Goal: Task Accomplishment & Management: Manage account settings

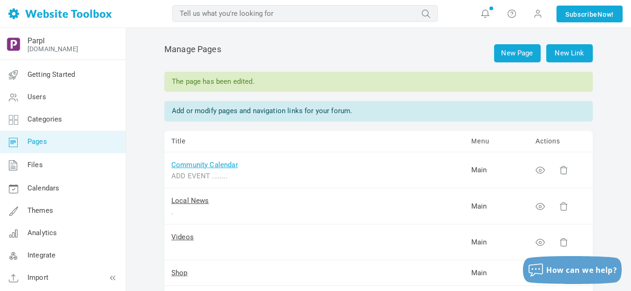
click at [218, 166] on link "Community Calendar" at bounding box center [204, 165] width 67 height 8
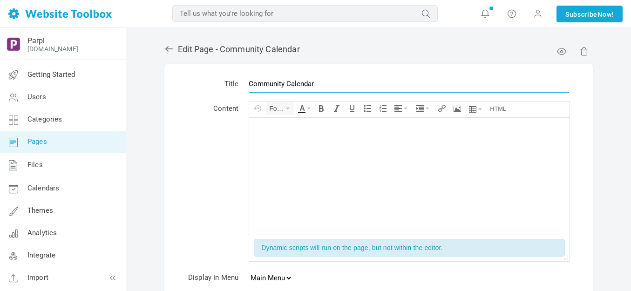
click at [286, 84] on input "Community Calendar" at bounding box center [409, 84] width 320 height 18
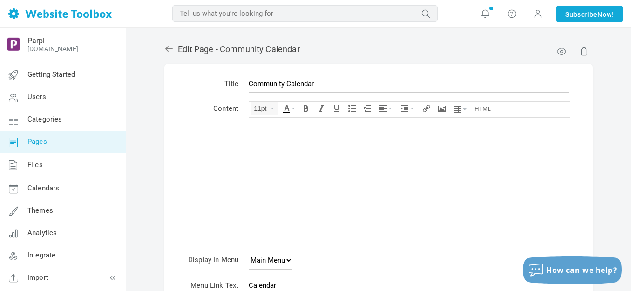
click at [165, 47] on icon at bounding box center [168, 48] width 9 height 9
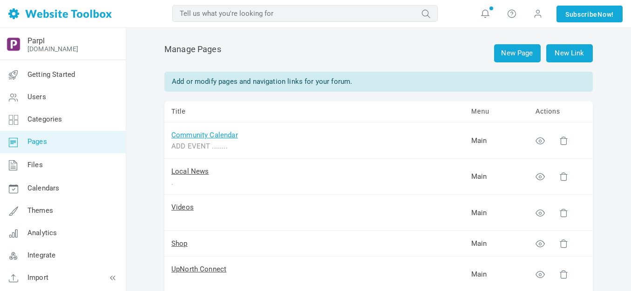
click at [206, 137] on link "Community Calendar" at bounding box center [204, 135] width 67 height 8
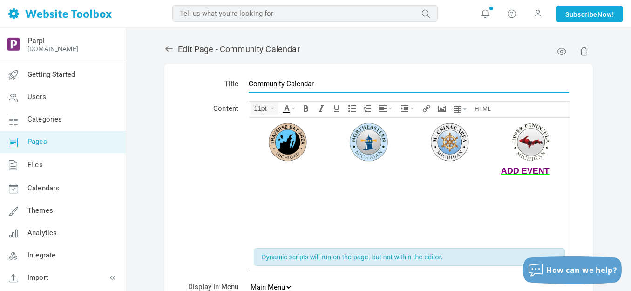
click at [288, 85] on input "Community Calendar" at bounding box center [409, 84] width 320 height 18
click at [288, 83] on input "Community Calendar" at bounding box center [409, 84] width 320 height 18
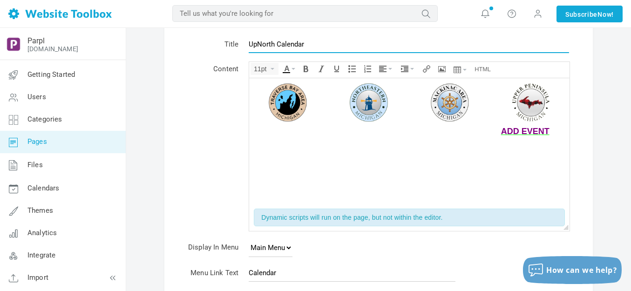
scroll to position [143, 0]
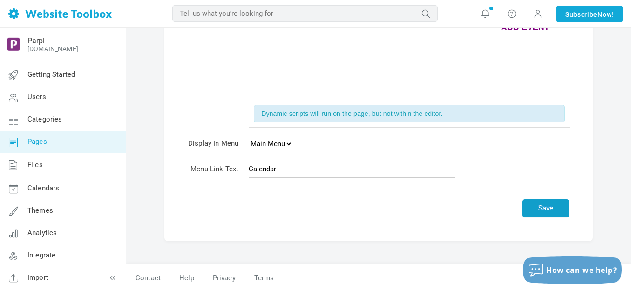
type input "UpNorth Calendar"
drag, startPoint x: 552, startPoint y: 207, endPoint x: 545, endPoint y: 192, distance: 17.1
click at [552, 207] on button "Save" at bounding box center [545, 208] width 47 height 18
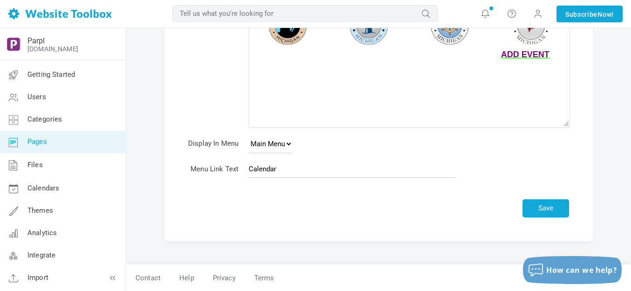
scroll to position [116, 0]
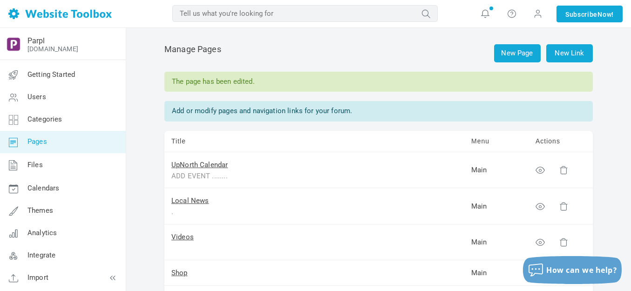
scroll to position [59, 0]
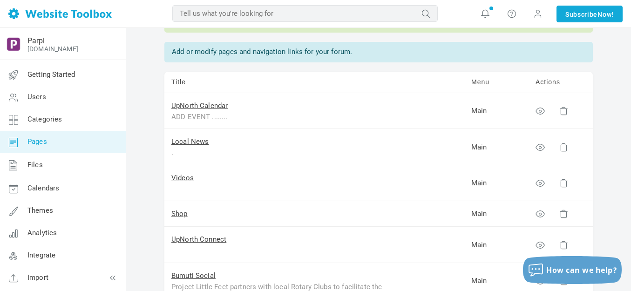
click at [184, 129] on td "Local News ." at bounding box center [314, 147] width 300 height 36
click at [214, 129] on td "Local News ." at bounding box center [314, 147] width 300 height 36
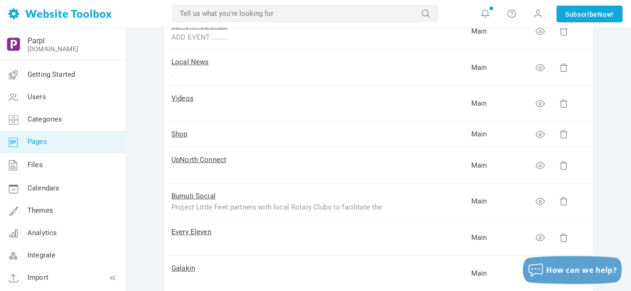
scroll to position [140, 0]
click at [176, 134] on link "Shop" at bounding box center [179, 133] width 16 height 8
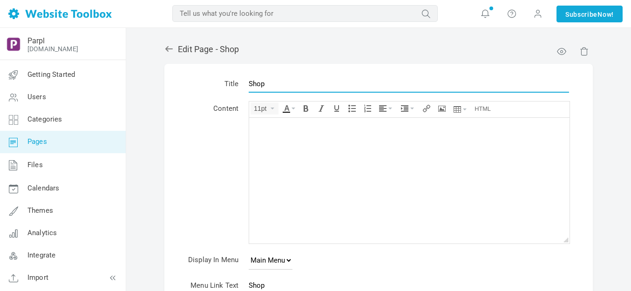
click at [288, 84] on input "Shop" at bounding box center [409, 84] width 320 height 18
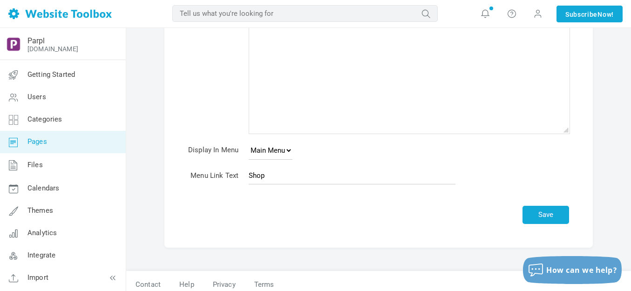
scroll to position [116, 0]
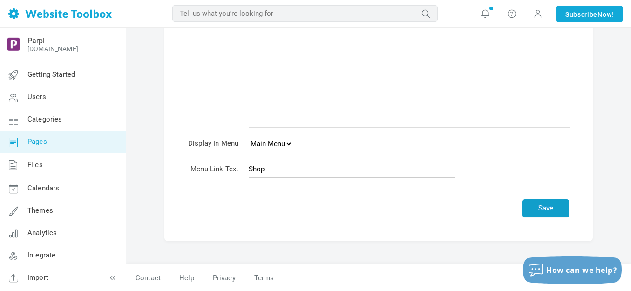
type input "The Parpl Mall"
click at [546, 202] on button "Save" at bounding box center [545, 208] width 47 height 18
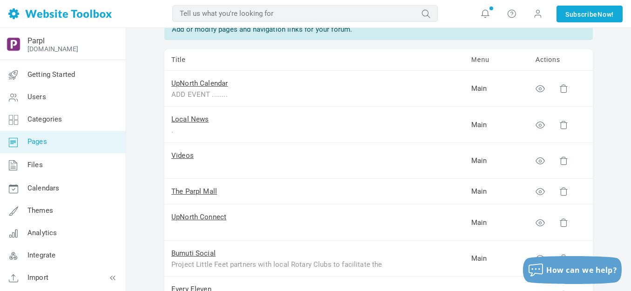
scroll to position [140, 0]
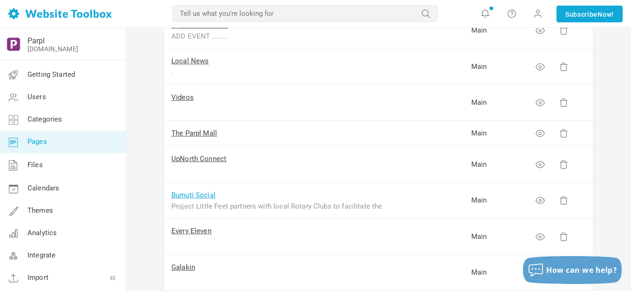
click at [193, 195] on link "Bumuti Social" at bounding box center [193, 195] width 44 height 8
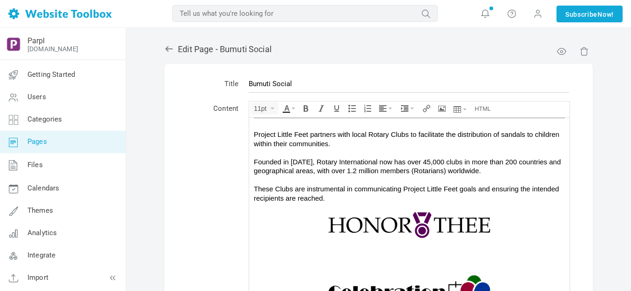
scroll to position [201, 0]
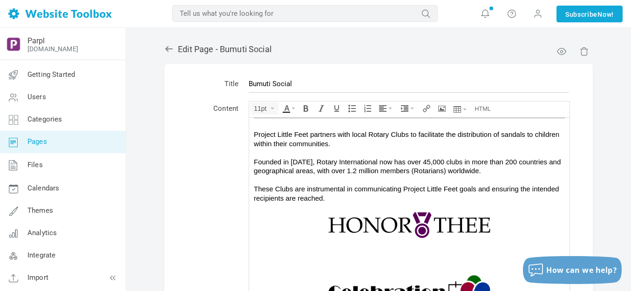
click at [382, 222] on img at bounding box center [409, 224] width 163 height 27
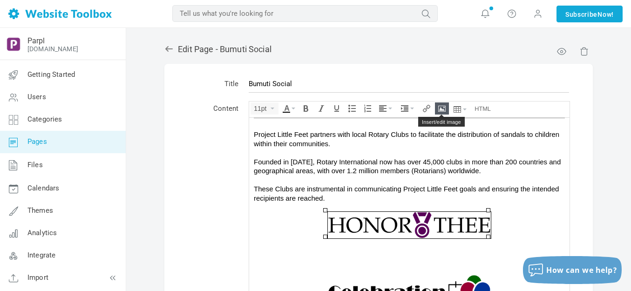
click at [443, 106] on icon "Insert/edit image" at bounding box center [441, 108] width 7 height 7
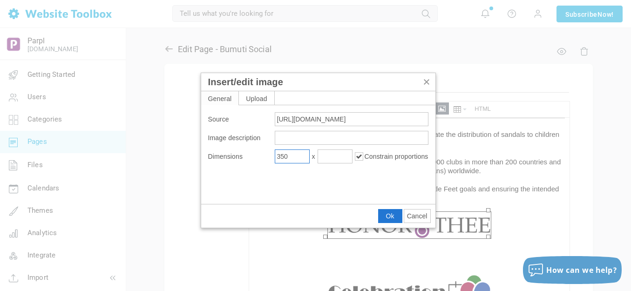
click at [297, 158] on input "350" at bounding box center [292, 156] width 35 height 14
type input "360"
drag, startPoint x: 385, startPoint y: 214, endPoint x: 135, endPoint y: 95, distance: 276.3
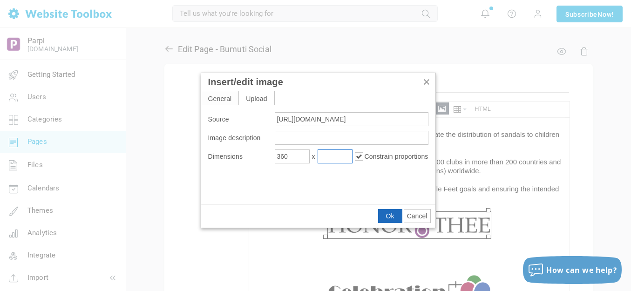
click at [385, 214] on button "Ok" at bounding box center [389, 215] width 23 height 13
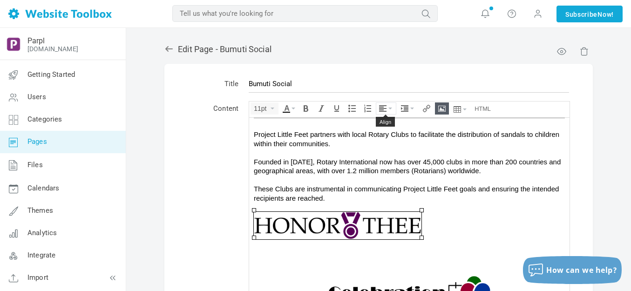
click at [385, 108] on icon "Align" at bounding box center [382, 108] width 7 height 7
click at [386, 136] on icon at bounding box center [383, 136] width 9 height 7
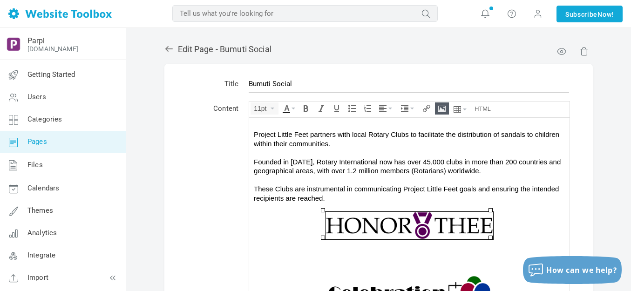
click at [422, 186] on div "Project Little Feet partners with local Rotary Clubs to facilitate the distribu…" at bounding box center [409, 165] width 311 height 73
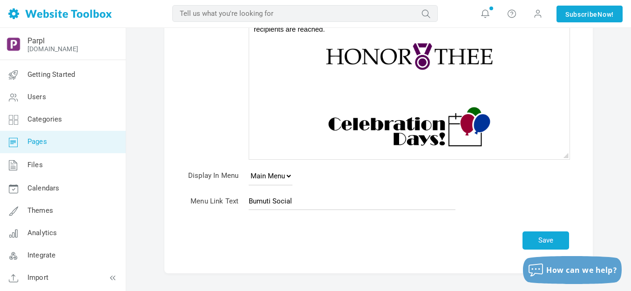
scroll to position [200, 0]
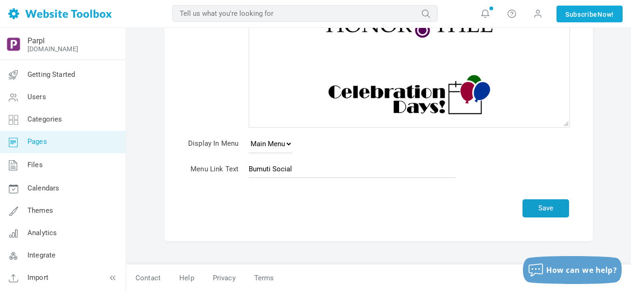
click at [539, 208] on button "Save" at bounding box center [545, 208] width 47 height 18
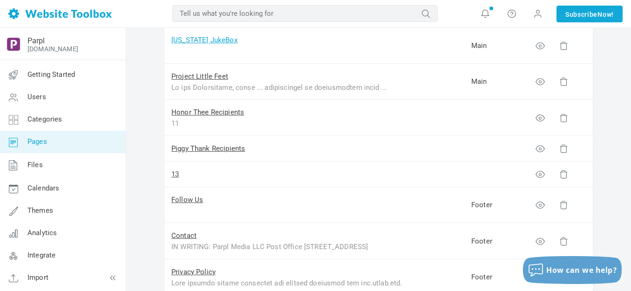
scroll to position [419, 0]
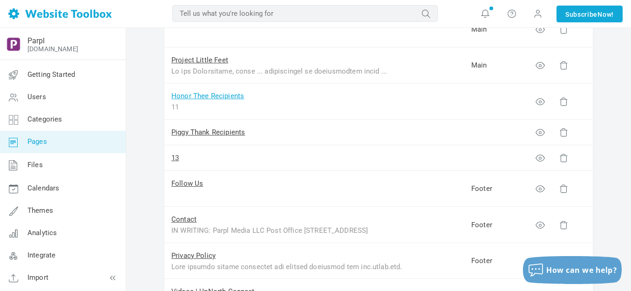
click at [212, 95] on link "Honor Thee Recipients" at bounding box center [207, 96] width 73 height 8
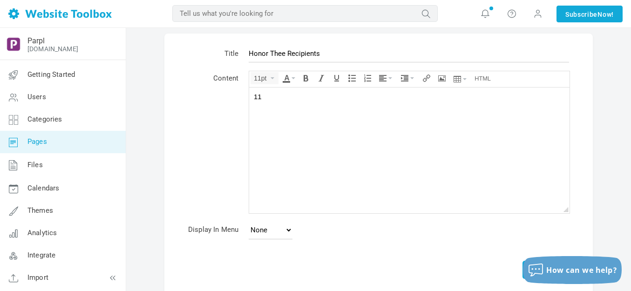
scroll to position [92, 0]
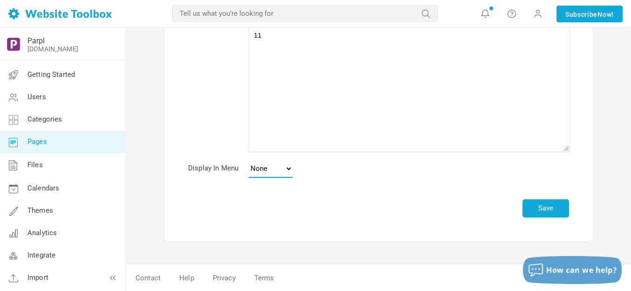
click at [290, 168] on select "None Main Menu Footer" at bounding box center [271, 168] width 44 height 19
select select "footer"
click at [249, 159] on select "None Main Menu Footer" at bounding box center [271, 168] width 44 height 19
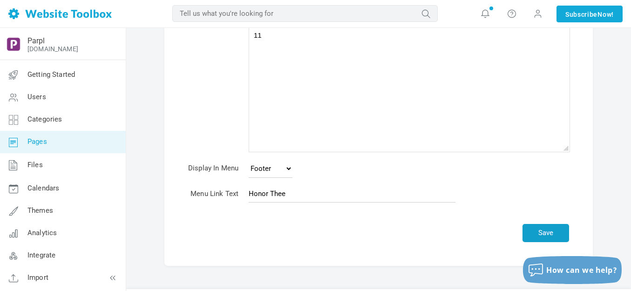
click at [545, 232] on button "Save" at bounding box center [545, 233] width 47 height 18
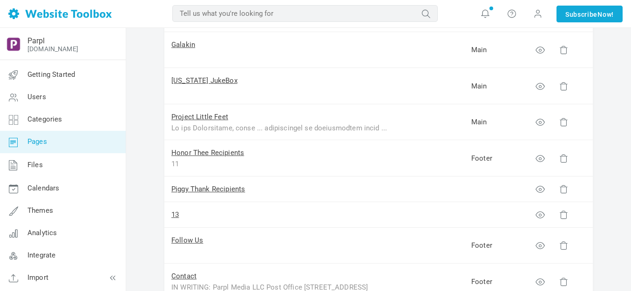
scroll to position [372, 0]
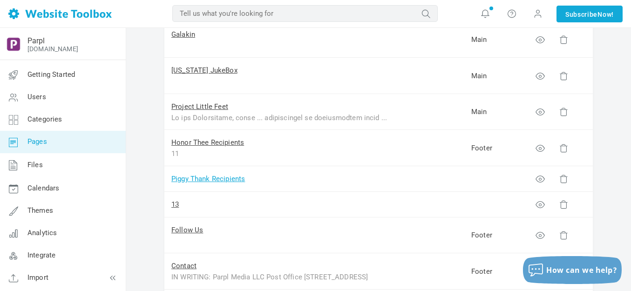
click at [223, 181] on link "Piggy Thank Recipients" at bounding box center [208, 179] width 74 height 8
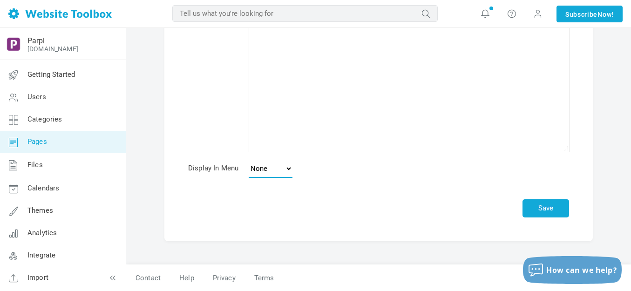
click at [288, 169] on select "None Main Menu Footer" at bounding box center [271, 168] width 44 height 19
select select "footer"
click at [249, 159] on select "None Main Menu Footer" at bounding box center [271, 168] width 44 height 19
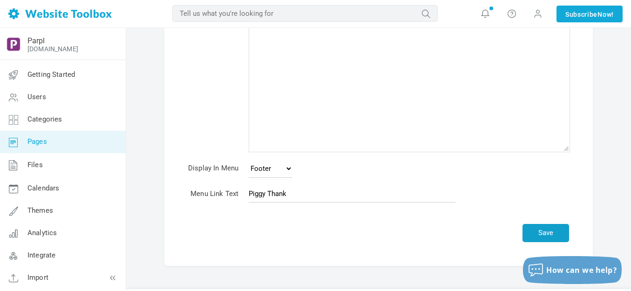
click at [547, 232] on button "Save" at bounding box center [545, 233] width 47 height 18
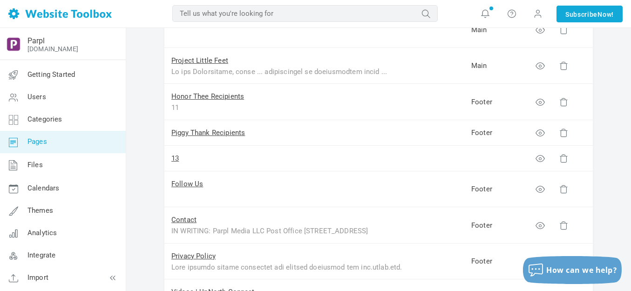
scroll to position [419, 0]
click at [209, 94] on link "Honor Thee Recipients" at bounding box center [207, 96] width 73 height 8
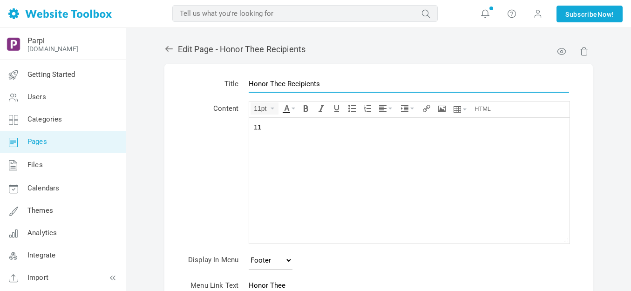
click at [332, 83] on input "Honor Thee Recipients" at bounding box center [409, 84] width 320 height 18
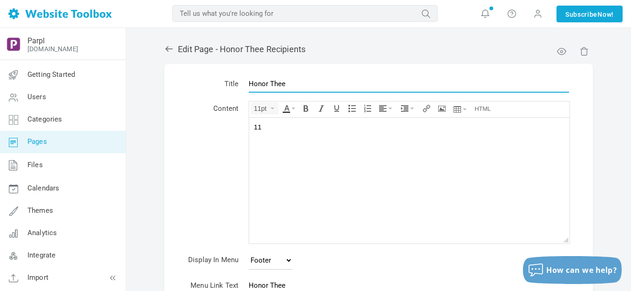
type input "Honor Thee"
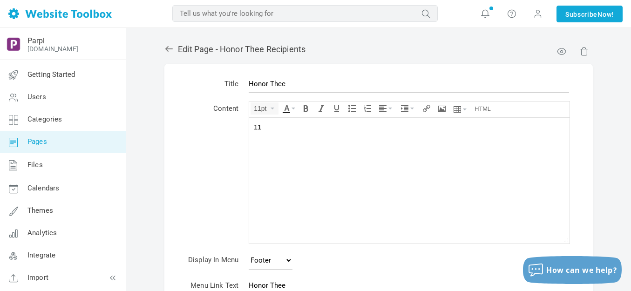
click at [206, 149] on td "Content" at bounding box center [213, 173] width 61 height 151
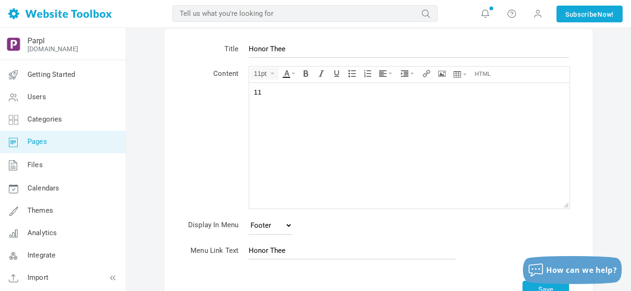
scroll to position [116, 0]
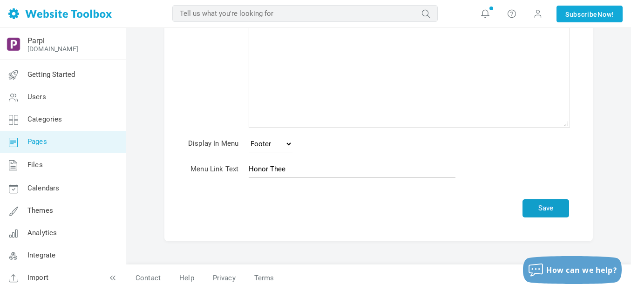
click at [543, 208] on button "Save" at bounding box center [545, 208] width 47 height 18
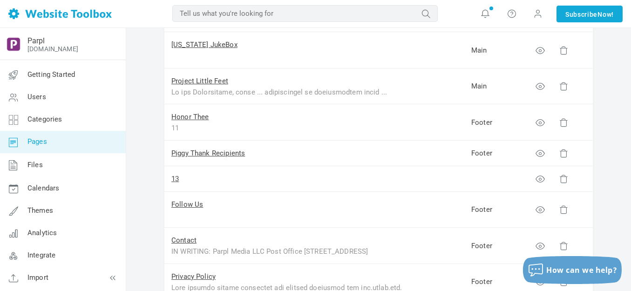
scroll to position [419, 0]
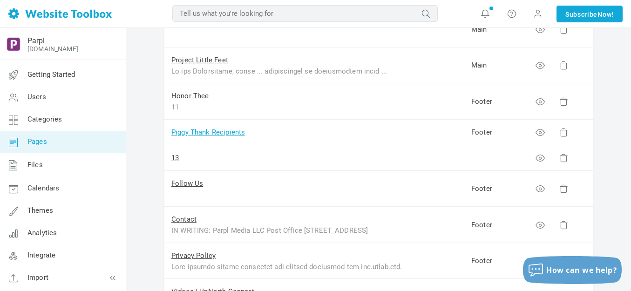
click at [220, 132] on link "Piggy Thank Recipients" at bounding box center [208, 132] width 74 height 8
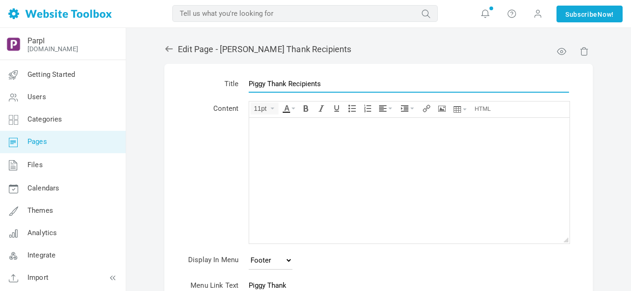
click at [337, 84] on input "Piggy Thank Recipients" at bounding box center [409, 84] width 320 height 18
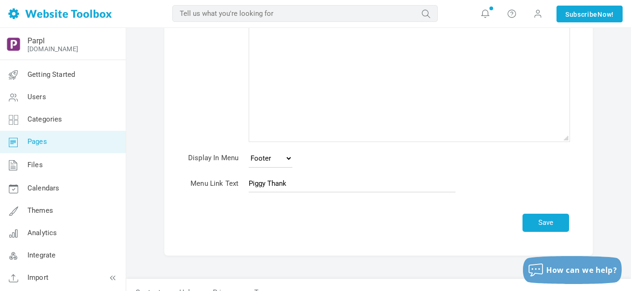
scroll to position [116, 0]
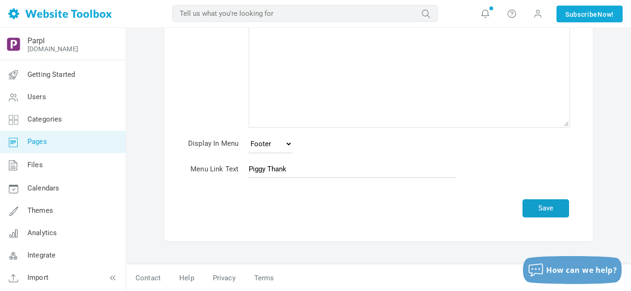
type input "Piggy Thank"
drag, startPoint x: 546, startPoint y: 208, endPoint x: 516, endPoint y: 183, distance: 38.4
click at [546, 208] on button "Save" at bounding box center [545, 208] width 47 height 18
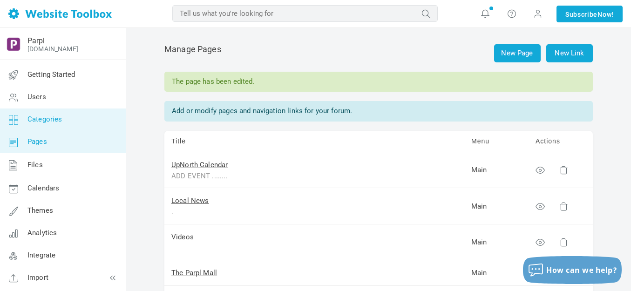
click at [46, 123] on link "Categories" at bounding box center [63, 119] width 126 height 22
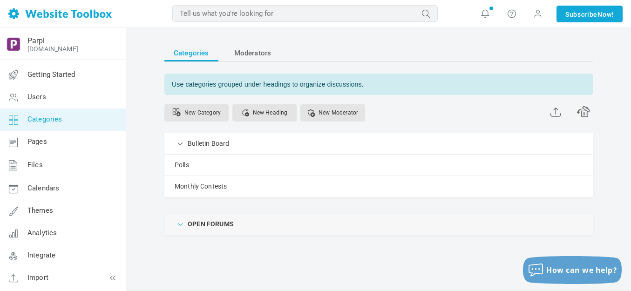
click at [182, 221] on span at bounding box center [180, 223] width 9 height 9
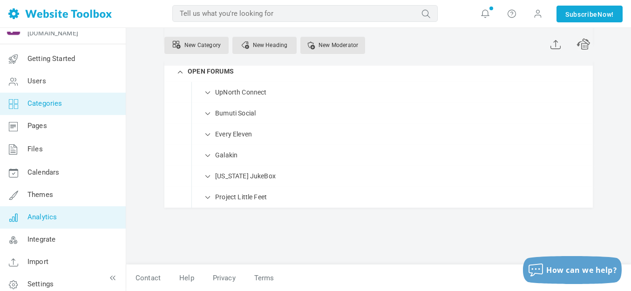
scroll to position [24, 0]
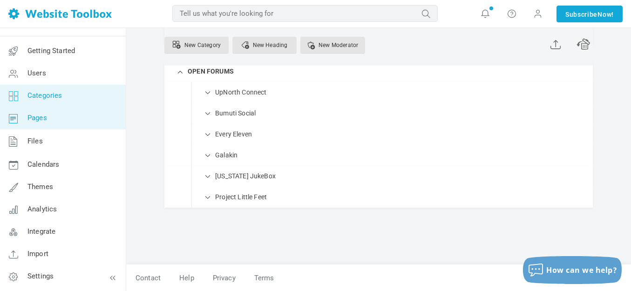
click at [42, 121] on span "Pages" at bounding box center [37, 118] width 20 height 8
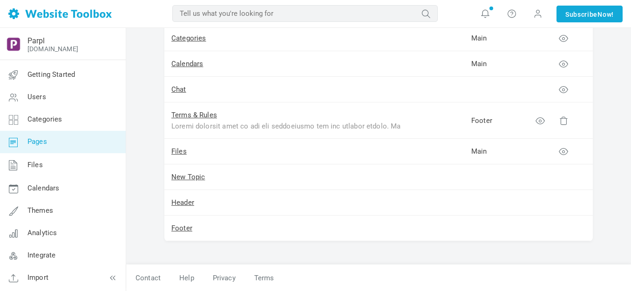
scroll to position [997, 0]
click at [180, 229] on link "Footer" at bounding box center [181, 228] width 21 height 8
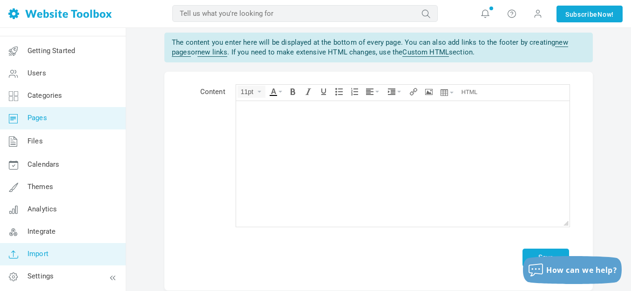
scroll to position [47, 0]
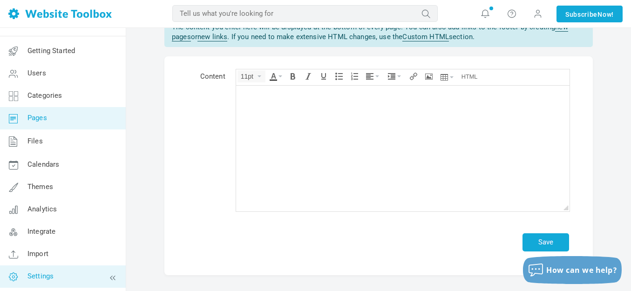
click at [47, 275] on span "Settings" at bounding box center [40, 276] width 26 height 8
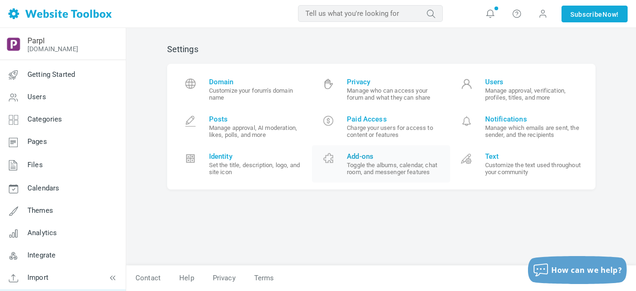
click at [363, 155] on span "Add-ons" at bounding box center [395, 156] width 96 height 8
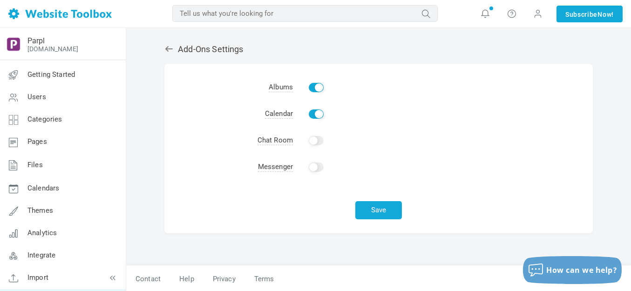
click at [165, 49] on icon at bounding box center [168, 48] width 9 height 9
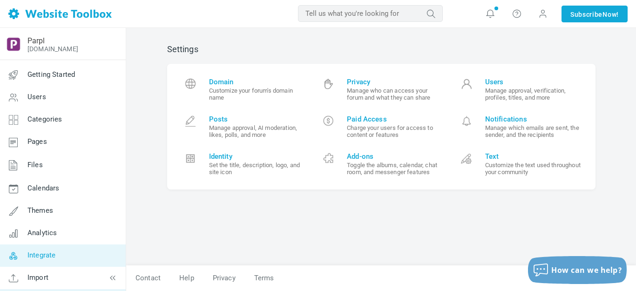
click at [45, 255] on span "Integrate" at bounding box center [41, 255] width 28 height 8
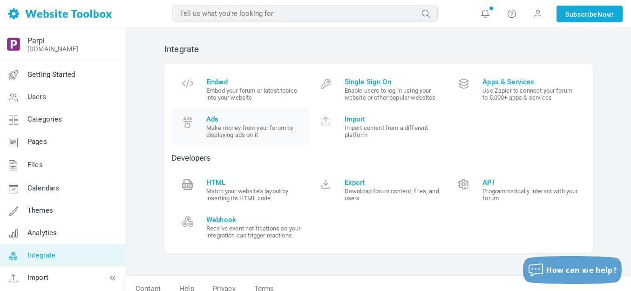
click at [211, 120] on span "Ads" at bounding box center [254, 119] width 96 height 8
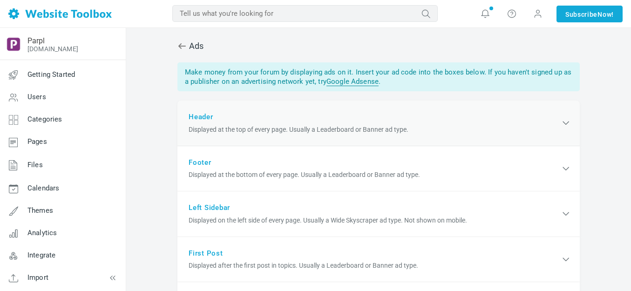
scroll to position [47, 0]
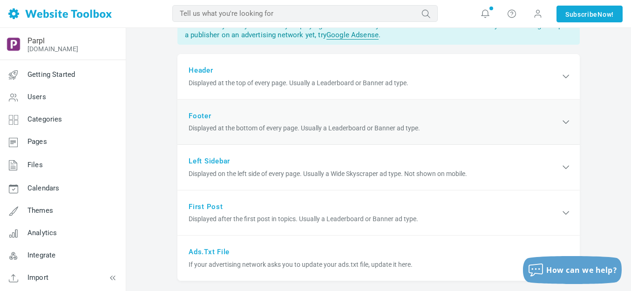
click at [203, 116] on div "Footer Displayed at the bottom of every page. Usually a Leaderboard or Banner a…" at bounding box center [378, 123] width 402 height 46
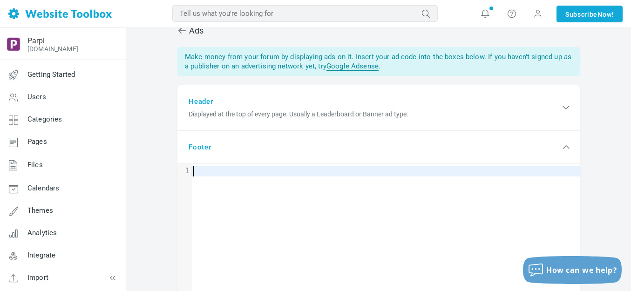
scroll to position [0, 0]
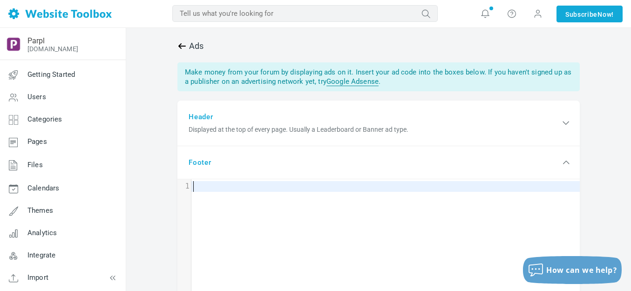
click at [181, 46] on icon at bounding box center [181, 46] width 7 height 6
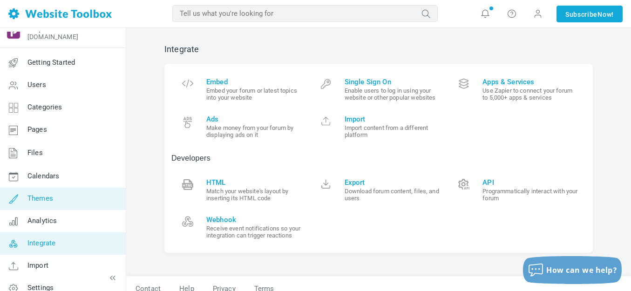
scroll to position [24, 0]
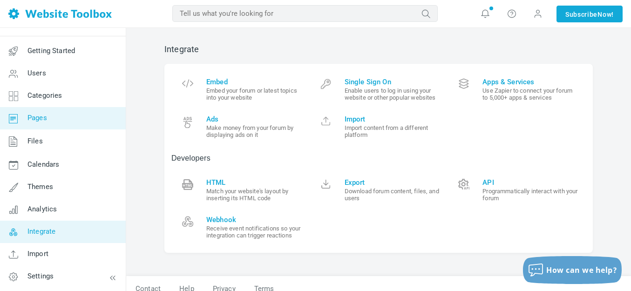
click at [45, 120] on span "Pages" at bounding box center [37, 118] width 20 height 8
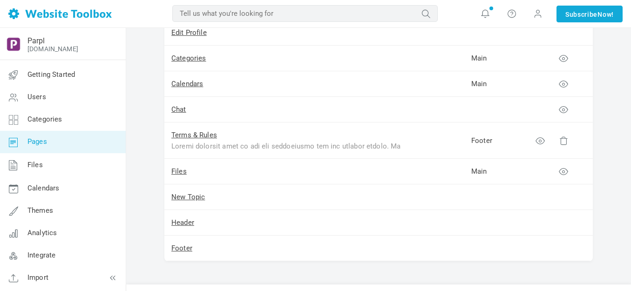
scroll to position [997, 0]
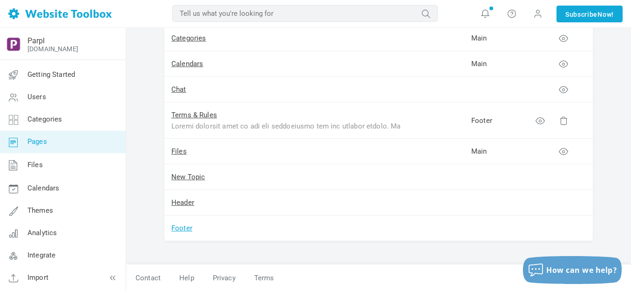
click link "Footer"
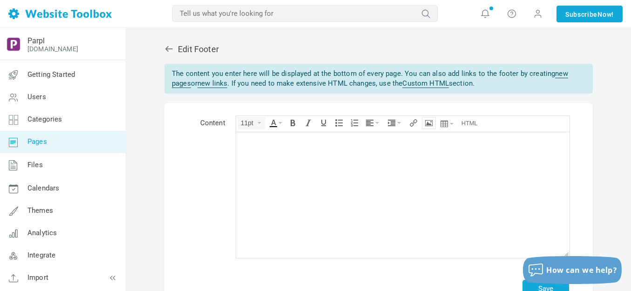
drag, startPoint x: 97, startPoint y: 11, endPoint x: 431, endPoint y: 122, distance: 351.8
click at [431, 122] on icon "Insert/edit image" at bounding box center [428, 122] width 7 height 7
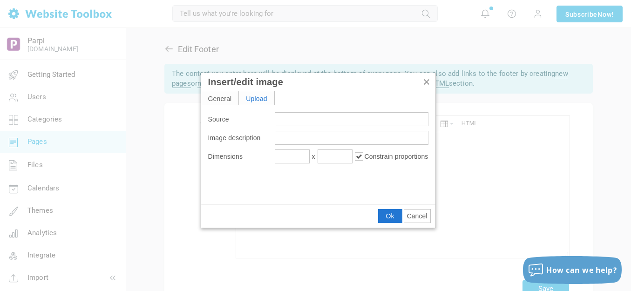
click at [263, 94] on div "Upload" at bounding box center [256, 97] width 35 height 13
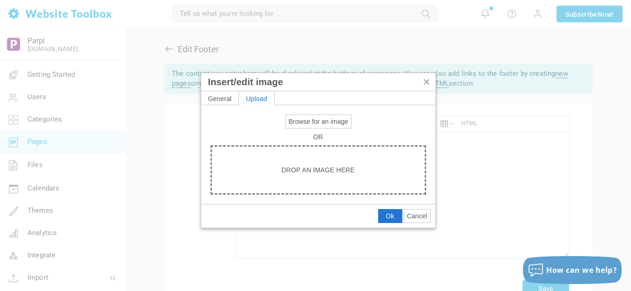
click at [300, 120] on span "Browse for an image" at bounding box center [319, 121] width 60 height 7
type input "C:\fakepath\Slide1.PNG"
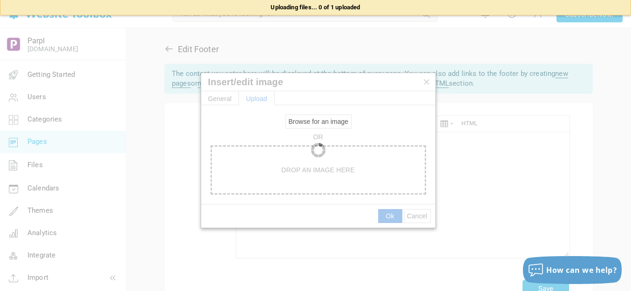
type input "https://d28lcup14p4e72.cloudfront.net/286758%2F9505166%2FSlide1.png"
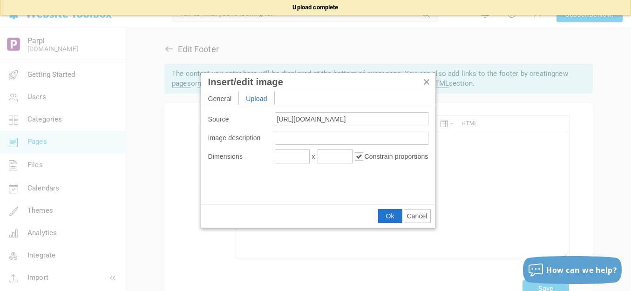
type input "1920"
type input "640"
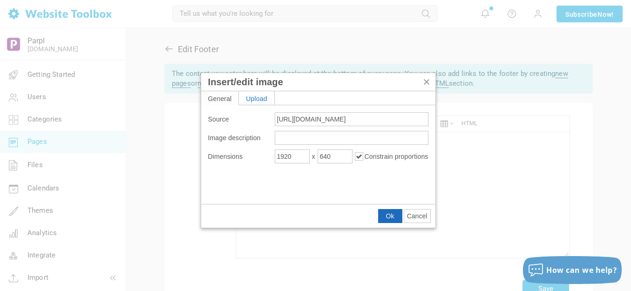
click at [390, 215] on span "Ok" at bounding box center [390, 215] width 8 height 7
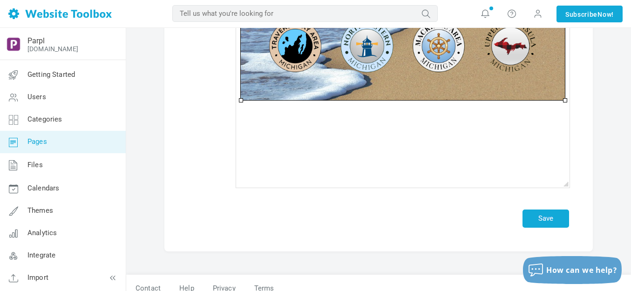
scroll to position [155, 0]
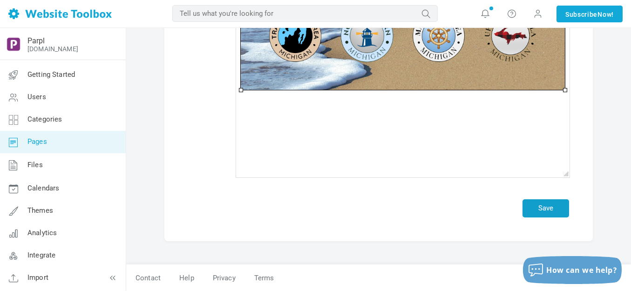
click at [546, 211] on button "Save" at bounding box center [545, 208] width 47 height 18
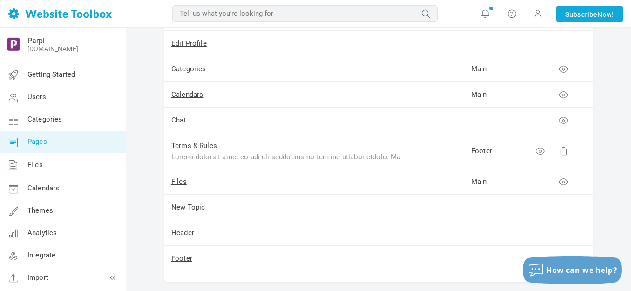
scroll to position [1038, 0]
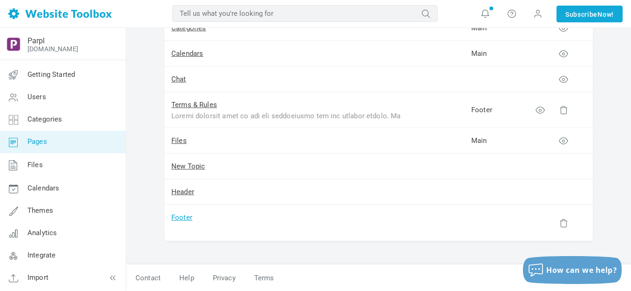
click at [185, 219] on link "Footer" at bounding box center [181, 217] width 21 height 8
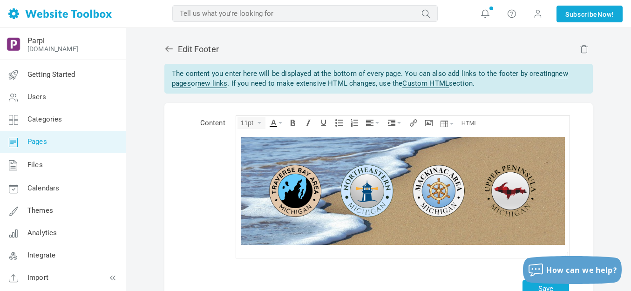
click at [239, 159] on body at bounding box center [402, 195] width 333 height 126
click at [166, 49] on icon at bounding box center [168, 49] width 7 height 6
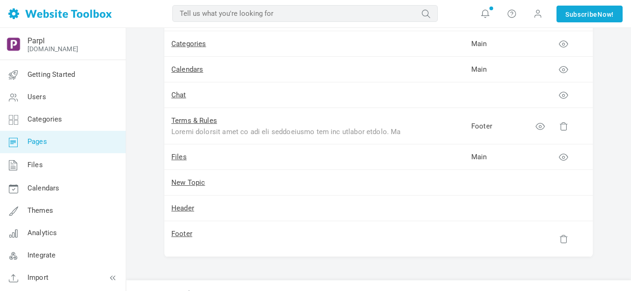
scroll to position [1008, 0]
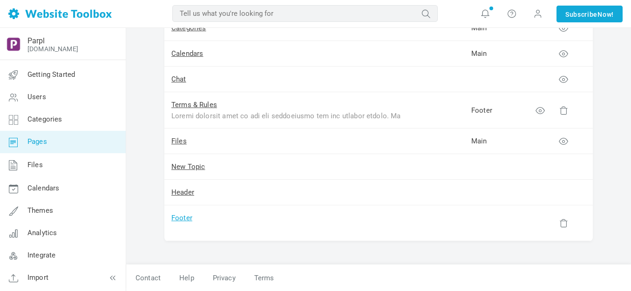
click at [182, 220] on link "Footer" at bounding box center [181, 218] width 21 height 8
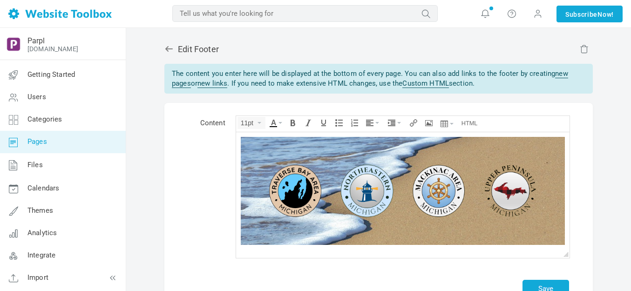
drag, startPoint x: 554, startPoint y: 303, endPoint x: 318, endPoint y: 170, distance: 270.9
click at [318, 170] on img at bounding box center [402, 191] width 324 height 108
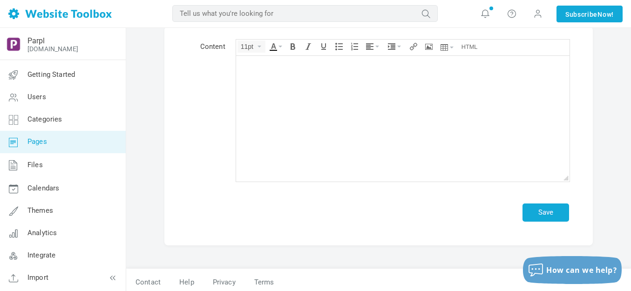
scroll to position [81, 0]
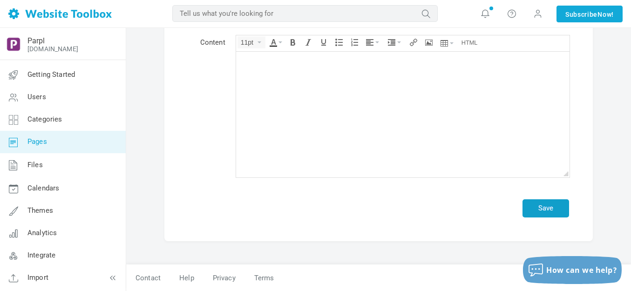
click at [557, 206] on button "Save" at bounding box center [545, 208] width 47 height 18
click at [557, 207] on button "Save" at bounding box center [545, 208] width 47 height 18
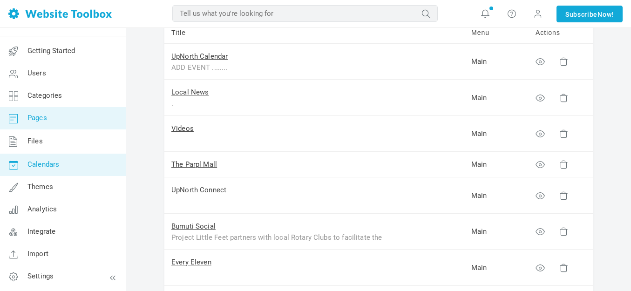
scroll to position [140, 0]
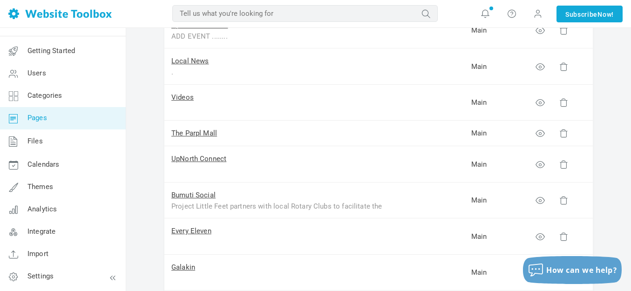
click at [37, 117] on span "Pages" at bounding box center [37, 118] width 20 height 8
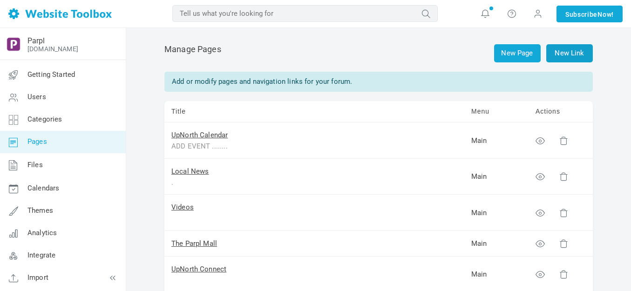
click at [564, 53] on link "New Link" at bounding box center [569, 53] width 47 height 18
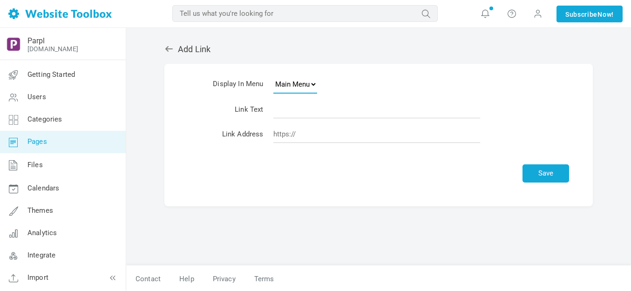
click at [317, 83] on select "Main Menu Footer" at bounding box center [295, 84] width 44 height 19
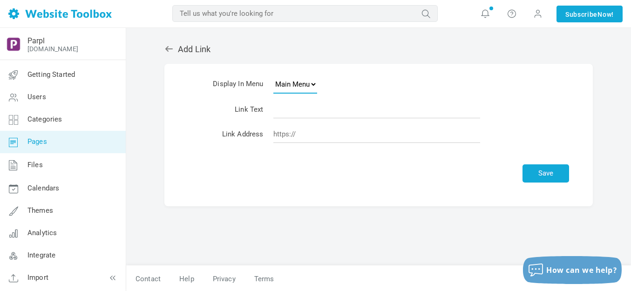
select select "footer"
click at [278, 75] on select "Main Menu Footer" at bounding box center [295, 84] width 44 height 19
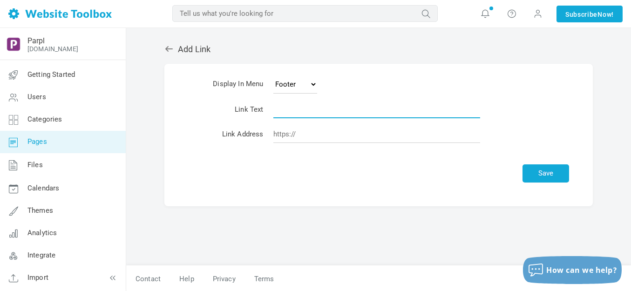
click at [300, 112] on input "text" at bounding box center [376, 110] width 207 height 18
type input "Shop"
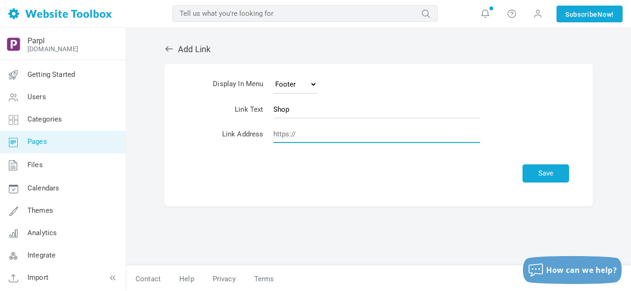
click at [318, 129] on input "url" at bounding box center [376, 134] width 207 height 18
paste input "/pages/the-parpl-mall"
click at [547, 174] on button "Save" at bounding box center [545, 173] width 47 height 18
click at [361, 135] on input "/pages/the-parpl-mall" at bounding box center [376, 134] width 207 height 18
click at [360, 135] on input "/pages/the-parpl-mall" at bounding box center [376, 134] width 207 height 18
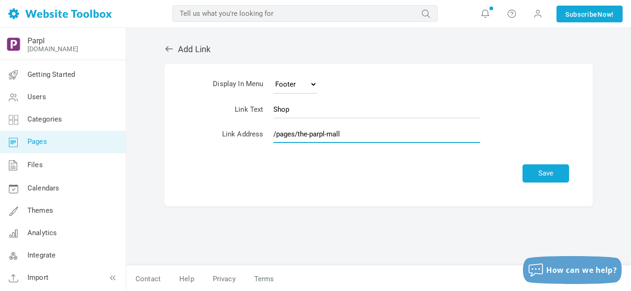
click at [360, 135] on input "/pages/the-parpl-mall" at bounding box center [376, 134] width 207 height 18
paste input "https://parplmedia.discussion.community"
type input "https://parplmedia.discussion.community/pages/the-parpl-mall"
click at [544, 169] on button "Save" at bounding box center [545, 173] width 47 height 18
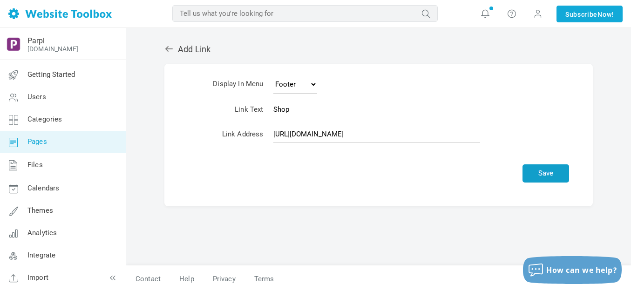
scroll to position [0, 0]
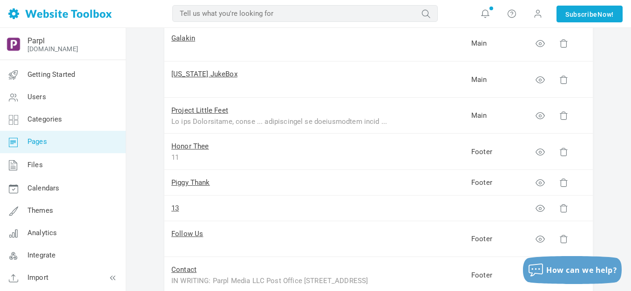
scroll to position [272, 0]
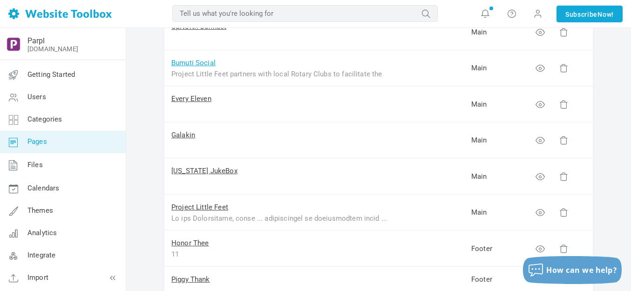
click at [194, 65] on link "Bumuti Social" at bounding box center [193, 63] width 44 height 8
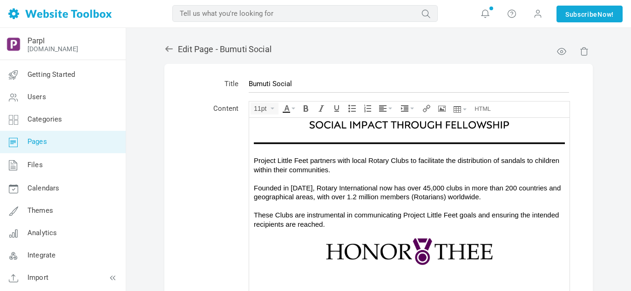
scroll to position [175, 0]
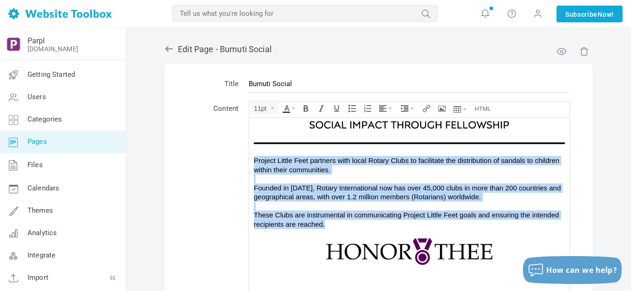
drag, startPoint x: 253, startPoint y: 161, endPoint x: 329, endPoint y: 219, distance: 95.9
click at [329, 219] on body "Project Little Feet partners with local Rotary Clubs to facilitate the distribu…" at bounding box center [409, 148] width 320 height 413
copy div "Project Little Feet partners with local Rotary Clubs to facilitate the distribu…"
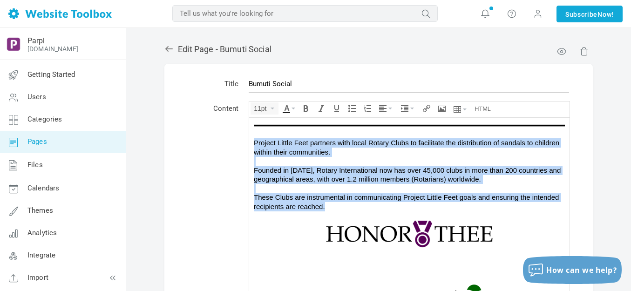
scroll to position [202, 0]
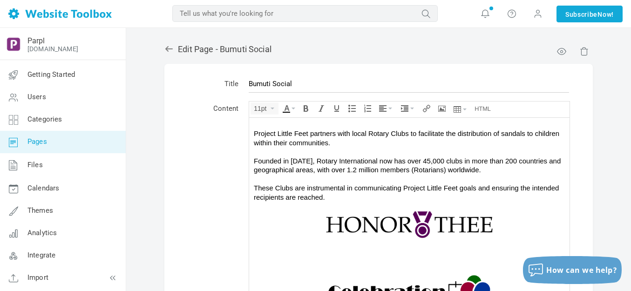
click at [361, 243] on div at bounding box center [409, 242] width 311 height 9
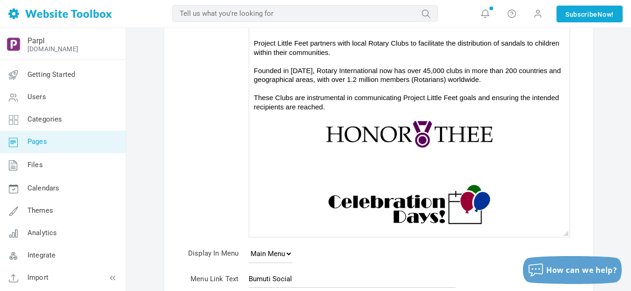
scroll to position [93, 0]
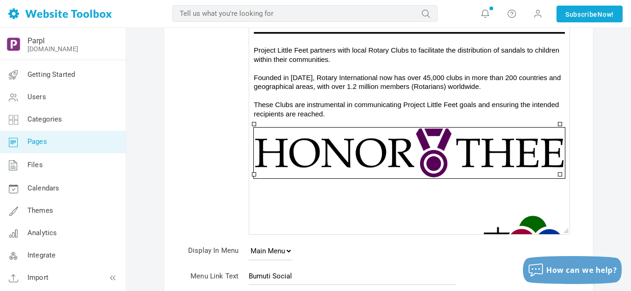
click at [389, 108] on div "Project Little Feet partners with local Rotary Clubs to facilitate the distribu…" at bounding box center [409, 81] width 311 height 73
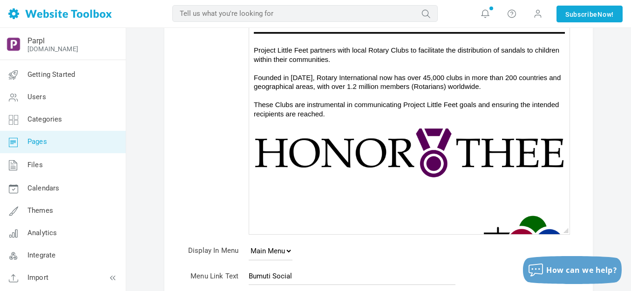
click at [341, 179] on div at bounding box center [409, 182] width 311 height 9
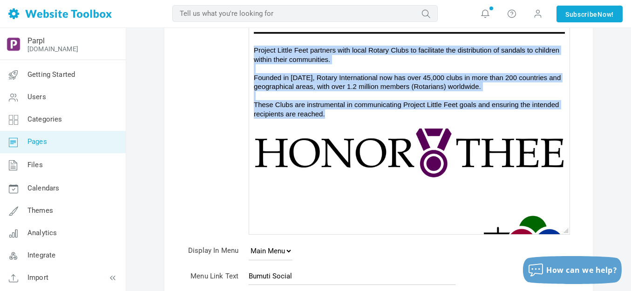
drag, startPoint x: 254, startPoint y: 46, endPoint x: 330, endPoint y: 111, distance: 99.7
click at [330, 111] on div "Project Little Feet partners with local Rotary Clubs to facilitate the distribu…" at bounding box center [409, 81] width 311 height 73
copy div "Project Little Feet partners with local Rotary Clubs to facilitate the distribu…"
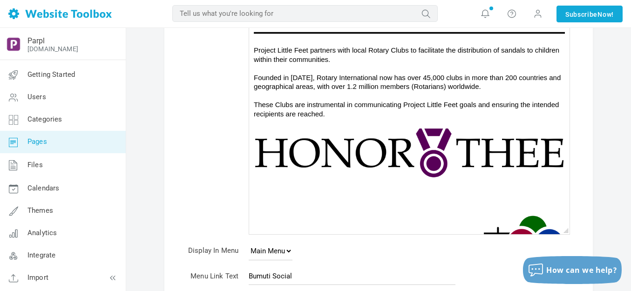
click at [287, 187] on div at bounding box center [409, 191] width 311 height 9
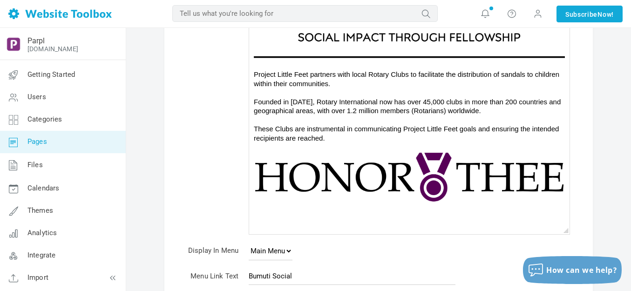
scroll to position [175, 0]
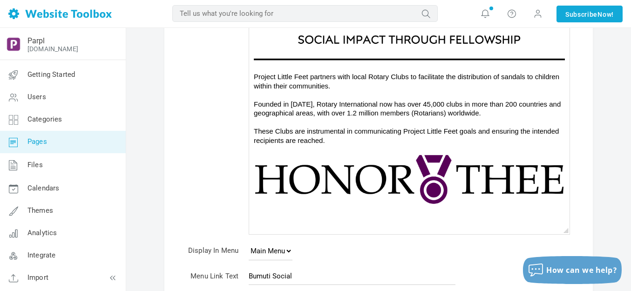
click at [381, 168] on img at bounding box center [409, 179] width 311 height 51
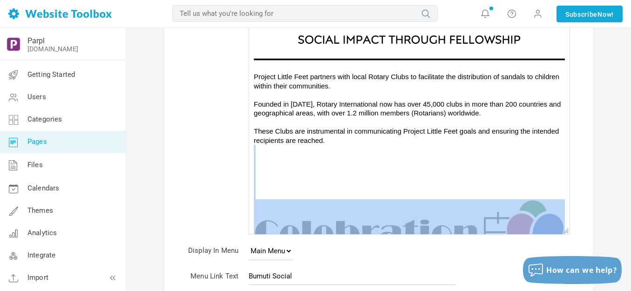
scroll to position [228, 0]
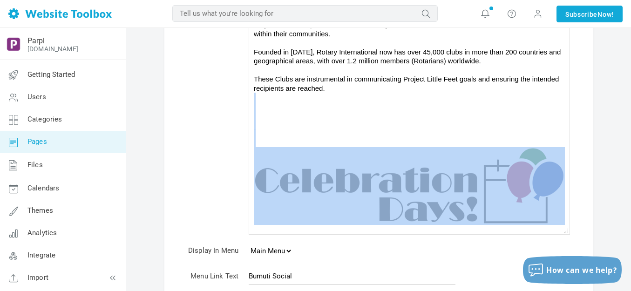
drag, startPoint x: 371, startPoint y: 148, endPoint x: 383, endPoint y: 280, distance: 131.9
click at [383, 238] on html "Project Little Feet partners with local Rotary Clubs to facilitate the distribu…" at bounding box center [409, 18] width 320 height 442
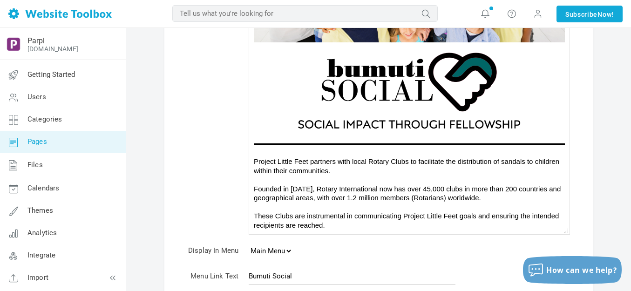
scroll to position [88, 0]
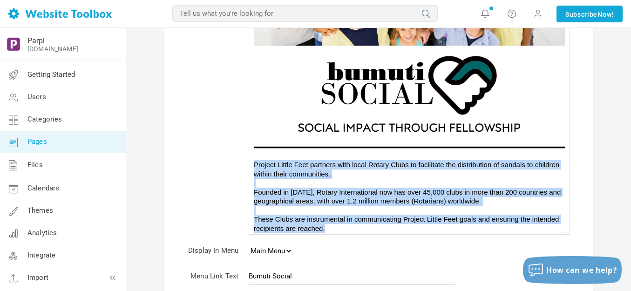
drag, startPoint x: 253, startPoint y: 158, endPoint x: 337, endPoint y: 232, distance: 111.1
click at [337, 232] on body "Project Little Feet partners with local Rotary Clubs to facilitate the distribu…" at bounding box center [409, 87] width 320 height 300
copy div "Project Little Feet partners with local Rotary Clubs to facilitate the distribu…"
click at [335, 230] on body "Project Little Feet partners with local Rotary Clubs to facilitate the distribu…" at bounding box center [409, 87] width 320 height 300
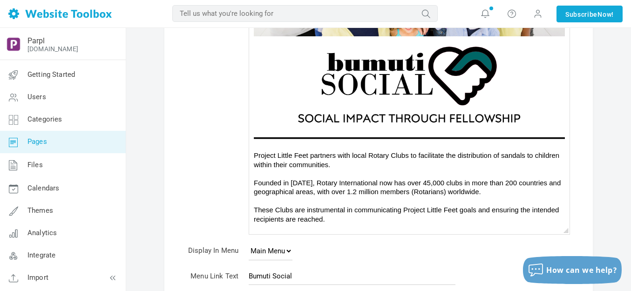
scroll to position [106, 0]
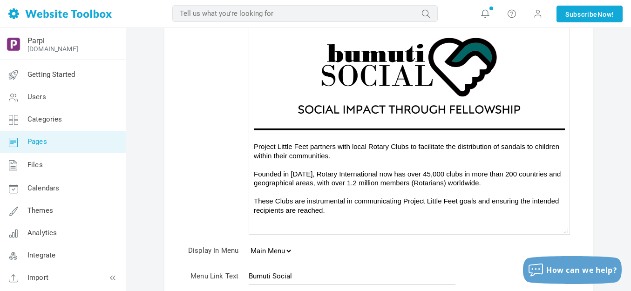
click at [341, 182] on div "Project Little Feet partners with local Rotary Clubs to facilitate the distribu…" at bounding box center [409, 177] width 311 height 73
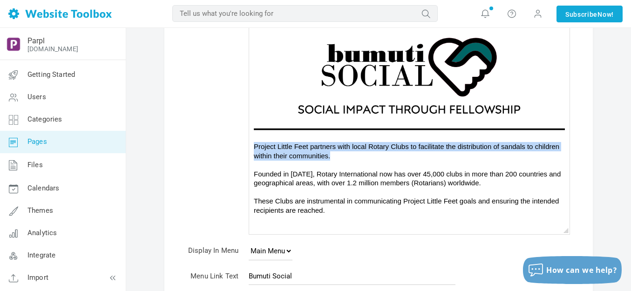
drag, startPoint x: 255, startPoint y: 142, endPoint x: 339, endPoint y: 151, distance: 84.7
click at [339, 151] on div "Project Little Feet partners with local Rotary Clubs to facilitate the distribu…" at bounding box center [409, 177] width 311 height 73
copy div "Project Little Feet partners with local Rotary Clubs to facilitate the distribu…"
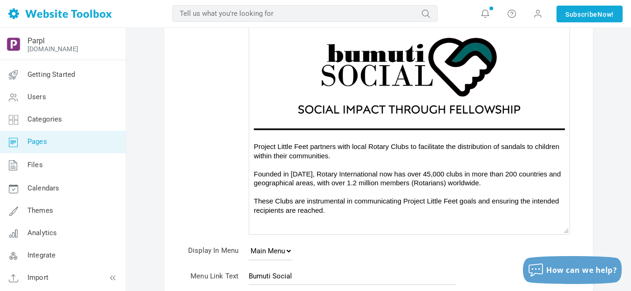
click at [335, 223] on div at bounding box center [409, 227] width 311 height 9
drag, startPoint x: 337, startPoint y: 198, endPoint x: 387, endPoint y: 197, distance: 49.8
click at [387, 197] on div "Project Little Feet partners with local Rotary Clubs to facilitate the distribu…" at bounding box center [409, 177] width 311 height 73
copy div "tal in communic"
click at [327, 224] on div at bounding box center [409, 227] width 311 height 9
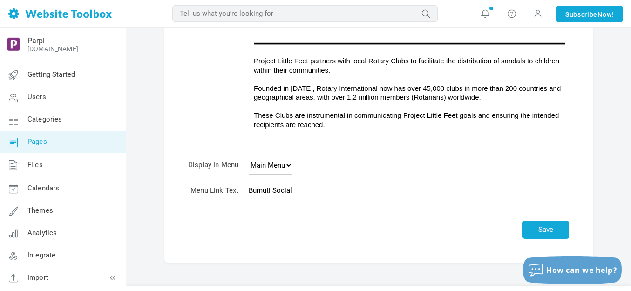
scroll to position [186, 0]
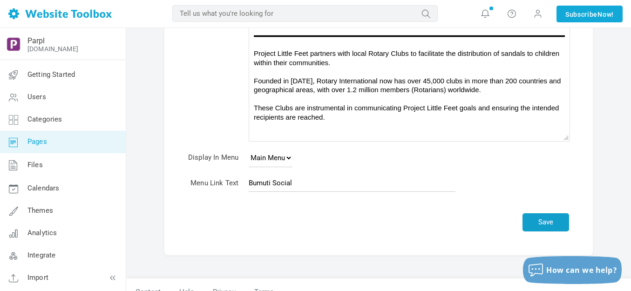
click at [546, 219] on button "Save" at bounding box center [545, 222] width 47 height 18
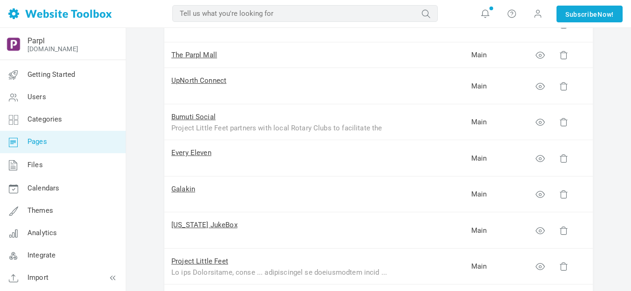
scroll to position [233, 0]
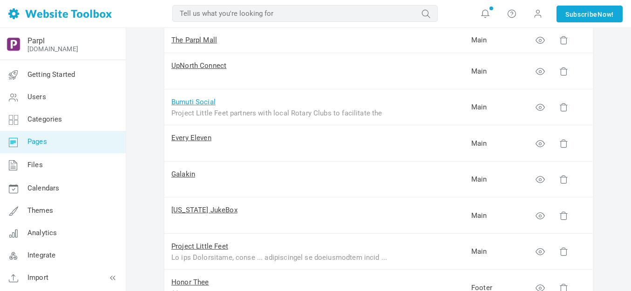
click at [206, 102] on link "Bumuti Social" at bounding box center [193, 102] width 44 height 8
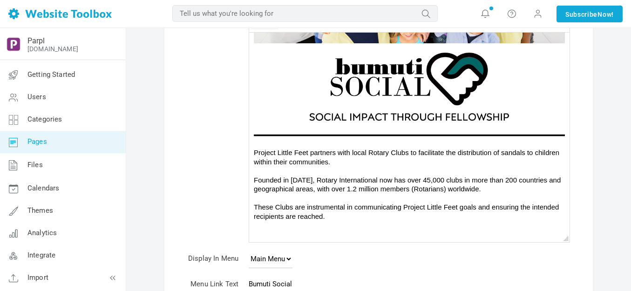
scroll to position [93, 0]
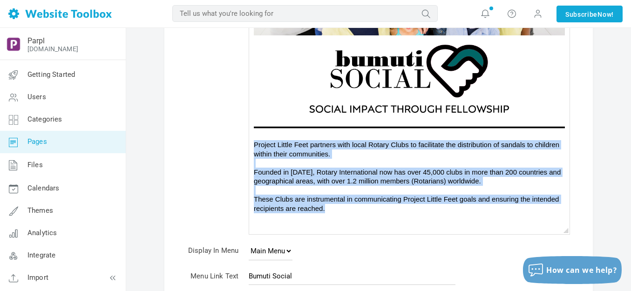
drag, startPoint x: 253, startPoint y: 143, endPoint x: 333, endPoint y: 209, distance: 103.9
click at [333, 209] on body "Project Little Feet partners with local Rotary Clubs to facilitate the distribu…" at bounding box center [409, 80] width 320 height 309
copy div "Project Little Feet partners with local Rotary Clubs to facilitate the distribu…"
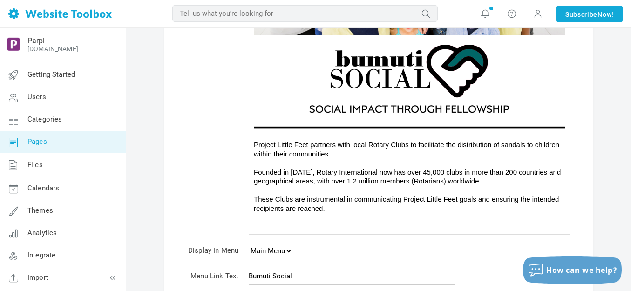
click at [318, 222] on div at bounding box center [409, 226] width 311 height 9
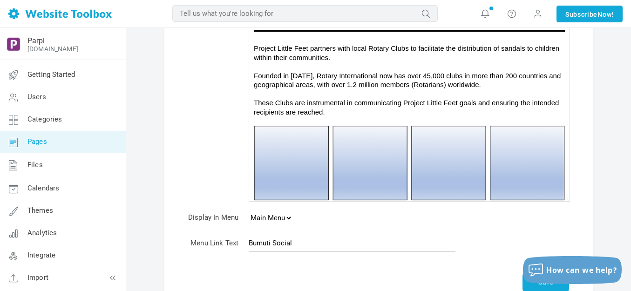
scroll to position [107, 0]
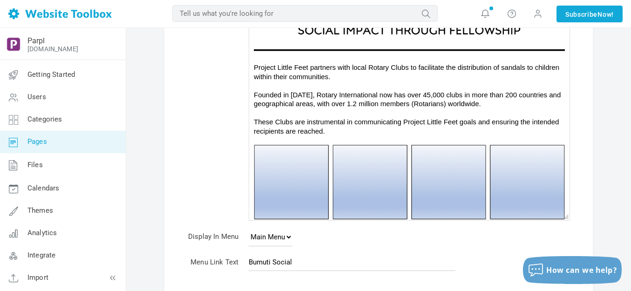
click at [349, 129] on div "Project Little Feet partners with local Rotary Clubs to facilitate the distribu…" at bounding box center [409, 98] width 311 height 73
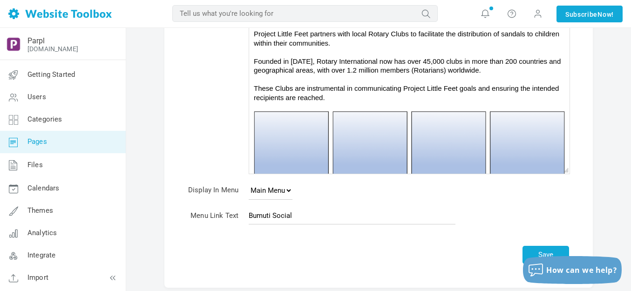
scroll to position [171, 0]
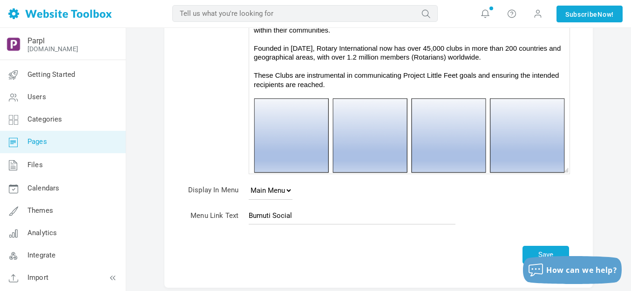
click at [349, 132] on img at bounding box center [409, 135] width 311 height 75
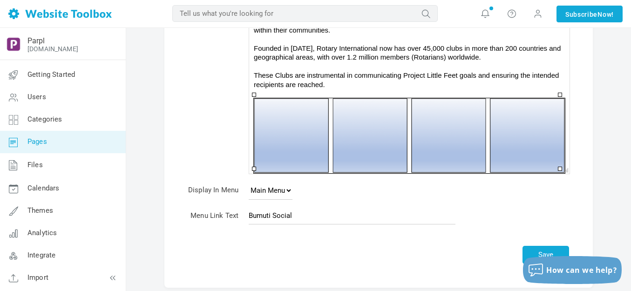
click at [357, 74] on div "Project Little Feet partners with local Rotary Clubs to facilitate the distribu…" at bounding box center [409, 52] width 311 height 73
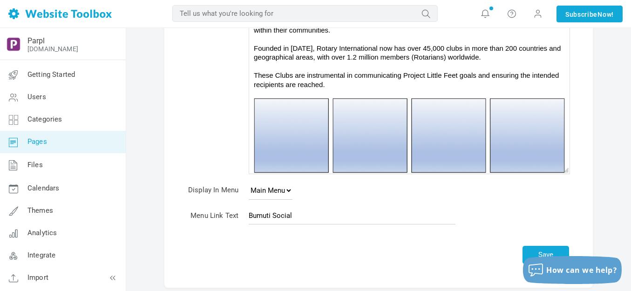
click at [352, 126] on img at bounding box center [409, 135] width 311 height 75
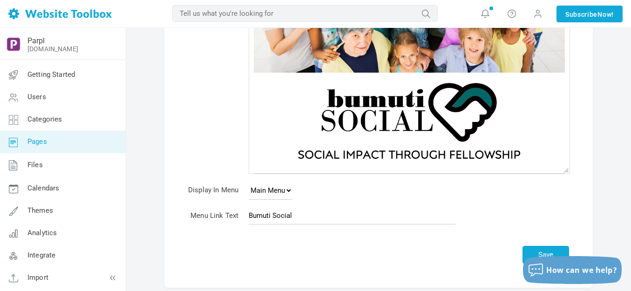
scroll to position [0, 0]
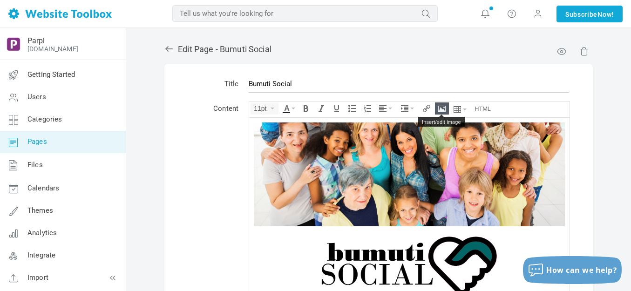
click at [440, 106] on icon "Insert/edit image" at bounding box center [441, 108] width 7 height 7
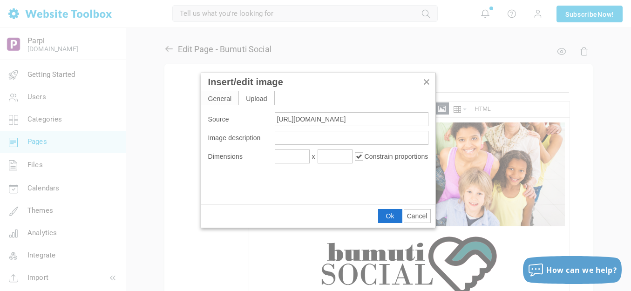
click at [415, 216] on span "Cancel" at bounding box center [417, 215] width 20 height 7
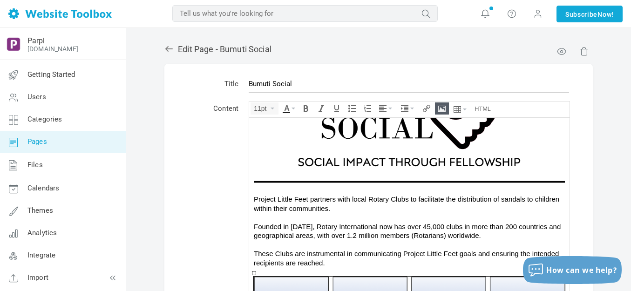
scroll to position [171, 0]
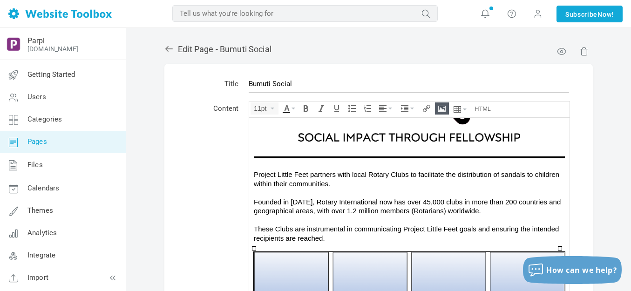
click at [485, 195] on div "Project Little Feet partners with local Rotary Clubs to facilitate the distribu…" at bounding box center [409, 205] width 311 height 73
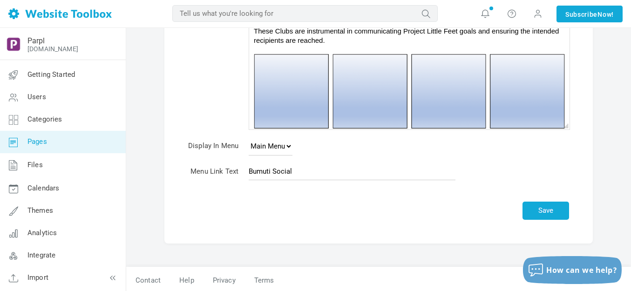
scroll to position [200, 0]
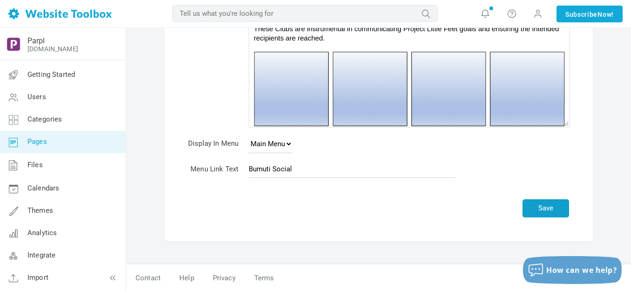
click at [537, 206] on button "Save" at bounding box center [545, 208] width 47 height 18
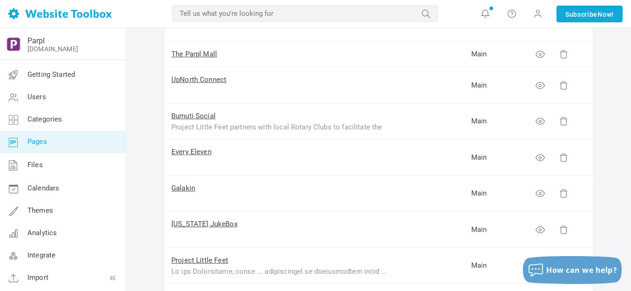
scroll to position [233, 0]
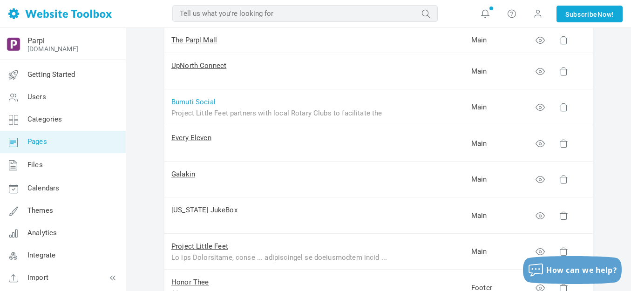
click at [199, 104] on link "Bumuti Social" at bounding box center [193, 102] width 44 height 8
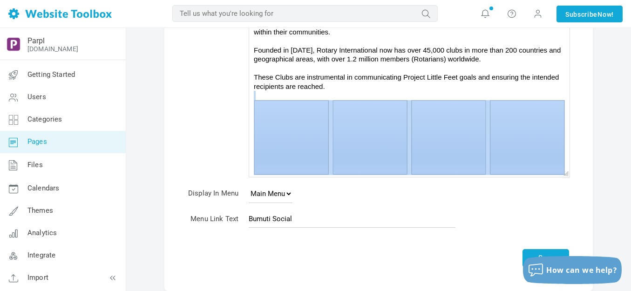
scroll to position [172, 0]
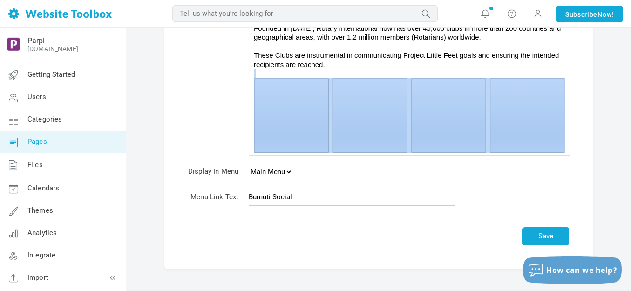
drag, startPoint x: 331, startPoint y: 64, endPoint x: 505, endPoint y: 223, distance: 235.9
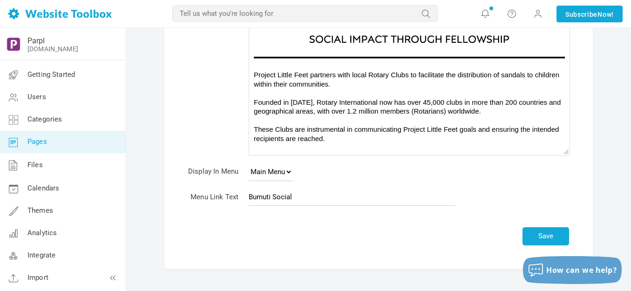
scroll to position [98, 0]
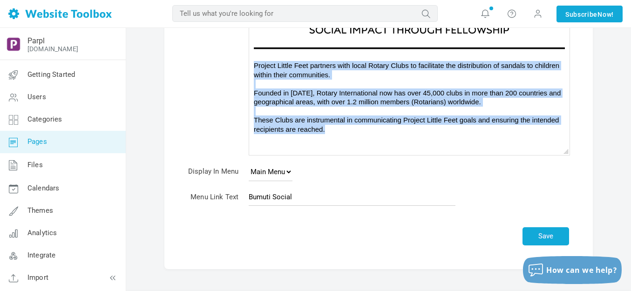
drag, startPoint x: 251, startPoint y: 65, endPoint x: 328, endPoint y: 128, distance: 100.2
click at [328, 128] on body "Project Little Feet partners with local Rotary Clubs to facilitate the distribu…" at bounding box center [409, 2] width 320 height 309
copy div "Project Little Feet partners with local Rotary Clubs to facilitate the distribu…"
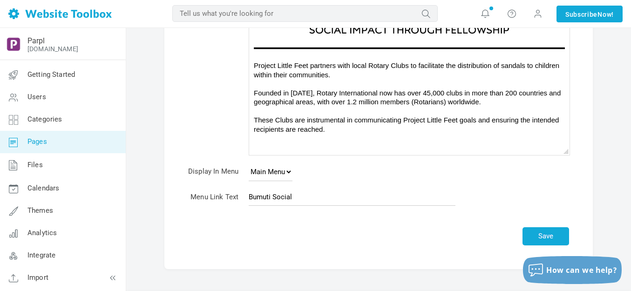
click at [298, 144] on div at bounding box center [409, 147] width 311 height 9
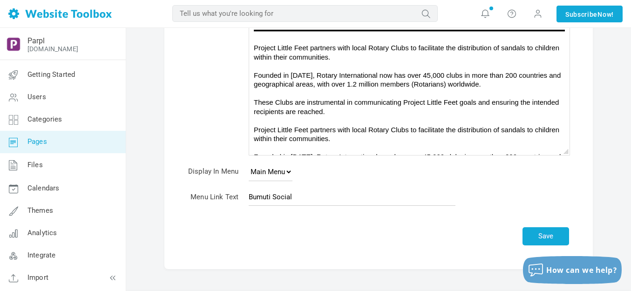
scroll to position [140, 0]
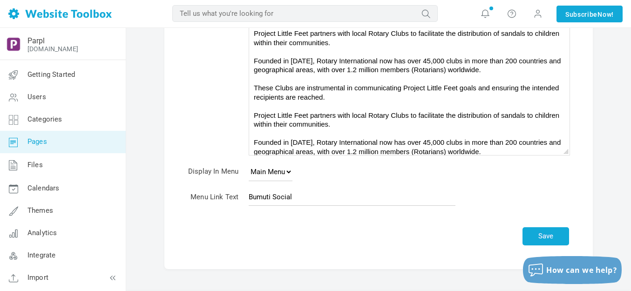
click at [337, 95] on div "Project Little Feet partners with local Rotary Clubs to facilitate the distribu…" at bounding box center [409, 65] width 311 height 73
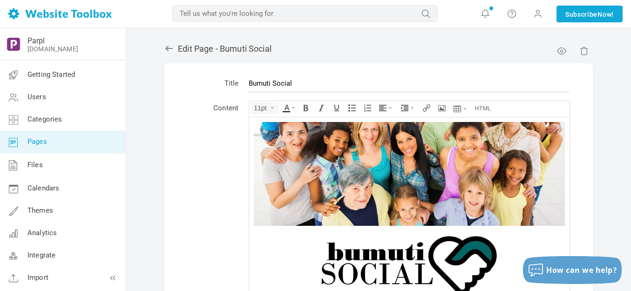
scroll to position [0, 0]
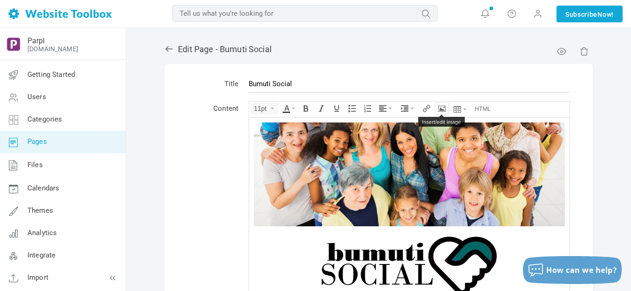
click at [441, 109] on icon "Insert/edit image" at bounding box center [441, 108] width 7 height 7
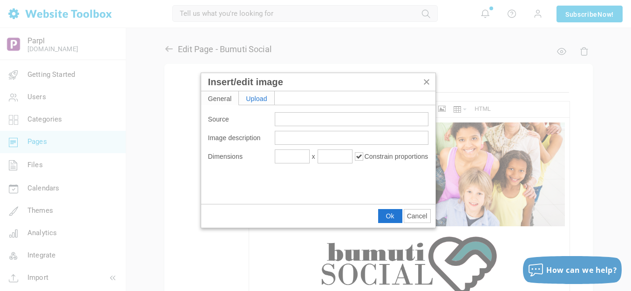
click at [259, 99] on div "Upload" at bounding box center [256, 97] width 35 height 13
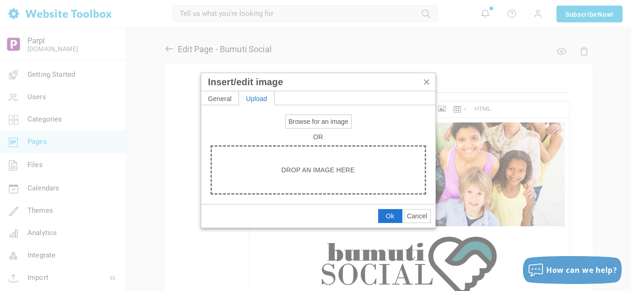
click at [309, 120] on span "Browse for an image" at bounding box center [319, 121] width 60 height 7
type input "C:\fakepath\output-onlinepngtools - 2025-08-25T141704.918.png"
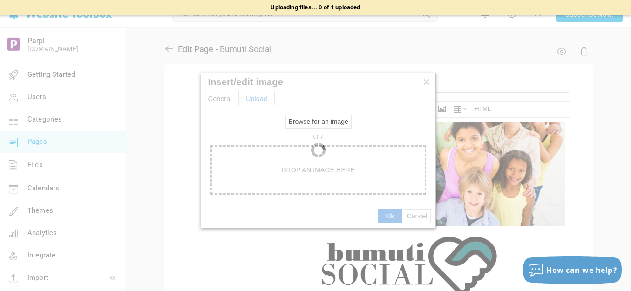
type input "https://d28lcup14p4e72.cloudfront.net/286758%2F9505176%2Foutput-onlinepngtools+…"
type input "1920"
type input "38"
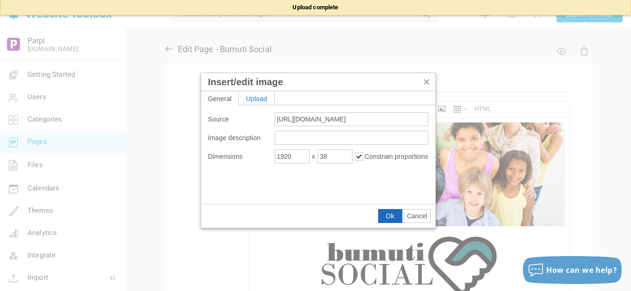
click at [384, 217] on button "Ok" at bounding box center [389, 215] width 23 height 13
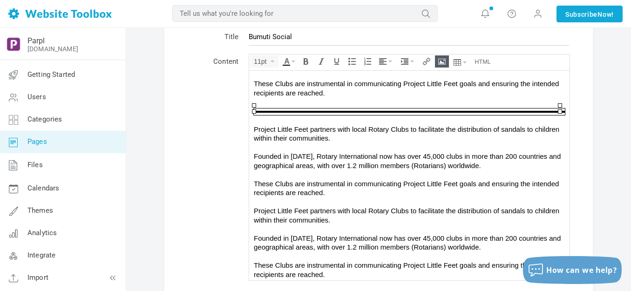
scroll to position [93, 0]
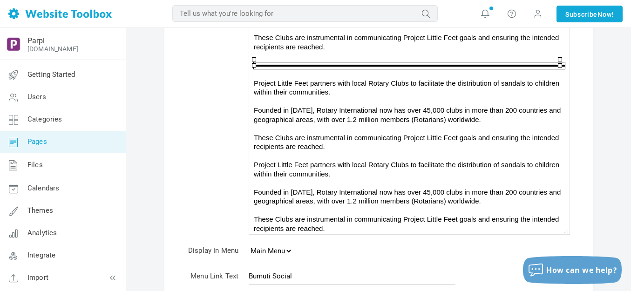
click at [354, 124] on div "Project Little Feet partners with local Rotary Clubs to facilitate the distribu…" at bounding box center [409, 114] width 311 height 73
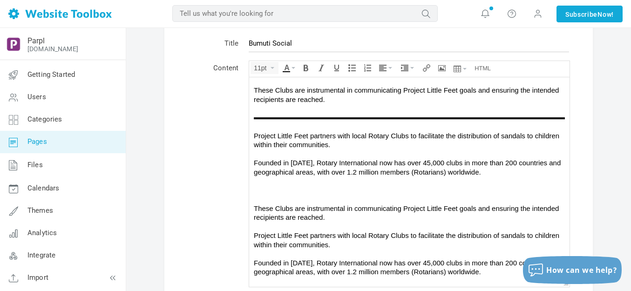
scroll to position [0, 0]
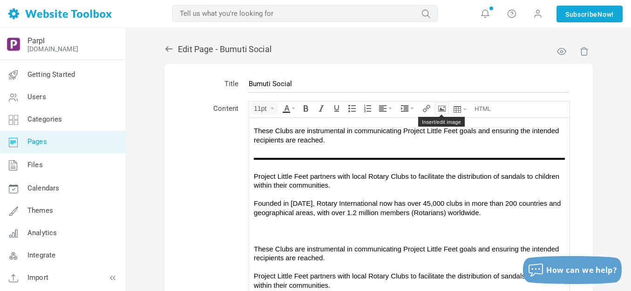
click at [445, 107] on icon "Insert/edit image" at bounding box center [441, 108] width 7 height 7
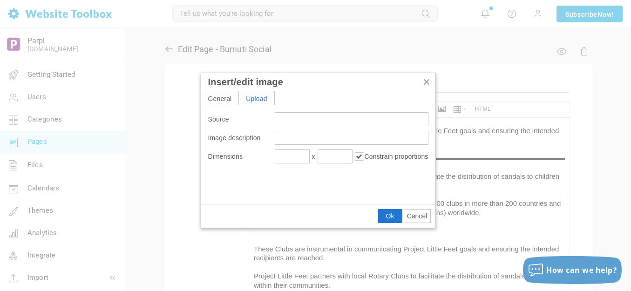
click at [263, 101] on div "Upload" at bounding box center [256, 97] width 35 height 13
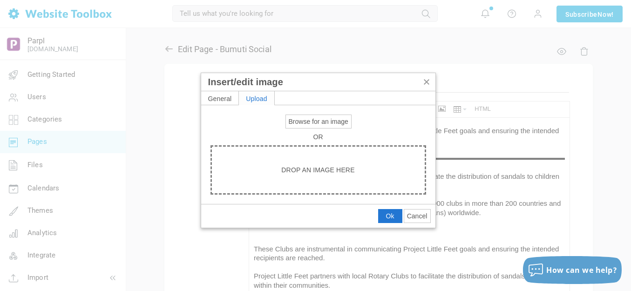
click at [311, 123] on span "Browse for an image" at bounding box center [319, 121] width 60 height 7
type input "C:\fakepath\output-onlinepngtools - 2025-08-25T141704.918.png"
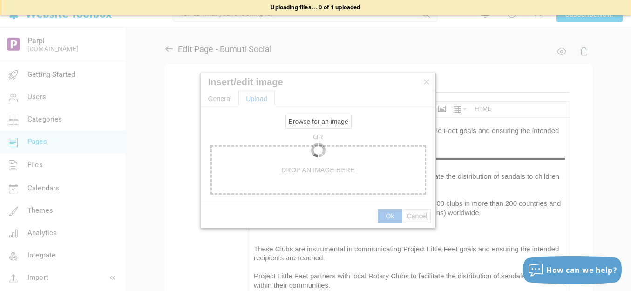
type input "https://d28lcup14p4e72.cloudfront.net/286758%2F9505177%2Foutput-onlinepngtools+…"
type input "1920"
type input "38"
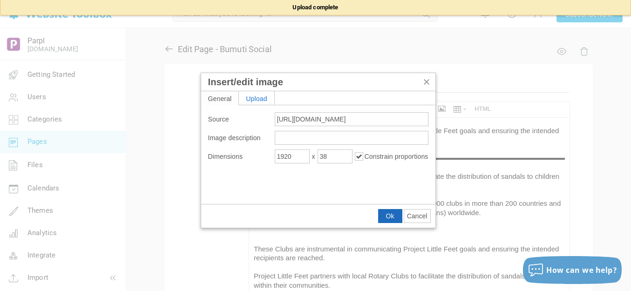
click at [391, 212] on span "Ok" at bounding box center [390, 215] width 8 height 7
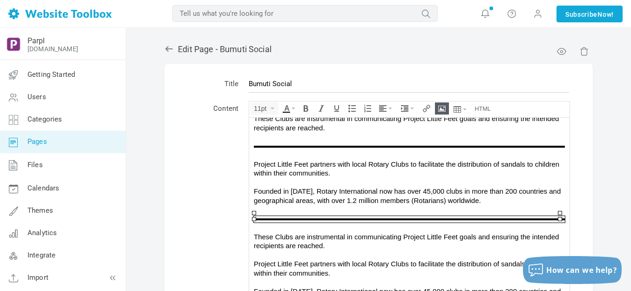
scroll to position [287, 0]
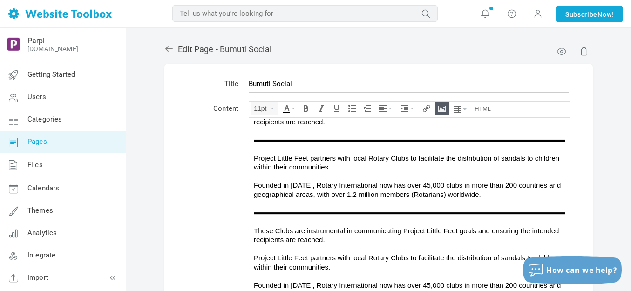
click at [374, 230] on div "These Clubs are instrumental in communicating Project Little Feet goals and ens…" at bounding box center [409, 229] width 311 height 27
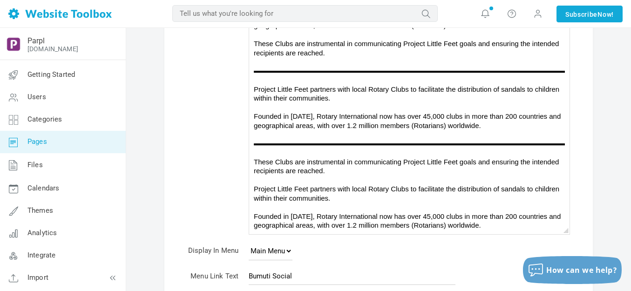
scroll to position [241, 0]
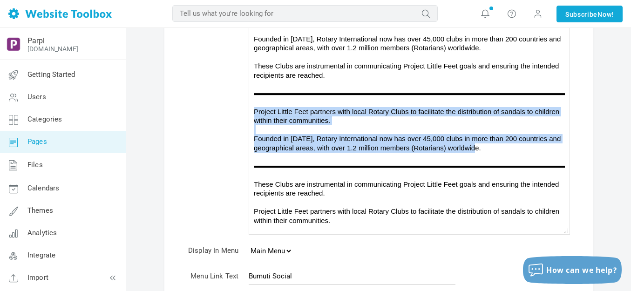
drag, startPoint x: 252, startPoint y: 109, endPoint x: 488, endPoint y: 145, distance: 238.7
click at [488, 145] on body "Project Little Feet partners with local Rotary Clubs to facilitate the distribu…" at bounding box center [409, 34] width 320 height 500
copy div "Project Little Feet partners with local Rotary Clubs to facilitate the distribu…"
click at [495, 152] on div at bounding box center [409, 156] width 311 height 9
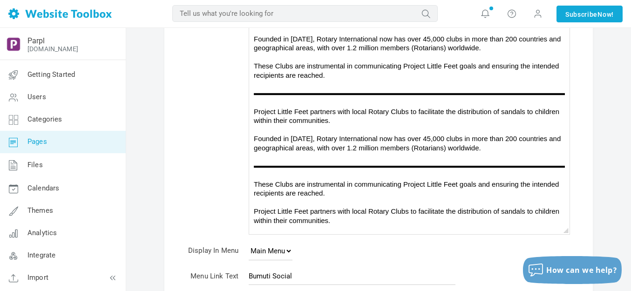
click at [504, 144] on div "Project Little Feet partners with local Rotary Clubs to facilitate the distribu…" at bounding box center [409, 130] width 311 height 46
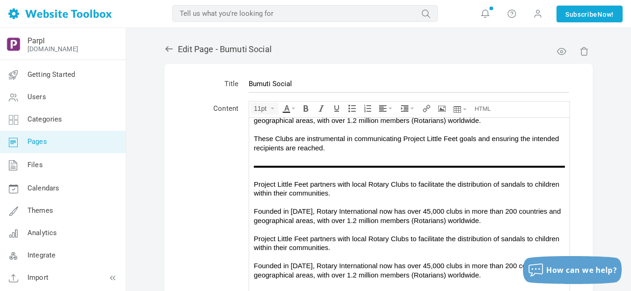
scroll to position [249, 0]
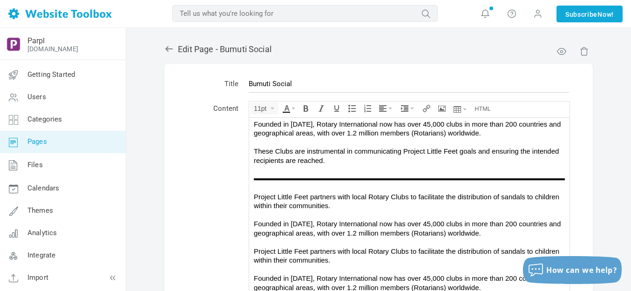
click at [253, 192] on body "Project Little Feet partners with local Rotary Clubs to facilitate the distribu…" at bounding box center [409, 146] width 320 height 554
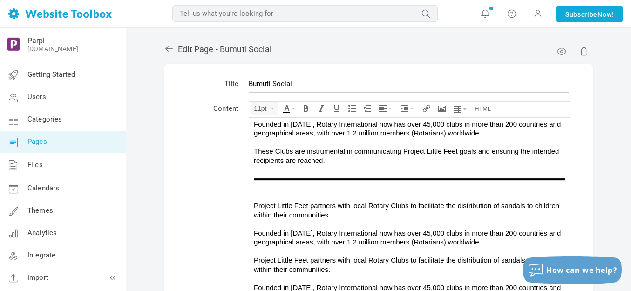
click at [290, 187] on div at bounding box center [409, 186] width 311 height 9
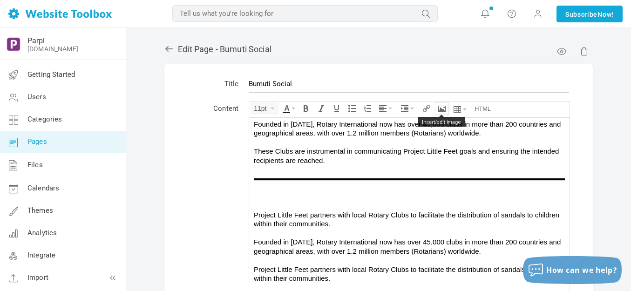
click at [444, 107] on icon "Insert/edit image" at bounding box center [441, 108] width 7 height 7
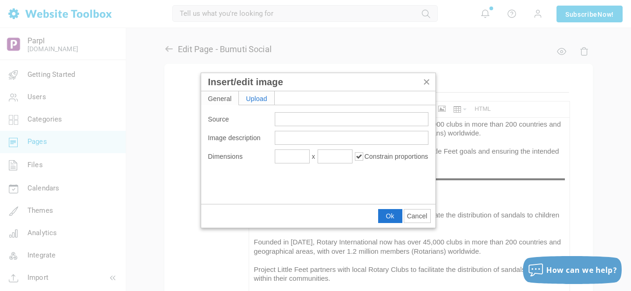
click at [259, 95] on div "Upload" at bounding box center [256, 97] width 35 height 13
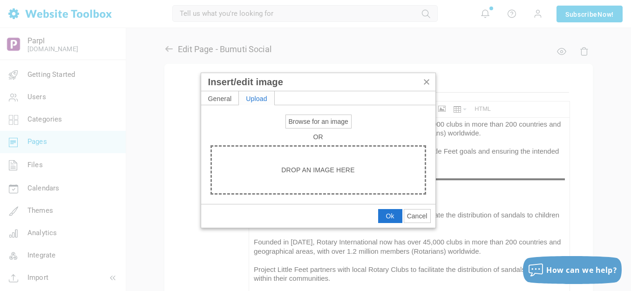
click at [304, 123] on span "Browse for an image" at bounding box center [319, 121] width 60 height 7
type input "C:\fakepath\Slide1.PNG"
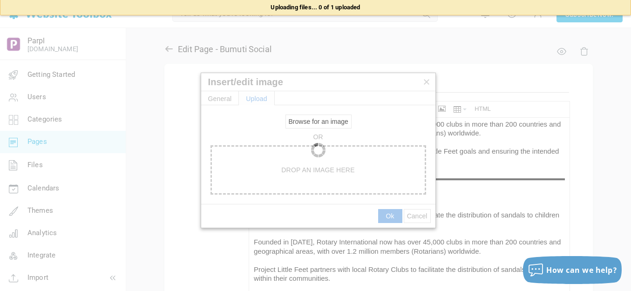
type input "https://d28lcup14p4e72.cloudfront.net/286758%2F9505179%2FSlide1.png"
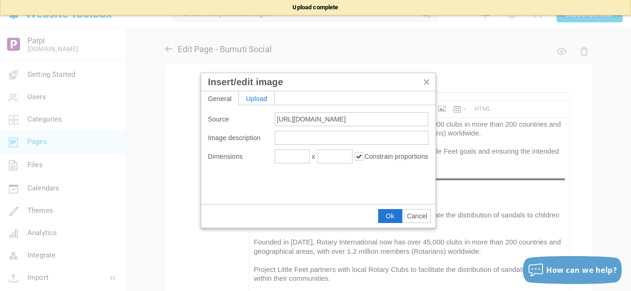
type input "1920"
type input "315"
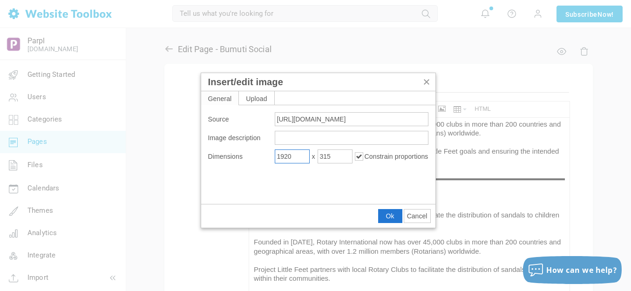
click at [294, 155] on input "1920" at bounding box center [292, 156] width 35 height 14
type input "350"
type input "57"
click at [391, 214] on span "Ok" at bounding box center [390, 215] width 8 height 7
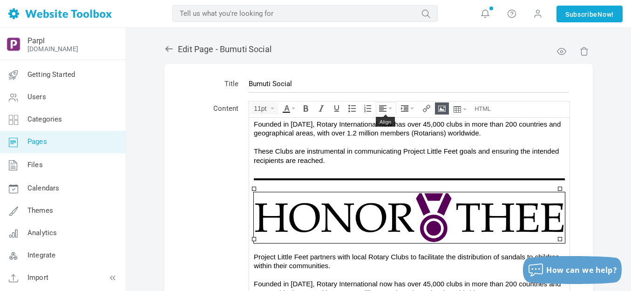
click at [391, 108] on icon "Align" at bounding box center [390, 109] width 4 height 2
click at [389, 135] on div at bounding box center [386, 136] width 20 height 13
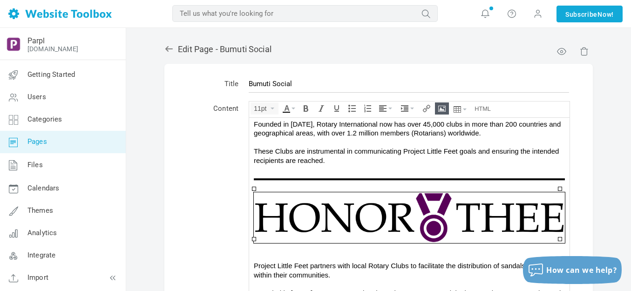
click at [394, 244] on div at bounding box center [409, 222] width 311 height 60
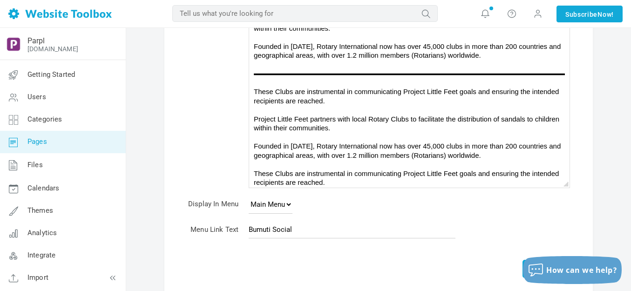
scroll to position [186, 0]
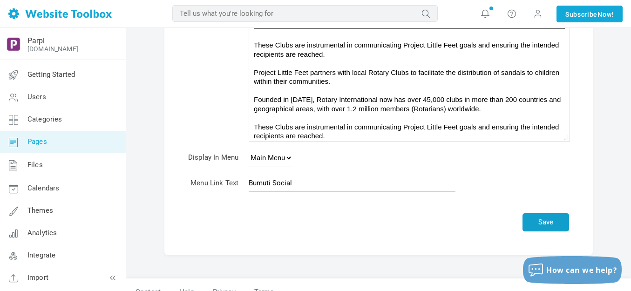
click at [544, 220] on button "Save" at bounding box center [545, 222] width 47 height 18
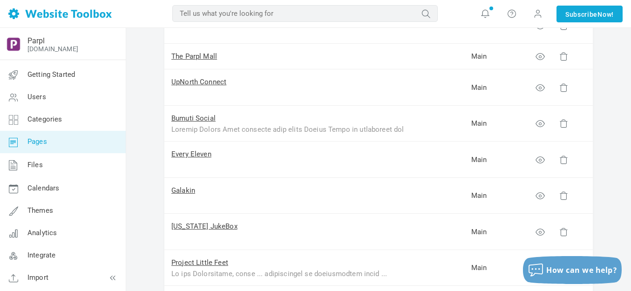
scroll to position [233, 0]
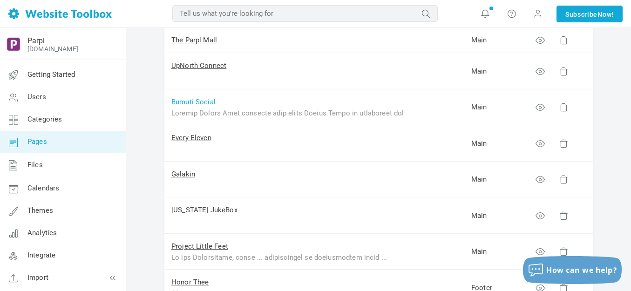
click at [209, 102] on link "Bumuti Social" at bounding box center [193, 102] width 44 height 8
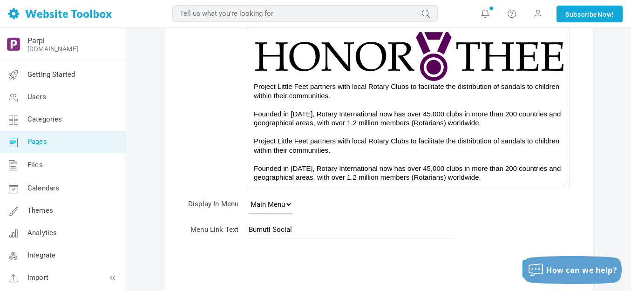
scroll to position [244, 0]
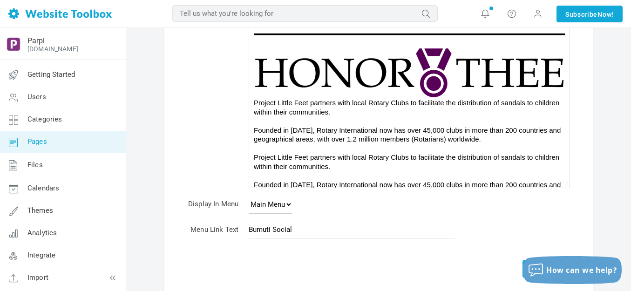
click at [364, 76] on img at bounding box center [409, 72] width 311 height 51
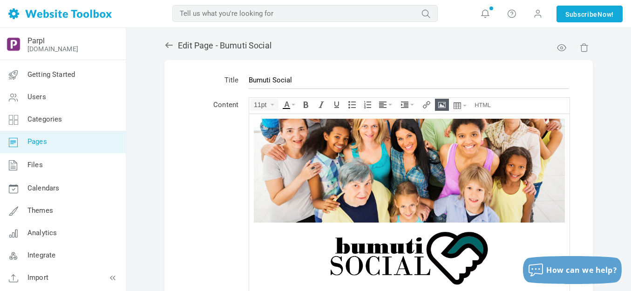
scroll to position [0, 0]
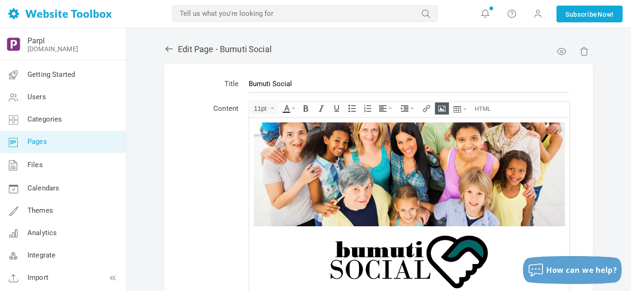
click at [439, 110] on icon "Insert/edit image" at bounding box center [441, 108] width 7 height 7
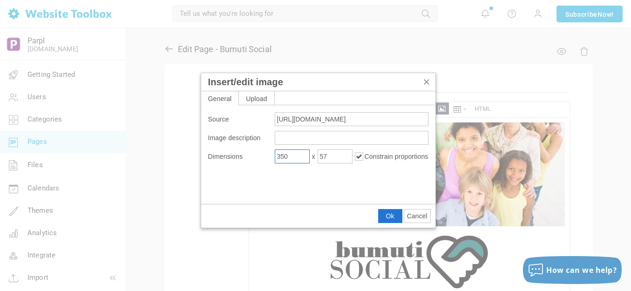
click at [296, 157] on input "350" at bounding box center [292, 156] width 35 height 14
type input "123"
type input "20"
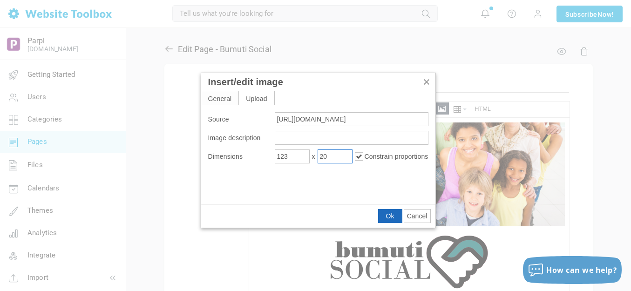
click at [391, 217] on span "Ok" at bounding box center [390, 215] width 8 height 7
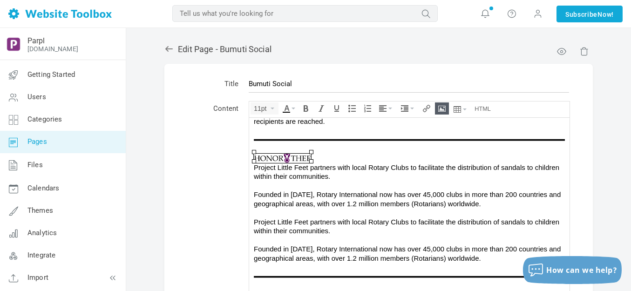
scroll to position [279, 0]
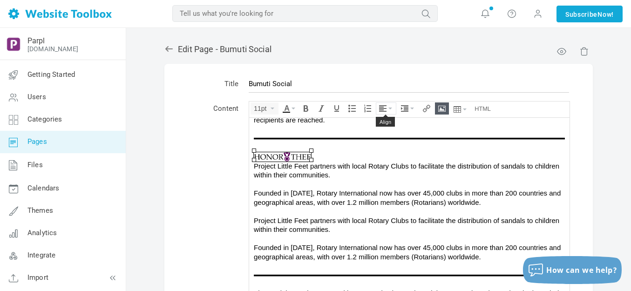
click at [390, 108] on icon "Align" at bounding box center [390, 109] width 4 height 2
click at [384, 136] on icon at bounding box center [383, 136] width 9 height 7
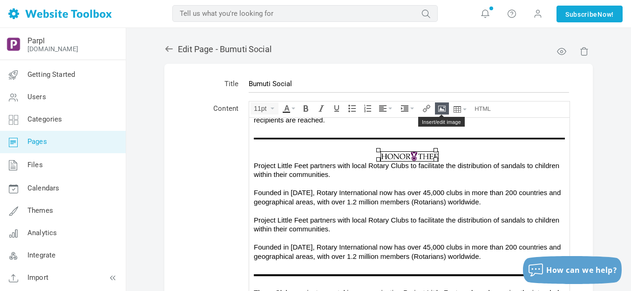
click at [440, 107] on icon "Insert/edit image" at bounding box center [441, 108] width 7 height 7
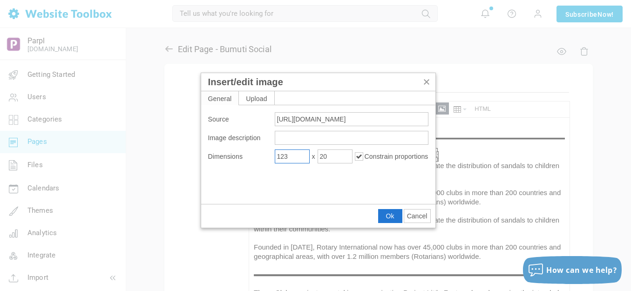
click at [295, 155] on input "123" at bounding box center [292, 156] width 35 height 14
click at [294, 155] on input "123" at bounding box center [292, 156] width 35 height 14
type input "350"
type input "57"
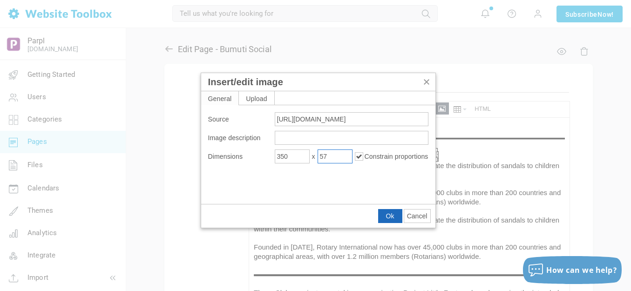
click at [393, 215] on span "Ok" at bounding box center [390, 215] width 8 height 7
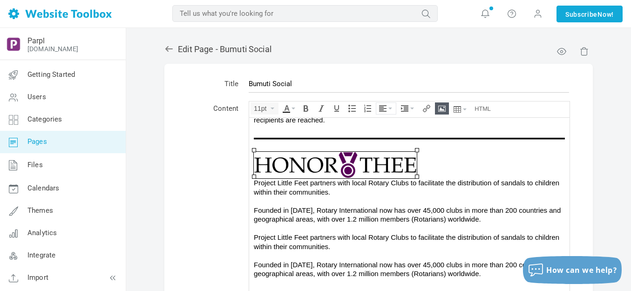
click at [391, 105] on button "Align" at bounding box center [386, 108] width 20 height 11
click at [385, 136] on icon at bounding box center [383, 136] width 9 height 7
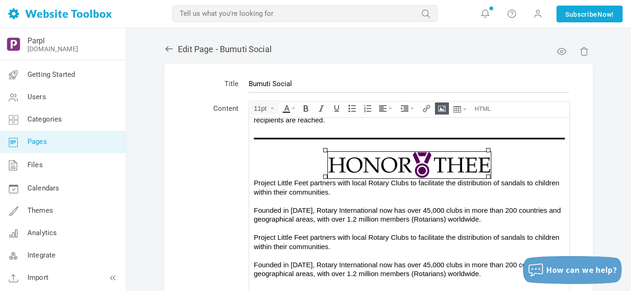
click at [252, 181] on body "Project Little Feet partners with local Rotary Clubs to facilitate the distribu…" at bounding box center [409, 124] width 320 height 572
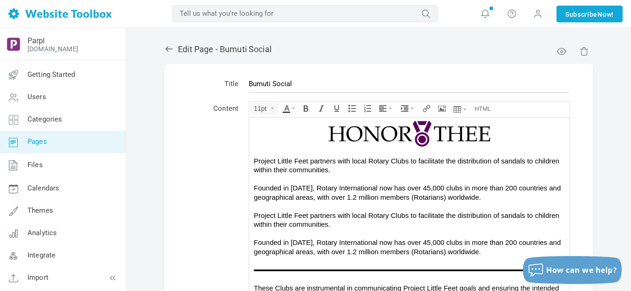
scroll to position [326, 0]
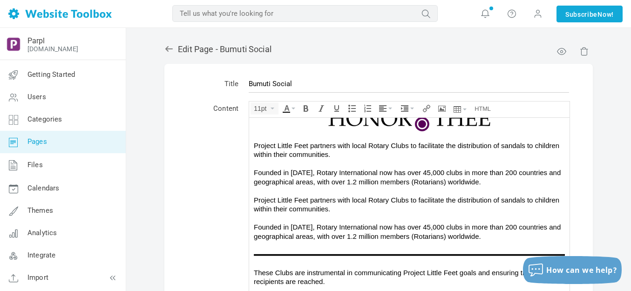
click at [485, 182] on div "Project Little Feet partners with local Rotary Clubs to facilitate the distribu…" at bounding box center [409, 164] width 311 height 46
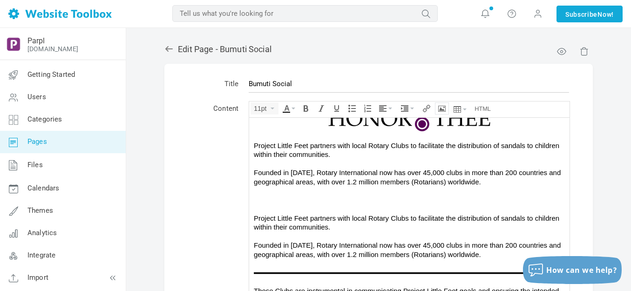
click at [445, 108] on icon "Insert/edit image" at bounding box center [441, 108] width 7 height 7
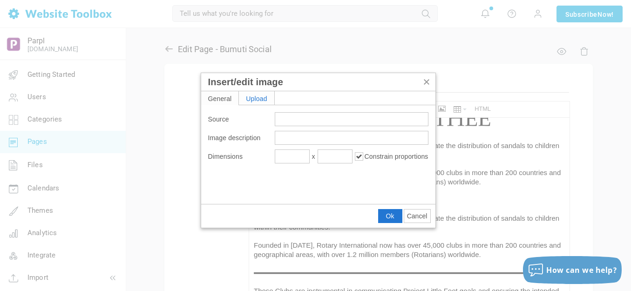
click at [265, 101] on div "Upload" at bounding box center [256, 97] width 35 height 13
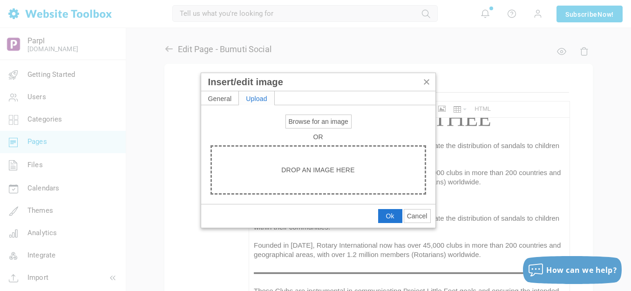
click at [298, 121] on span "Browse for an image" at bounding box center [319, 121] width 60 height 7
type input "C:\fakepath\Slide1.PNG"
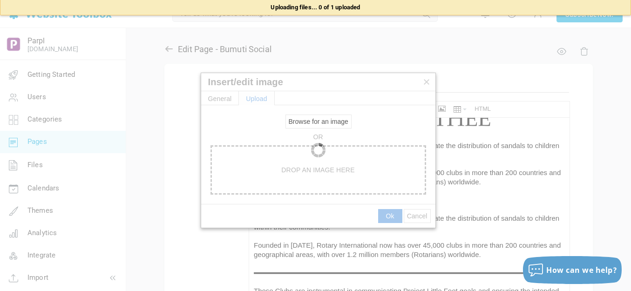
type input "[URL][DOMAIN_NAME]"
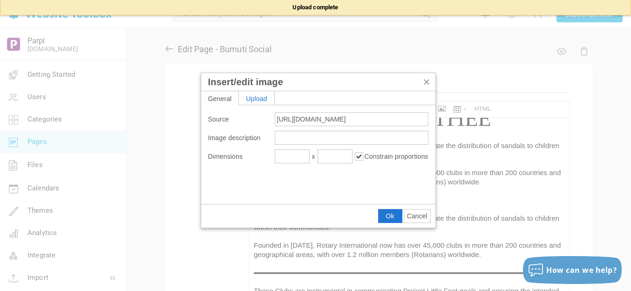
type input "1920"
type input "484"
click at [393, 215] on span "Ok" at bounding box center [390, 215] width 8 height 7
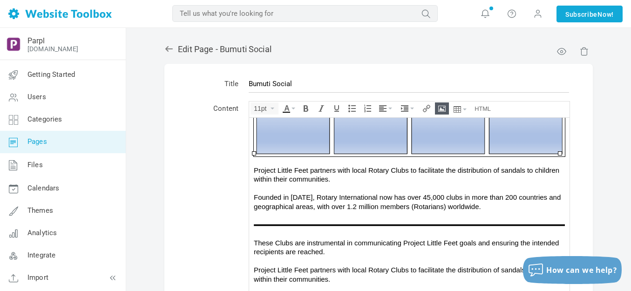
scroll to position [456, 0]
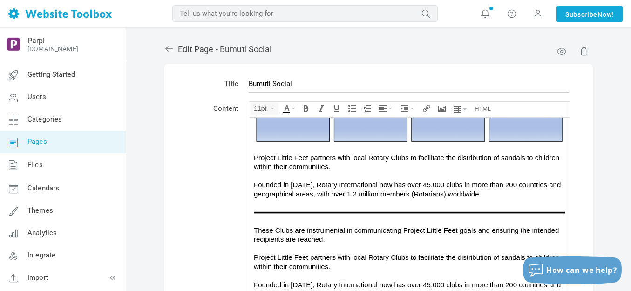
click at [254, 226] on div "These Clubs are instrumental in communicating Project Little Feet goals and ens…" at bounding box center [409, 229] width 311 height 27
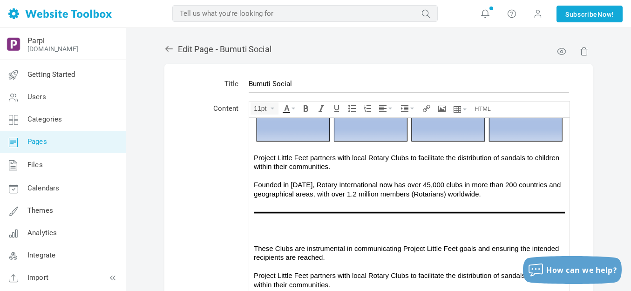
click at [325, 226] on div at bounding box center [409, 229] width 311 height 9
click at [441, 107] on icon "Insert/edit image" at bounding box center [441, 108] width 7 height 7
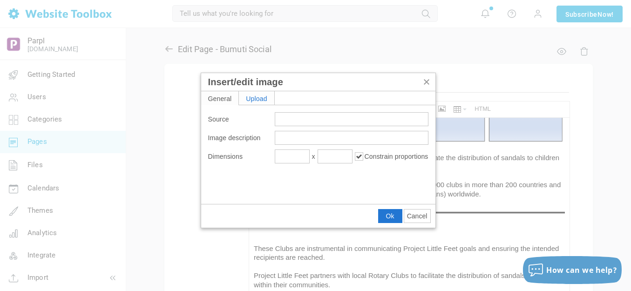
click at [264, 98] on div "Upload" at bounding box center [256, 97] width 35 height 13
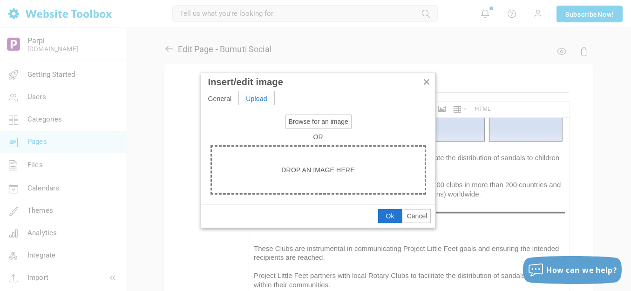
click at [301, 121] on span "Browse for an image" at bounding box center [319, 121] width 60 height 7
type input "C:\fakepath\Slide1.PNG"
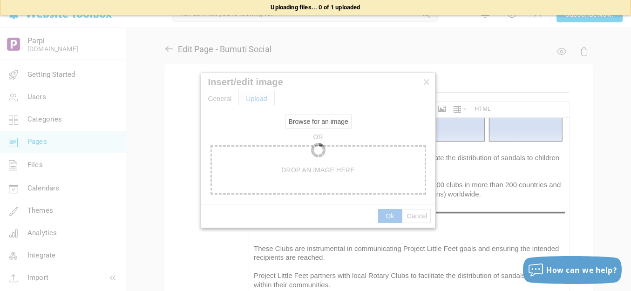
type input "[URL][DOMAIN_NAME]"
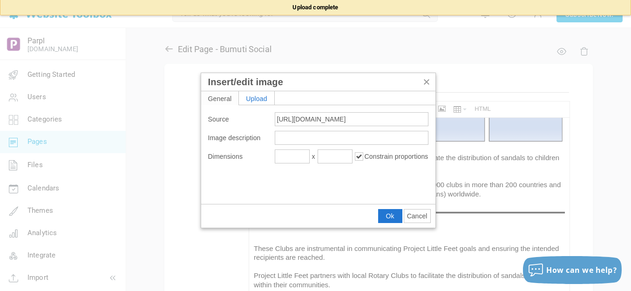
type input "1920"
type input "480"
click at [296, 157] on input "1920" at bounding box center [292, 156] width 35 height 14
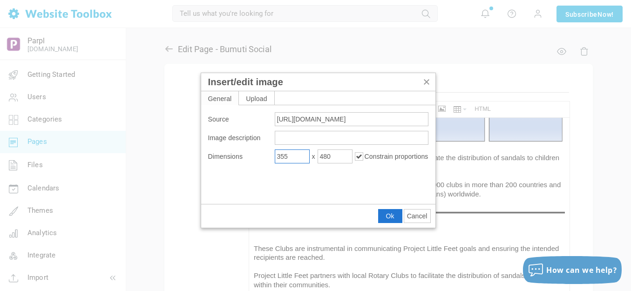
type input "355"
type input "89"
click at [387, 214] on span "Ok" at bounding box center [390, 215] width 8 height 7
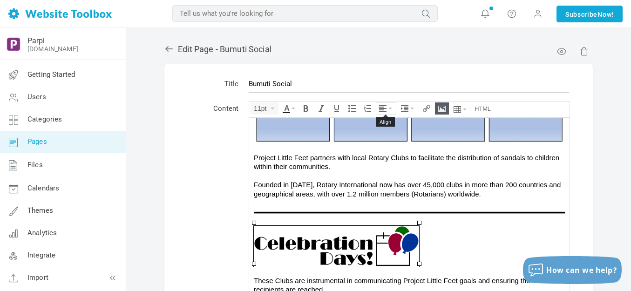
click at [391, 109] on icon "Align" at bounding box center [390, 109] width 4 height 2
click at [386, 137] on icon at bounding box center [383, 136] width 9 height 7
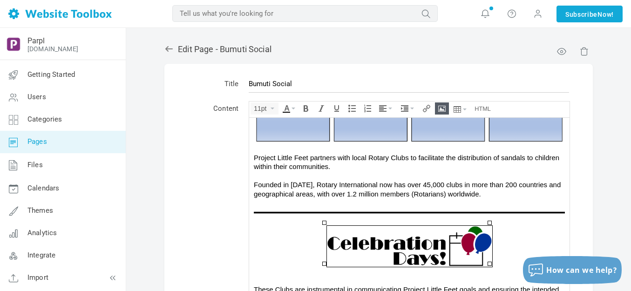
click at [358, 276] on div "These Clubs are instrumental in communicating Project Little Feet goals and ens…" at bounding box center [409, 289] width 311 height 27
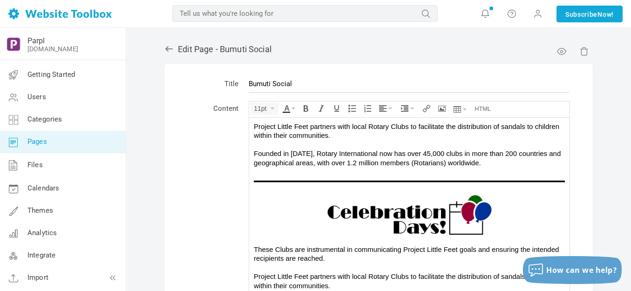
scroll to position [502, 0]
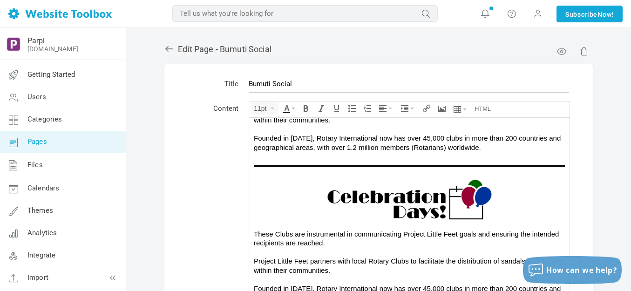
click at [404, 208] on img at bounding box center [409, 199] width 165 height 41
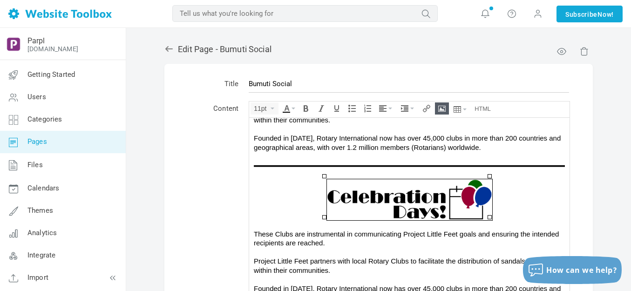
click at [441, 106] on icon "Insert/edit image" at bounding box center [441, 108] width 7 height 7
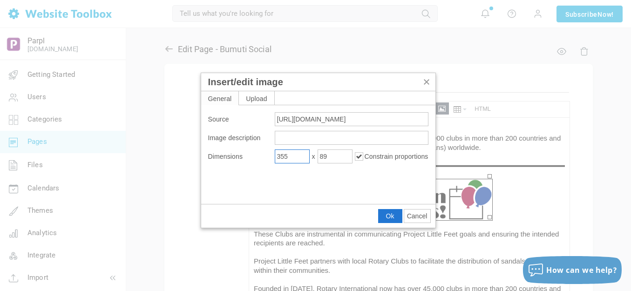
click at [300, 155] on input "355" at bounding box center [292, 156] width 35 height 14
type input "340"
type input "85"
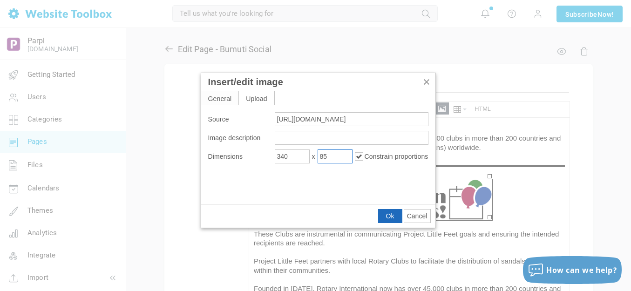
click at [386, 213] on span "Ok" at bounding box center [390, 215] width 8 height 7
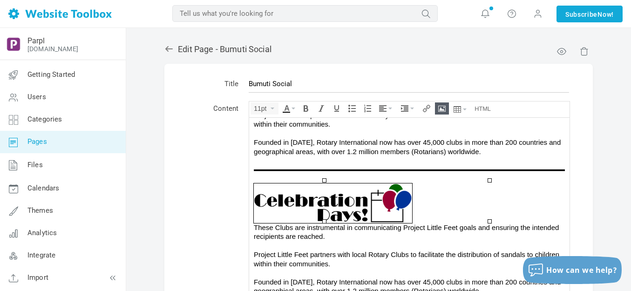
scroll to position [495, 0]
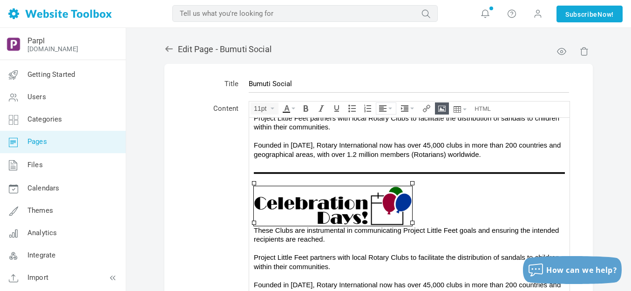
click at [393, 108] on button "Align" at bounding box center [386, 108] width 20 height 11
click at [385, 136] on icon at bounding box center [383, 136] width 9 height 7
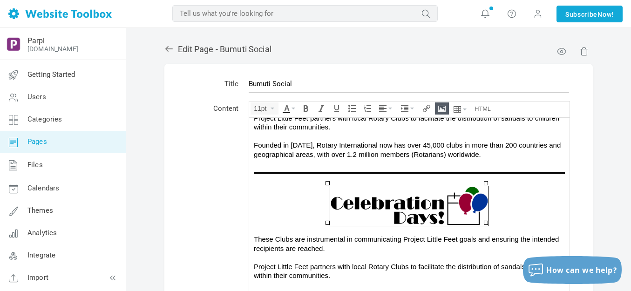
click at [409, 234] on div "These Clubs are instrumental in communicating Project Little Feet goals and ens…" at bounding box center [409, 243] width 311 height 18
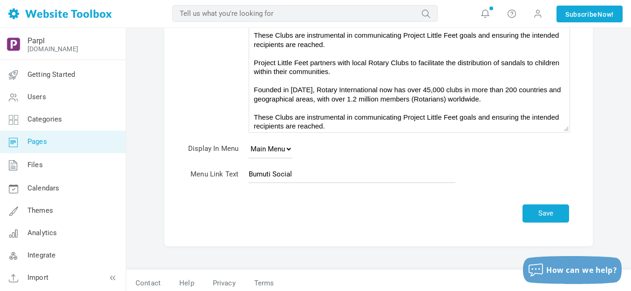
scroll to position [200, 0]
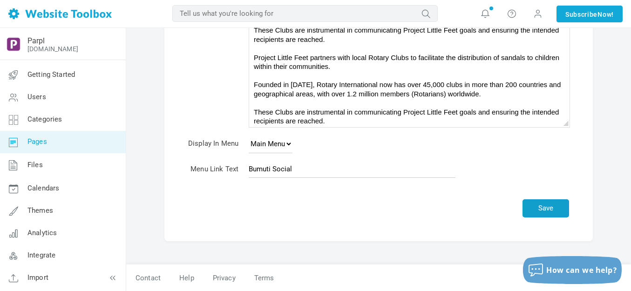
click at [549, 208] on button "Save" at bounding box center [545, 208] width 47 height 18
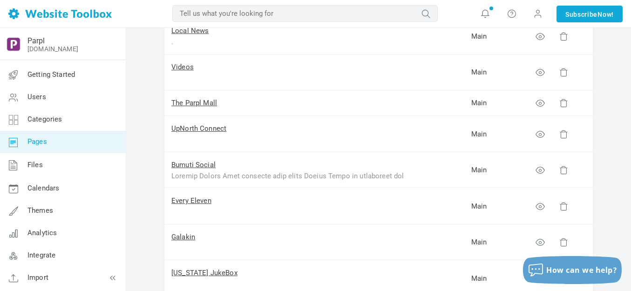
scroll to position [186, 0]
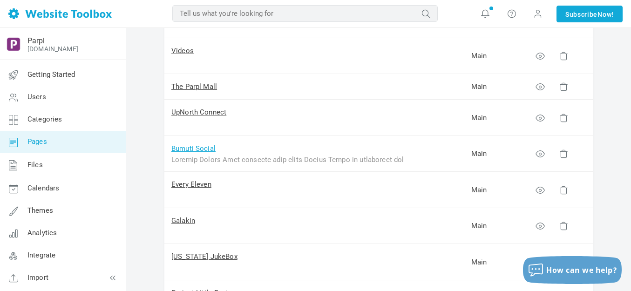
click at [210, 147] on link "Bumuti Social" at bounding box center [193, 148] width 44 height 8
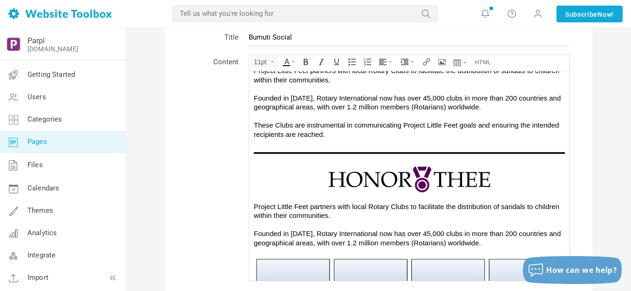
scroll to position [216, 0]
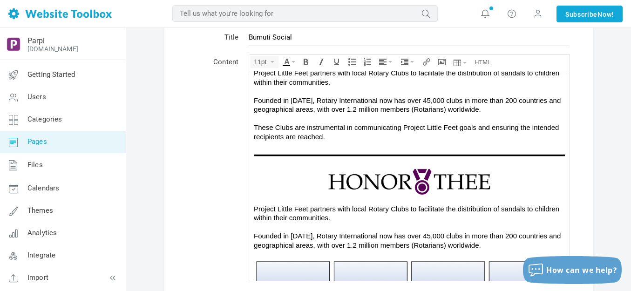
click at [391, 180] on img at bounding box center [409, 181] width 163 height 27
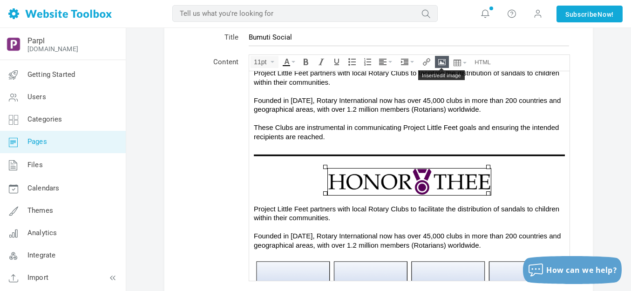
click at [441, 59] on icon "Insert/edit image" at bounding box center [441, 61] width 7 height 7
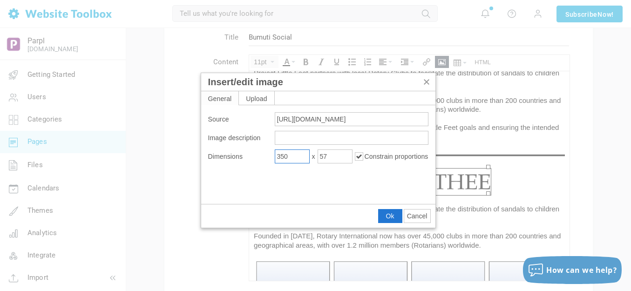
click at [297, 158] on input "350" at bounding box center [292, 156] width 35 height 14
type input "400"
type input "65"
click at [388, 216] on span "Ok" at bounding box center [390, 215] width 8 height 7
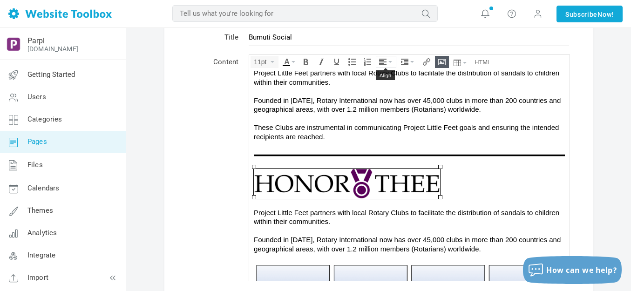
click at [389, 61] on icon "Align" at bounding box center [390, 62] width 4 height 2
click at [383, 92] on icon at bounding box center [383, 89] width 9 height 7
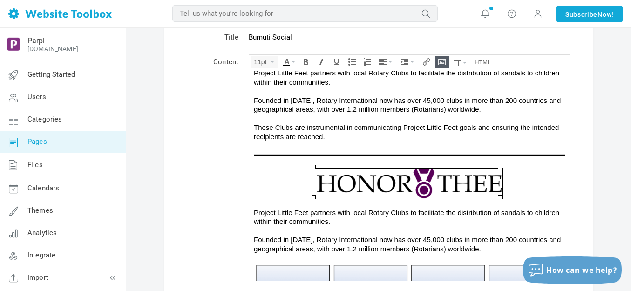
click at [414, 184] on img at bounding box center [409, 183] width 186 height 31
click at [411, 209] on div "Project Little Feet partners with local Rotary Clubs to facilitate the distribu…" at bounding box center [409, 231] width 311 height 46
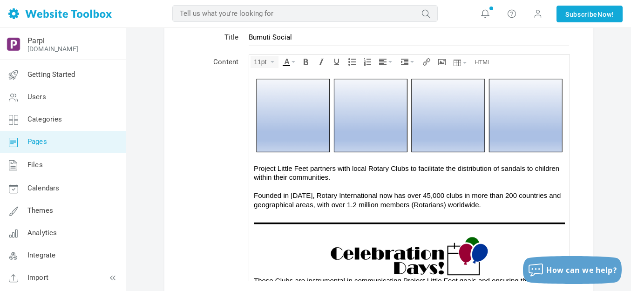
scroll to position [449, 0]
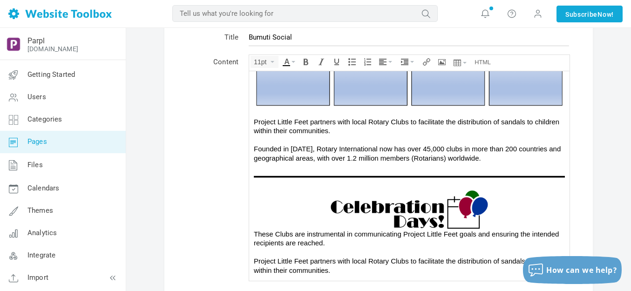
click at [414, 211] on img at bounding box center [409, 209] width 158 height 40
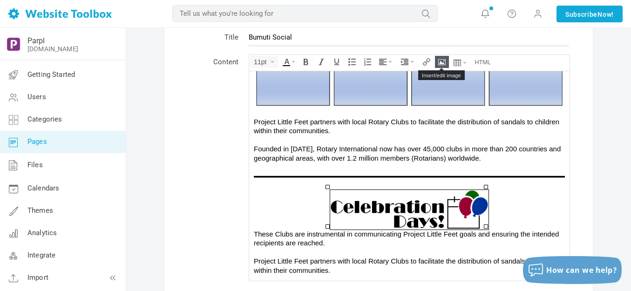
click at [439, 60] on icon "Insert/edit image" at bounding box center [441, 61] width 7 height 7
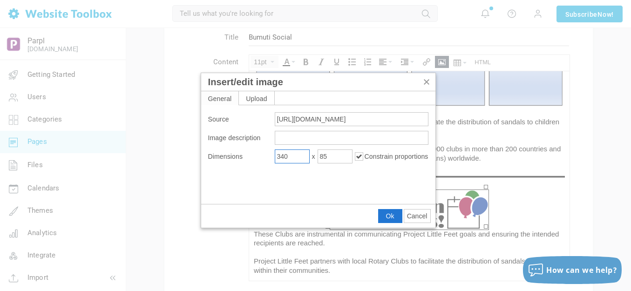
click at [298, 159] on input "340" at bounding box center [292, 156] width 35 height 14
type input "375"
type input "94"
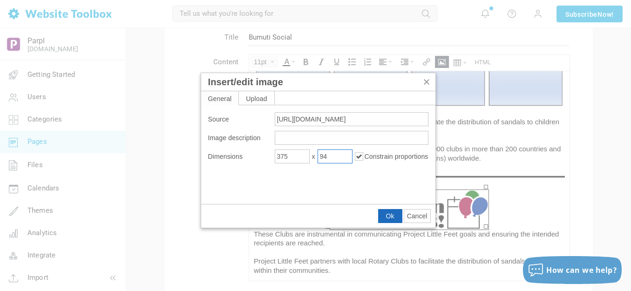
click at [391, 214] on span "Ok" at bounding box center [390, 215] width 8 height 7
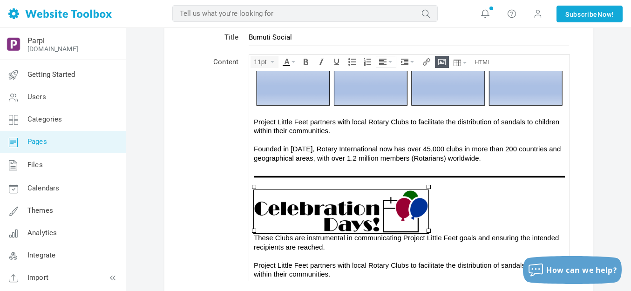
click at [391, 62] on icon "Align" at bounding box center [390, 62] width 4 height 2
click at [384, 91] on icon at bounding box center [383, 89] width 9 height 7
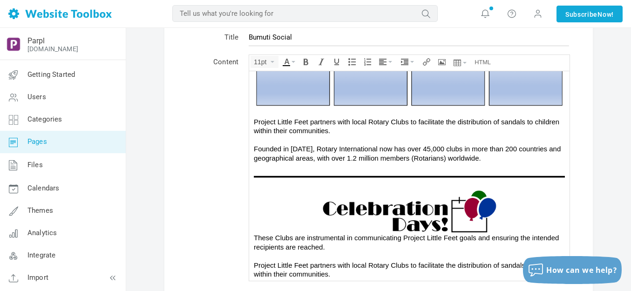
click at [254, 236] on div "These Clubs are instrumental in communicating Project Little Feet goals and ens…" at bounding box center [409, 242] width 311 height 18
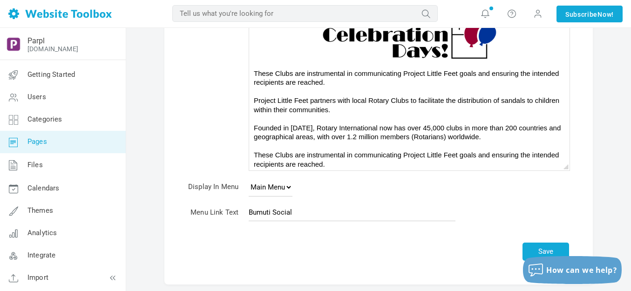
scroll to position [186, 0]
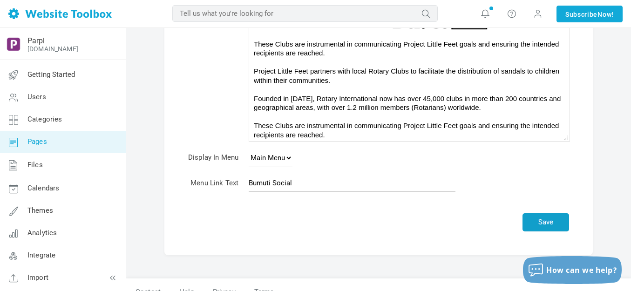
click at [548, 221] on button "Save" at bounding box center [545, 222] width 47 height 18
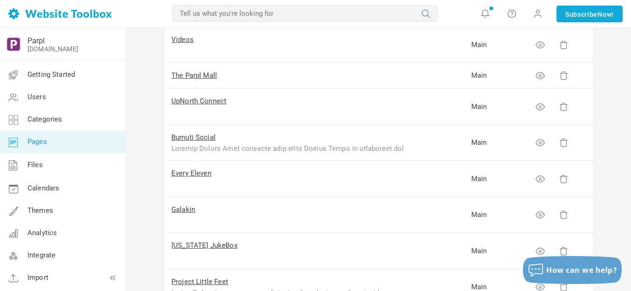
scroll to position [186, 0]
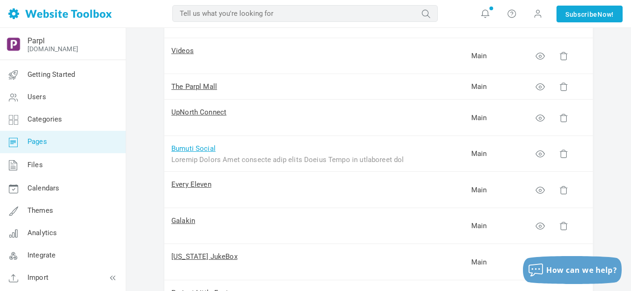
click at [195, 149] on link "Bumuti Social" at bounding box center [193, 148] width 44 height 8
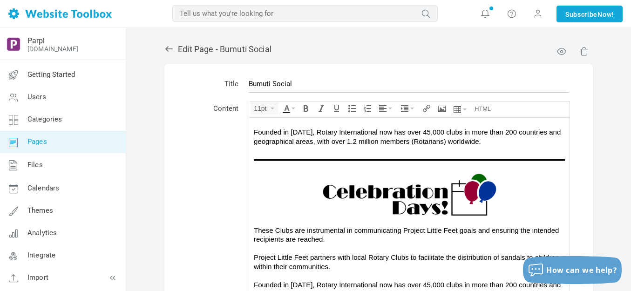
click at [402, 195] on img at bounding box center [409, 195] width 175 height 44
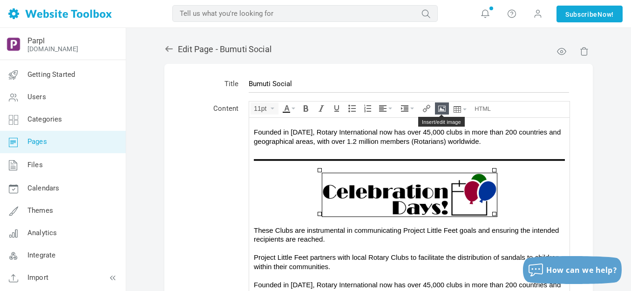
click at [441, 109] on icon "Insert/edit image" at bounding box center [441, 108] width 7 height 7
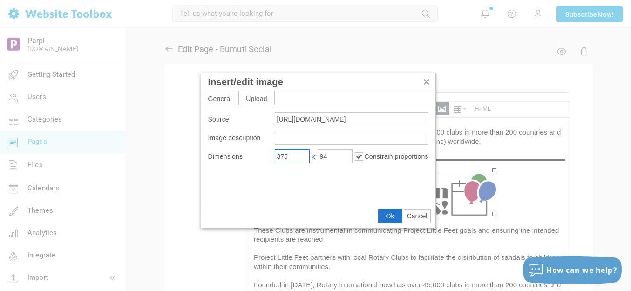
click at [296, 156] on input "375" at bounding box center [292, 156] width 35 height 14
type input "380"
type input "95"
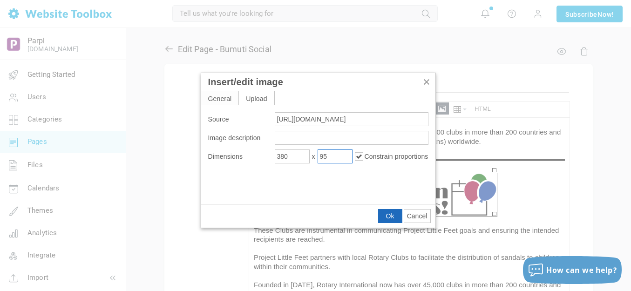
drag, startPoint x: 135, startPoint y: 96, endPoint x: 384, endPoint y: 214, distance: 275.5
click at [384, 214] on button "Ok" at bounding box center [389, 215] width 23 height 13
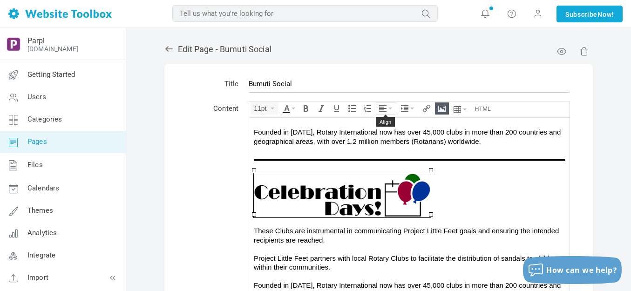
click at [392, 109] on button "Align" at bounding box center [386, 108] width 20 height 11
drag, startPoint x: 388, startPoint y: 136, endPoint x: 135, endPoint y: 23, distance: 277.3
click at [388, 136] on icon at bounding box center [383, 136] width 9 height 7
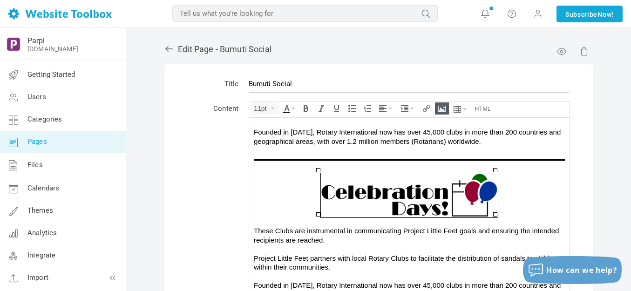
click at [390, 231] on div "These Clubs are instrumental in communicating Project Little Feet goals and ens…" at bounding box center [409, 235] width 311 height 18
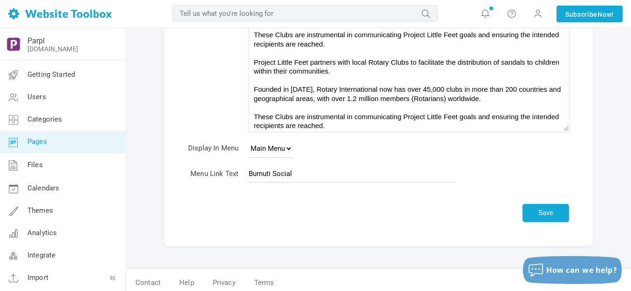
scroll to position [200, 0]
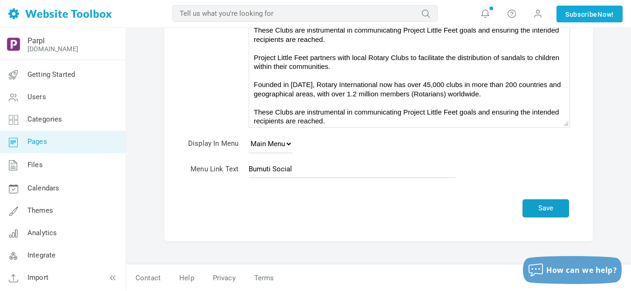
click at [540, 208] on button "Save" at bounding box center [545, 208] width 47 height 18
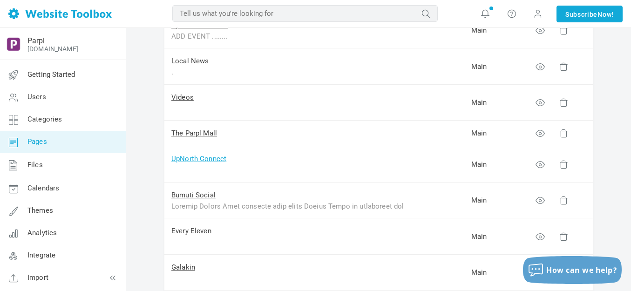
scroll to position [186, 0]
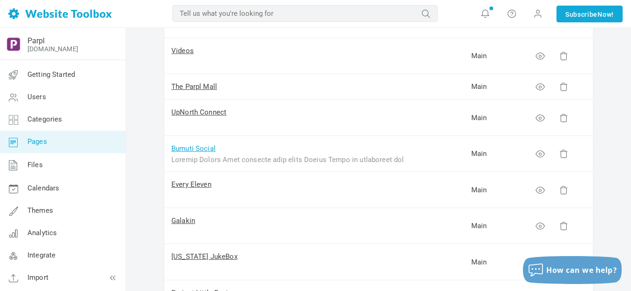
click at [193, 149] on link "Bumuti Social" at bounding box center [193, 148] width 44 height 8
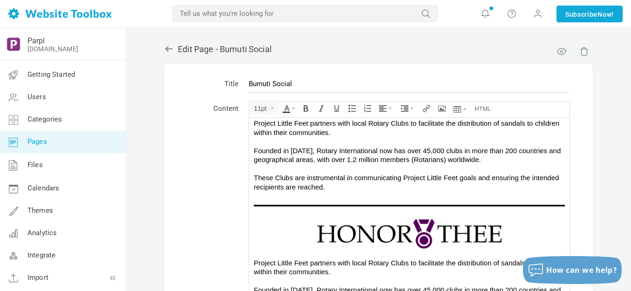
scroll to position [140, 0]
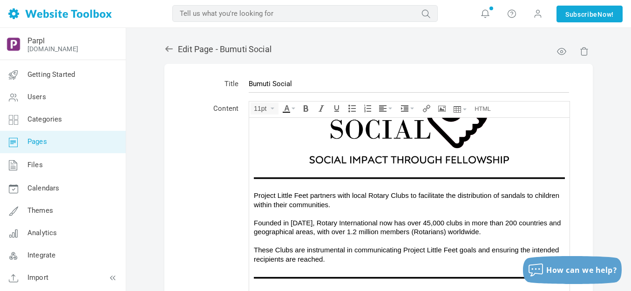
click at [351, 175] on img at bounding box center [409, 178] width 311 height 6
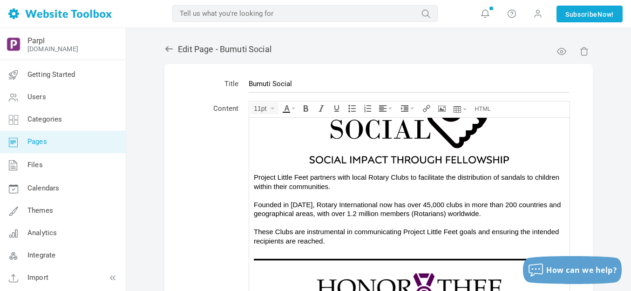
click at [359, 156] on img at bounding box center [409, 129] width 279 height 87
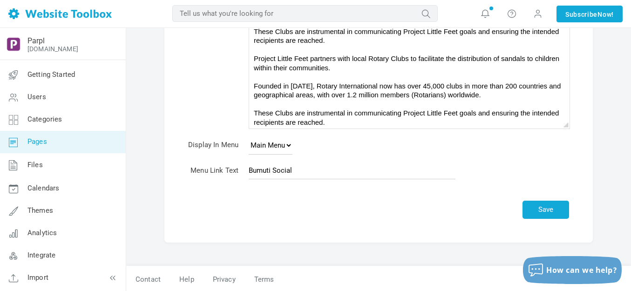
scroll to position [200, 0]
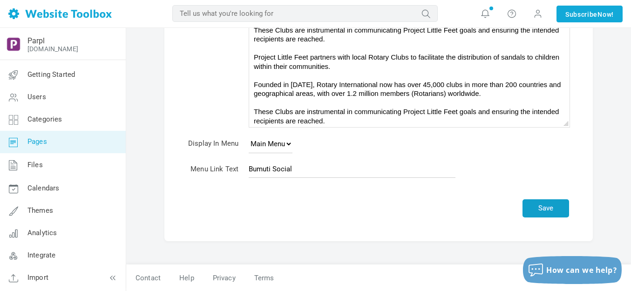
click at [542, 205] on button "Save" at bounding box center [545, 208] width 47 height 18
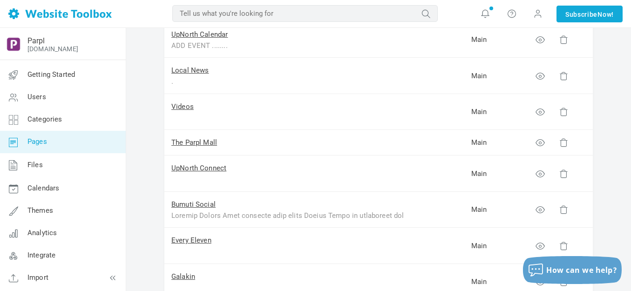
scroll to position [140, 0]
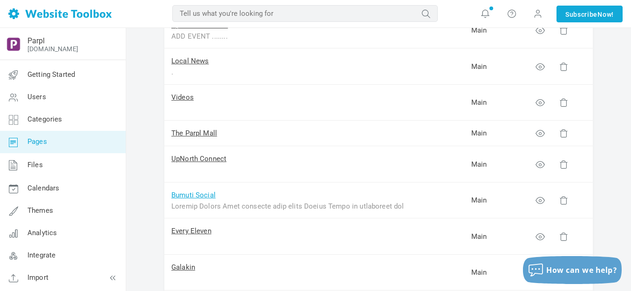
click at [201, 192] on link "Bumuti Social" at bounding box center [193, 195] width 44 height 8
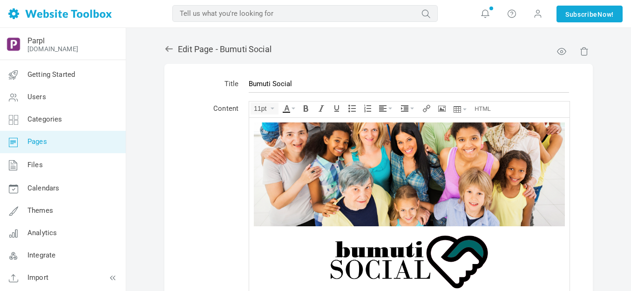
scroll to position [504, 0]
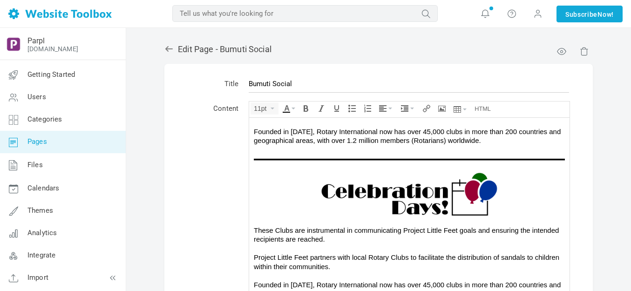
click at [398, 195] on img at bounding box center [409, 194] width 177 height 44
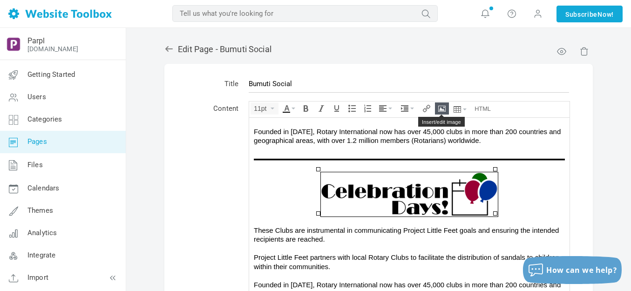
click at [442, 107] on icon "Insert/edit image" at bounding box center [441, 108] width 7 height 7
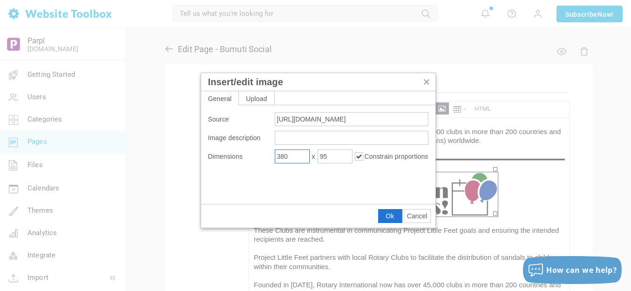
click at [290, 157] on input "380" at bounding box center [292, 156] width 35 height 14
type input "390"
type input "98"
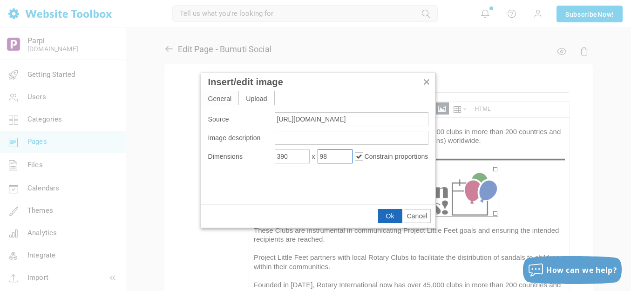
click at [391, 214] on span "Ok" at bounding box center [390, 215] width 8 height 7
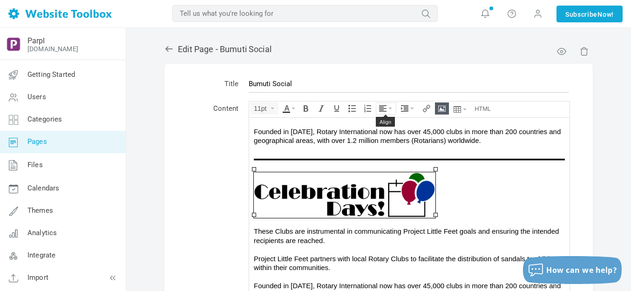
click at [389, 106] on button "Align" at bounding box center [386, 108] width 20 height 11
click at [386, 135] on icon at bounding box center [383, 136] width 9 height 7
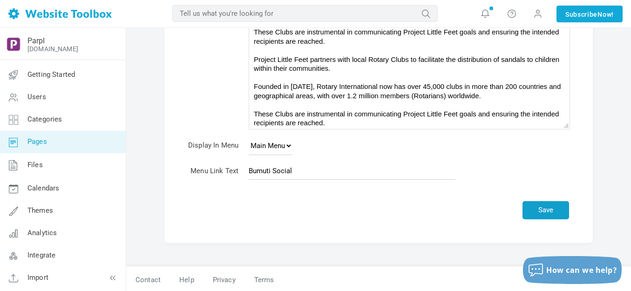
scroll to position [200, 0]
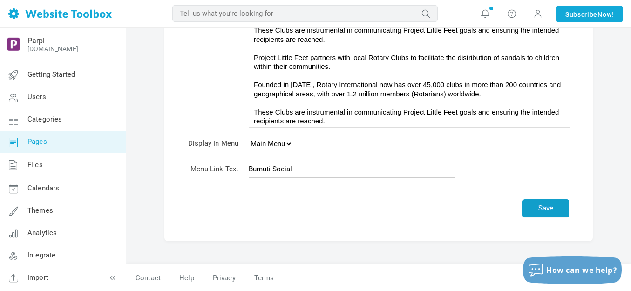
click at [547, 201] on button "Save" at bounding box center [545, 208] width 47 height 18
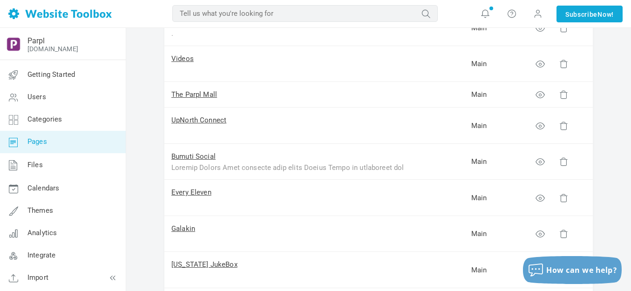
scroll to position [233, 0]
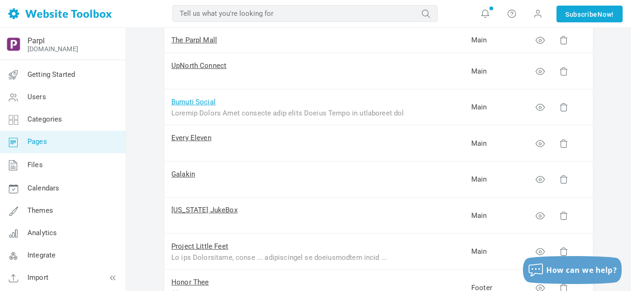
click at [191, 104] on link "Bumuti Social" at bounding box center [193, 102] width 44 height 8
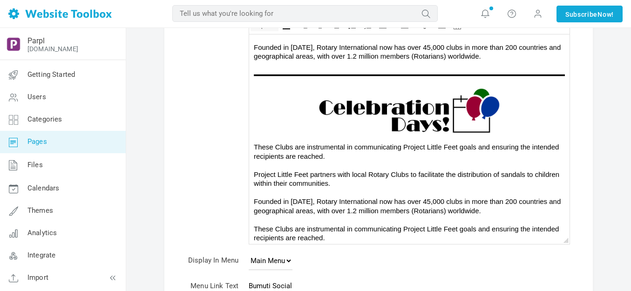
scroll to position [93, 0]
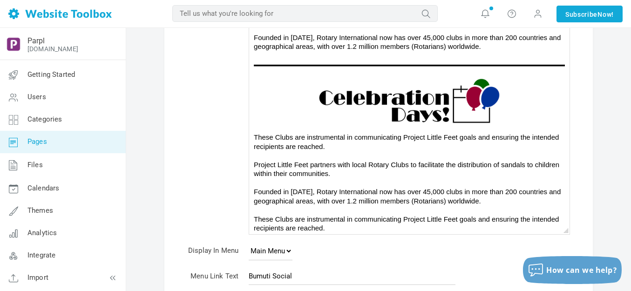
click at [333, 192] on div "Project Little Feet partners with local Rotary Clubs to facilitate the distribu…" at bounding box center [409, 196] width 311 height 73
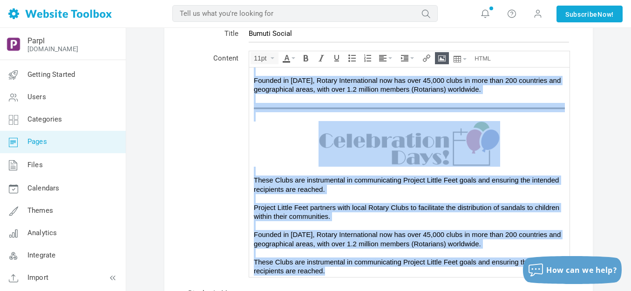
scroll to position [0, 0]
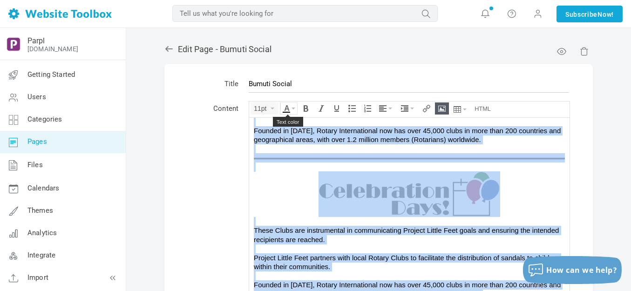
click at [294, 109] on button "Text color" at bounding box center [288, 107] width 17 height 8
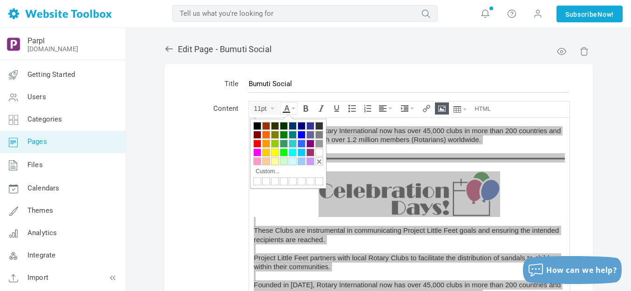
click at [257, 124] on div at bounding box center [257, 126] width 8 height 8
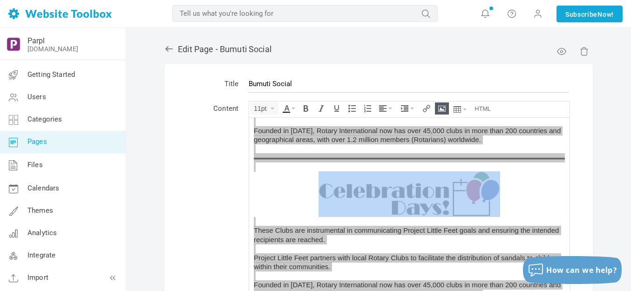
click at [231, 134] on td "Content" at bounding box center [213, 215] width 61 height 235
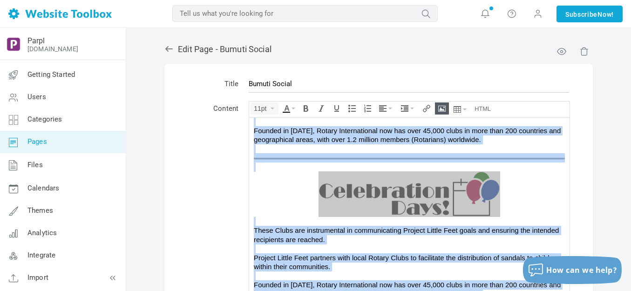
click at [319, 133] on span "Founded in [DATE], Rotary International now has over 45,000 clubs in more than …" at bounding box center [407, 134] width 307 height 17
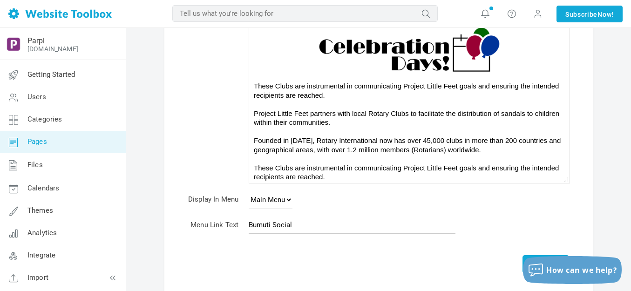
scroll to position [200, 0]
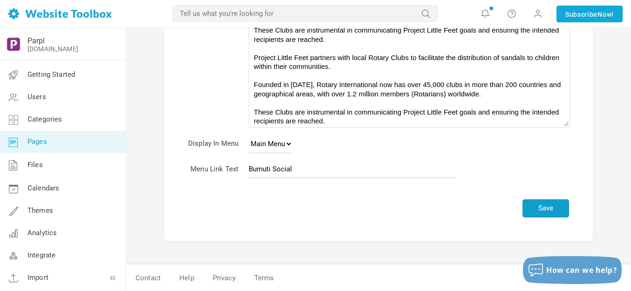
drag, startPoint x: 546, startPoint y: 204, endPoint x: 477, endPoint y: 148, distance: 89.0
click at [546, 204] on button "Save" at bounding box center [545, 208] width 47 height 18
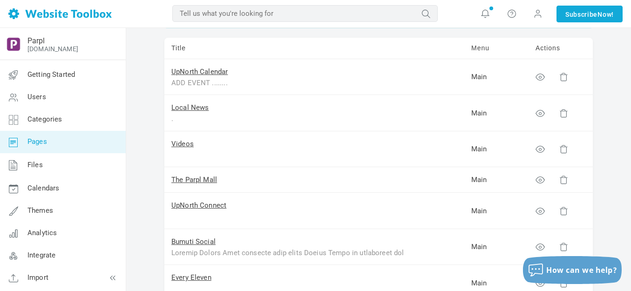
scroll to position [140, 0]
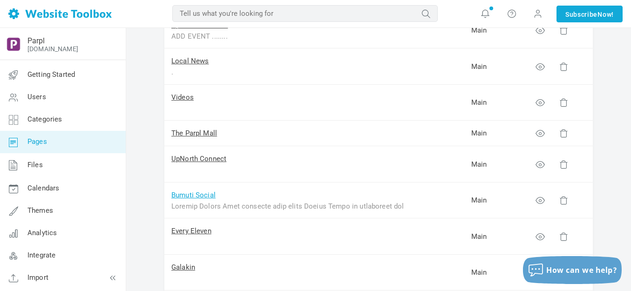
click at [195, 195] on link "Bumuti Social" at bounding box center [193, 195] width 44 height 8
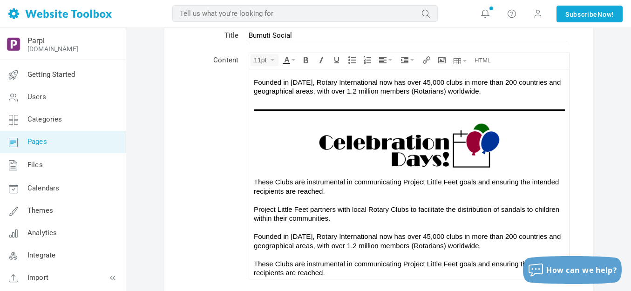
scroll to position [505, 0]
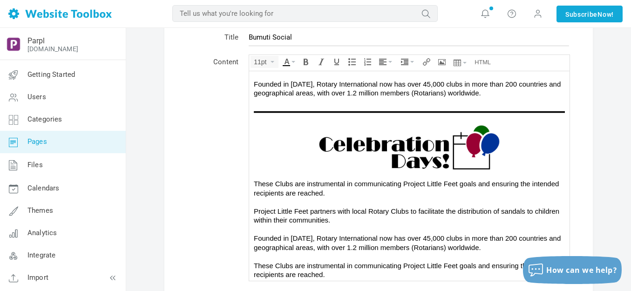
click at [486, 89] on div "Project Little Feet partners with local Rotary Clubs to facilitate the distribu…" at bounding box center [409, 75] width 311 height 46
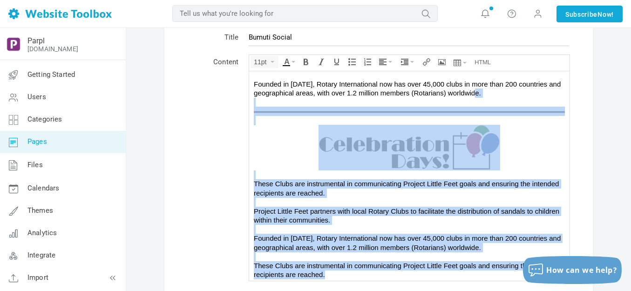
copy div "These Clubs are instrumental in communicating Project Little Feet goals and ens…"
click at [333, 272] on div "Project Little Feet partners with local Rotary Clubs to facilitate the distribu…" at bounding box center [409, 242] width 311 height 73
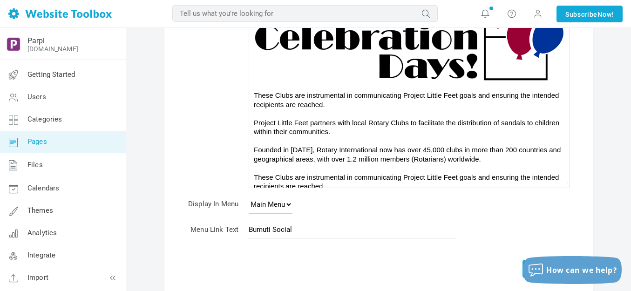
scroll to position [200, 0]
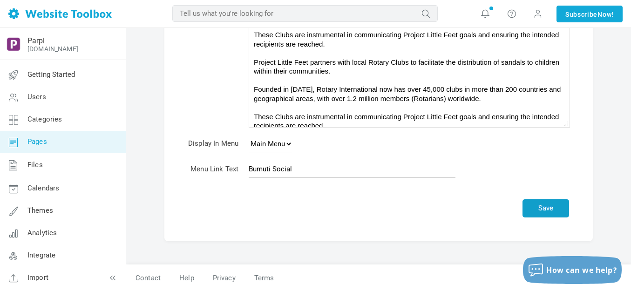
click at [547, 207] on button "Save" at bounding box center [545, 208] width 47 height 18
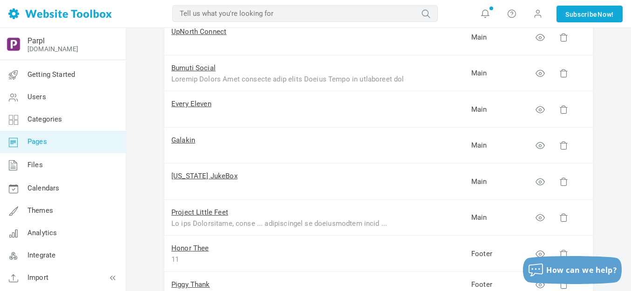
scroll to position [279, 0]
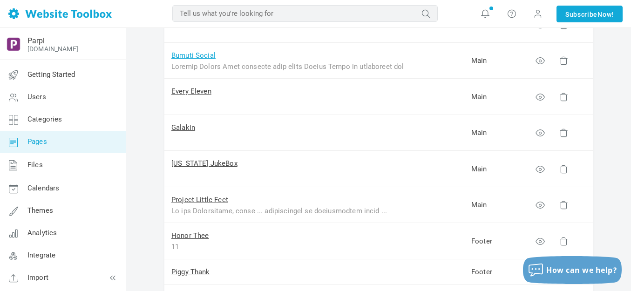
click at [205, 57] on link "Bumuti Social" at bounding box center [193, 55] width 44 height 8
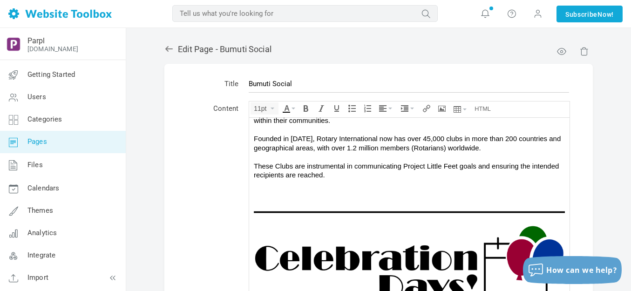
scroll to position [735, 0]
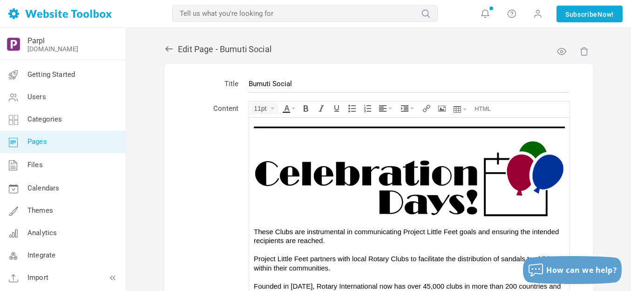
click at [380, 174] on img at bounding box center [409, 179] width 311 height 78
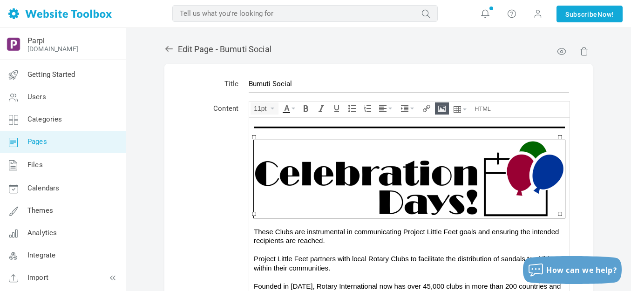
click at [442, 110] on icon "Insert/edit image" at bounding box center [441, 108] width 7 height 7
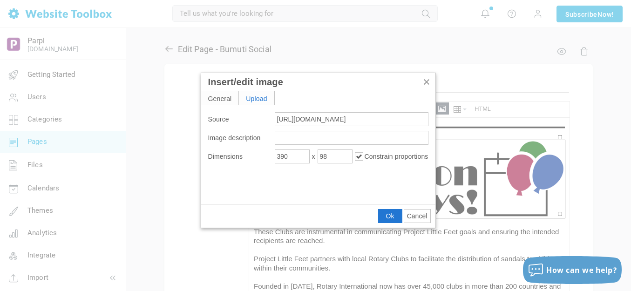
click at [261, 99] on div "Upload" at bounding box center [256, 97] width 35 height 13
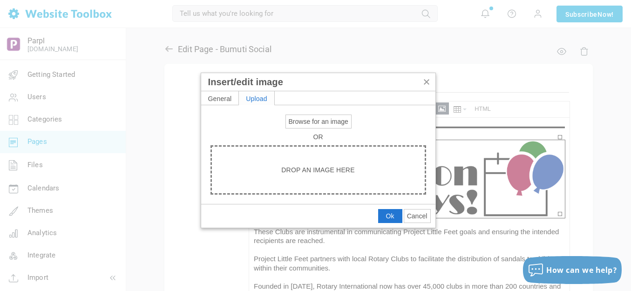
click at [296, 121] on span "Browse for an image" at bounding box center [319, 121] width 60 height 7
type input "C:\fakepath\Slide1.PNG"
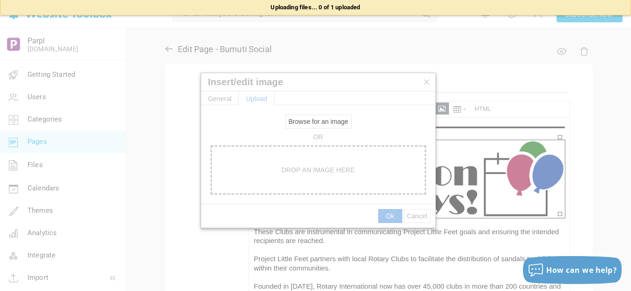
type input "[URL][DOMAIN_NAME]"
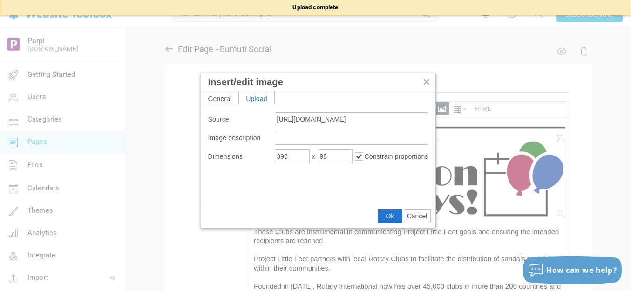
type input "1920"
type input "1802"
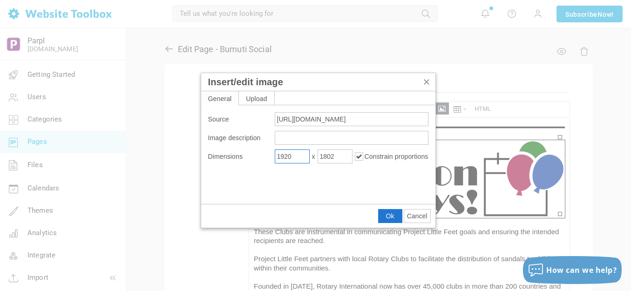
click at [298, 155] on input "1920" at bounding box center [292, 156] width 35 height 14
type input "350"
type input "328"
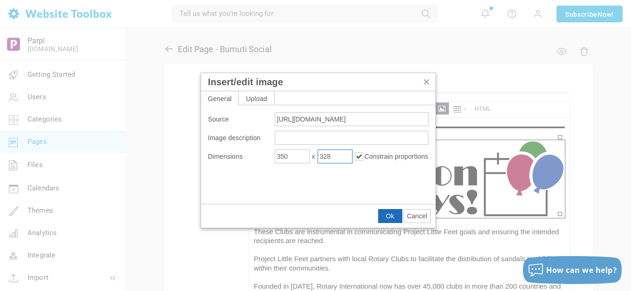
click at [389, 215] on span "Ok" at bounding box center [390, 215] width 8 height 7
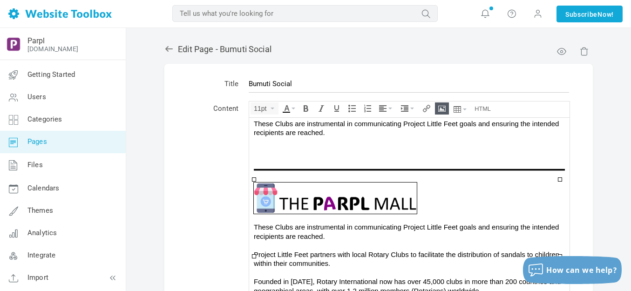
scroll to position [690, 0]
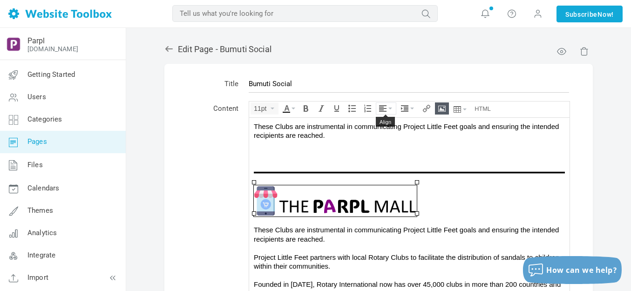
click at [390, 108] on icon "Align" at bounding box center [390, 109] width 4 height 2
click at [386, 136] on icon at bounding box center [383, 136] width 9 height 7
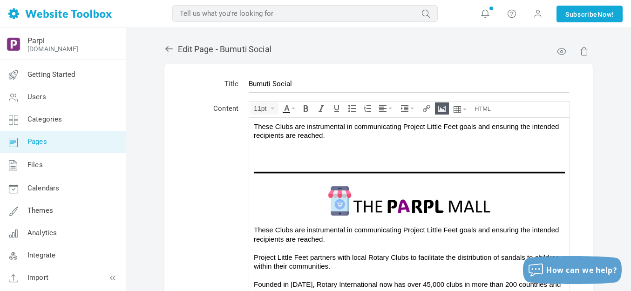
click at [401, 227] on div "These Clubs are instrumental in communicating Project Little Feet goals and ens…" at bounding box center [409, 234] width 311 height 18
click at [413, 202] on img at bounding box center [409, 200] width 163 height 31
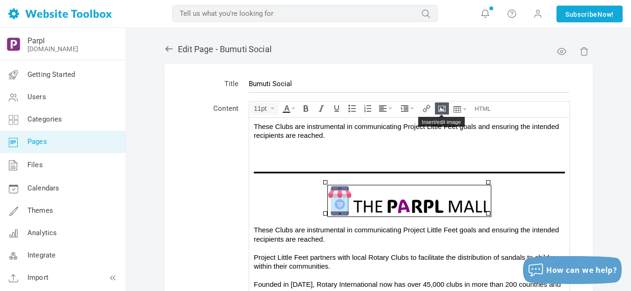
click at [439, 107] on icon "Insert/edit image" at bounding box center [441, 108] width 7 height 7
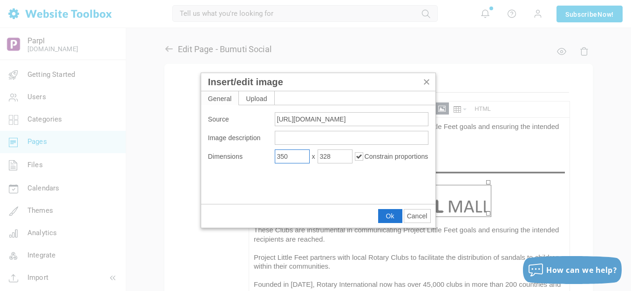
click at [296, 157] on input "350" at bounding box center [292, 156] width 35 height 14
type input "375"
type input "351"
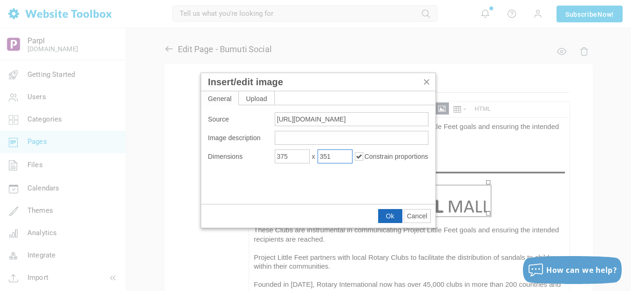
click at [387, 215] on span "Ok" at bounding box center [390, 215] width 8 height 7
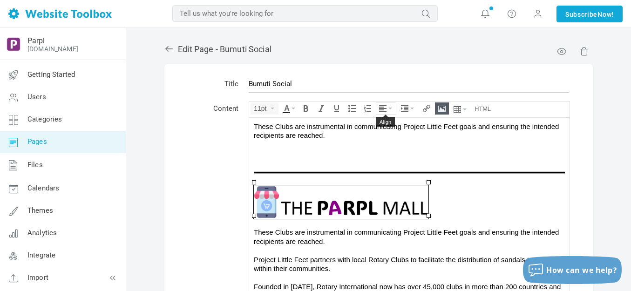
click at [391, 108] on icon "Align" at bounding box center [390, 109] width 4 height 2
drag, startPoint x: 383, startPoint y: 134, endPoint x: 134, endPoint y: 16, distance: 275.5
click at [383, 134] on icon at bounding box center [383, 136] width 9 height 7
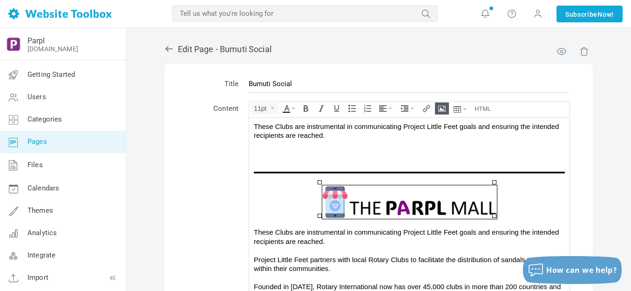
click at [416, 221] on div at bounding box center [409, 222] width 311 height 9
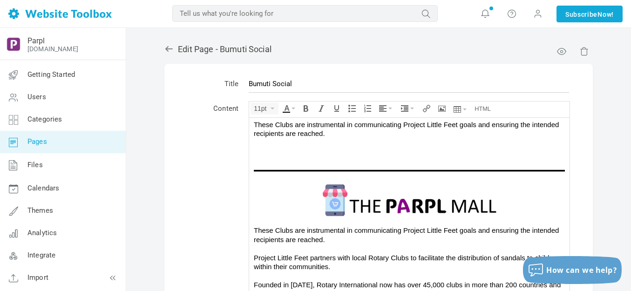
scroll to position [200, 0]
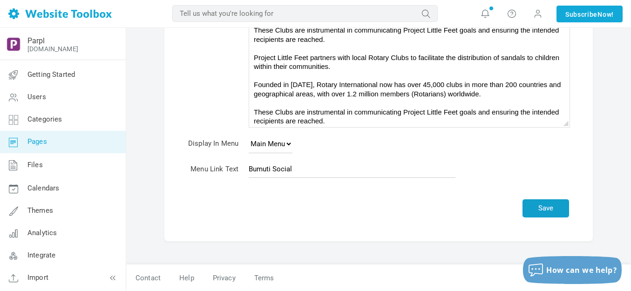
click at [549, 207] on button "Save" at bounding box center [545, 208] width 47 height 18
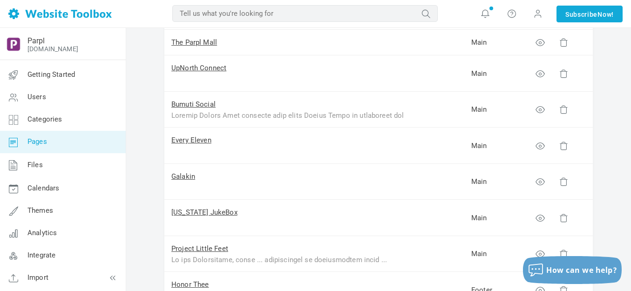
scroll to position [233, 0]
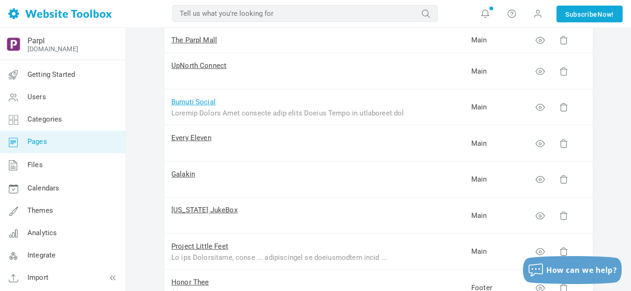
click at [200, 104] on link "Bumuti Social" at bounding box center [193, 102] width 44 height 8
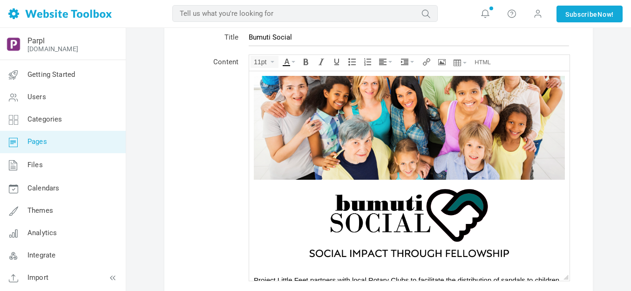
scroll to position [692, 0]
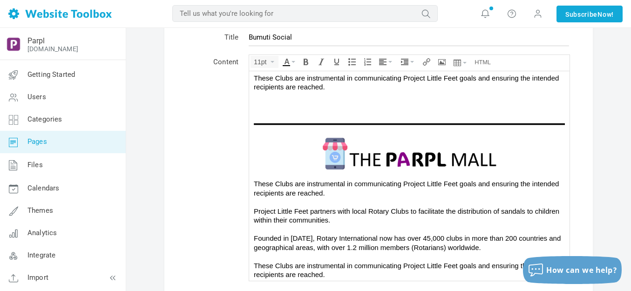
click at [364, 162] on img at bounding box center [409, 152] width 175 height 33
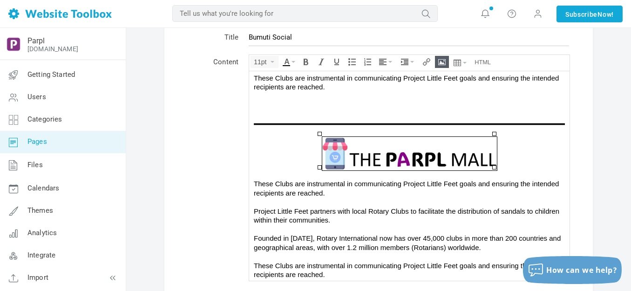
click at [440, 63] on icon "Insert/edit image" at bounding box center [441, 61] width 7 height 7
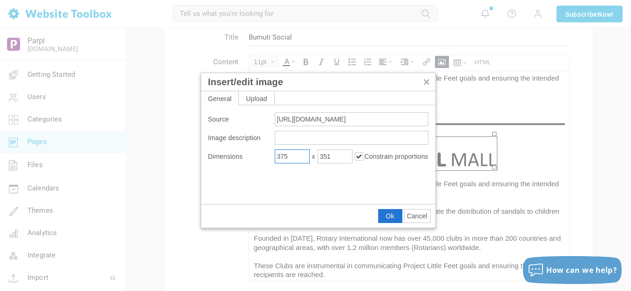
click at [299, 154] on input "375" at bounding box center [292, 156] width 35 height 14
type input "390"
type input "365"
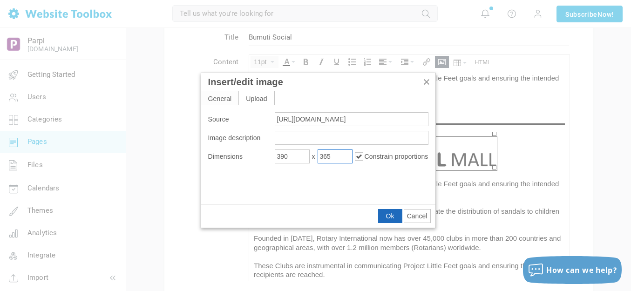
click at [392, 214] on span "Ok" at bounding box center [390, 215] width 8 height 7
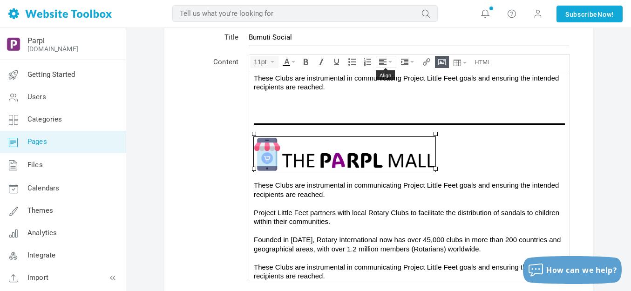
click at [389, 62] on icon "Align" at bounding box center [390, 62] width 4 height 2
click at [385, 88] on icon at bounding box center [383, 89] width 9 height 7
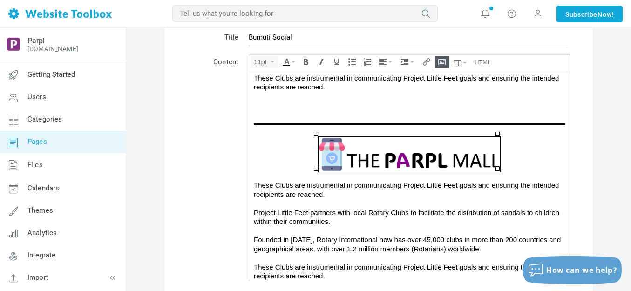
click at [410, 181] on div "These Clubs are instrumental in communicating Project Little Feet goals and ens…" at bounding box center [409, 189] width 311 height 18
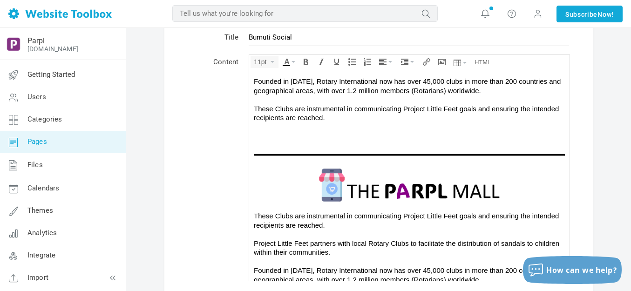
scroll to position [646, 0]
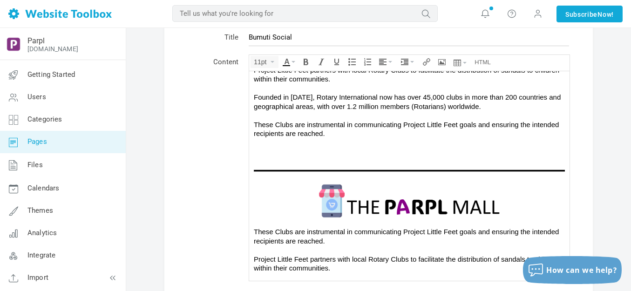
click at [360, 133] on div "Project Little Feet partners with local Rotary Clubs to facilitate the distribu…" at bounding box center [409, 101] width 311 height 73
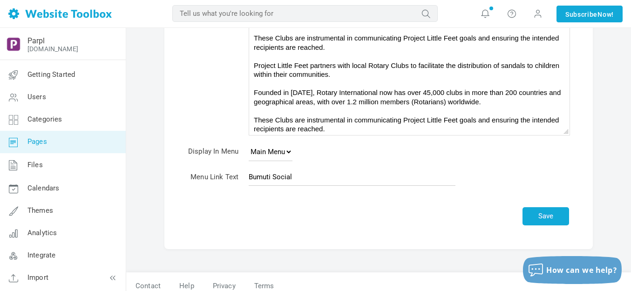
scroll to position [200, 0]
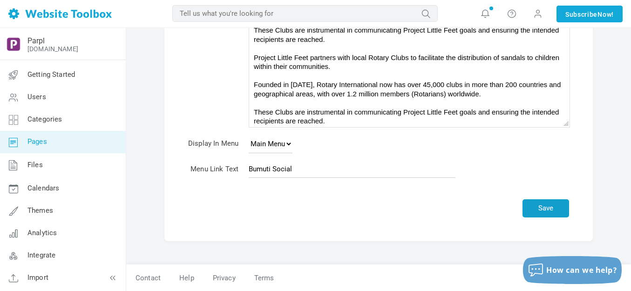
click at [541, 209] on button "Save" at bounding box center [545, 208] width 47 height 18
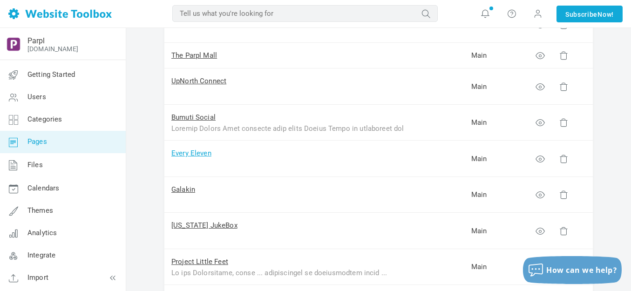
scroll to position [279, 0]
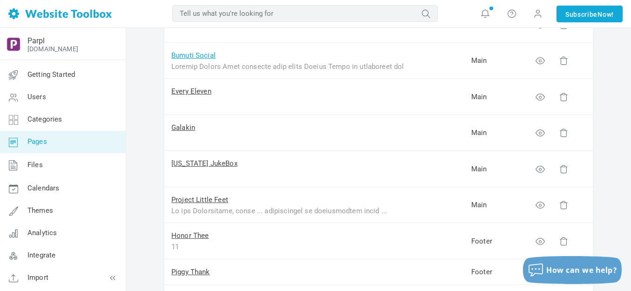
click at [195, 54] on link "Bumuti Social" at bounding box center [193, 55] width 44 height 8
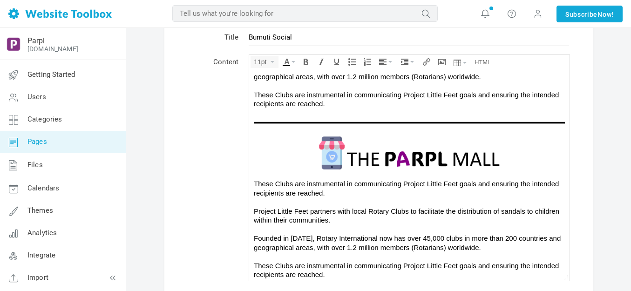
scroll to position [675, 0]
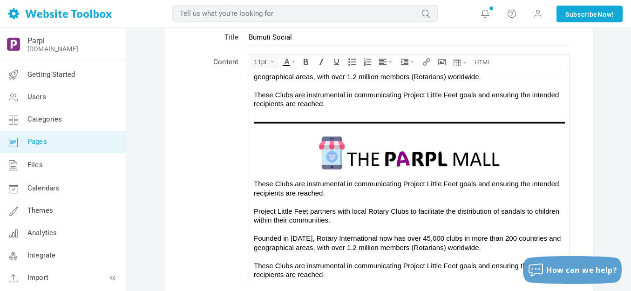
click at [375, 158] on img at bounding box center [409, 152] width 182 height 34
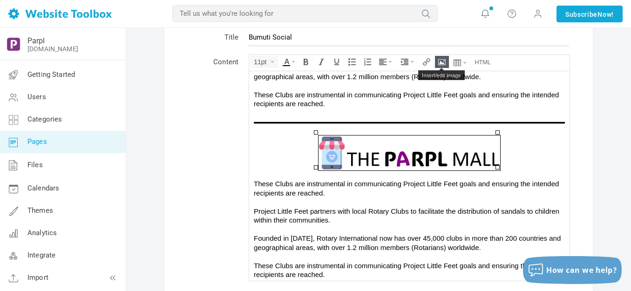
click at [443, 60] on icon "Insert/edit image" at bounding box center [441, 61] width 7 height 7
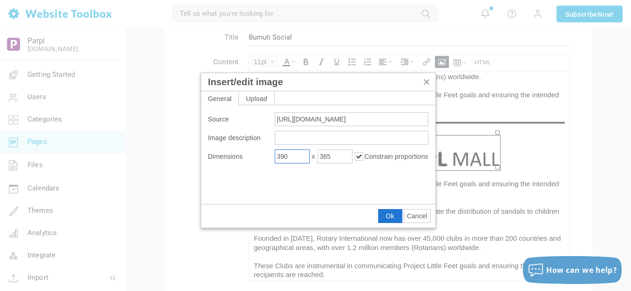
click at [300, 157] on input "390" at bounding box center [292, 156] width 35 height 14
type input "395"
type input "370"
click at [389, 215] on span "Ok" at bounding box center [390, 215] width 8 height 7
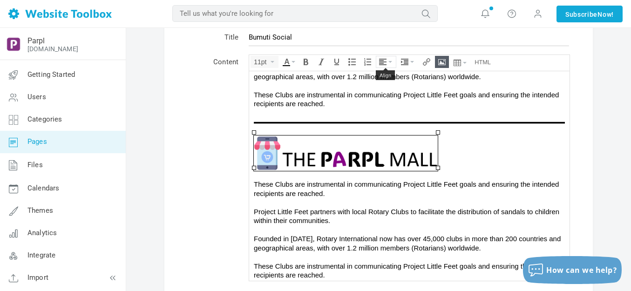
click at [388, 60] on button "Align" at bounding box center [386, 61] width 20 height 11
drag, startPoint x: 385, startPoint y: 89, endPoint x: 137, endPoint y: 31, distance: 254.8
click at [385, 89] on icon at bounding box center [383, 89] width 9 height 7
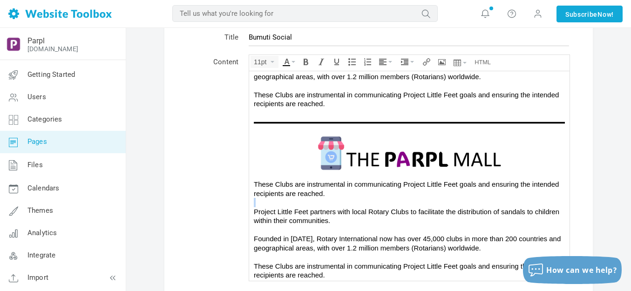
click at [415, 194] on div "These Clubs are instrumental in communicating Project Little Feet goals and ens…" at bounding box center [409, 193] width 311 height 171
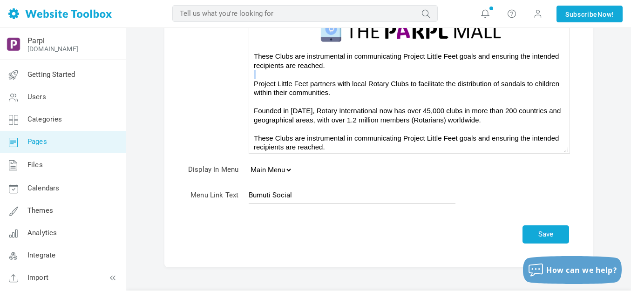
scroll to position [200, 0]
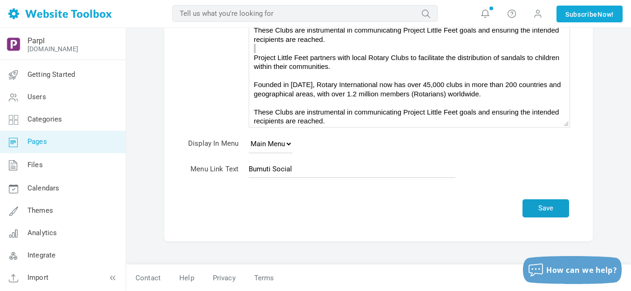
click at [540, 207] on button "Save" at bounding box center [545, 208] width 47 height 18
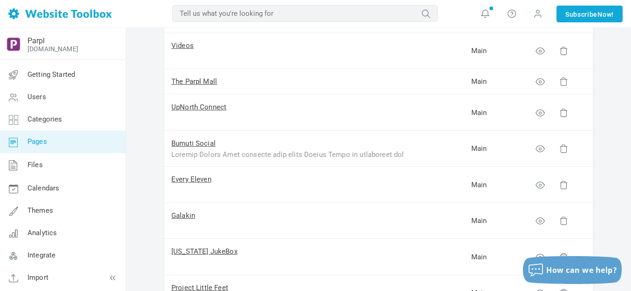
scroll to position [186, 0]
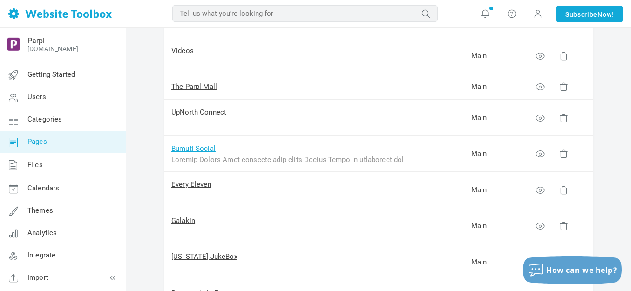
click at [207, 148] on link "Bumuti Social" at bounding box center [193, 148] width 44 height 8
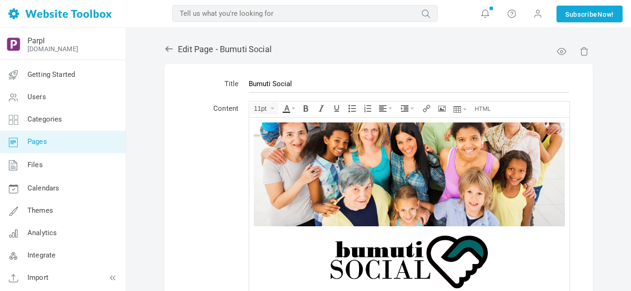
scroll to position [676, 0]
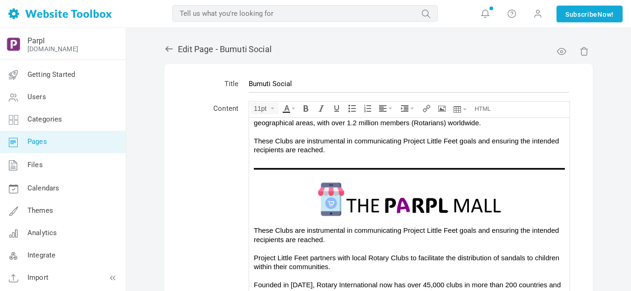
click at [365, 195] on img at bounding box center [409, 198] width 184 height 35
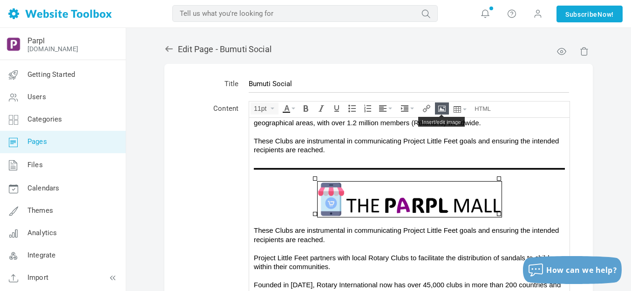
click at [440, 110] on icon "Insert/edit image" at bounding box center [441, 108] width 7 height 7
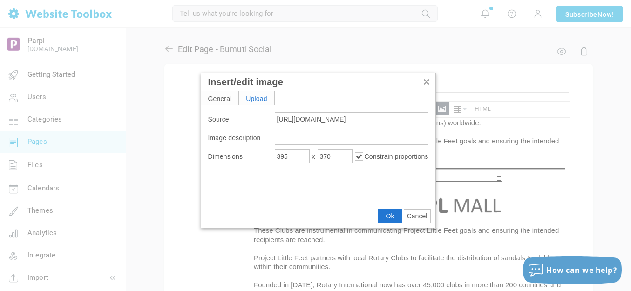
click at [259, 96] on div "Upload" at bounding box center [256, 97] width 35 height 13
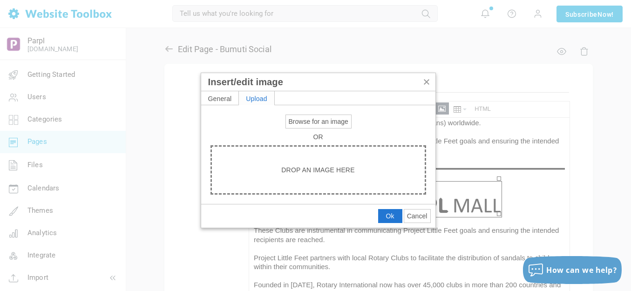
click at [303, 119] on span "Browse for an image" at bounding box center [319, 121] width 60 height 7
type input "C:\fakepath\1198332.png"
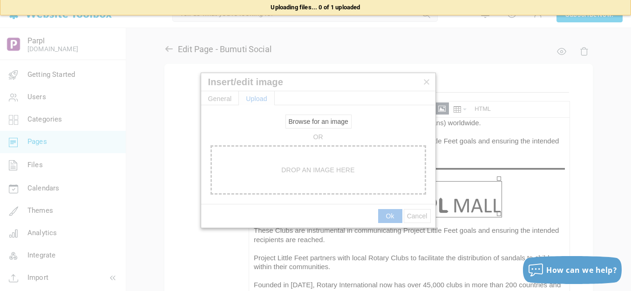
type input "[URL][DOMAIN_NAME]"
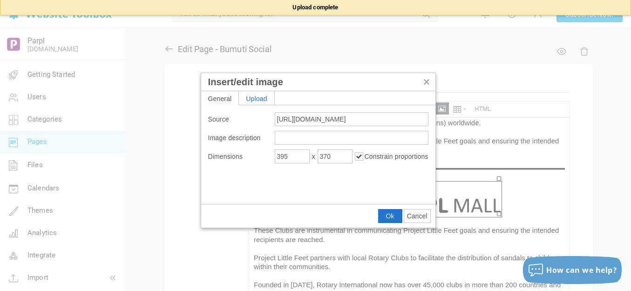
type input "512"
type input "664"
click at [298, 156] on input "512" at bounding box center [292, 156] width 35 height 14
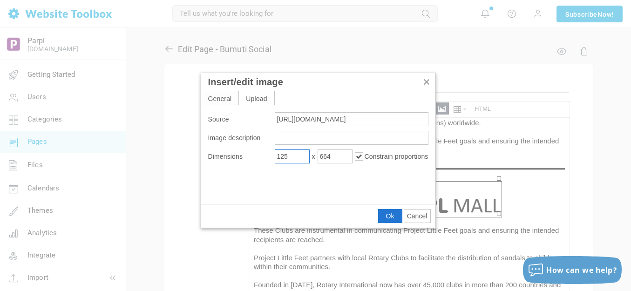
type input "125"
type input "162"
click at [390, 215] on span "Ok" at bounding box center [390, 215] width 8 height 7
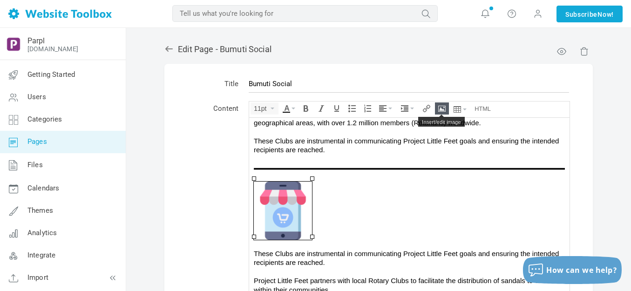
click at [441, 108] on icon "Insert/edit image" at bounding box center [441, 108] width 7 height 7
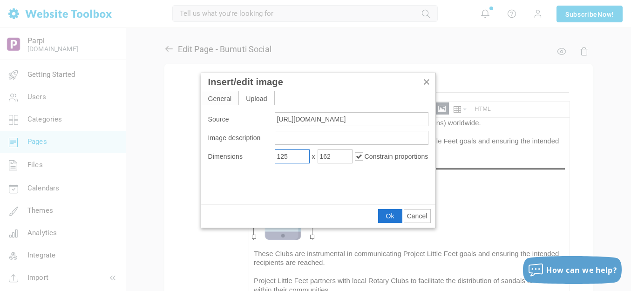
click at [296, 156] on input "125" at bounding box center [292, 156] width 35 height 14
type input "100"
type input "130"
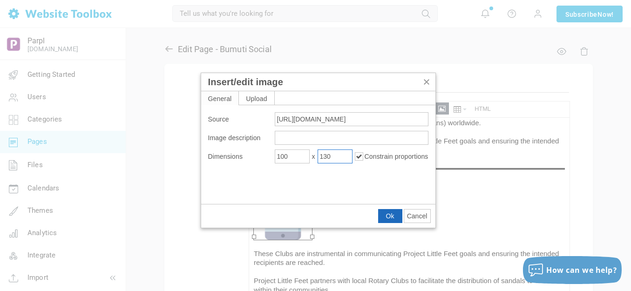
click at [390, 213] on span "Ok" at bounding box center [390, 215] width 8 height 7
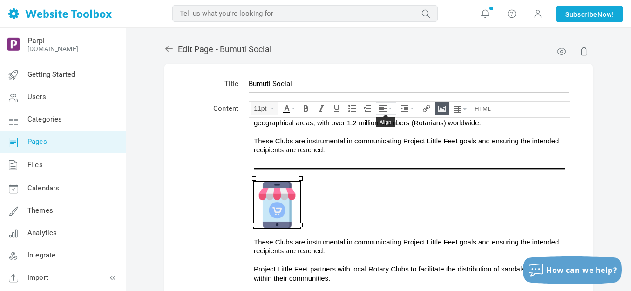
click at [389, 108] on icon "Align" at bounding box center [390, 109] width 4 height 2
click at [385, 136] on icon at bounding box center [383, 136] width 9 height 7
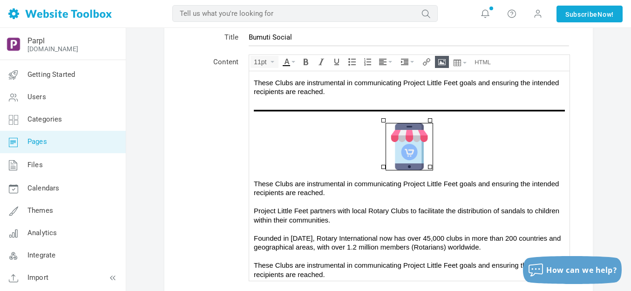
scroll to position [200, 0]
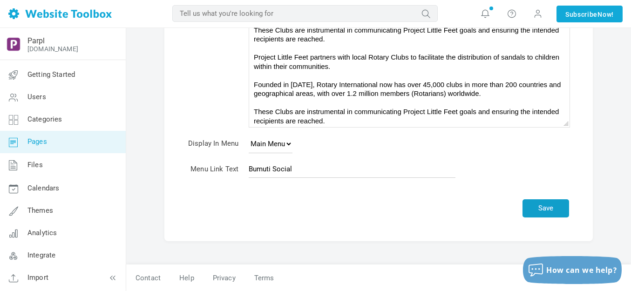
click at [547, 210] on button "Save" at bounding box center [545, 208] width 47 height 18
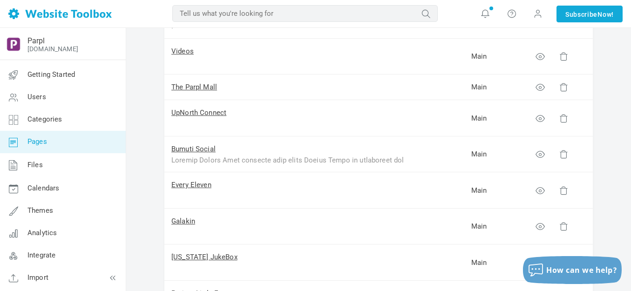
scroll to position [186, 0]
click at [201, 147] on link "Bumuti Social" at bounding box center [193, 148] width 44 height 8
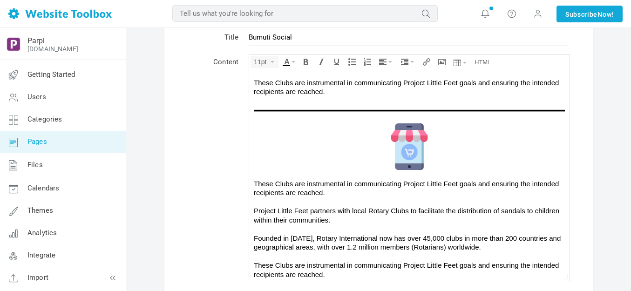
scroll to position [687, 0]
click at [415, 144] on img at bounding box center [409, 146] width 47 height 47
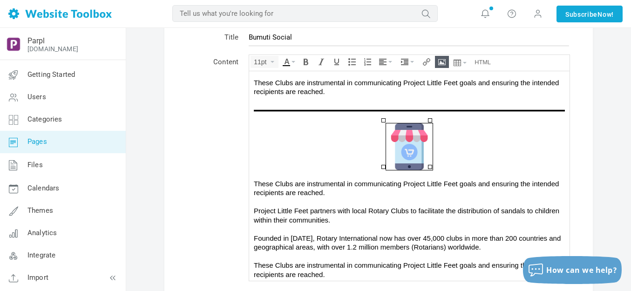
click at [447, 60] on button "Insert/edit image" at bounding box center [441, 61] width 13 height 11
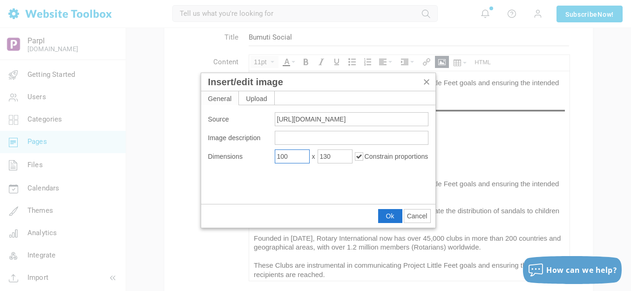
click at [299, 157] on input "100" at bounding box center [292, 156] width 35 height 14
type input "125"
type input "163"
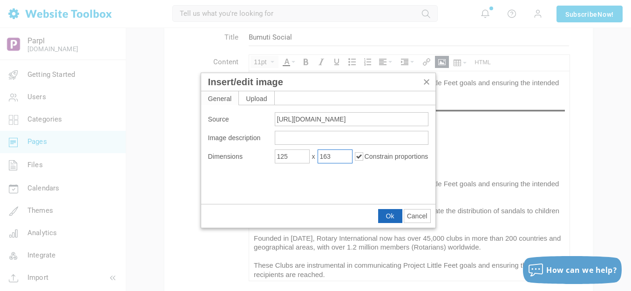
click at [389, 215] on span "Ok" at bounding box center [390, 215] width 8 height 7
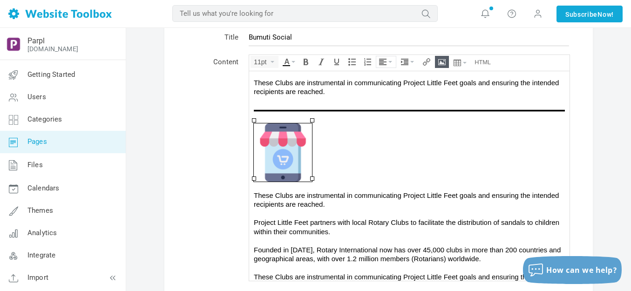
click at [390, 62] on icon "Align" at bounding box center [390, 62] width 4 height 2
click at [384, 91] on icon at bounding box center [383, 89] width 9 height 7
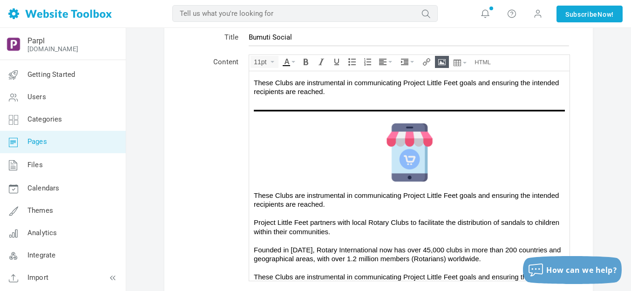
click at [426, 209] on div at bounding box center [409, 213] width 311 height 9
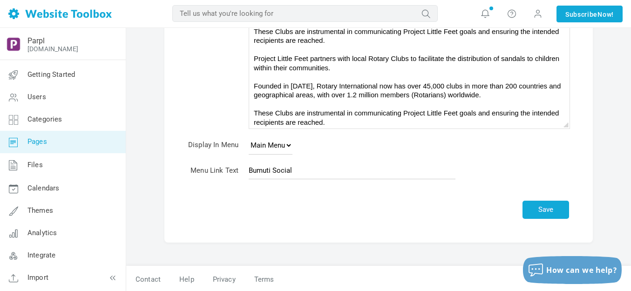
scroll to position [200, 0]
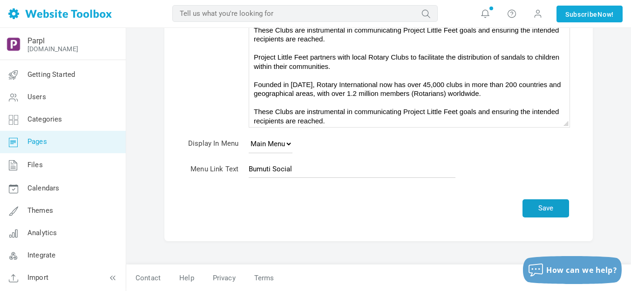
click at [549, 200] on button "Save" at bounding box center [545, 208] width 47 height 18
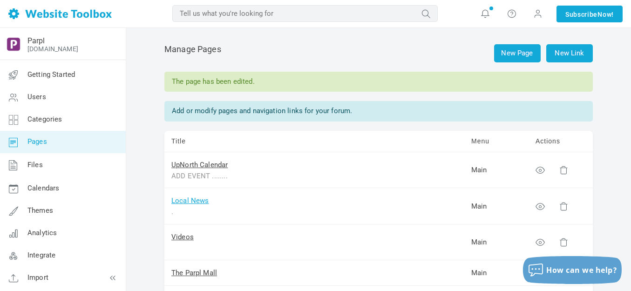
scroll to position [93, 0]
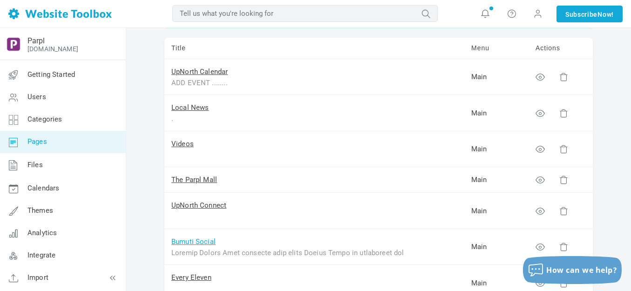
click at [196, 242] on link "Bumuti Social" at bounding box center [193, 241] width 44 height 8
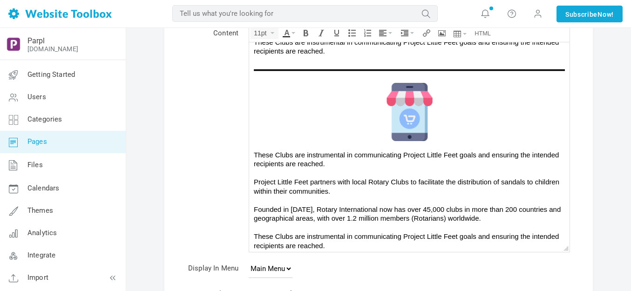
scroll to position [93, 0]
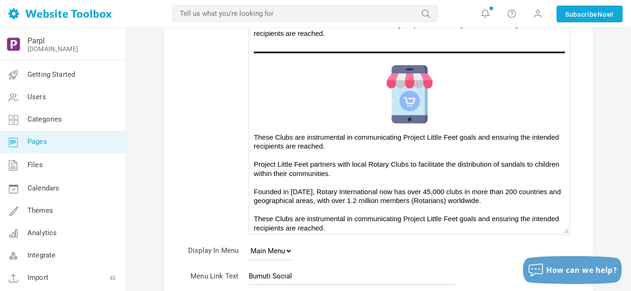
click at [295, 162] on div "Project Little Feet partners with local Rotary Clubs to facilitate the distribu…" at bounding box center [409, 195] width 311 height 73
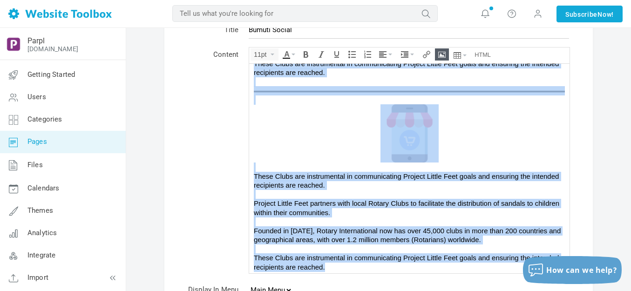
scroll to position [0, 0]
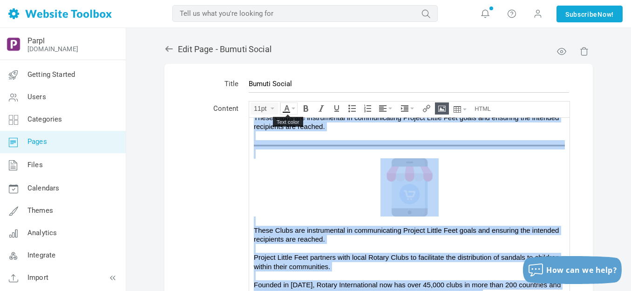
click at [295, 108] on icon "Text color" at bounding box center [293, 109] width 4 height 2
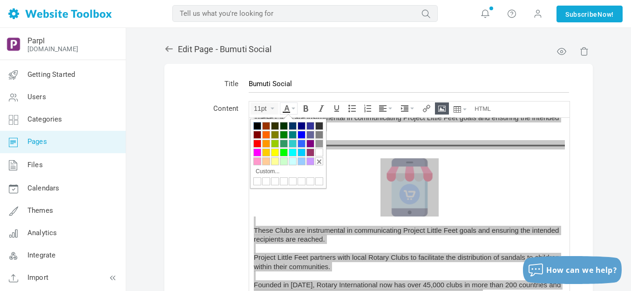
click at [255, 126] on div at bounding box center [257, 126] width 8 height 8
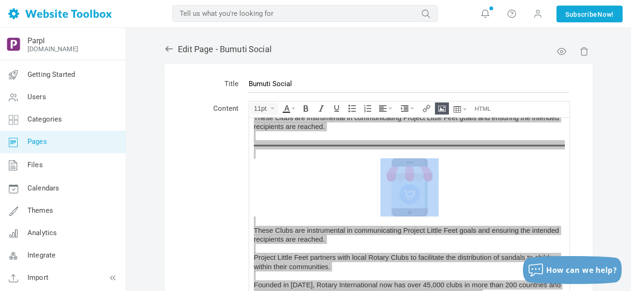
click at [210, 149] on td "Content" at bounding box center [213, 215] width 61 height 235
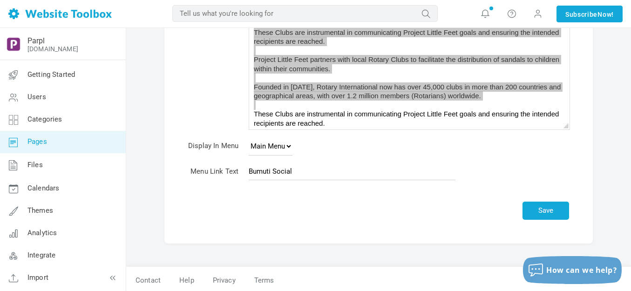
scroll to position [200, 0]
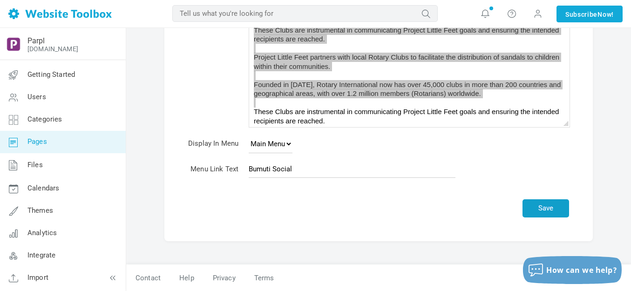
click at [548, 205] on button "Save" at bounding box center [545, 208] width 47 height 18
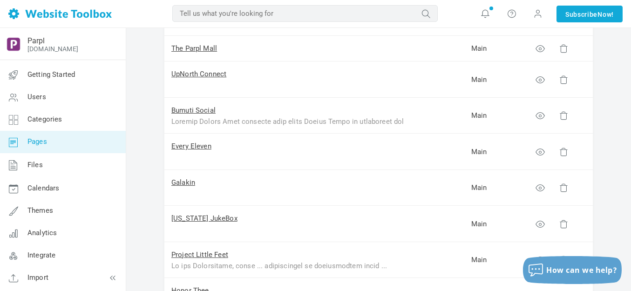
scroll to position [233, 0]
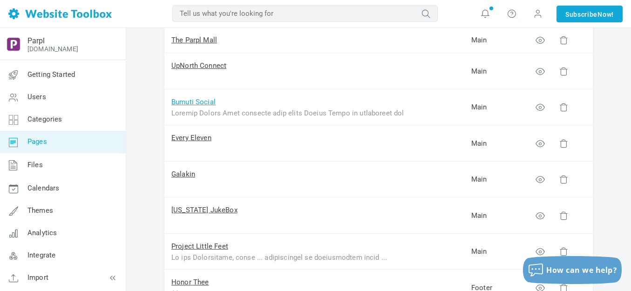
click at [198, 103] on link "Bumuti Social" at bounding box center [193, 102] width 44 height 8
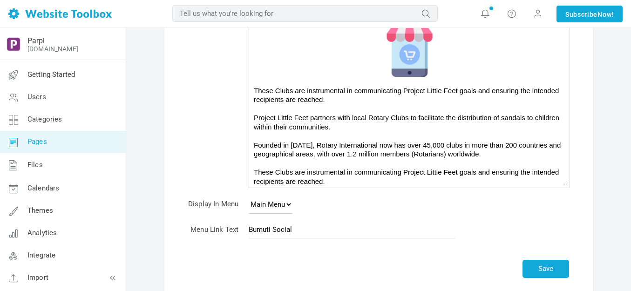
scroll to position [606, 0]
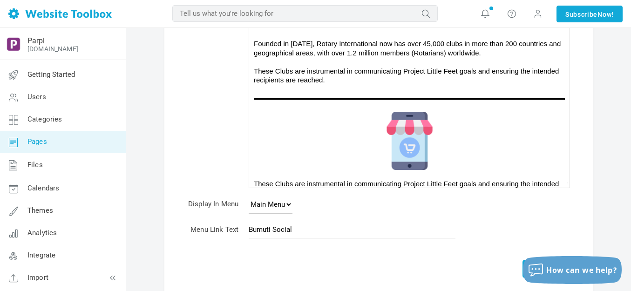
click at [402, 145] on img at bounding box center [409, 141] width 58 height 58
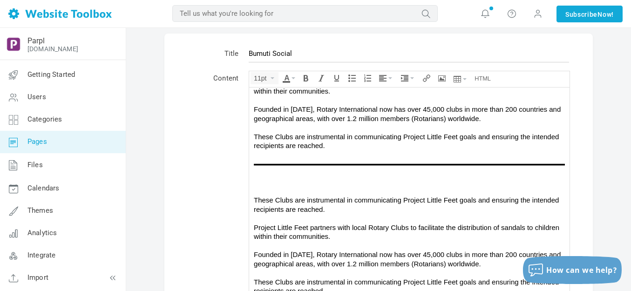
scroll to position [47, 0]
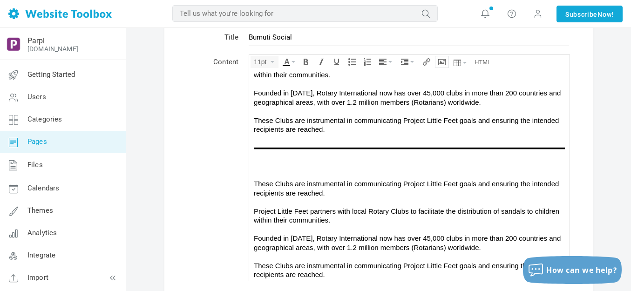
click at [443, 58] on icon "Insert/edit image" at bounding box center [441, 61] width 7 height 7
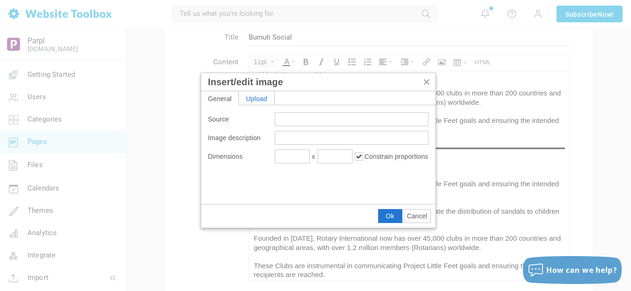
click at [268, 100] on div "Upload" at bounding box center [256, 97] width 35 height 13
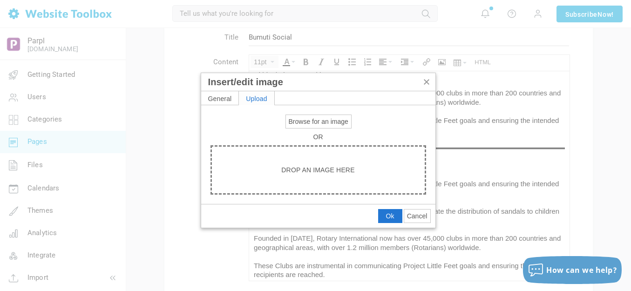
click at [297, 121] on span "Browse for an image" at bounding box center [319, 121] width 60 height 7
type input "C:\fakepath\Slide1.PNG"
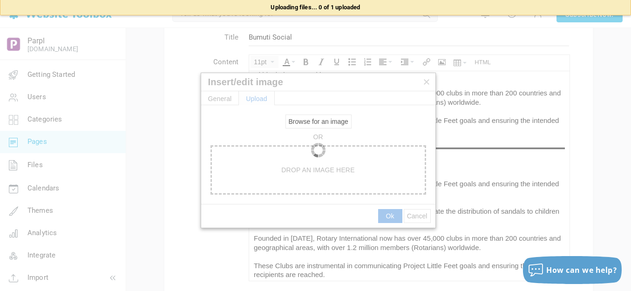
type input "[URL][DOMAIN_NAME]"
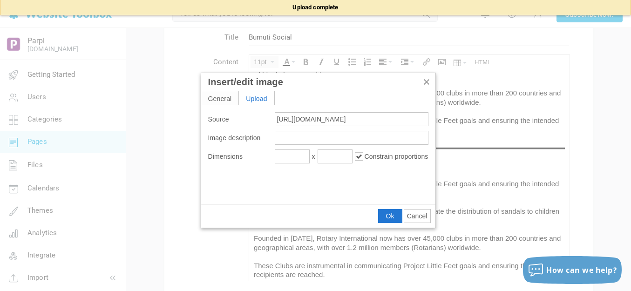
type input "1920"
type input "240"
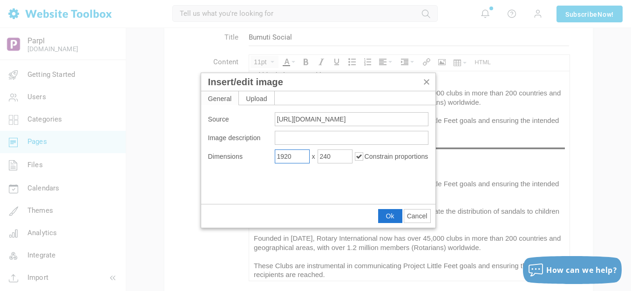
click at [299, 157] on input "1920" at bounding box center [292, 156] width 35 height 14
type input "800"
type input "100"
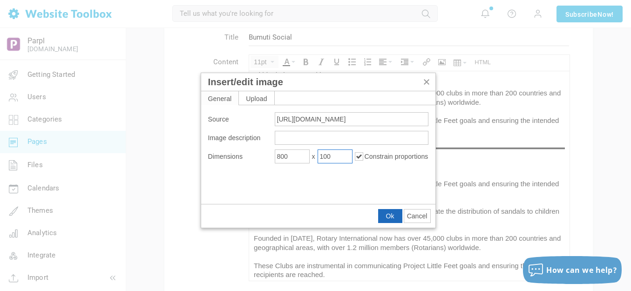
click at [388, 214] on span "Ok" at bounding box center [390, 215] width 8 height 7
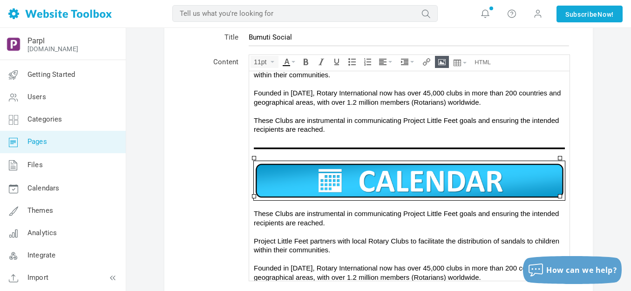
click at [402, 175] on img at bounding box center [409, 180] width 311 height 39
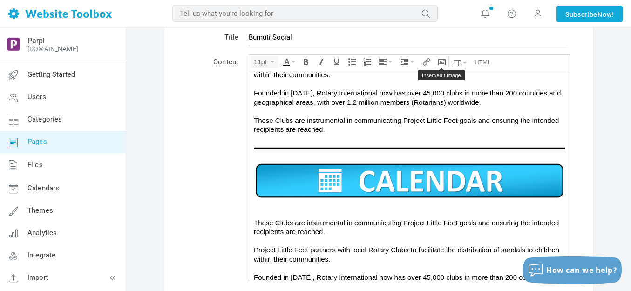
click at [440, 61] on icon "Insert/edit image" at bounding box center [441, 61] width 7 height 7
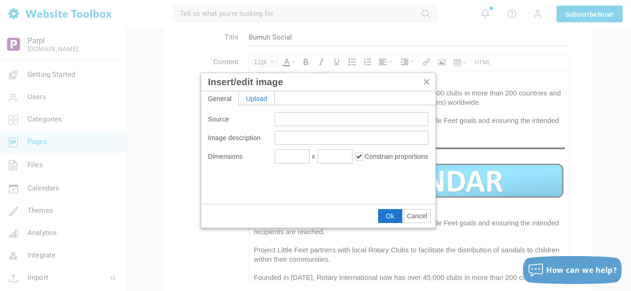
click at [252, 101] on div "Upload" at bounding box center [256, 97] width 35 height 13
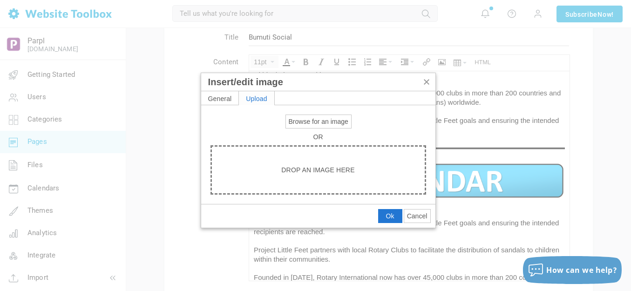
click at [304, 118] on span "Browse for an image" at bounding box center [319, 121] width 60 height 7
type input "C:\fakepath\Slide2.PNG"
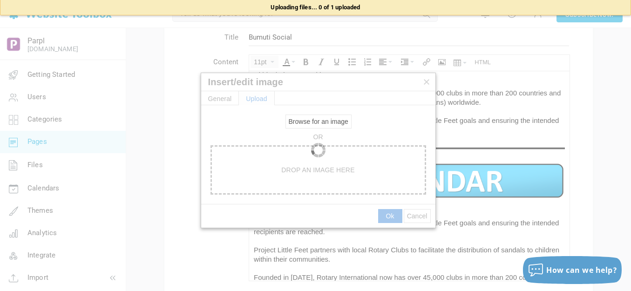
type input "https://d28lcup14p4e72.cloudfront.net/286758%2F9505212%2FSlide2.png"
type input "1920"
type input "240"
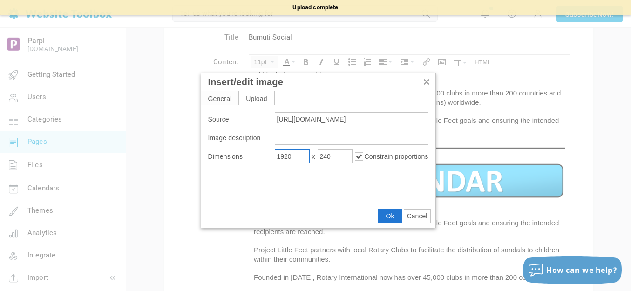
click at [293, 157] on input "1920" at bounding box center [292, 156] width 35 height 14
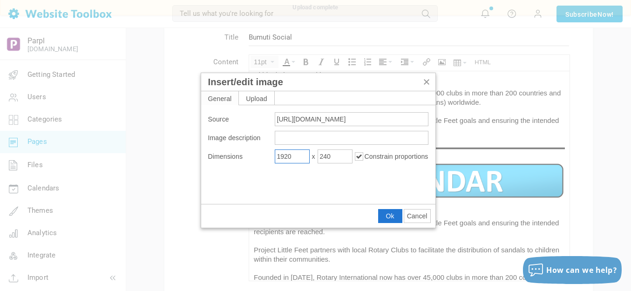
click at [293, 157] on input "1920" at bounding box center [292, 156] width 35 height 14
type input "800"
type input "100"
click at [394, 215] on button "Ok" at bounding box center [389, 215] width 23 height 13
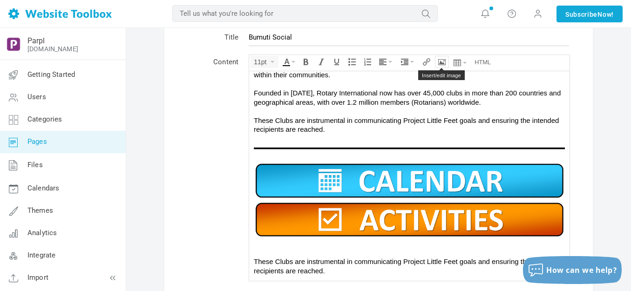
click at [442, 62] on icon "Insert/edit image" at bounding box center [441, 61] width 7 height 7
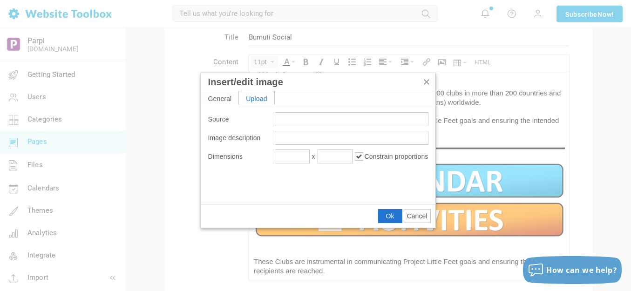
click at [265, 99] on div "Upload" at bounding box center [256, 97] width 35 height 13
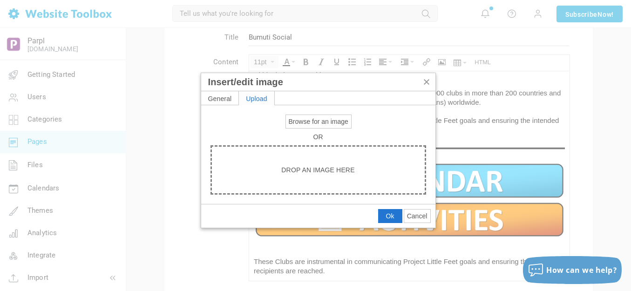
click at [292, 119] on span "Browse for an image" at bounding box center [319, 121] width 60 height 7
type input "C:\fakepath\Slide3.PNG"
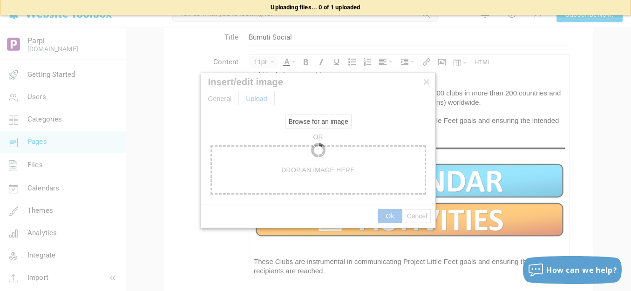
type input "https://d28lcup14p4e72.cloudfront.net/286758%2F9505213%2FSlide3.png"
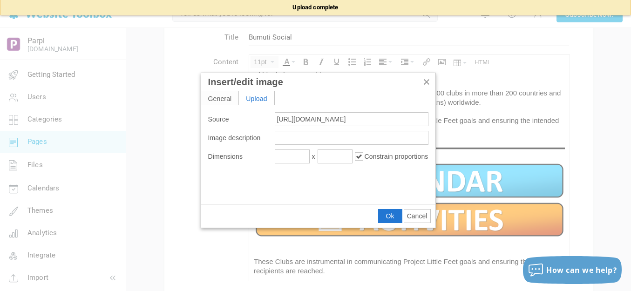
type input "1920"
type input "240"
click at [301, 154] on input "1920" at bounding box center [292, 156] width 35 height 14
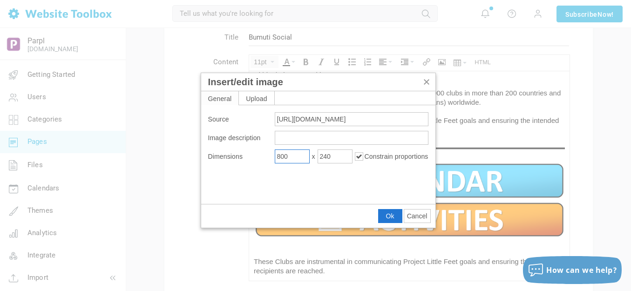
type input "800"
type input "100"
click at [391, 216] on span "Ok" at bounding box center [390, 215] width 8 height 7
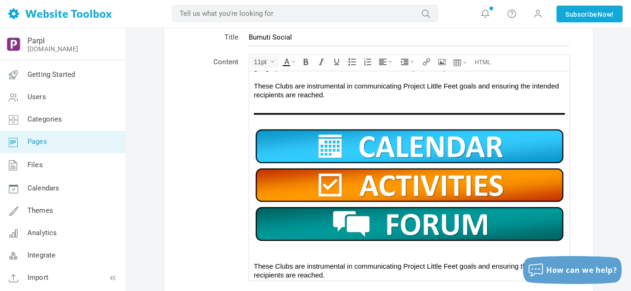
scroll to position [700, 0]
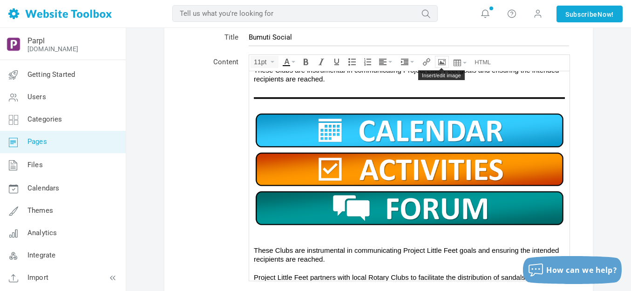
click at [443, 62] on icon "Insert/edit image" at bounding box center [441, 61] width 7 height 7
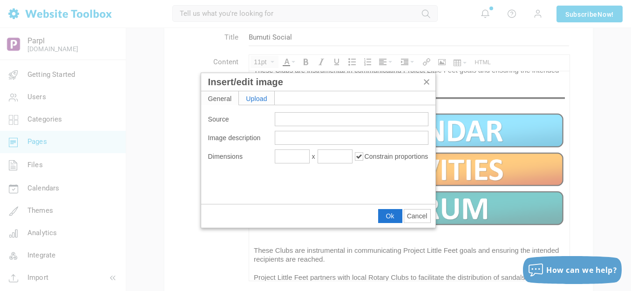
click at [257, 97] on div "Upload" at bounding box center [256, 97] width 35 height 13
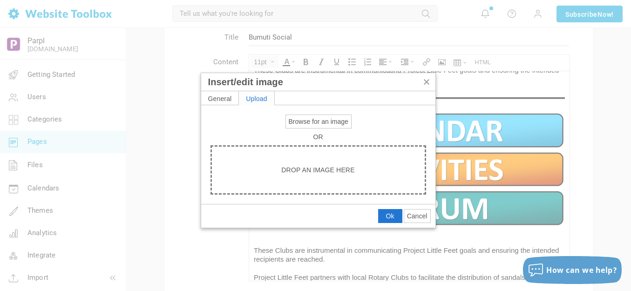
click at [296, 119] on span "Browse for an image" at bounding box center [319, 121] width 60 height 7
type input "C:\fakepath\Slide4.PNG"
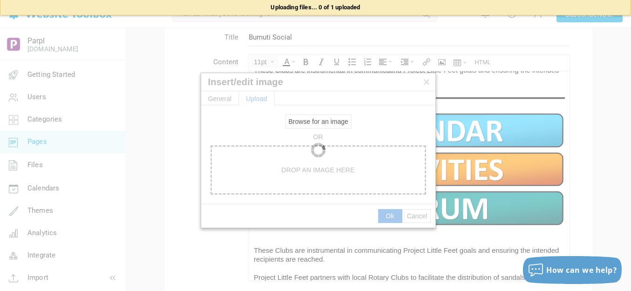
type input "https://d28lcup14p4e72.cloudfront.net/286758%2F9505214%2FSlide4.png"
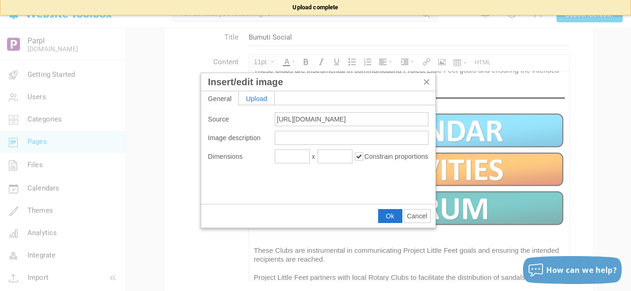
type input "1920"
type input "240"
click at [301, 155] on input "1920" at bounding box center [292, 156] width 35 height 14
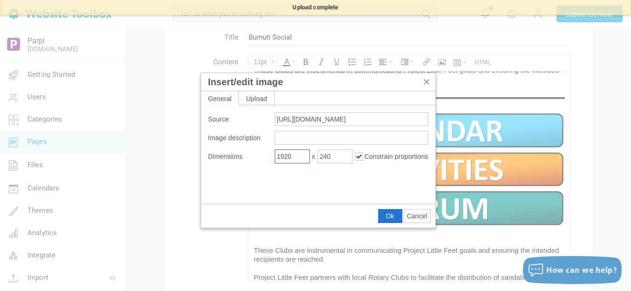
click at [301, 155] on input "1920" at bounding box center [292, 156] width 35 height 14
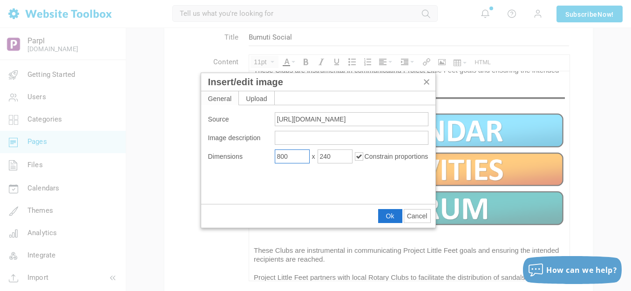
type input "800"
type input "100"
click at [390, 215] on span "Ok" at bounding box center [390, 215] width 8 height 7
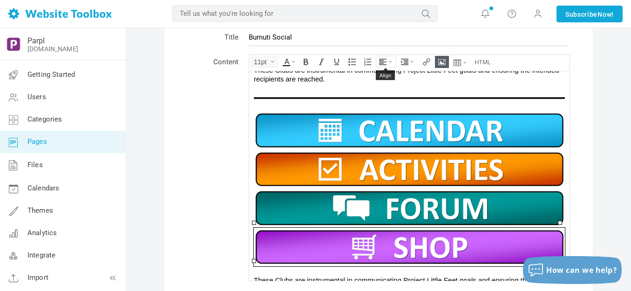
click at [392, 61] on icon "Align" at bounding box center [390, 62] width 4 height 2
click at [385, 90] on icon at bounding box center [383, 89] width 9 height 7
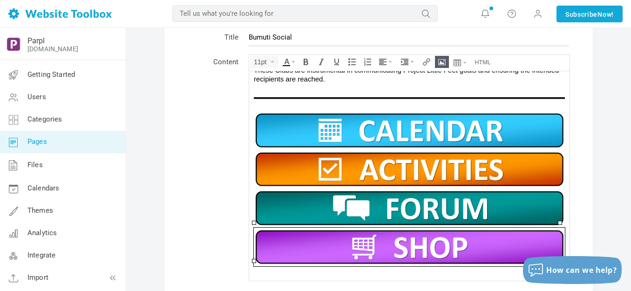
click at [406, 199] on img at bounding box center [409, 207] width 311 height 39
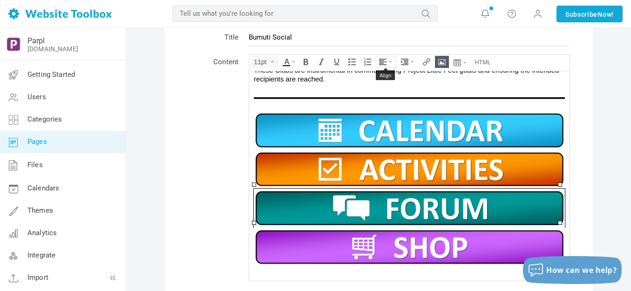
click at [392, 61] on icon "Align" at bounding box center [390, 62] width 4 height 2
click at [387, 88] on icon at bounding box center [383, 89] width 9 height 7
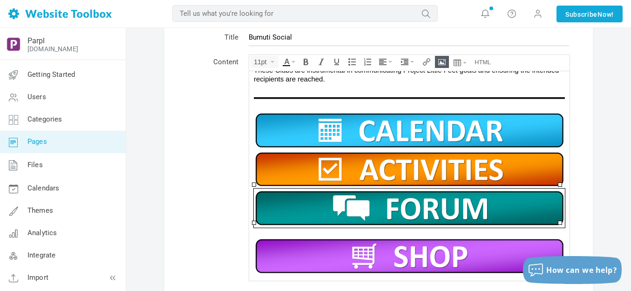
click at [402, 164] on img at bounding box center [409, 168] width 311 height 39
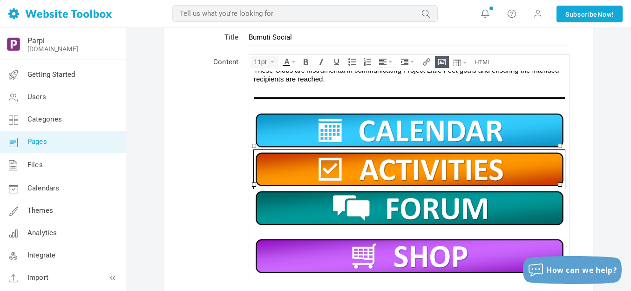
click at [391, 63] on button "Align" at bounding box center [386, 61] width 20 height 11
click at [385, 89] on icon at bounding box center [383, 89] width 9 height 7
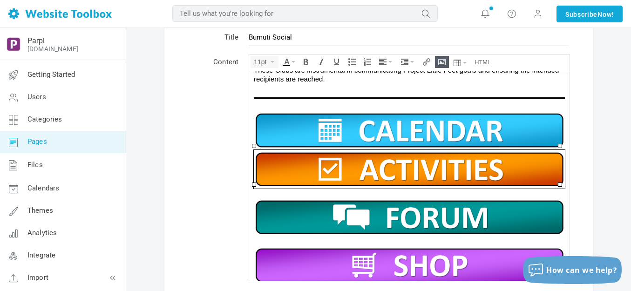
click at [394, 129] on img at bounding box center [409, 129] width 311 height 39
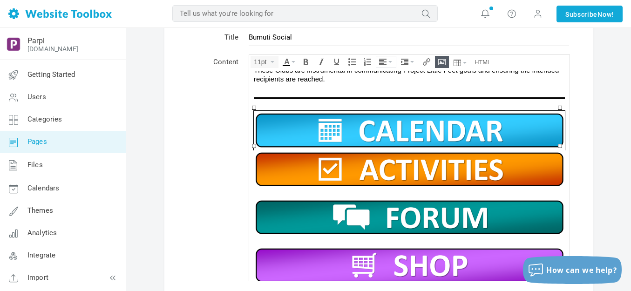
click at [389, 60] on button "Align" at bounding box center [386, 61] width 20 height 11
click at [385, 91] on icon at bounding box center [383, 89] width 9 height 7
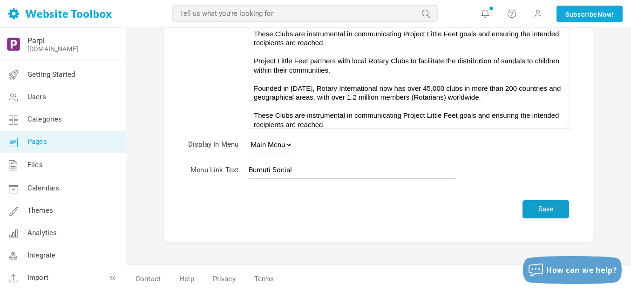
scroll to position [200, 0]
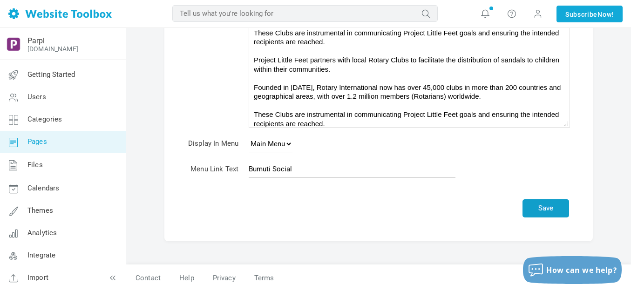
click at [547, 209] on button "Save" at bounding box center [545, 208] width 47 height 18
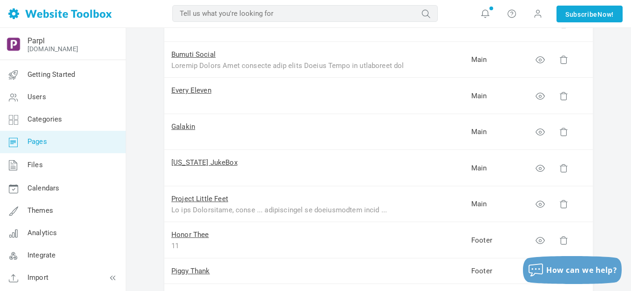
scroll to position [279, 0]
click at [213, 57] on link "Bumuti Social" at bounding box center [193, 55] width 44 height 8
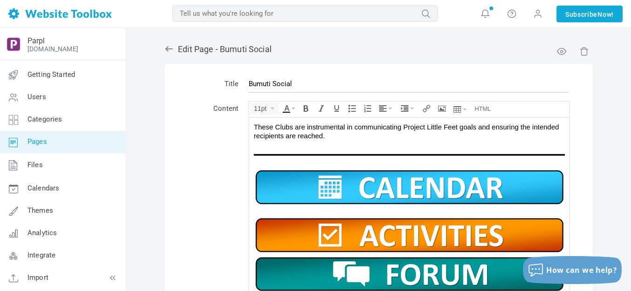
scroll to position [663, 0]
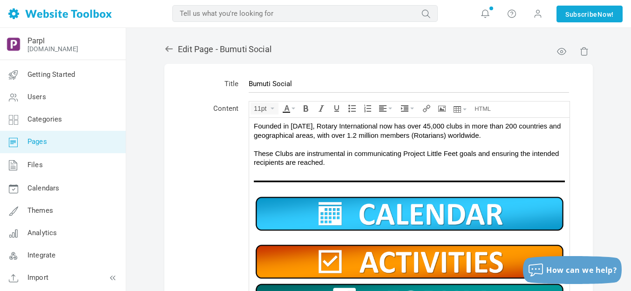
click at [383, 206] on img at bounding box center [409, 213] width 311 height 39
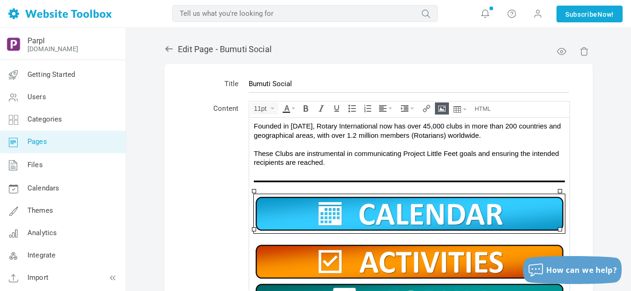
click at [440, 112] on button "Insert/edit image" at bounding box center [441, 108] width 13 height 11
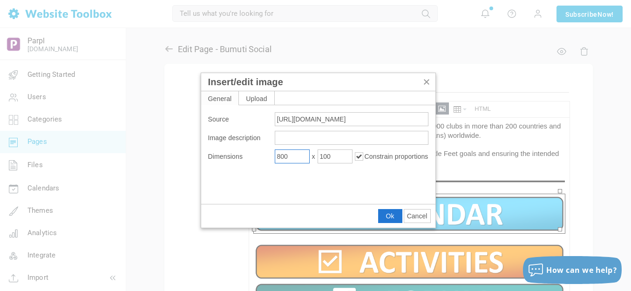
click at [300, 159] on input "800" at bounding box center [292, 156] width 35 height 14
type input "400"
type input "50"
drag, startPoint x: 390, startPoint y: 214, endPoint x: 141, endPoint y: 95, distance: 276.1
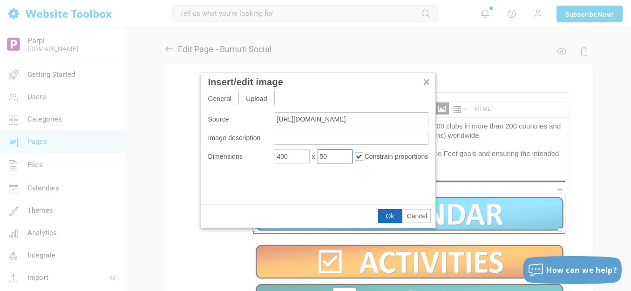
click at [390, 214] on span "Ok" at bounding box center [390, 215] width 8 height 7
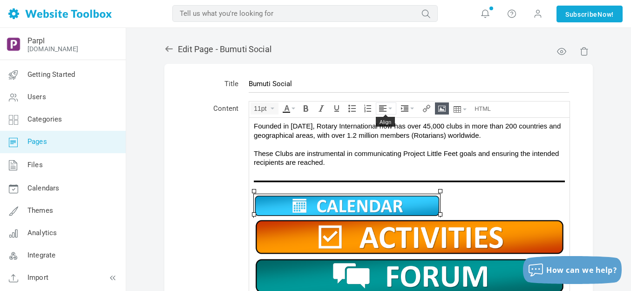
click at [389, 107] on button "Align" at bounding box center [386, 108] width 20 height 11
click at [384, 137] on icon at bounding box center [383, 136] width 9 height 7
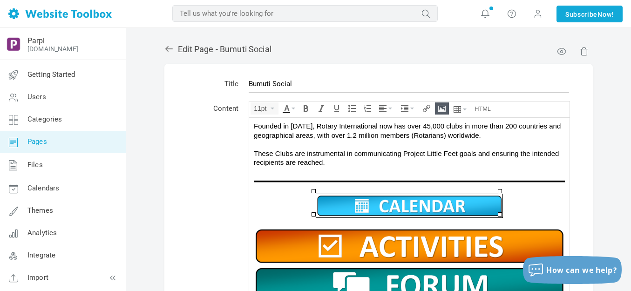
click at [390, 242] on img at bounding box center [409, 245] width 311 height 39
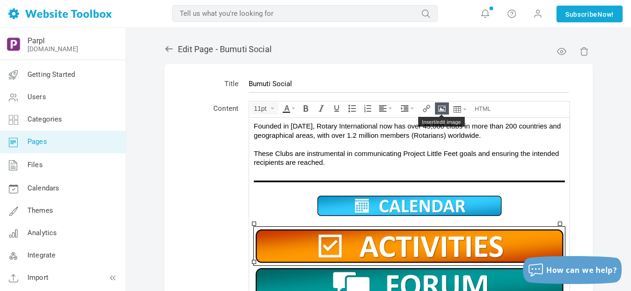
click at [446, 104] on button "Insert/edit image" at bounding box center [441, 108] width 13 height 11
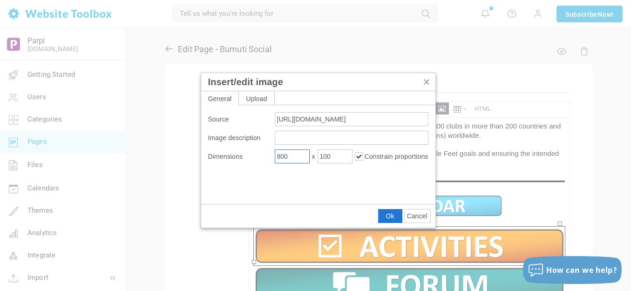
click at [297, 155] on input "800" at bounding box center [292, 156] width 35 height 14
type input "400"
type input "50"
click at [389, 216] on span "Ok" at bounding box center [390, 215] width 8 height 7
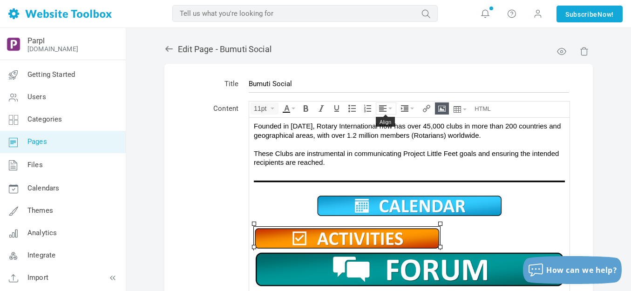
click at [391, 108] on icon "Align" at bounding box center [390, 109] width 4 height 2
click at [385, 135] on icon at bounding box center [383, 136] width 9 height 7
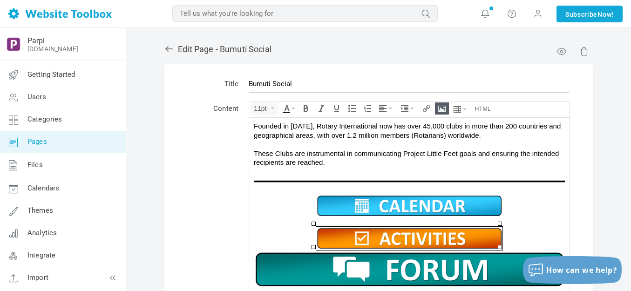
scroll to position [710, 0]
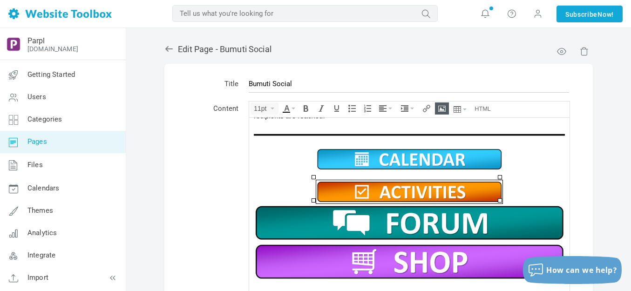
click at [404, 222] on img at bounding box center [409, 222] width 311 height 39
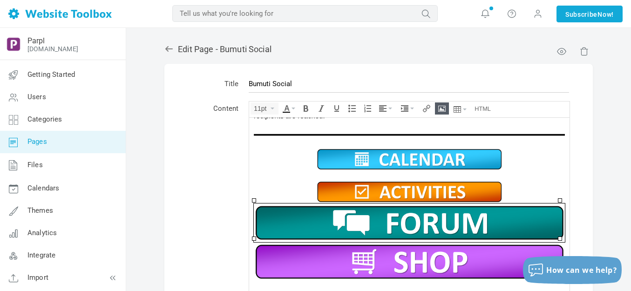
click at [442, 107] on icon "Insert/edit image" at bounding box center [441, 108] width 7 height 7
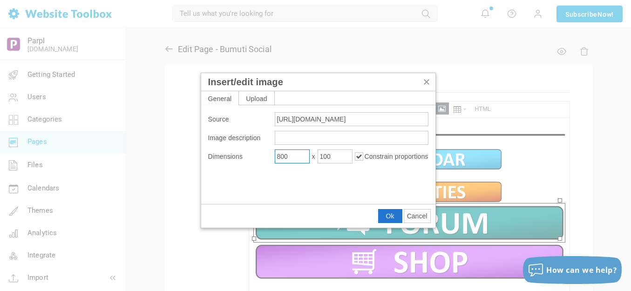
click at [303, 153] on input "800" at bounding box center [292, 156] width 35 height 14
type input "400"
type input "50"
click at [391, 213] on span "Ok" at bounding box center [390, 215] width 8 height 7
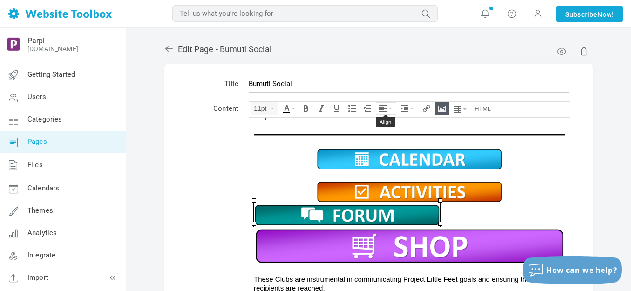
click at [391, 108] on icon "Align" at bounding box center [390, 109] width 4 height 2
click at [384, 137] on icon at bounding box center [383, 136] width 9 height 7
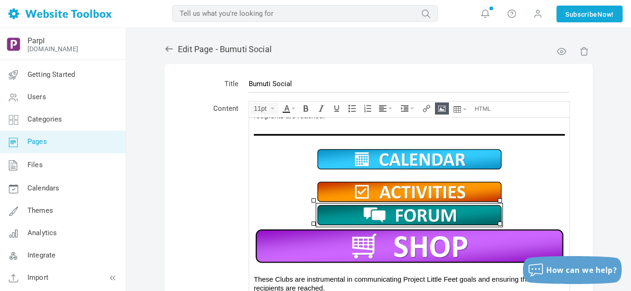
click at [405, 236] on img at bounding box center [409, 245] width 311 height 39
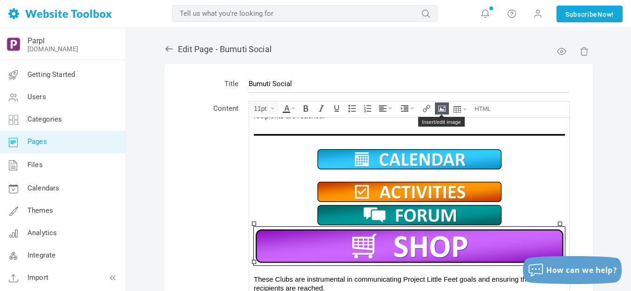
click at [443, 105] on icon "Insert/edit image" at bounding box center [441, 108] width 7 height 7
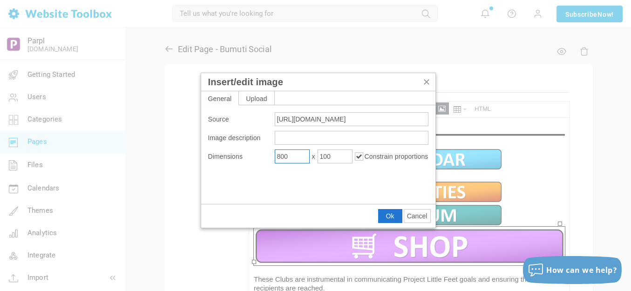
click at [294, 158] on input "800" at bounding box center [292, 156] width 35 height 14
type input "400"
type input "50"
click at [391, 212] on span "Ok" at bounding box center [390, 215] width 8 height 7
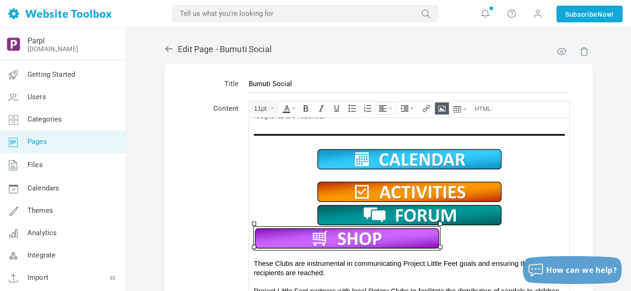
click at [384, 110] on icon "Align" at bounding box center [382, 108] width 7 height 7
click at [384, 137] on icon at bounding box center [383, 136] width 9 height 7
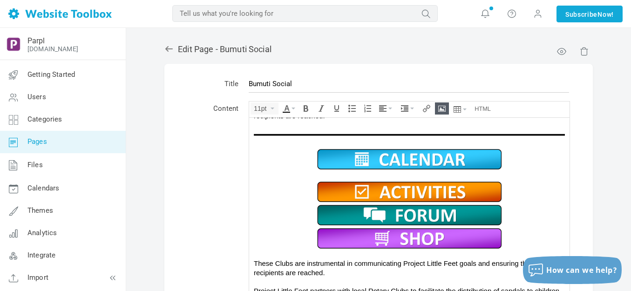
click at [530, 203] on span at bounding box center [409, 214] width 311 height 23
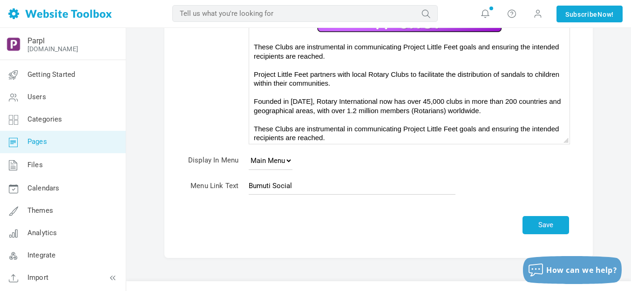
scroll to position [186, 0]
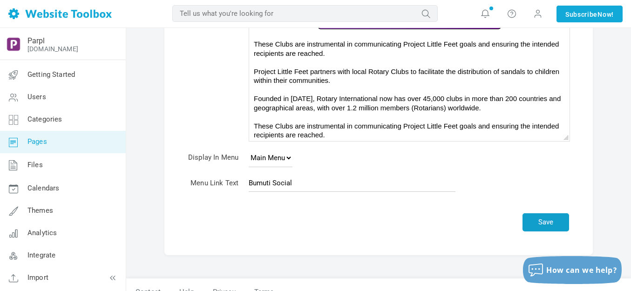
click at [551, 219] on button "Save" at bounding box center [545, 222] width 47 height 18
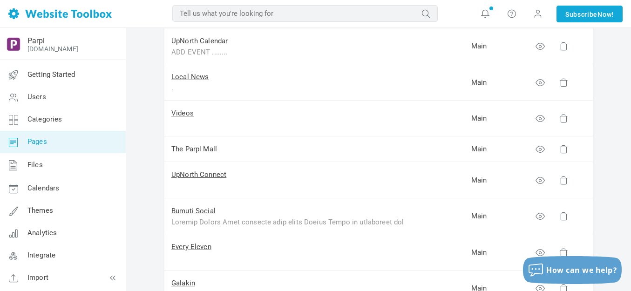
scroll to position [140, 0]
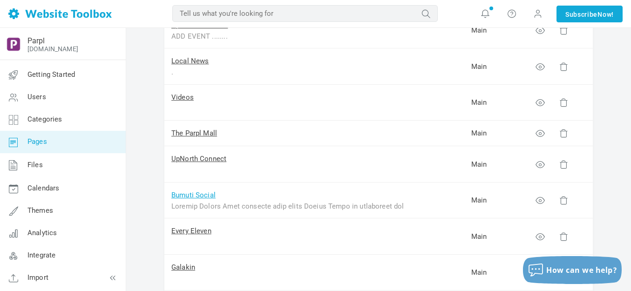
click at [208, 195] on link "Bumuti Social" at bounding box center [193, 195] width 44 height 8
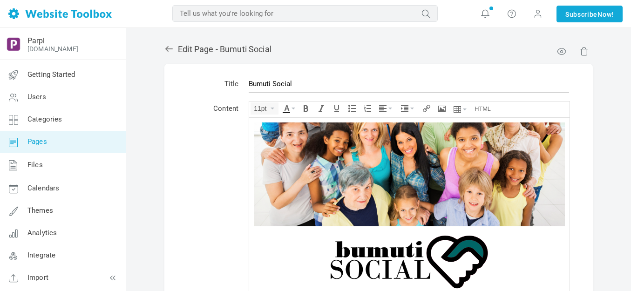
scroll to position [743, 0]
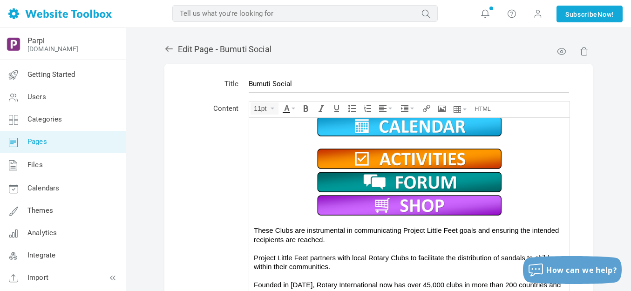
click at [365, 124] on img at bounding box center [409, 125] width 186 height 23
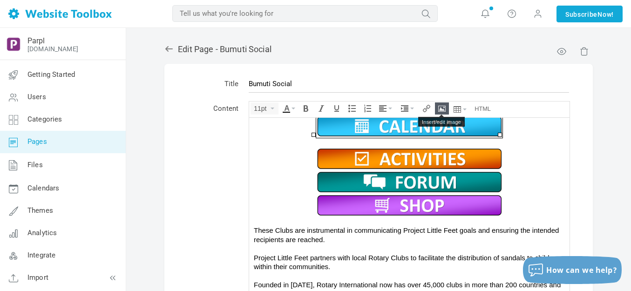
click at [439, 108] on icon "Insert/edit image" at bounding box center [441, 108] width 7 height 7
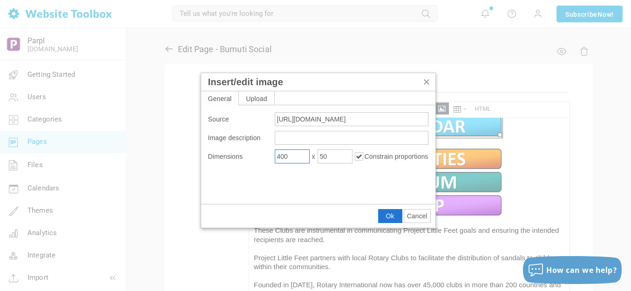
click at [297, 157] on input "400" at bounding box center [292, 156] width 35 height 14
type input "500"
type input "63"
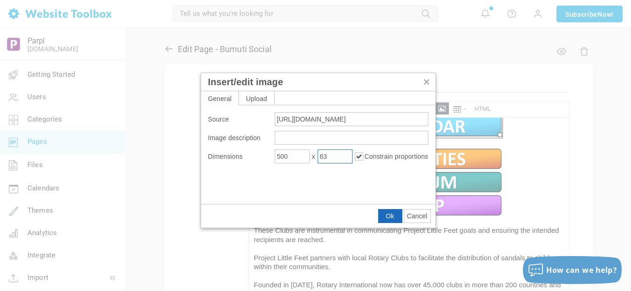
click at [394, 210] on button "Ok" at bounding box center [389, 215] width 23 height 13
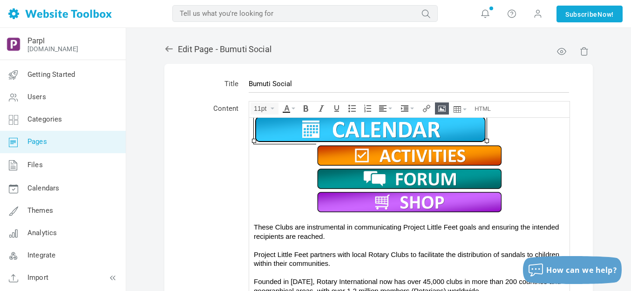
scroll to position [740, 0]
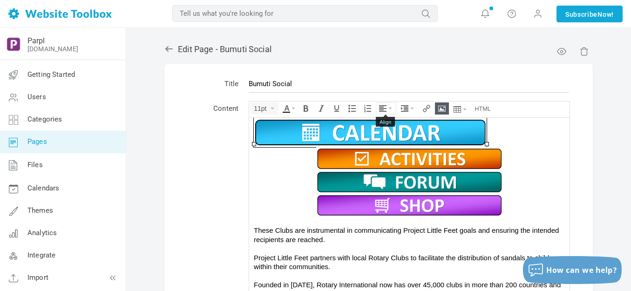
click at [387, 107] on button "Align" at bounding box center [386, 108] width 20 height 11
click at [384, 132] on div at bounding box center [386, 136] width 20 height 13
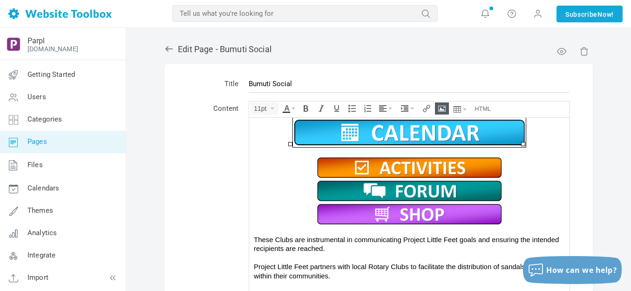
click at [394, 163] on img at bounding box center [409, 166] width 186 height 23
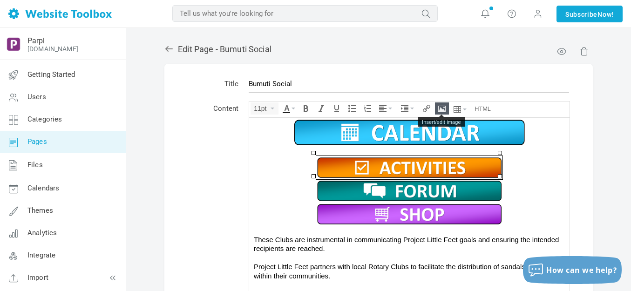
click at [441, 105] on icon "Insert/edit image" at bounding box center [441, 108] width 7 height 7
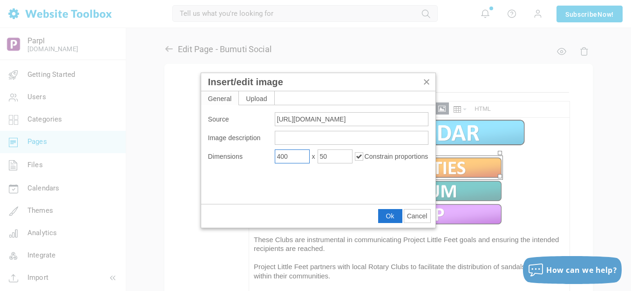
click at [301, 154] on input "400" at bounding box center [292, 156] width 35 height 14
click at [302, 155] on input "400" at bounding box center [292, 156] width 35 height 14
type input "500"
type input "63"
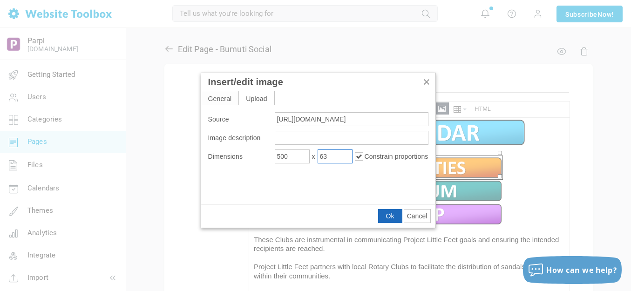
drag, startPoint x: 396, startPoint y: 213, endPoint x: 144, endPoint y: 81, distance: 284.4
click at [396, 213] on button "Ok" at bounding box center [389, 215] width 23 height 13
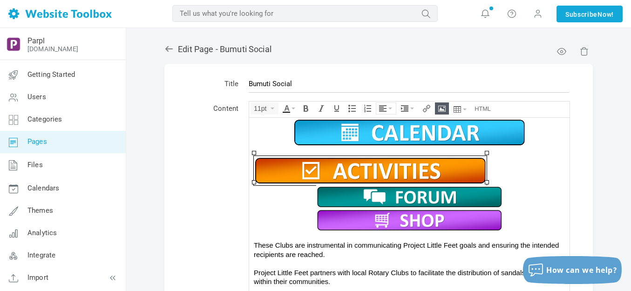
click at [386, 107] on icon "Align" at bounding box center [382, 108] width 7 height 7
click at [385, 135] on icon at bounding box center [383, 136] width 9 height 7
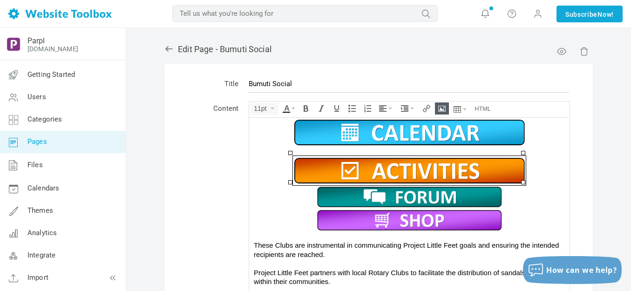
click at [400, 189] on img at bounding box center [409, 196] width 186 height 23
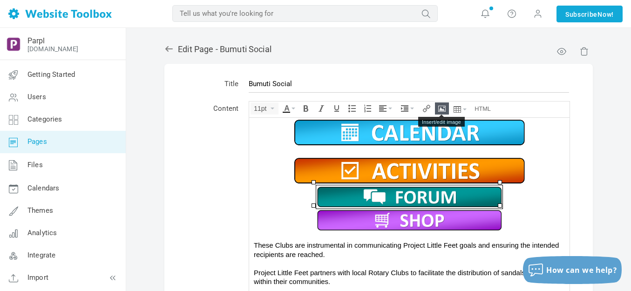
click at [438, 107] on icon "Insert/edit image" at bounding box center [441, 108] width 7 height 7
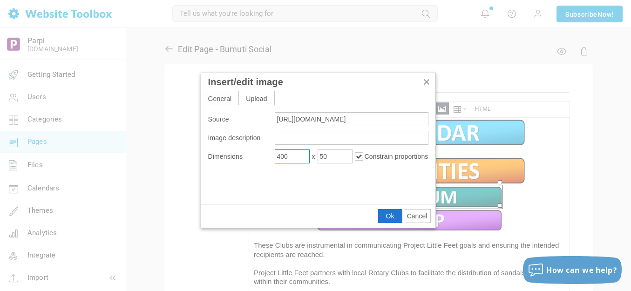
click at [297, 159] on input "400" at bounding box center [292, 156] width 35 height 14
type input "500"
type input "63"
click at [388, 217] on span "Ok" at bounding box center [390, 215] width 8 height 7
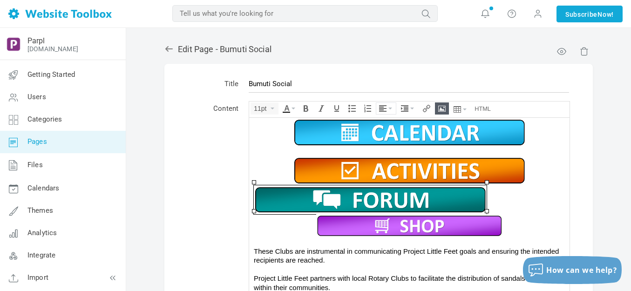
click at [389, 107] on button "Align" at bounding box center [386, 108] width 20 height 11
click at [384, 138] on icon at bounding box center [383, 136] width 9 height 7
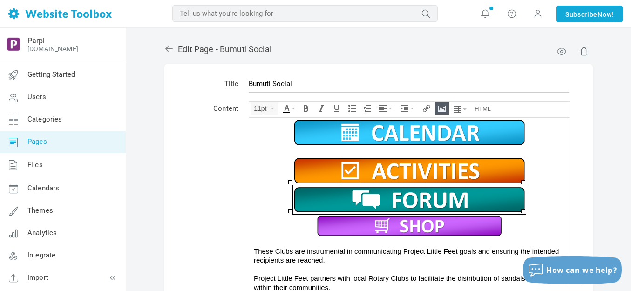
click at [402, 220] on img at bounding box center [409, 225] width 186 height 23
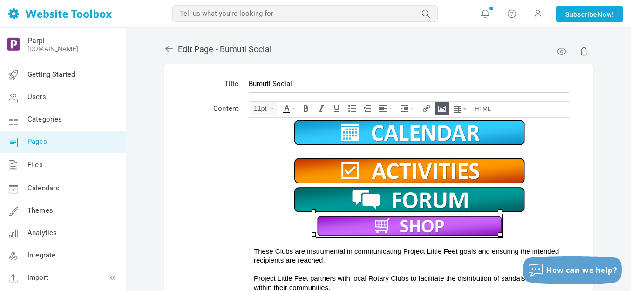
click at [440, 107] on icon "Insert/edit image" at bounding box center [441, 108] width 7 height 7
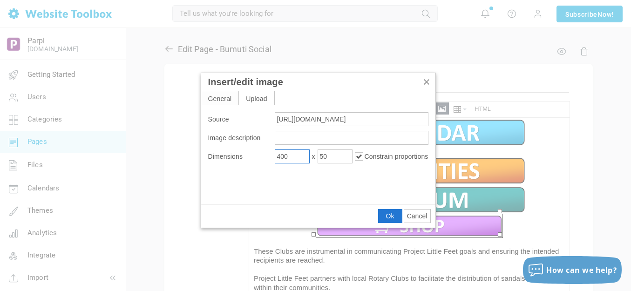
click at [301, 158] on input "400" at bounding box center [292, 156] width 35 height 14
type input "500"
type input "63"
click at [391, 212] on span "Ok" at bounding box center [390, 215] width 8 height 7
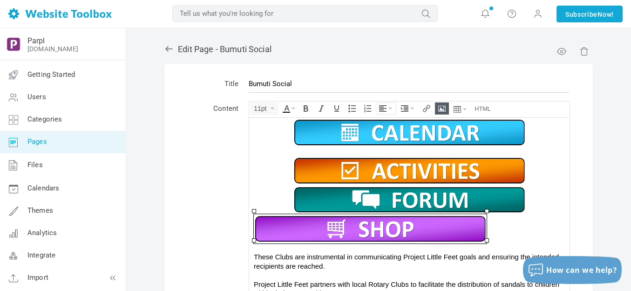
click at [388, 108] on button "Align" at bounding box center [386, 108] width 20 height 11
click at [384, 136] on icon at bounding box center [383, 136] width 9 height 7
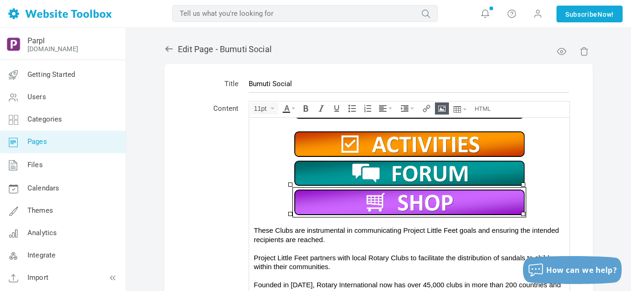
scroll to position [200, 0]
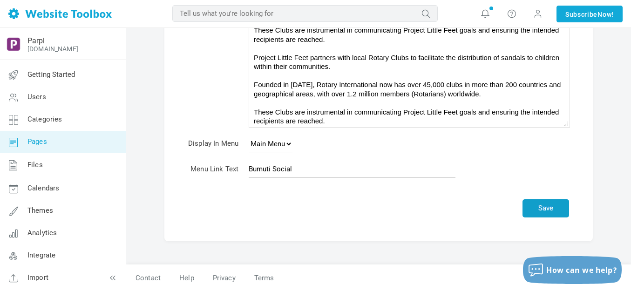
click at [547, 209] on button "Save" at bounding box center [545, 208] width 47 height 18
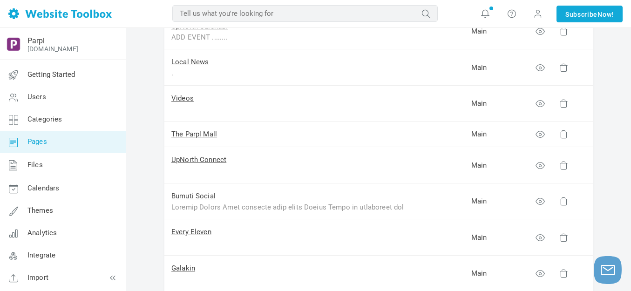
scroll to position [140, 0]
click at [201, 195] on link "Bumuti Social" at bounding box center [193, 195] width 44 height 8
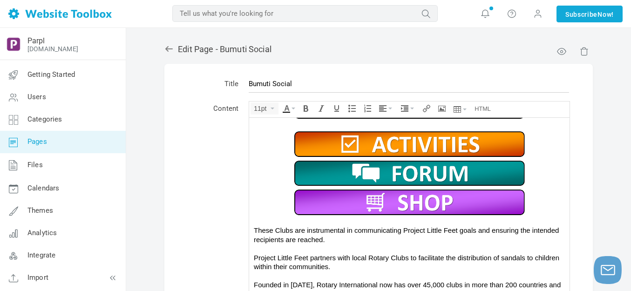
scroll to position [720, 0]
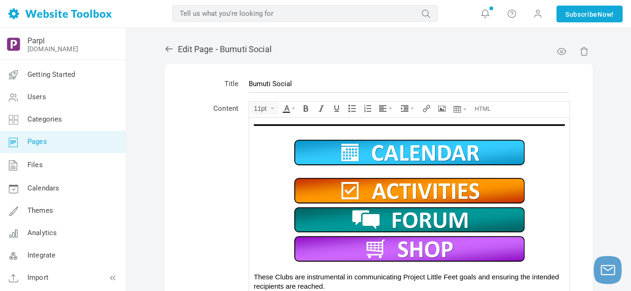
click at [382, 188] on img at bounding box center [409, 189] width 233 height 29
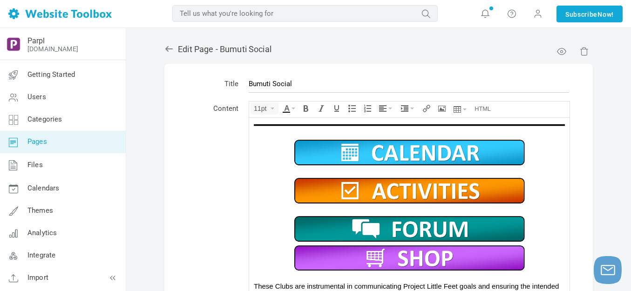
click at [404, 222] on img at bounding box center [409, 228] width 233 height 29
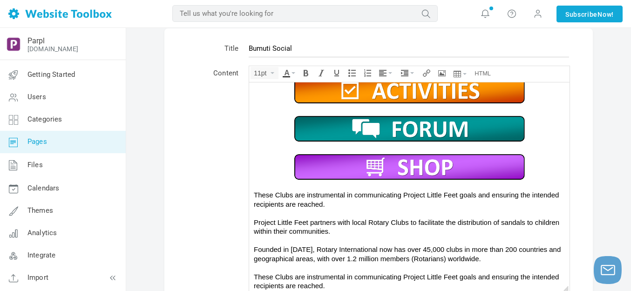
scroll to position [140, 0]
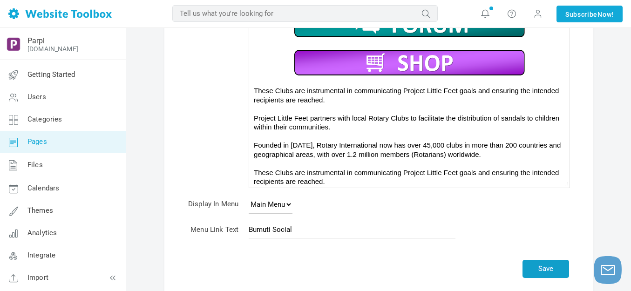
click at [545, 264] on button "Save" at bounding box center [545, 269] width 47 height 18
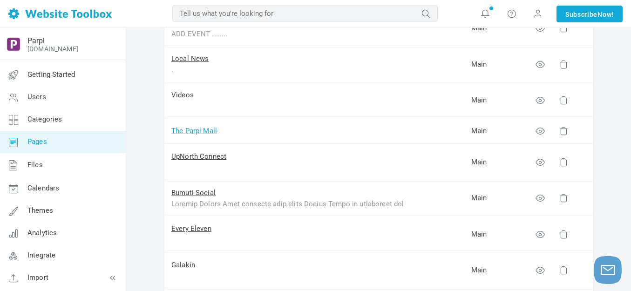
scroll to position [186, 0]
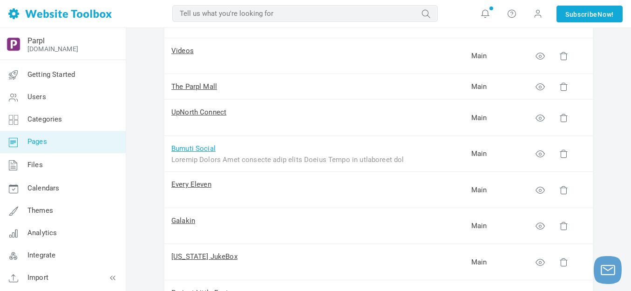
click at [202, 147] on link "Bumuti Social" at bounding box center [193, 148] width 44 height 8
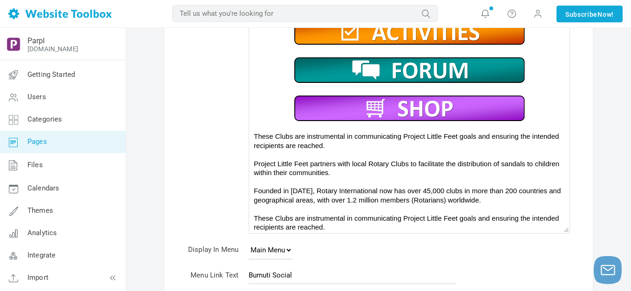
scroll to position [93, 0]
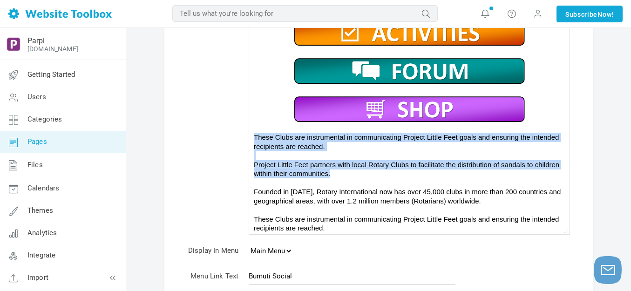
drag, startPoint x: 251, startPoint y: 134, endPoint x: 335, endPoint y: 174, distance: 92.4
copy div "These Clubs are instrumental in communicating Project Little Feet goals and ens…"
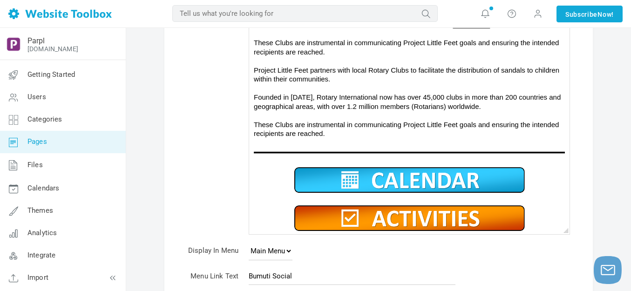
scroll to position [598, 0]
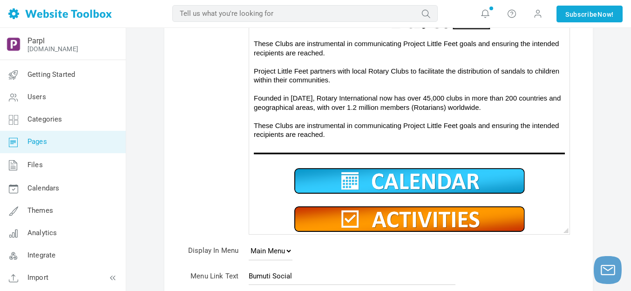
click at [324, 158] on div at bounding box center [409, 161] width 311 height 9
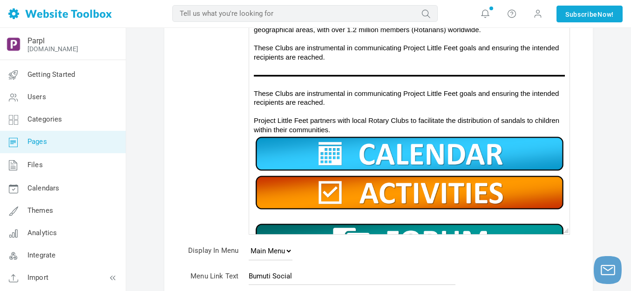
scroll to position [738, 0]
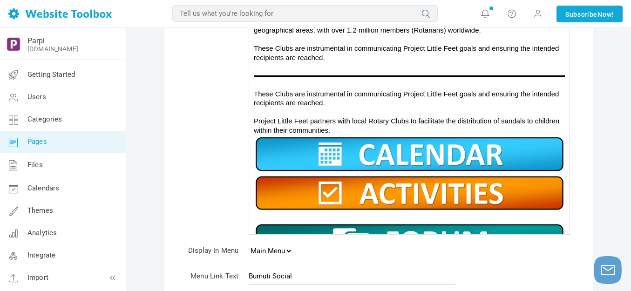
click at [337, 95] on div "These Clubs are instrumental in communicating Project Little Feet goals and ens…" at bounding box center [409, 98] width 311 height 18
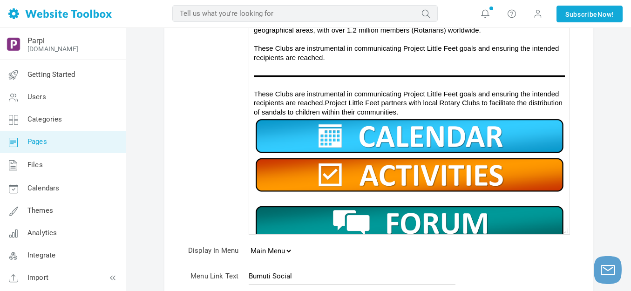
click at [448, 105] on div "These Clubs are instrumental in communicating Project Little Feet goals and ens…" at bounding box center [409, 102] width 311 height 27
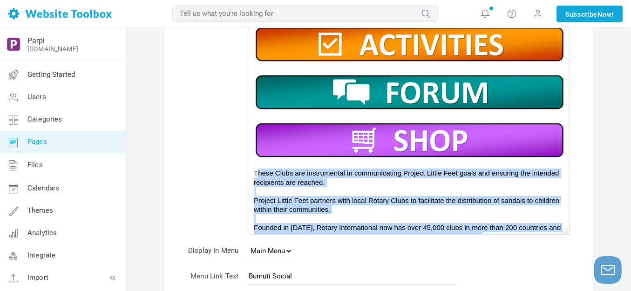
scroll to position [907, 0]
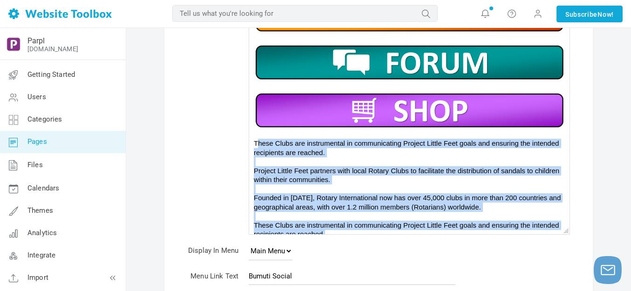
drag, startPoint x: 256, startPoint y: 162, endPoint x: 422, endPoint y: 257, distance: 191.4
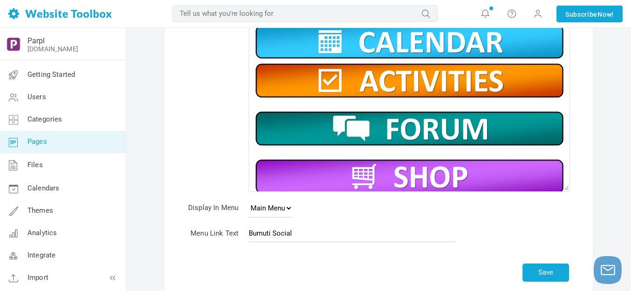
scroll to position [200, 0]
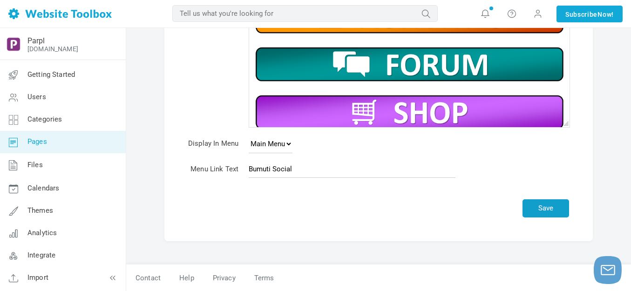
drag, startPoint x: 88, startPoint y: 121, endPoint x: 454, endPoint y: 130, distance: 366.4
click at [550, 210] on button "Save" at bounding box center [545, 208] width 47 height 18
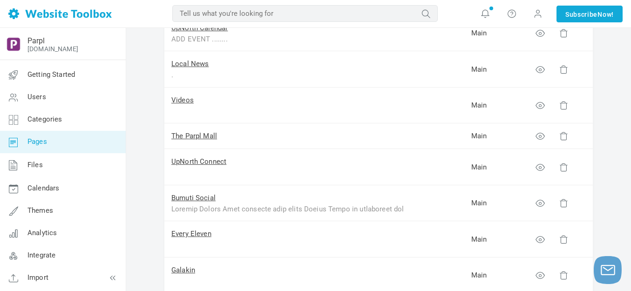
scroll to position [140, 0]
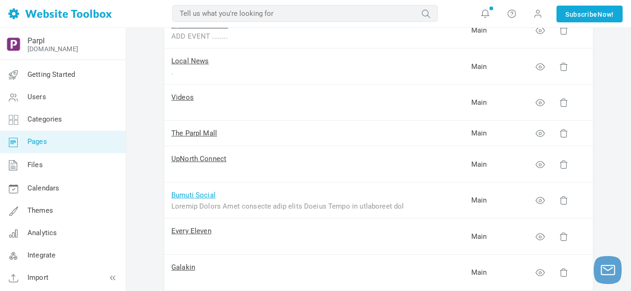
click at [189, 197] on link "Bumuti Social" at bounding box center [193, 195] width 44 height 8
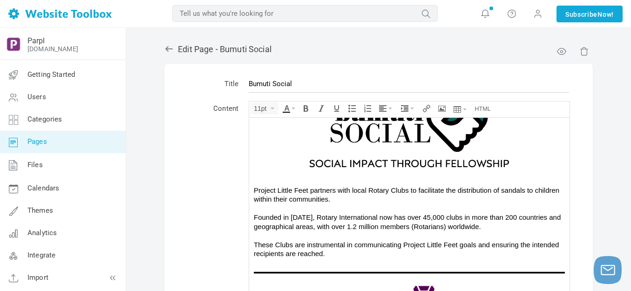
scroll to position [107, 0]
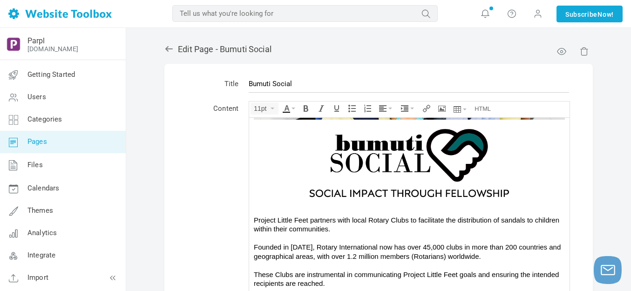
click at [360, 163] on img at bounding box center [409, 162] width 279 height 87
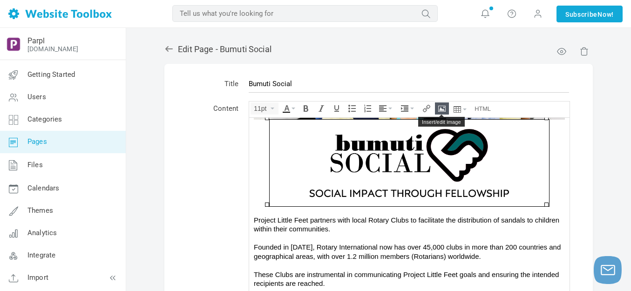
click at [439, 108] on icon "Insert/edit image" at bounding box center [441, 108] width 7 height 7
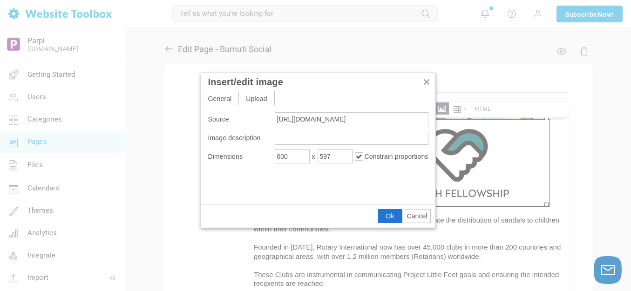
click at [421, 215] on span "Cancel" at bounding box center [417, 215] width 20 height 7
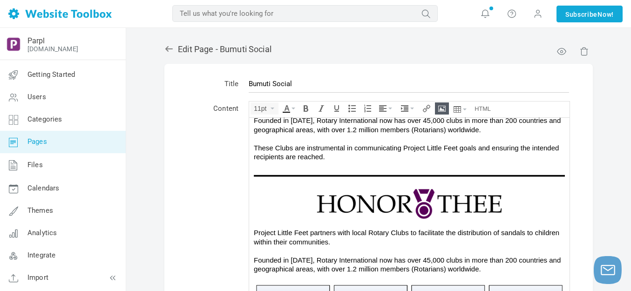
scroll to position [246, 0]
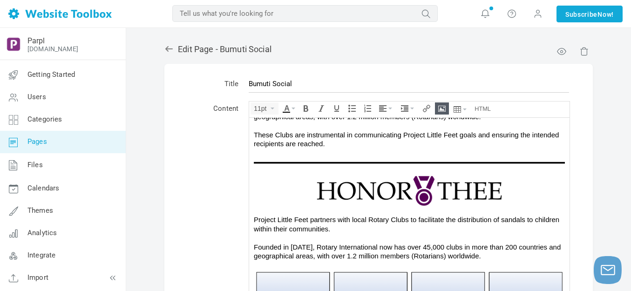
click at [411, 191] on img at bounding box center [409, 190] width 186 height 31
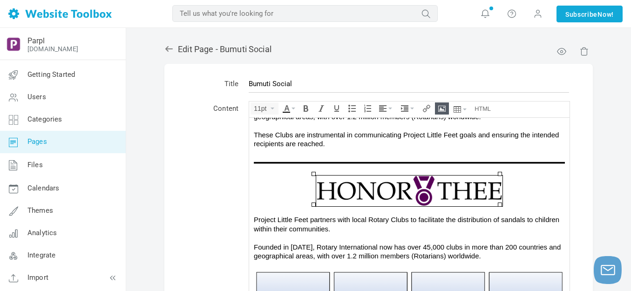
click at [438, 106] on icon "Insert/edit image" at bounding box center [441, 108] width 7 height 7
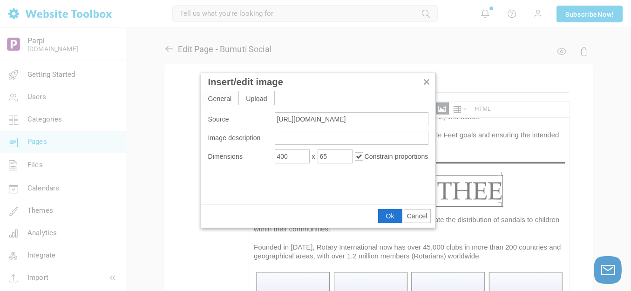
drag, startPoint x: 415, startPoint y: 214, endPoint x: 167, endPoint y: 95, distance: 275.4
click at [415, 214] on span "Cancel" at bounding box center [417, 215] width 20 height 7
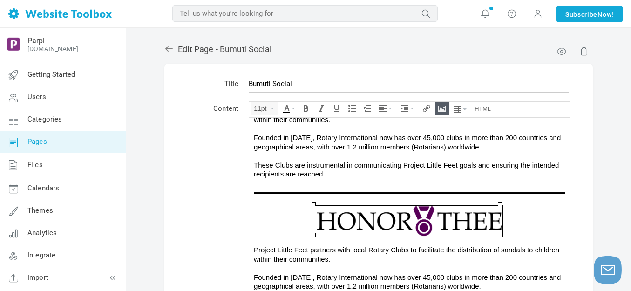
scroll to position [293, 0]
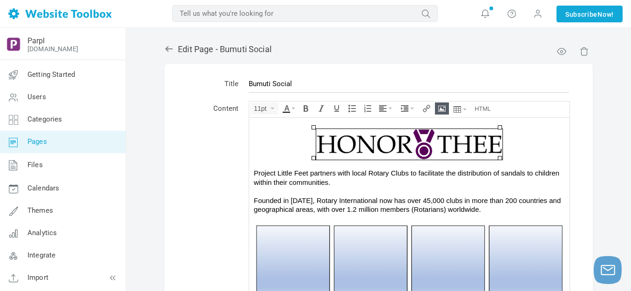
click at [393, 146] on img at bounding box center [409, 143] width 186 height 31
click at [441, 108] on icon "Insert/edit image" at bounding box center [441, 108] width 7 height 7
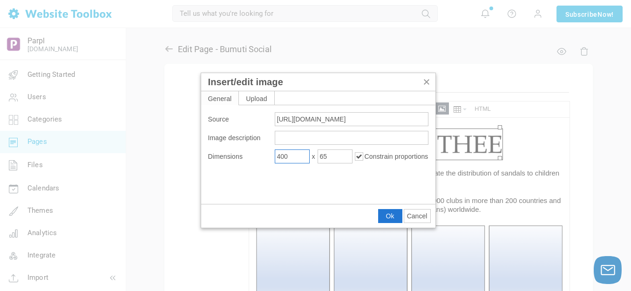
click at [299, 157] on input "400" at bounding box center [292, 156] width 35 height 14
type input "350"
type input "57"
click at [386, 217] on span "Ok" at bounding box center [390, 215] width 8 height 7
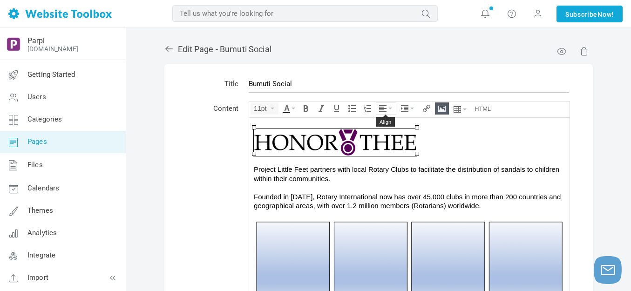
click at [383, 106] on icon "Align" at bounding box center [382, 108] width 7 height 7
click at [384, 137] on icon at bounding box center [383, 136] width 9 height 7
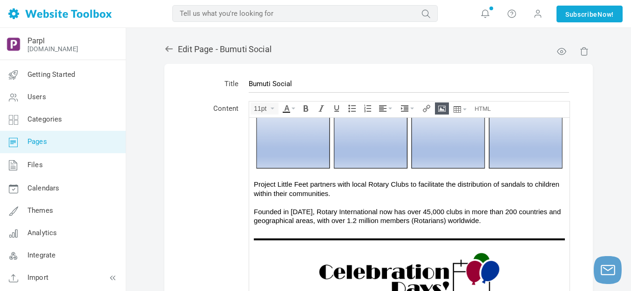
scroll to position [432, 0]
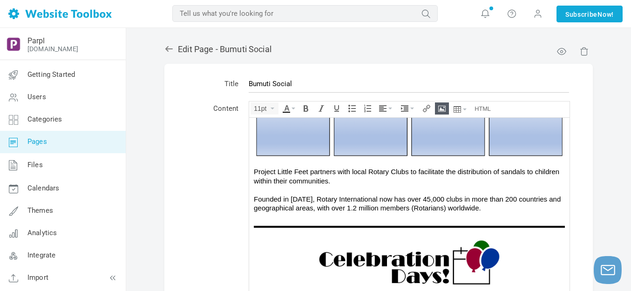
click at [391, 265] on img at bounding box center [409, 262] width 182 height 46
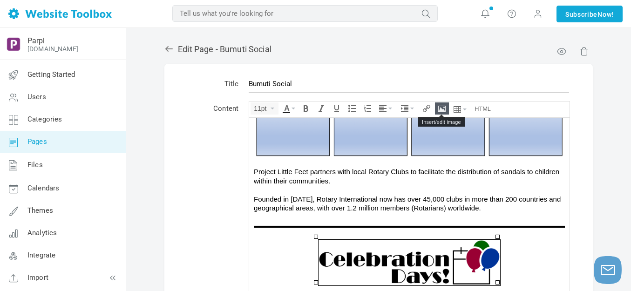
click at [440, 108] on icon "Insert/edit image" at bounding box center [441, 108] width 7 height 7
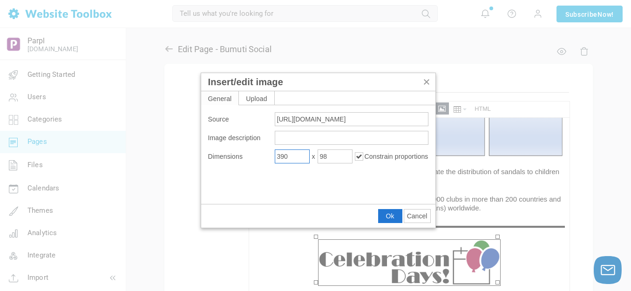
click at [299, 158] on input "390" at bounding box center [292, 156] width 35 height 14
click at [298, 158] on input "390" at bounding box center [292, 156] width 35 height 14
type input "350"
type input "88"
drag, startPoint x: 391, startPoint y: 215, endPoint x: 141, endPoint y: 97, distance: 275.5
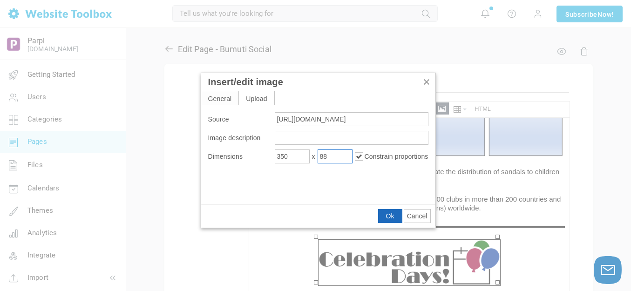
click at [391, 215] on span "Ok" at bounding box center [390, 215] width 8 height 7
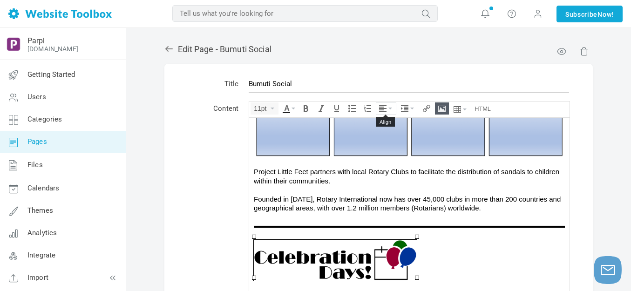
click at [391, 108] on icon "Align" at bounding box center [390, 109] width 4 height 2
click at [386, 137] on icon at bounding box center [383, 136] width 9 height 7
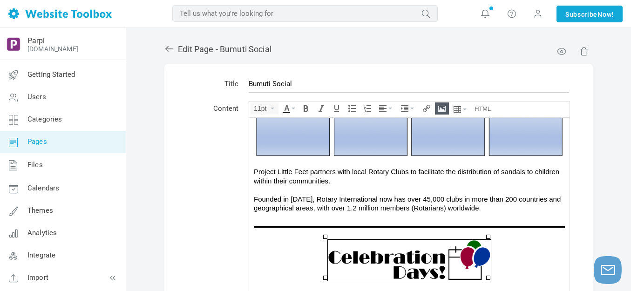
click at [459, 249] on img at bounding box center [409, 259] width 163 height 41
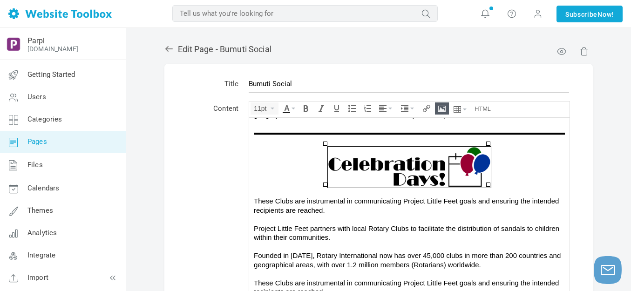
click at [441, 216] on div at bounding box center [409, 218] width 311 height 9
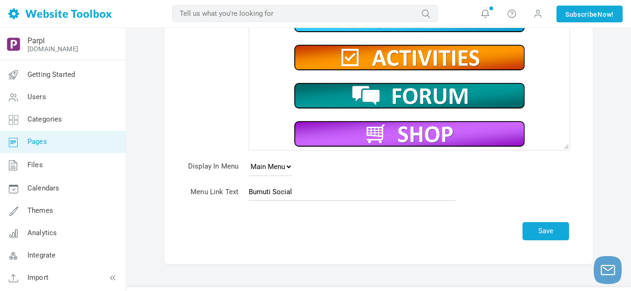
scroll to position [200, 0]
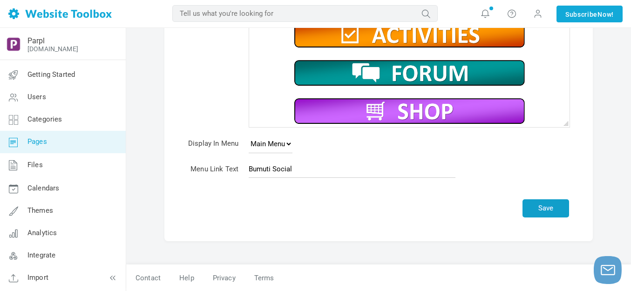
click at [556, 208] on button "Save" at bounding box center [545, 208] width 47 height 18
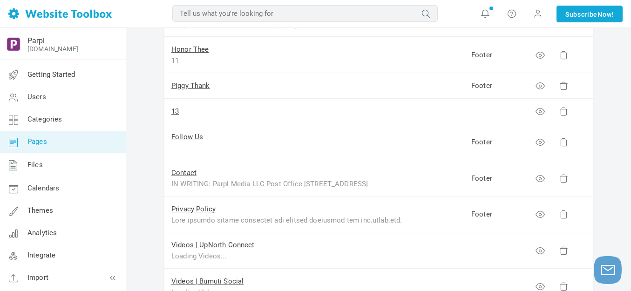
scroll to position [419, 0]
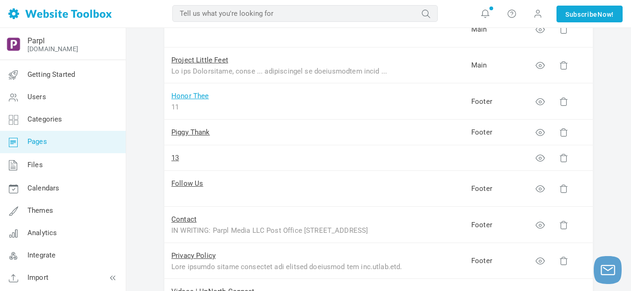
click at [197, 94] on link "Honor Thee" at bounding box center [190, 96] width 38 height 8
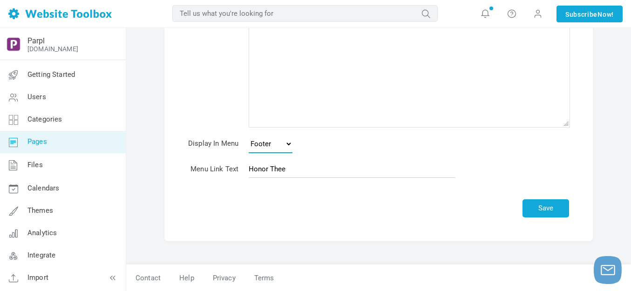
click at [291, 143] on select "None Main Menu Footer" at bounding box center [271, 144] width 44 height 19
select select
click at [249, 135] on select "None Main Menu Footer" at bounding box center [271, 144] width 44 height 19
click at [545, 210] on button "Save" at bounding box center [545, 208] width 47 height 18
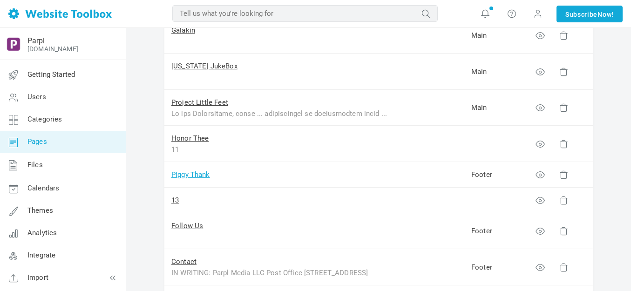
scroll to position [372, 0]
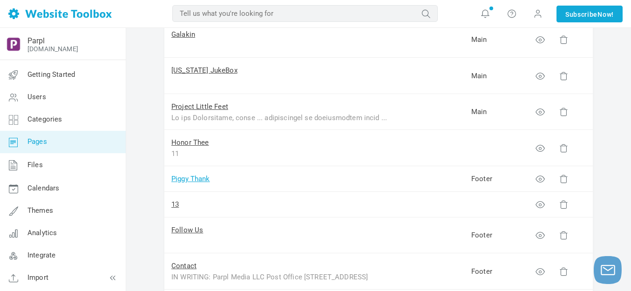
click at [207, 177] on link "Piggy Thank" at bounding box center [190, 179] width 39 height 8
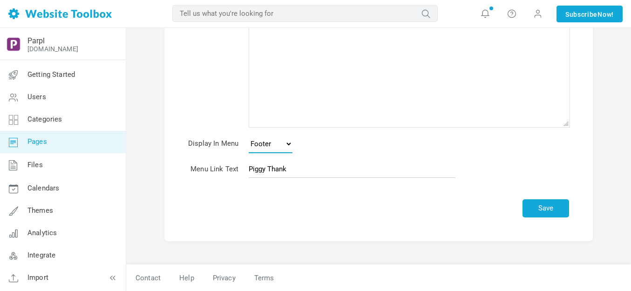
click at [288, 143] on select "None Main Menu Footer" at bounding box center [271, 144] width 44 height 19
click at [291, 144] on select "None Main Menu Footer" at bounding box center [271, 144] width 44 height 19
select select
click at [249, 135] on select "None Main Menu Footer" at bounding box center [271, 144] width 44 height 19
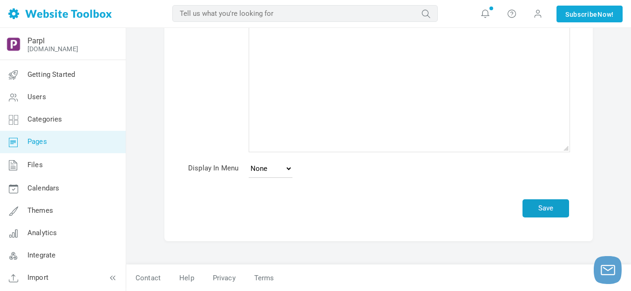
click at [547, 205] on button "Save" at bounding box center [545, 208] width 47 height 18
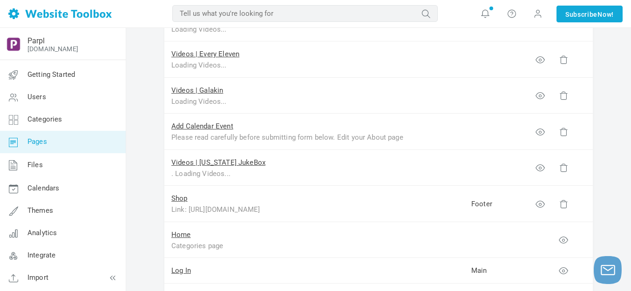
scroll to position [745, 0]
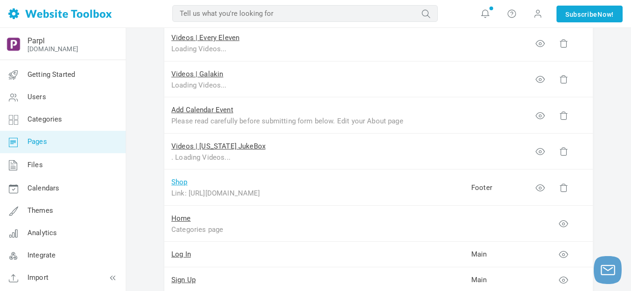
click at [179, 182] on link "Shop" at bounding box center [179, 182] width 16 height 8
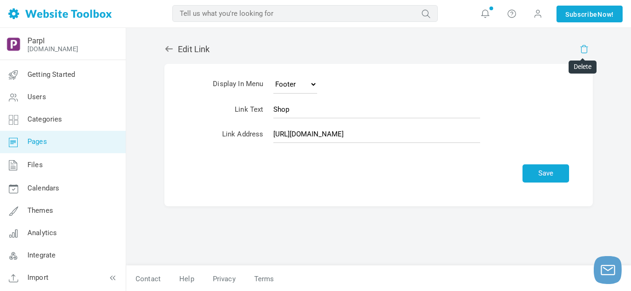
click at [585, 47] on link at bounding box center [582, 47] width 7 height 7
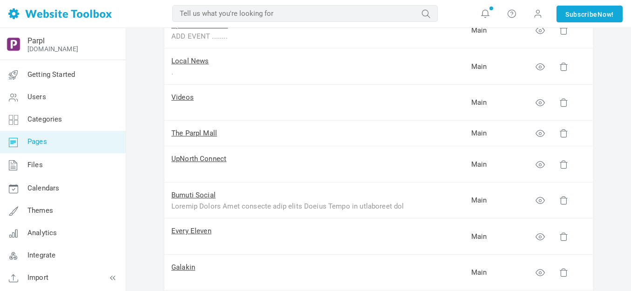
scroll to position [140, 0]
click at [202, 194] on link "Bumuti Social" at bounding box center [193, 195] width 44 height 8
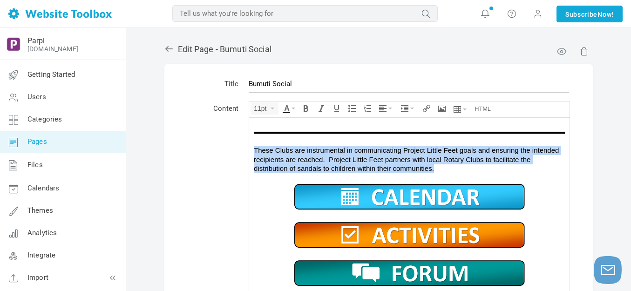
drag, startPoint x: 255, startPoint y: 148, endPoint x: 455, endPoint y: 162, distance: 200.7
click at [455, 162] on div "These Clubs are instrumental in communicating Project Little Feet goals and ens…" at bounding box center [409, 158] width 311 height 27
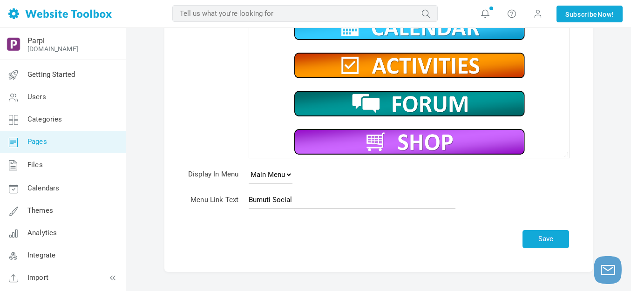
scroll to position [186, 0]
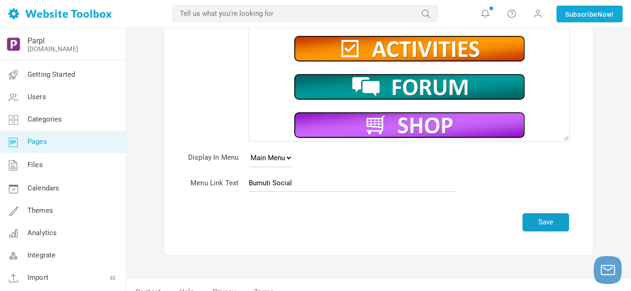
click at [556, 222] on button "Save" at bounding box center [545, 222] width 47 height 18
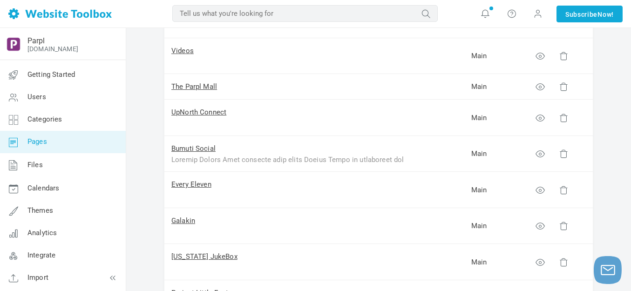
scroll to position [233, 0]
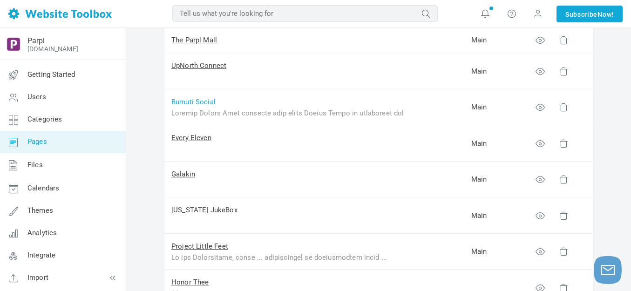
click at [206, 100] on link "Bumuti Social" at bounding box center [193, 102] width 44 height 8
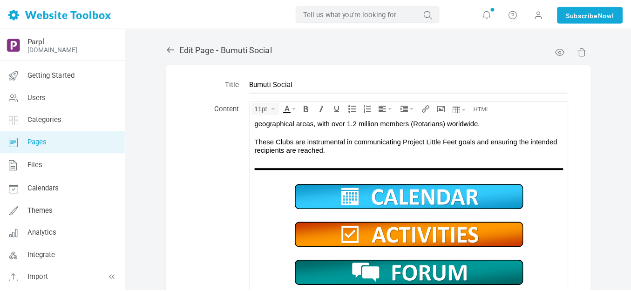
scroll to position [667, 0]
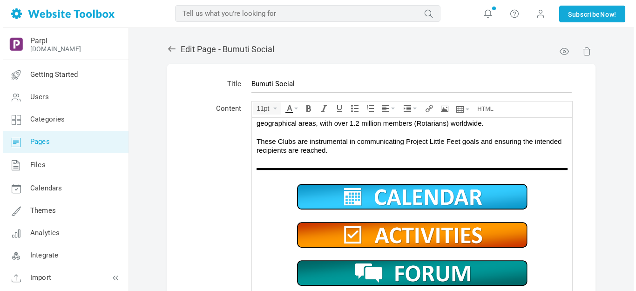
click at [403, 193] on img at bounding box center [411, 196] width 233 height 29
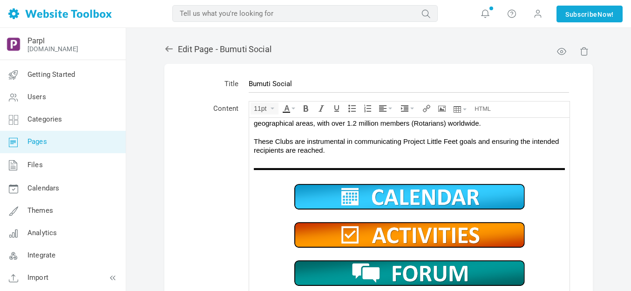
click at [400, 193] on img at bounding box center [409, 196] width 233 height 29
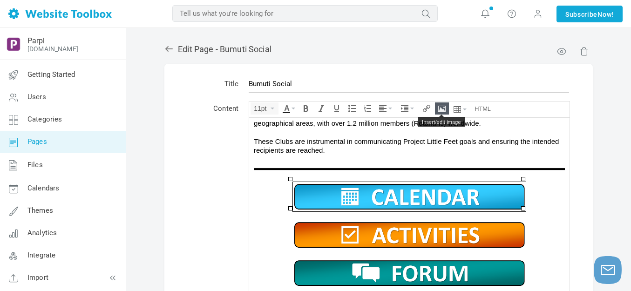
click at [438, 110] on icon "Insert/edit image" at bounding box center [441, 108] width 7 height 7
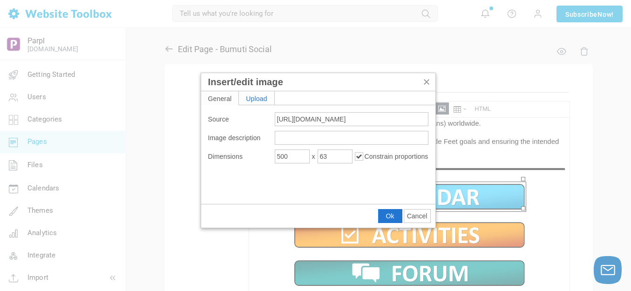
click at [256, 97] on div "Upload" at bounding box center [256, 97] width 35 height 13
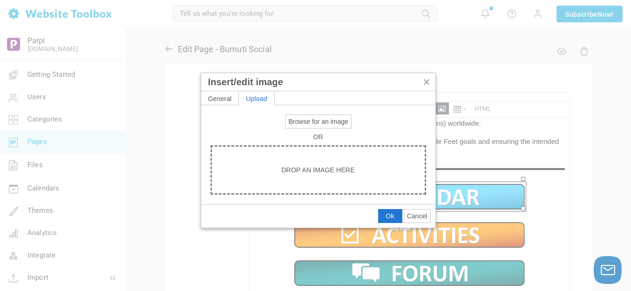
click at [299, 119] on span "Browse for an image" at bounding box center [319, 121] width 60 height 7
type input "C:\fakepath\Slide2.PNG"
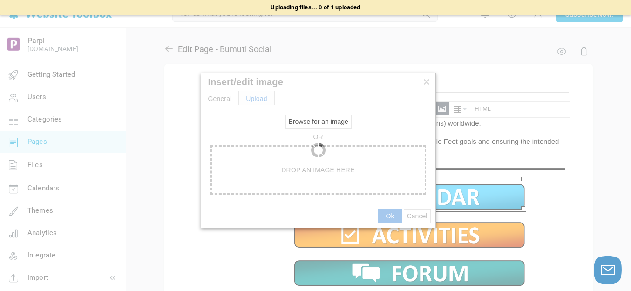
type input "https://d28lcup14p4e72.cloudfront.net/286758%2F9505228%2FSlide2.png"
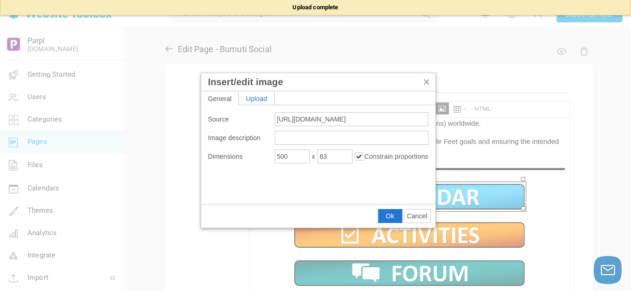
type input "1920"
type input "922"
click at [299, 155] on input "1920" at bounding box center [292, 156] width 35 height 14
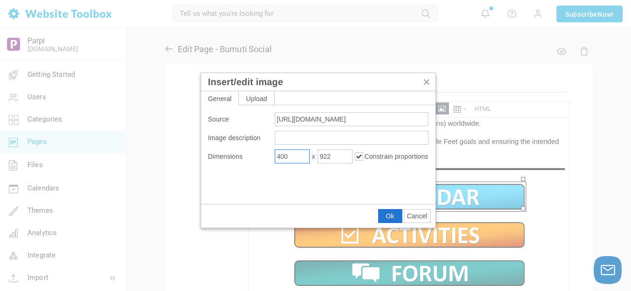
type input "400"
type input "192"
click at [388, 217] on span "Ok" at bounding box center [390, 215] width 8 height 7
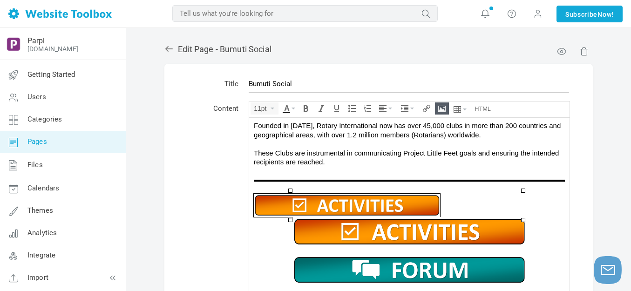
scroll to position [652, 0]
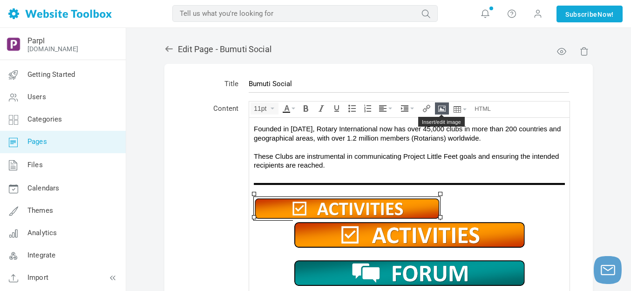
click at [441, 108] on icon "Insert/edit image" at bounding box center [441, 108] width 7 height 7
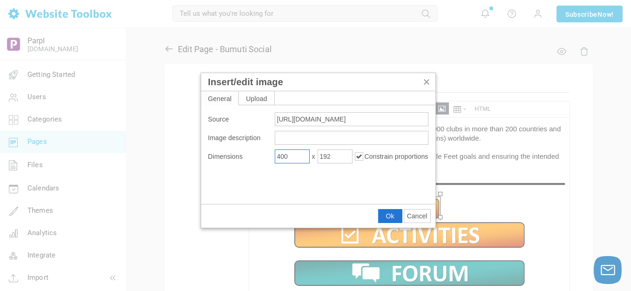
click at [297, 158] on input "400" at bounding box center [292, 156] width 35 height 14
type input "450"
type input "216"
click at [390, 213] on span "Ok" at bounding box center [390, 215] width 8 height 7
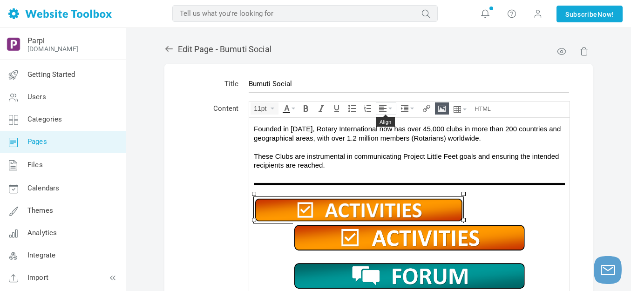
click at [389, 108] on icon "Align" at bounding box center [390, 109] width 4 height 2
click at [385, 135] on icon at bounding box center [383, 136] width 9 height 7
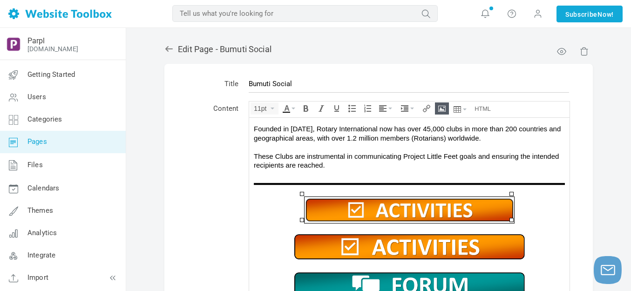
click at [389, 244] on img at bounding box center [409, 246] width 233 height 29
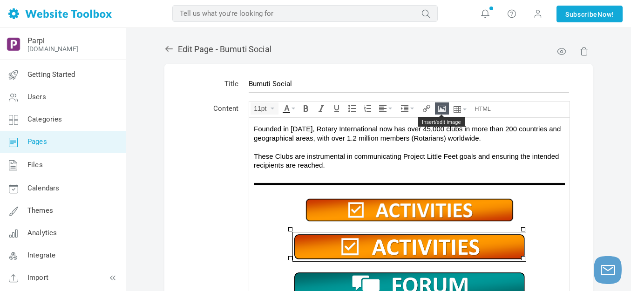
click at [439, 109] on icon "Insert/edit image" at bounding box center [441, 108] width 7 height 7
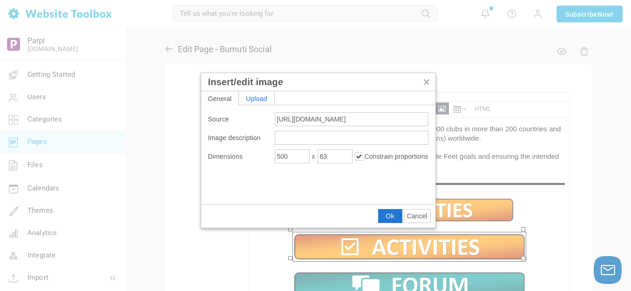
click at [263, 99] on div "Upload" at bounding box center [256, 97] width 35 height 13
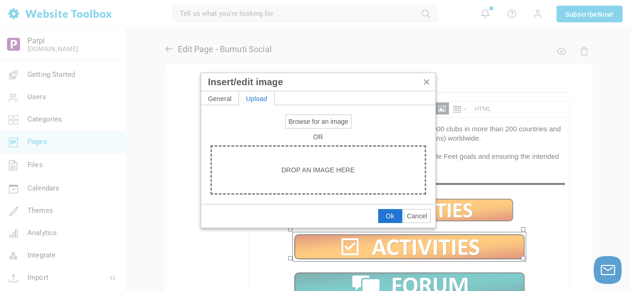
click at [299, 121] on span "Browse for an image" at bounding box center [319, 121] width 60 height 7
type input "C:\fakepath\Slide1.PNG"
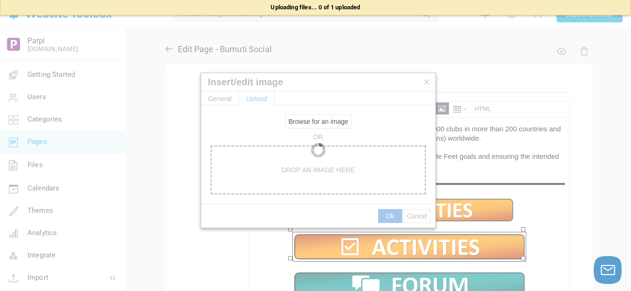
type input "https://d28lcup14p4e72.cloudfront.net/286758%2F9505229%2FSlide1.png"
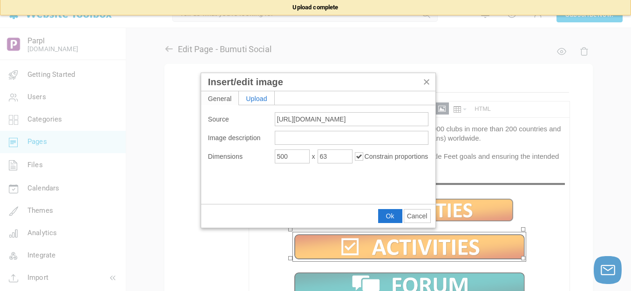
type input "1920"
type input "922"
click at [295, 156] on input "1920" at bounding box center [292, 156] width 35 height 14
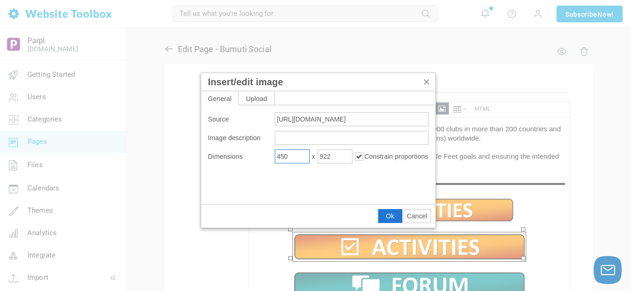
type input "450"
type input "216"
click at [394, 213] on span "Ok" at bounding box center [390, 215] width 8 height 7
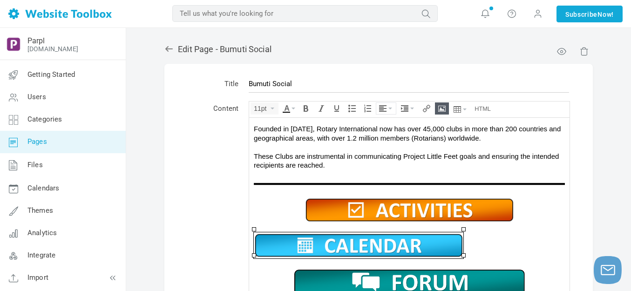
click at [391, 108] on icon "Align" at bounding box center [390, 109] width 4 height 2
click at [384, 137] on icon at bounding box center [383, 136] width 9 height 7
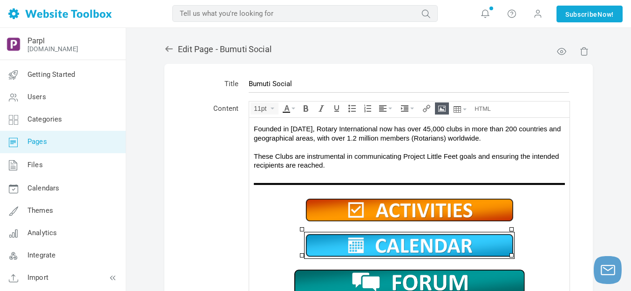
click at [432, 273] on img at bounding box center [409, 281] width 233 height 29
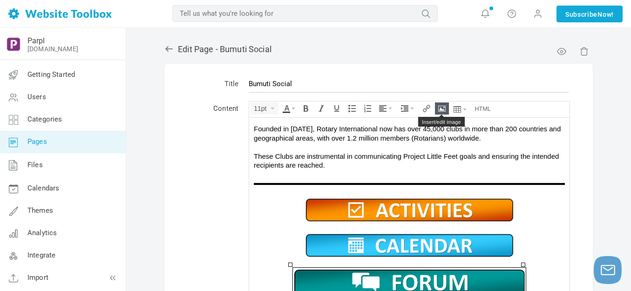
click at [443, 109] on icon "Insert/edit image" at bounding box center [441, 108] width 7 height 7
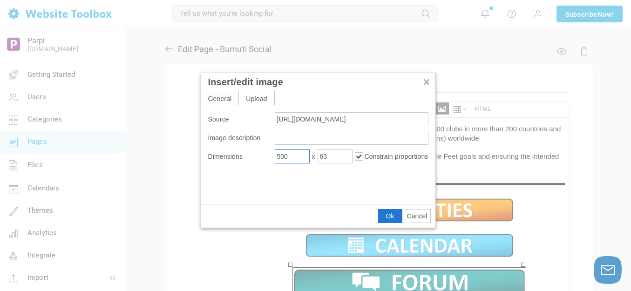
click at [297, 156] on input "500" at bounding box center [292, 156] width 35 height 14
type input "450"
type input "57"
click at [390, 217] on span "Ok" at bounding box center [390, 215] width 8 height 7
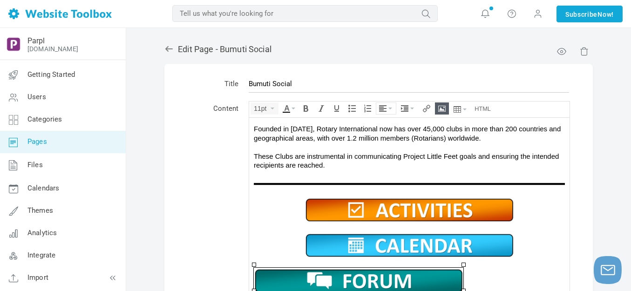
click at [390, 107] on button "Align" at bounding box center [386, 108] width 20 height 11
click at [385, 132] on div at bounding box center [386, 136] width 20 height 13
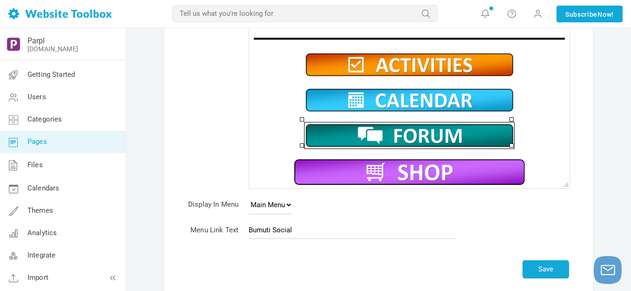
scroll to position [140, 0]
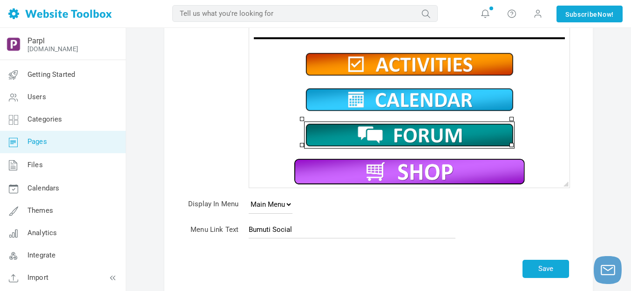
click at [403, 166] on img at bounding box center [409, 171] width 233 height 29
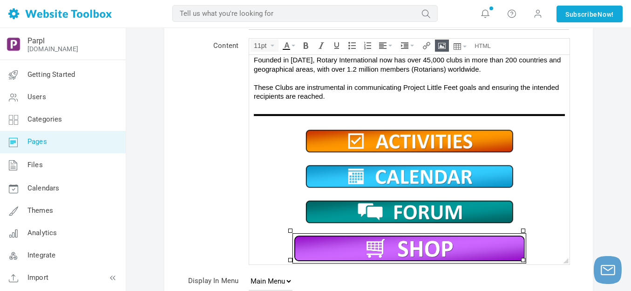
scroll to position [47, 0]
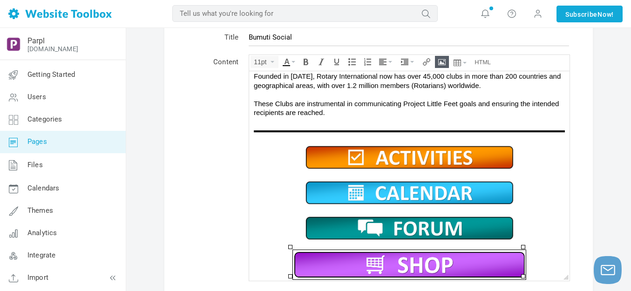
click at [442, 61] on icon "Insert/edit image" at bounding box center [441, 61] width 7 height 7
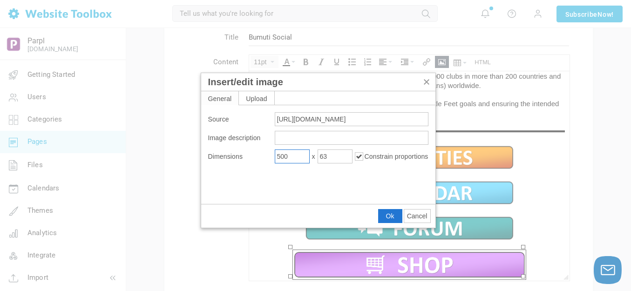
click at [297, 154] on input "500" at bounding box center [292, 156] width 35 height 14
type input "450"
type input "57"
click at [385, 221] on button "Ok" at bounding box center [389, 215] width 23 height 13
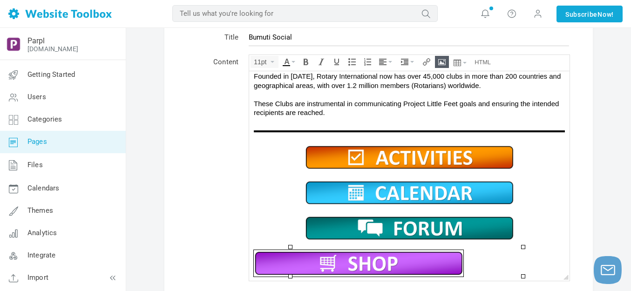
scroll to position [655, 0]
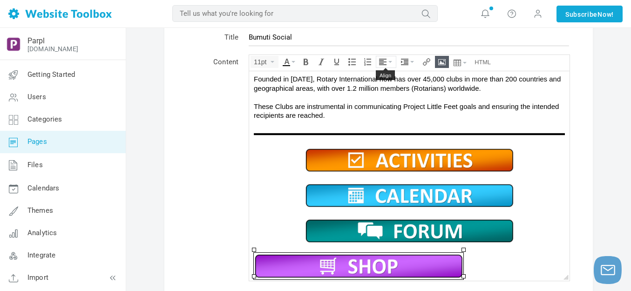
click at [389, 60] on button "Align" at bounding box center [386, 61] width 20 height 11
click at [384, 89] on icon at bounding box center [383, 89] width 9 height 7
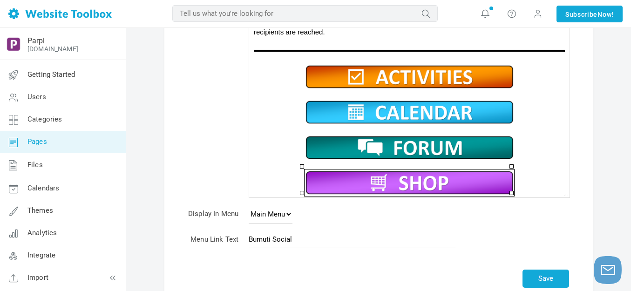
scroll to position [140, 0]
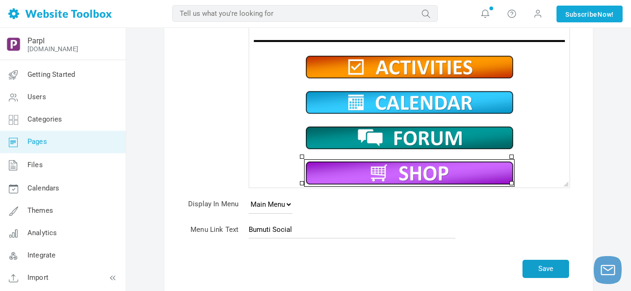
click at [544, 268] on button "Save" at bounding box center [545, 269] width 47 height 18
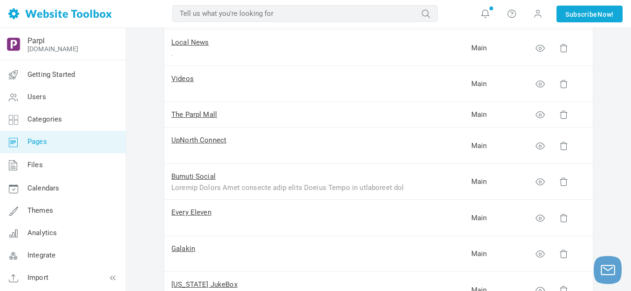
scroll to position [186, 0]
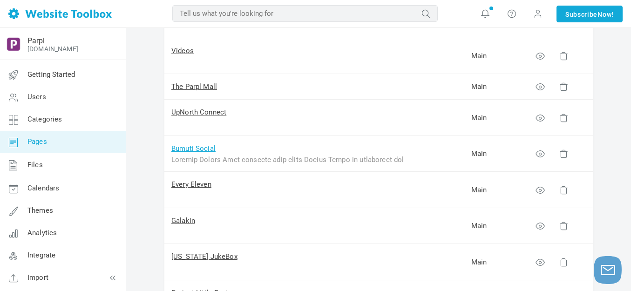
click at [202, 150] on link "Bumuti Social" at bounding box center [193, 148] width 44 height 8
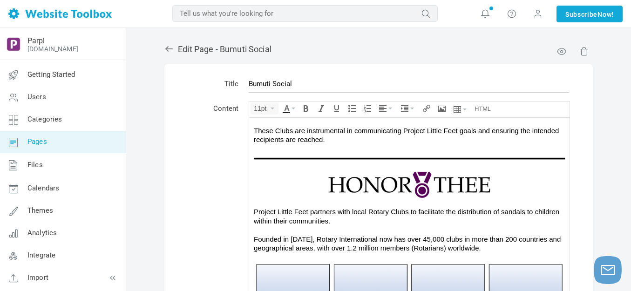
scroll to position [236, 0]
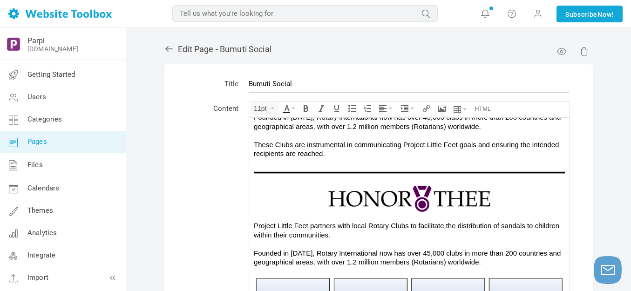
click at [327, 170] on img at bounding box center [409, 172] width 311 height 6
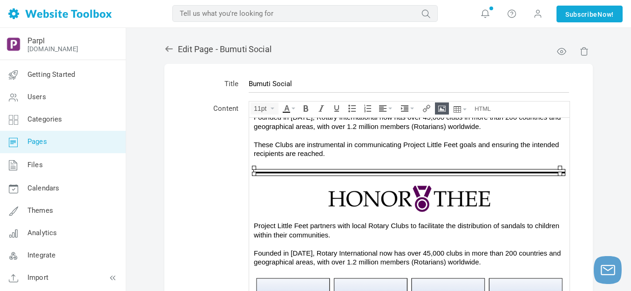
click at [444, 108] on icon "Insert/edit image" at bounding box center [441, 108] width 7 height 7
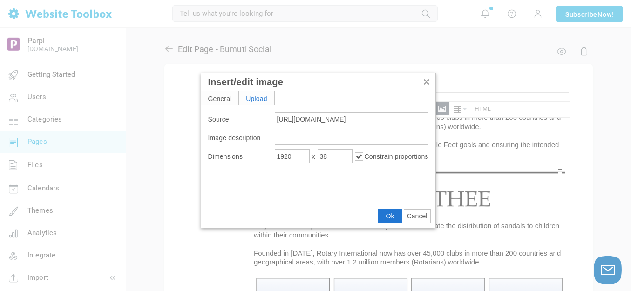
click at [268, 96] on div "Upload" at bounding box center [256, 97] width 35 height 13
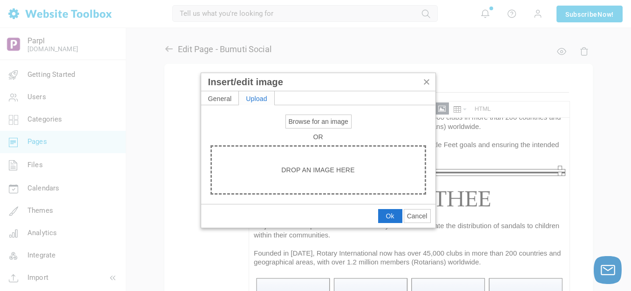
click at [313, 121] on span "Browse for an image" at bounding box center [319, 121] width 60 height 7
type input "C:\fakepath\Slide1.PNG"
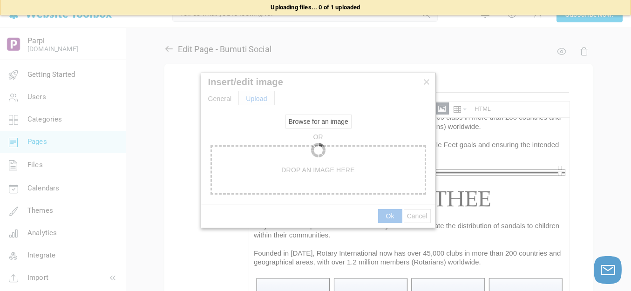
type input "https://d28lcup14p4e72.cloudfront.net/286758%2F9505253%2FSlide1.png"
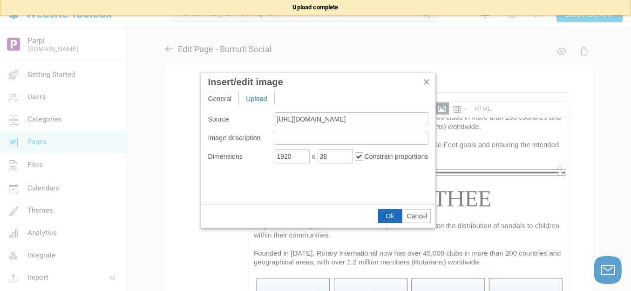
click at [391, 214] on span "Ok" at bounding box center [390, 215] width 8 height 7
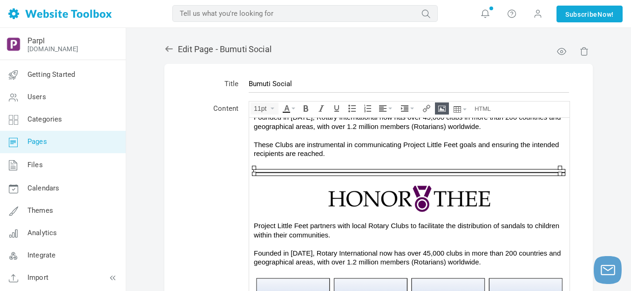
click at [485, 155] on div "Project Little Feet partners with local Rotary Clubs to facilitate the distribu…" at bounding box center [409, 121] width 311 height 73
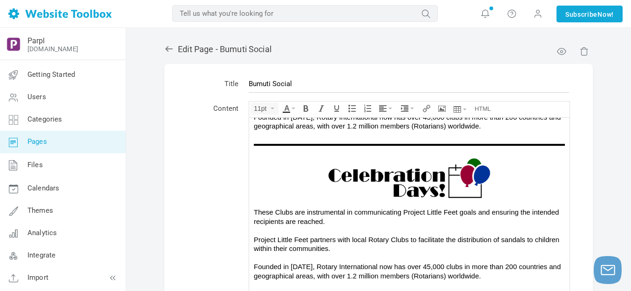
scroll to position [516, 0]
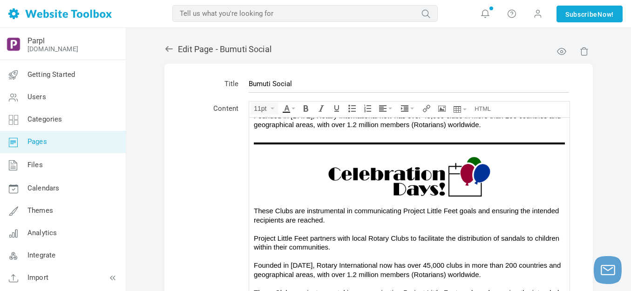
click at [452, 140] on img at bounding box center [409, 143] width 311 height 6
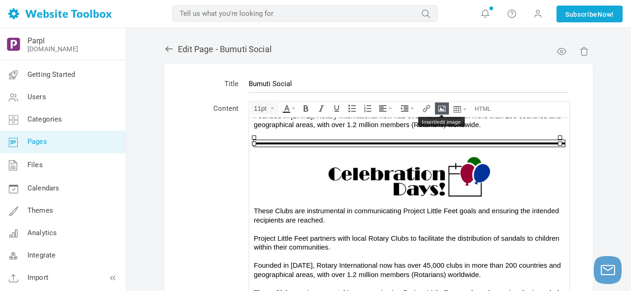
click at [439, 108] on icon "Insert/edit image" at bounding box center [441, 108] width 7 height 7
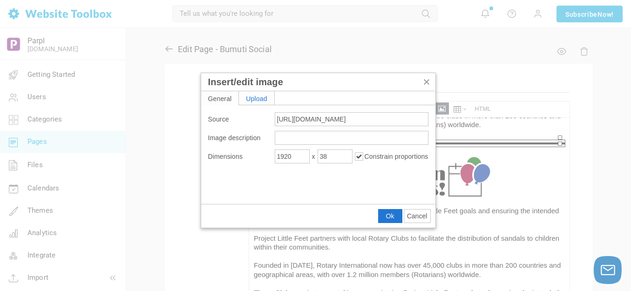
click at [259, 100] on div "Upload" at bounding box center [256, 97] width 35 height 13
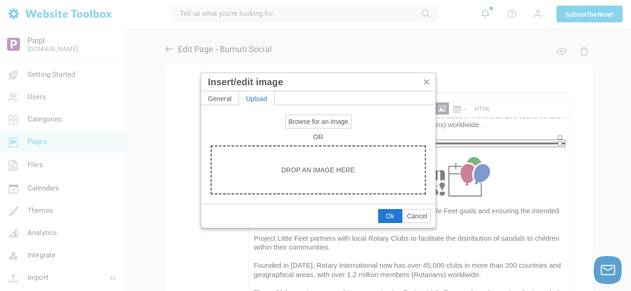
click at [307, 119] on span "Browse for an image" at bounding box center [319, 121] width 60 height 7
type input "C:\fakepath\Slide1.PNG"
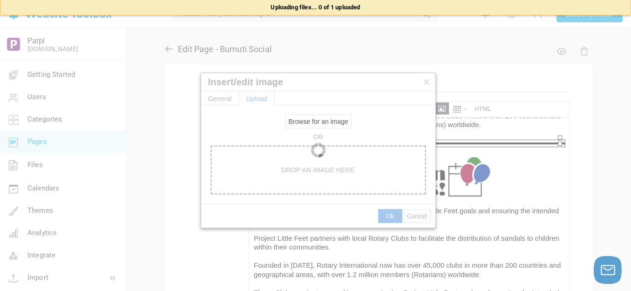
type input "https://d28lcup14p4e72.cloudfront.net/286758%2F9505255%2FSlide1.png"
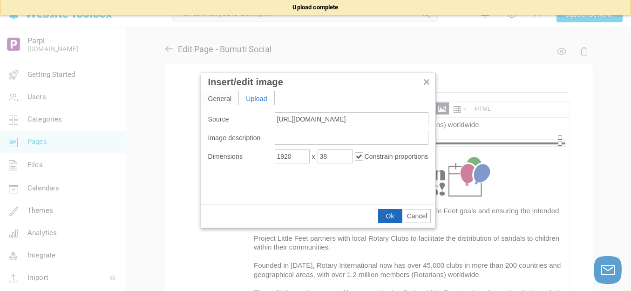
click at [390, 213] on span "Ok" at bounding box center [390, 215] width 8 height 7
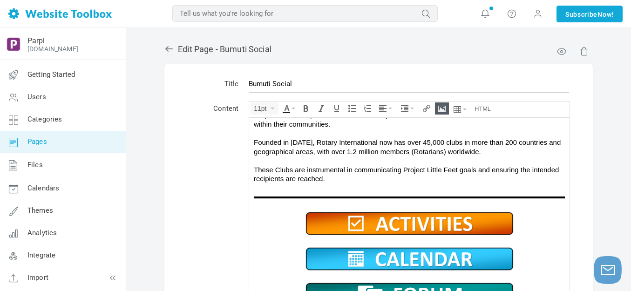
scroll to position [655, 0]
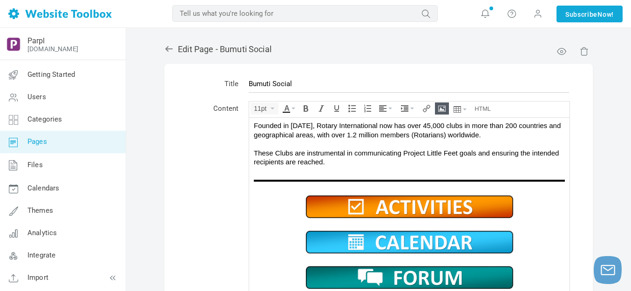
click at [426, 177] on img at bounding box center [409, 180] width 311 height 6
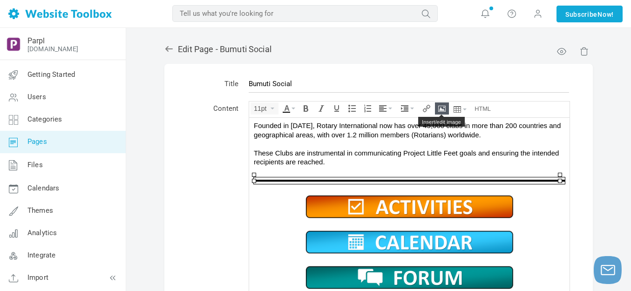
click at [443, 108] on icon "Insert/edit image" at bounding box center [441, 108] width 7 height 7
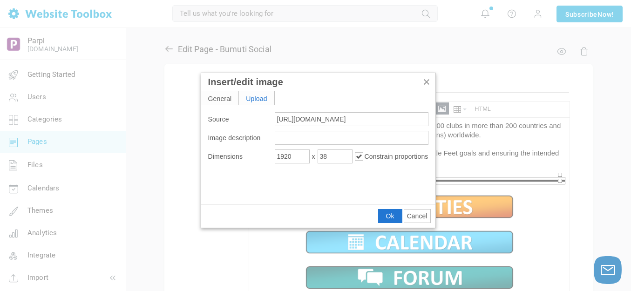
click at [259, 97] on div "Upload" at bounding box center [256, 97] width 35 height 13
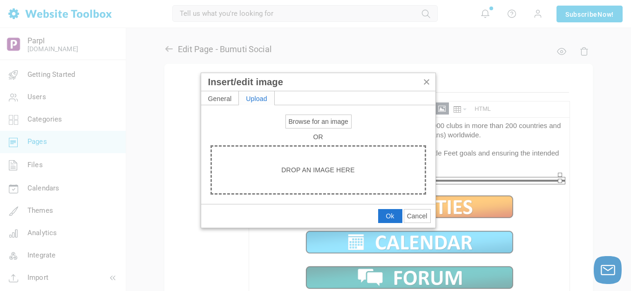
click at [299, 118] on span "Browse for an image" at bounding box center [319, 121] width 60 height 7
type input "C:\fakepath\Slide2.PNG"
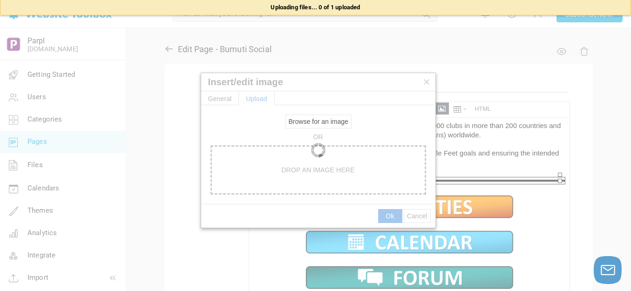
type input "https://d28lcup14p4e72.cloudfront.net/286758%2F9505256%2FSlide2.png"
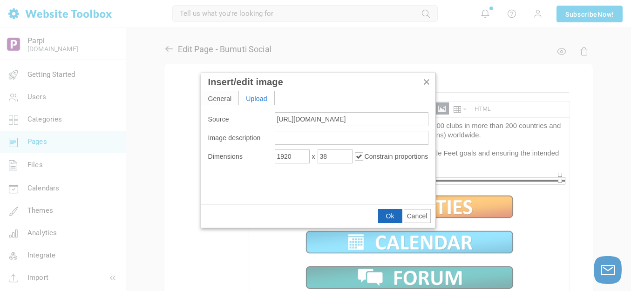
click at [393, 214] on span "Ok" at bounding box center [390, 215] width 8 height 7
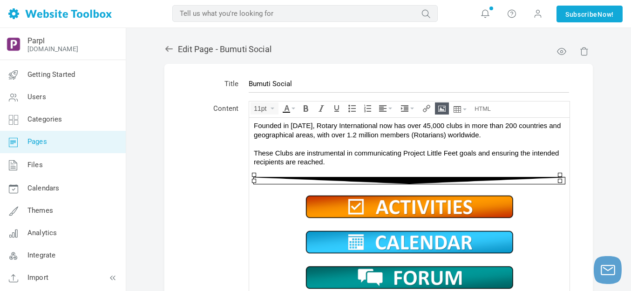
click at [225, 192] on td "Content" at bounding box center [213, 215] width 61 height 235
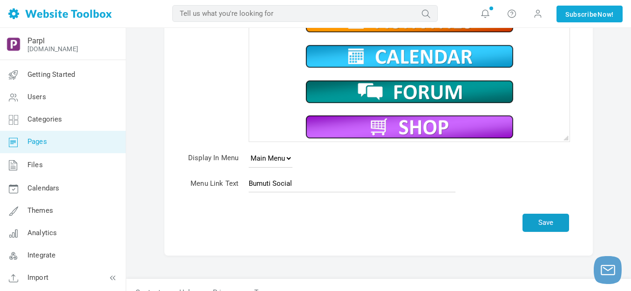
scroll to position [186, 0]
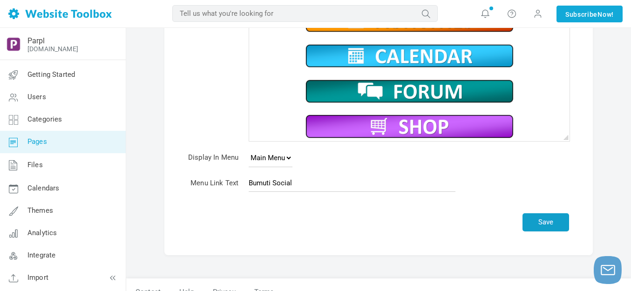
click at [543, 220] on button "Save" at bounding box center [545, 222] width 47 height 18
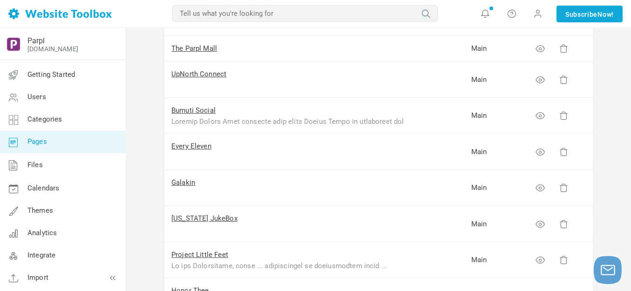
scroll to position [233, 0]
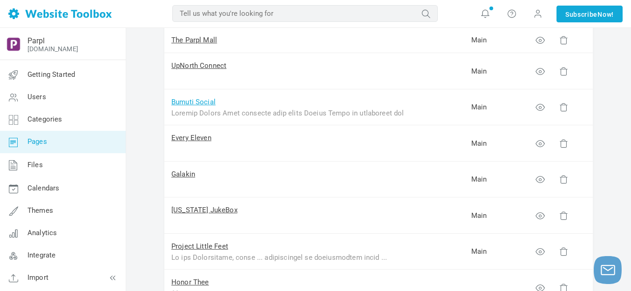
click at [202, 102] on link "Bumuti Social" at bounding box center [193, 102] width 44 height 8
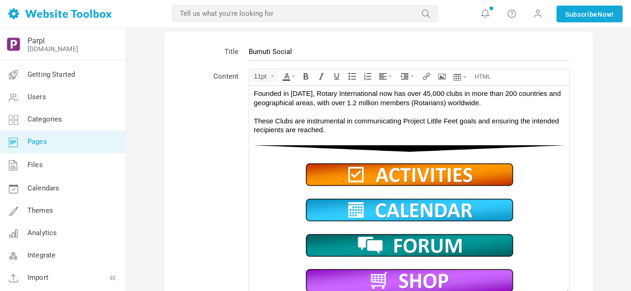
scroll to position [47, 0]
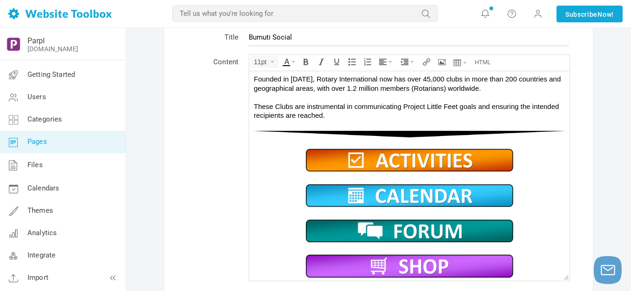
click at [406, 131] on img at bounding box center [409, 133] width 311 height 6
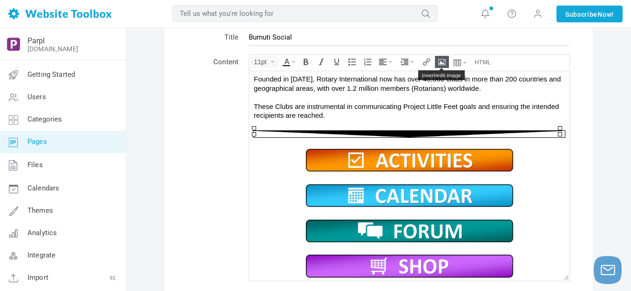
click at [439, 64] on icon "Insert/edit image" at bounding box center [441, 61] width 7 height 7
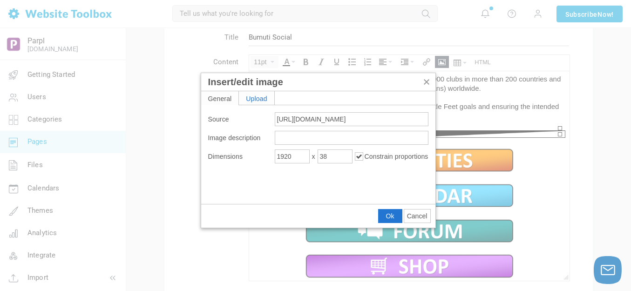
click at [253, 94] on div "Upload" at bounding box center [256, 97] width 35 height 13
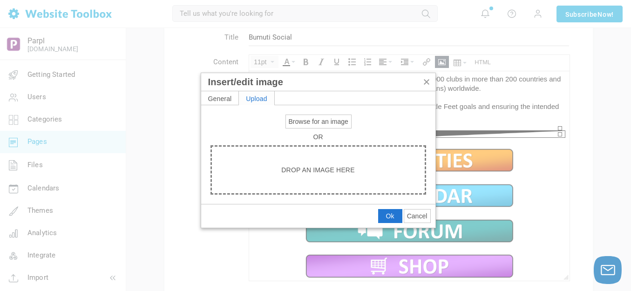
click at [301, 119] on span "Browse for an image" at bounding box center [319, 121] width 60 height 7
type input "C:\fakepath\Slide1.PNG"
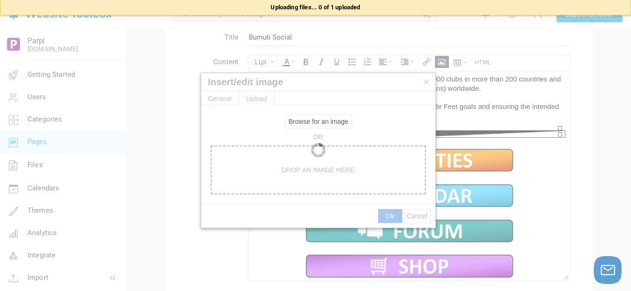
type input "[URL][DOMAIN_NAME]"
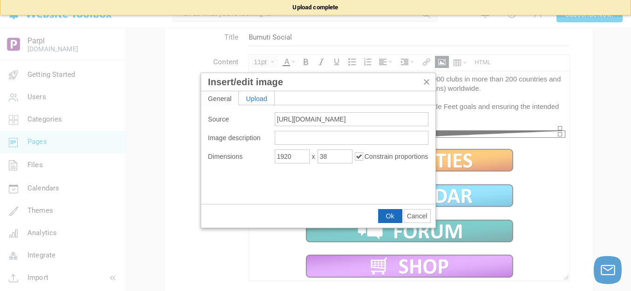
drag, startPoint x: 141, startPoint y: 141, endPoint x: 391, endPoint y: 212, distance: 259.5
click at [391, 212] on span "Ok" at bounding box center [390, 215] width 8 height 7
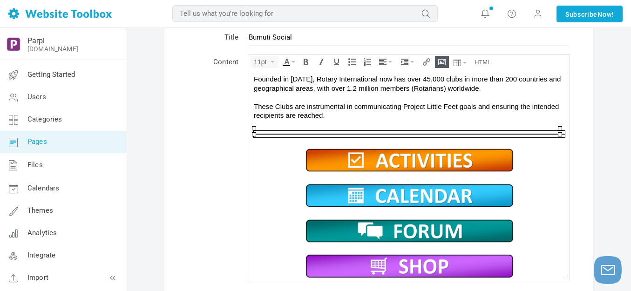
click at [577, 204] on table "Title Bumuti Social Content 11pt div » div » span » img × Emoticons × Insert Vi…" at bounding box center [378, 205] width 428 height 377
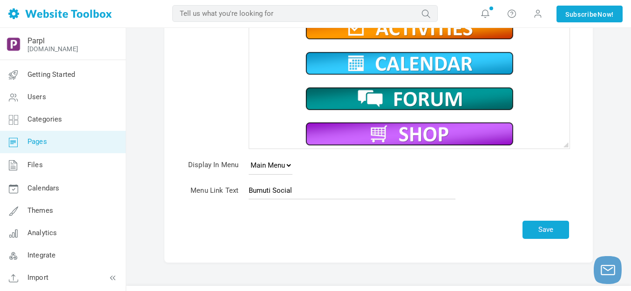
scroll to position [200, 0]
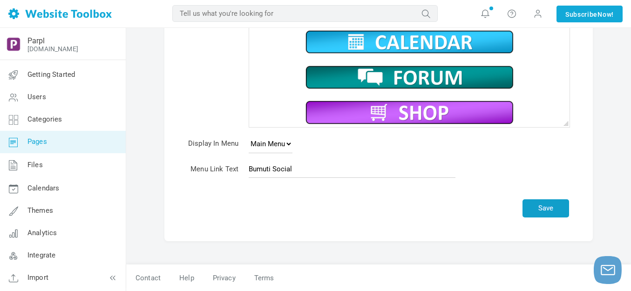
click at [553, 212] on button "Save" at bounding box center [545, 208] width 47 height 18
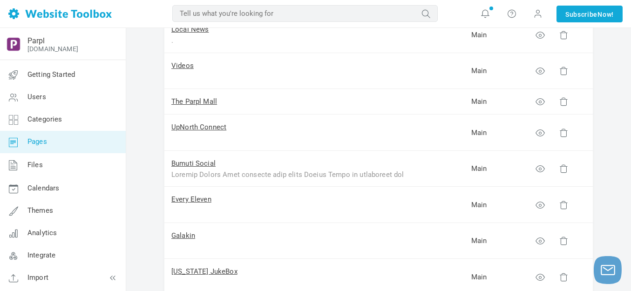
scroll to position [186, 0]
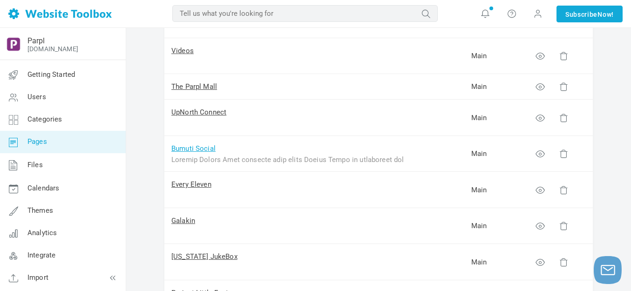
click at [197, 148] on link "Bumuti Social" at bounding box center [193, 148] width 44 height 8
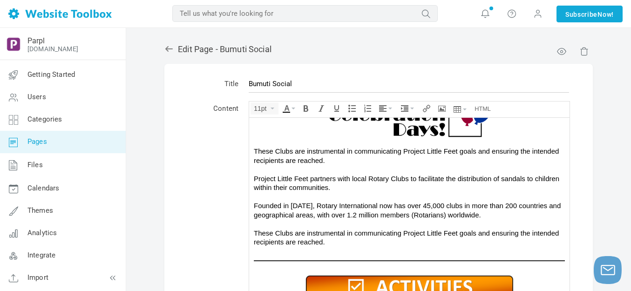
scroll to position [562, 0]
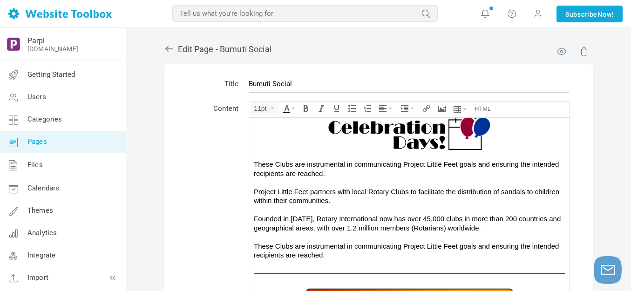
click at [254, 160] on span "These Clubs are instrumental in communicating Project Little Feet goals and ens…" at bounding box center [406, 168] width 305 height 17
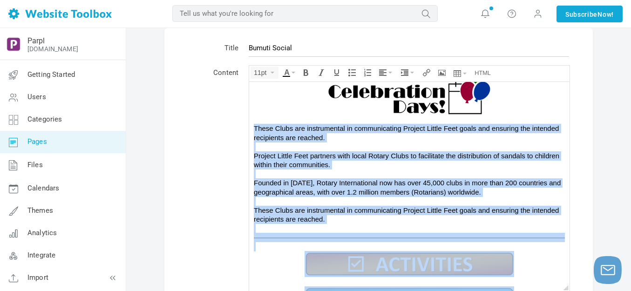
scroll to position [651, 0]
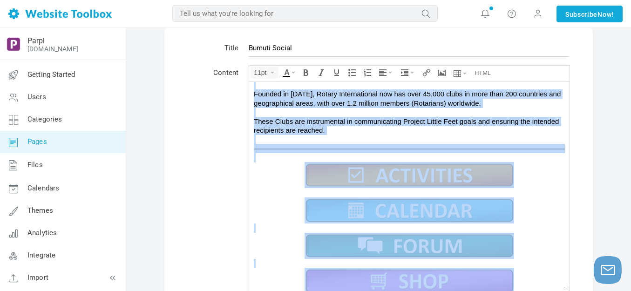
copy body "These Clubs are instrumental in communicating Project Little Feet goals and ens…"
click at [340, 102] on span "Founded in [DATE], Rotary International now has over 45,000 clubs in more than …" at bounding box center [407, 97] width 307 height 17
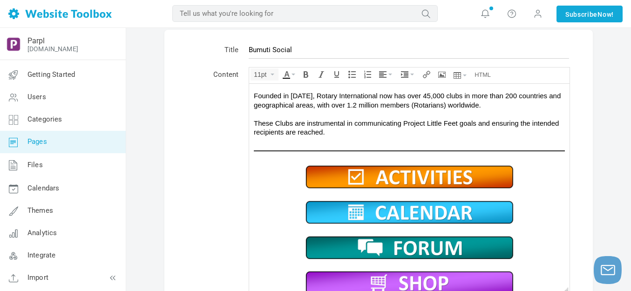
scroll to position [0, 0]
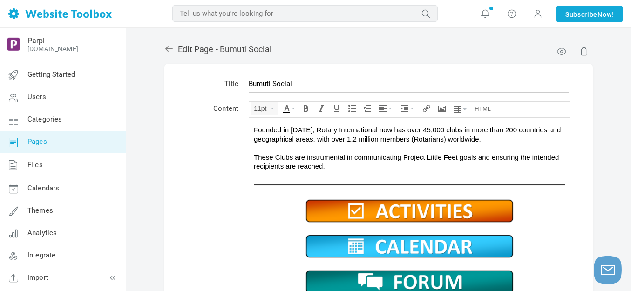
click at [171, 47] on icon at bounding box center [168, 48] width 9 height 9
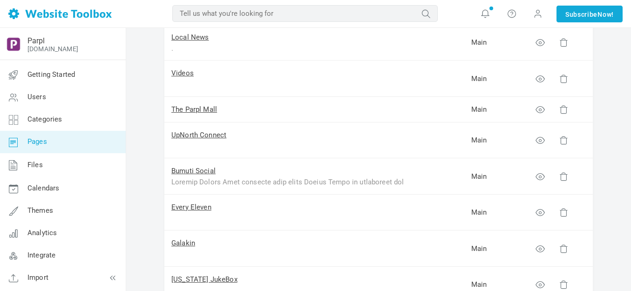
scroll to position [140, 0]
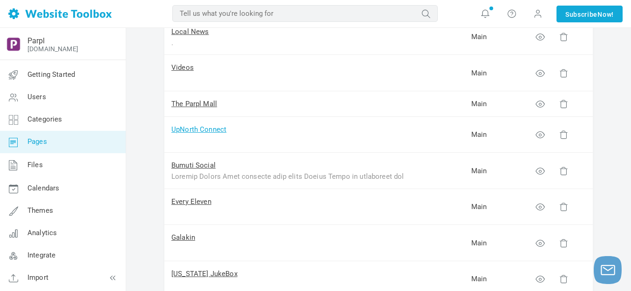
click at [204, 130] on link "UpNorth Connect" at bounding box center [198, 129] width 55 height 8
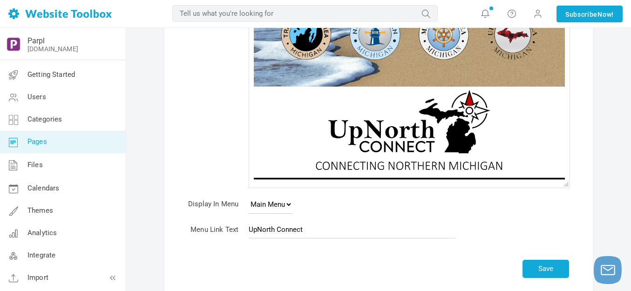
click at [295, 178] on img at bounding box center [409, 178] width 311 height 6
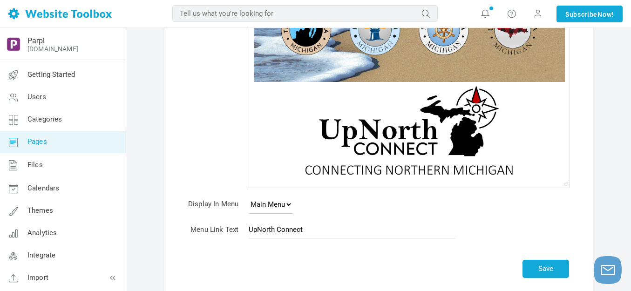
scroll to position [304, 0]
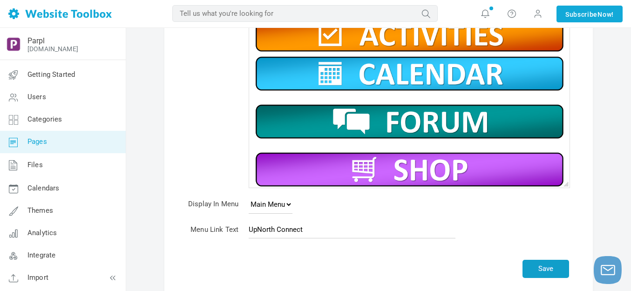
click at [546, 265] on button "Save" at bounding box center [545, 269] width 47 height 18
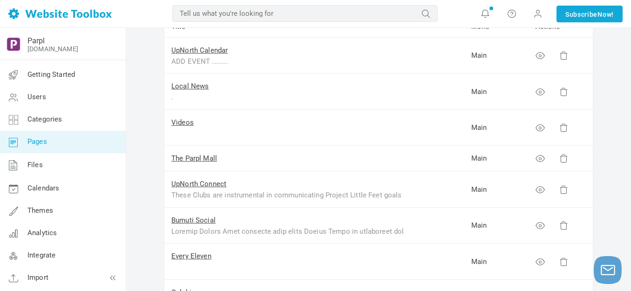
scroll to position [186, 0]
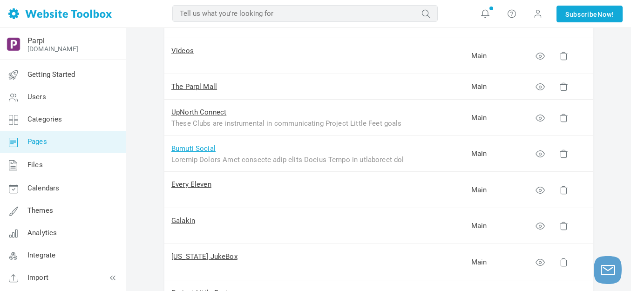
click at [213, 147] on link "Bumuti Social" at bounding box center [193, 148] width 44 height 8
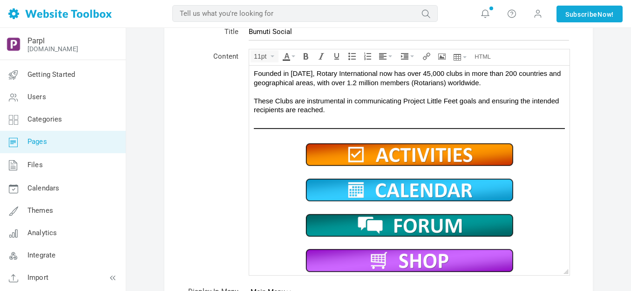
scroll to position [655, 0]
click at [364, 151] on img at bounding box center [408, 154] width 209 height 26
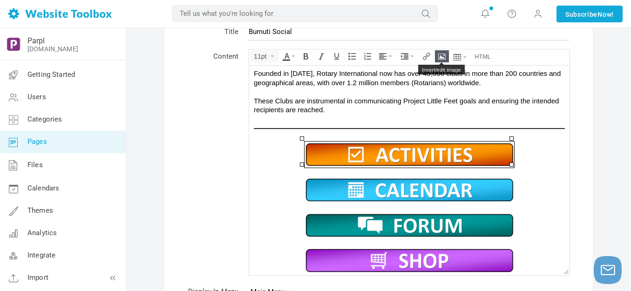
click at [442, 55] on icon "Insert/edit image" at bounding box center [441, 56] width 7 height 7
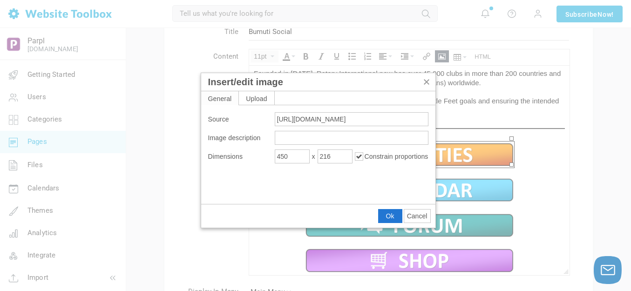
click at [414, 210] on button "Cancel" at bounding box center [417, 215] width 26 height 13
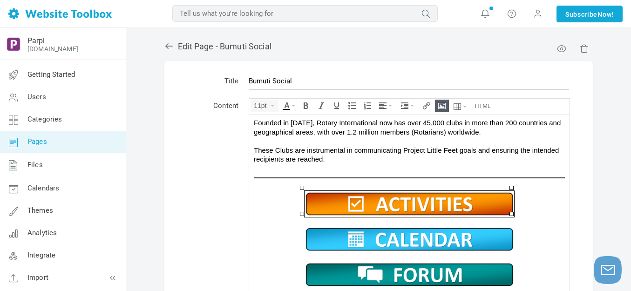
scroll to position [0, 0]
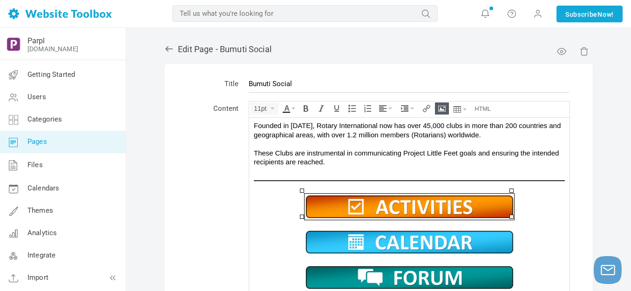
click at [168, 47] on icon at bounding box center [168, 48] width 9 height 9
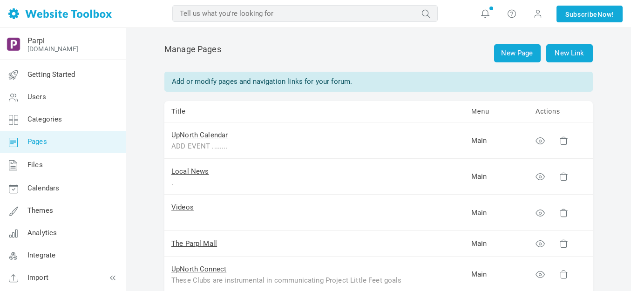
scroll to position [140, 0]
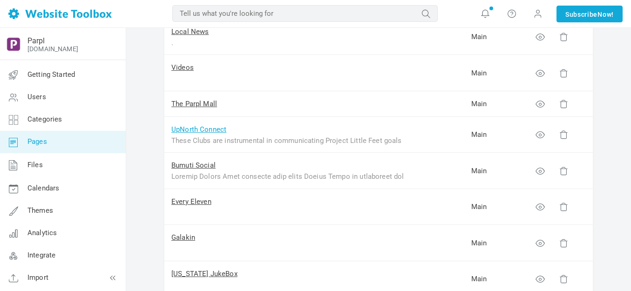
click at [194, 130] on link "UpNorth Connect" at bounding box center [198, 129] width 55 height 8
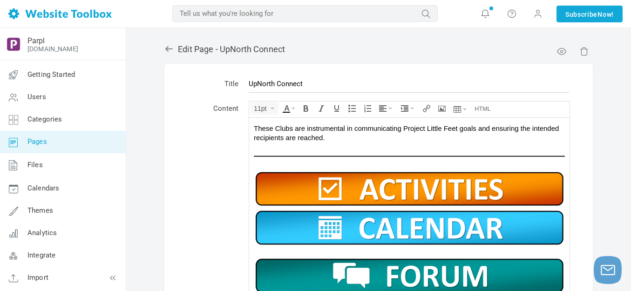
scroll to position [296, 0]
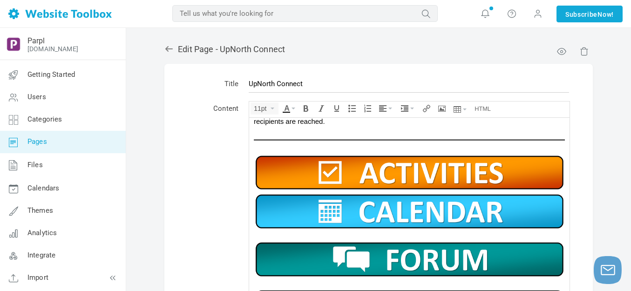
click at [401, 165] on img at bounding box center [409, 172] width 311 height 39
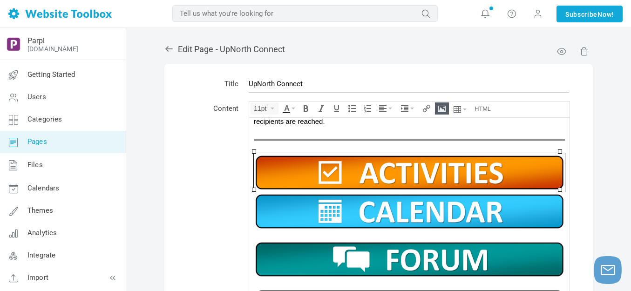
click at [445, 108] on icon "Insert/edit image" at bounding box center [441, 108] width 7 height 7
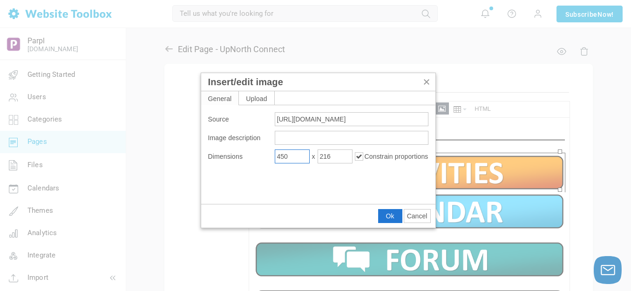
click at [296, 155] on input "450" at bounding box center [292, 156] width 35 height 14
type input "450"
click at [386, 215] on span "Ok" at bounding box center [390, 215] width 8 height 7
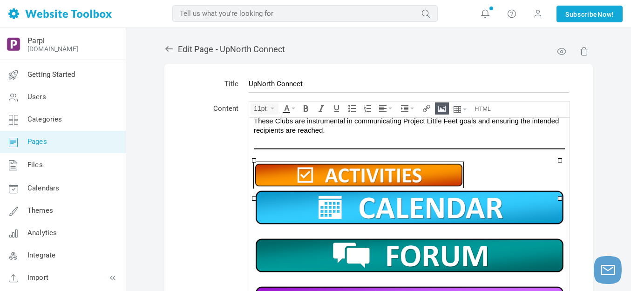
scroll to position [284, 0]
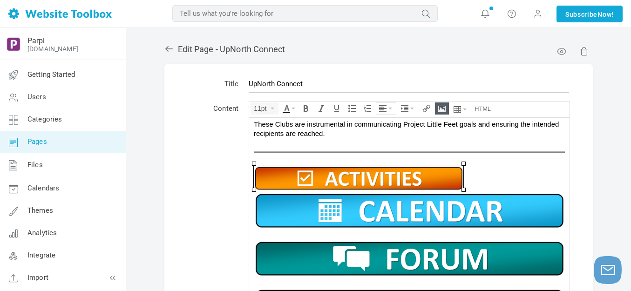
click at [391, 108] on icon "Align" at bounding box center [390, 109] width 4 height 2
click at [384, 135] on icon at bounding box center [383, 136] width 9 height 7
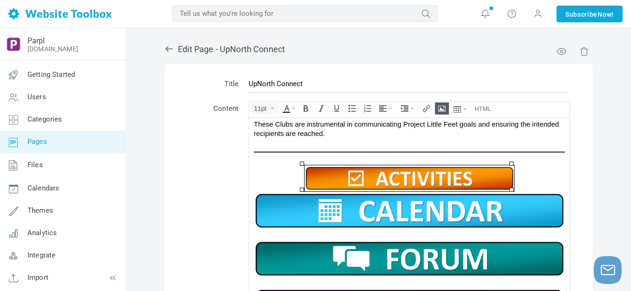
click at [387, 202] on img at bounding box center [409, 210] width 311 height 39
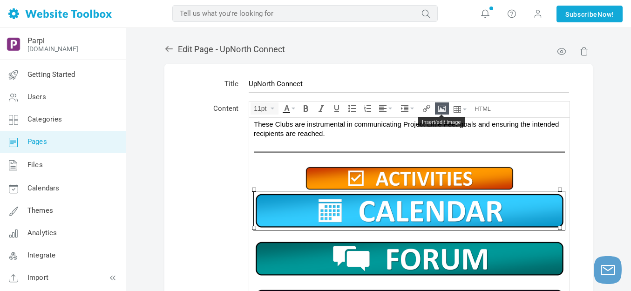
click at [441, 111] on icon "Insert/edit image" at bounding box center [441, 108] width 7 height 7
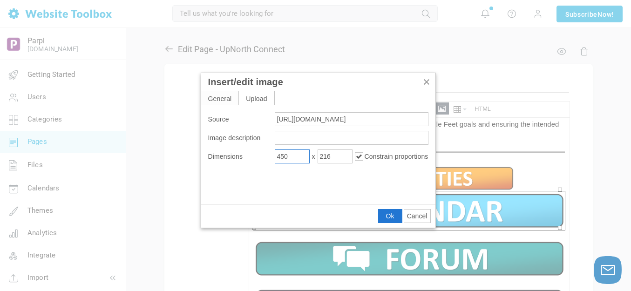
click at [297, 158] on input "450" at bounding box center [292, 156] width 35 height 14
type input "450"
click at [387, 213] on span "Ok" at bounding box center [390, 215] width 8 height 7
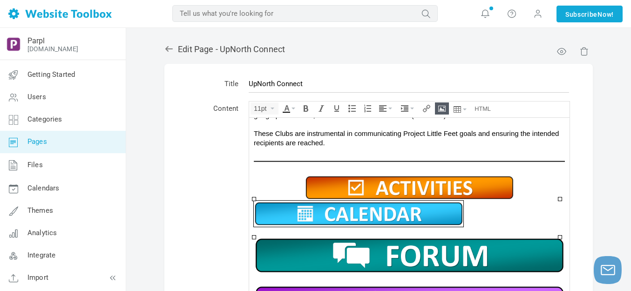
scroll to position [272, 0]
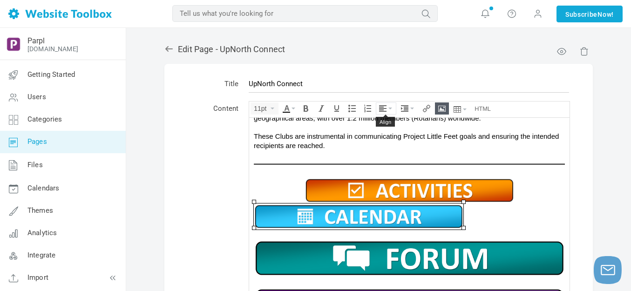
click at [386, 108] on icon "Align" at bounding box center [382, 108] width 7 height 7
click at [384, 135] on icon at bounding box center [383, 136] width 9 height 7
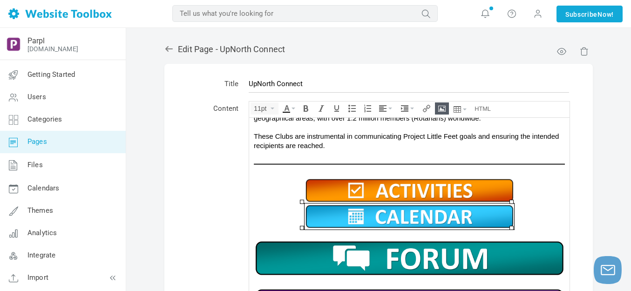
scroll to position [47, 0]
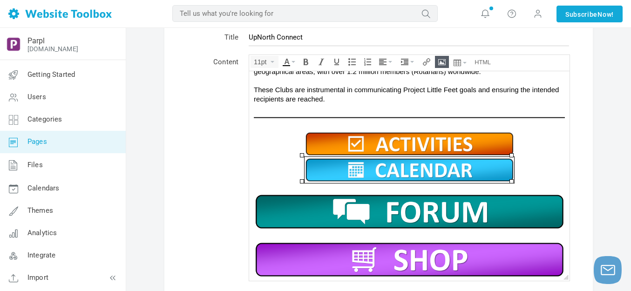
click at [401, 203] on img at bounding box center [409, 211] width 311 height 39
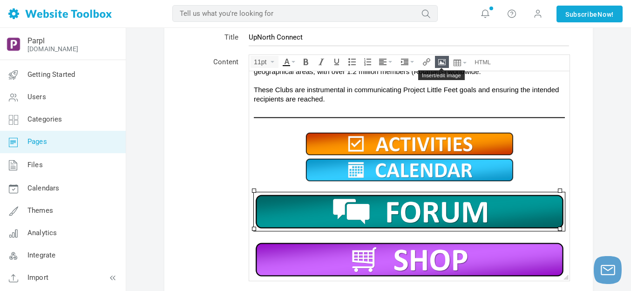
click at [443, 56] on button "Insert/edit image" at bounding box center [441, 61] width 13 height 11
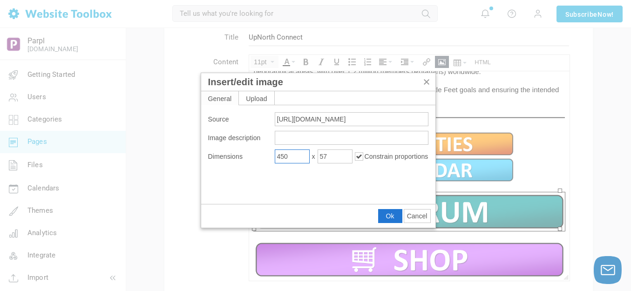
click at [296, 158] on input "450" at bounding box center [292, 156] width 35 height 14
click at [296, 157] on input "450" at bounding box center [292, 156] width 35 height 14
type input "450"
click at [389, 213] on span "Ok" at bounding box center [390, 215] width 8 height 7
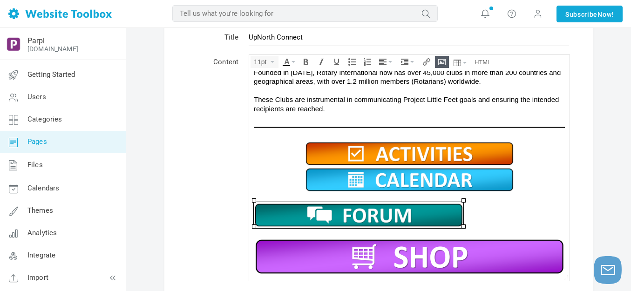
scroll to position [260, 0]
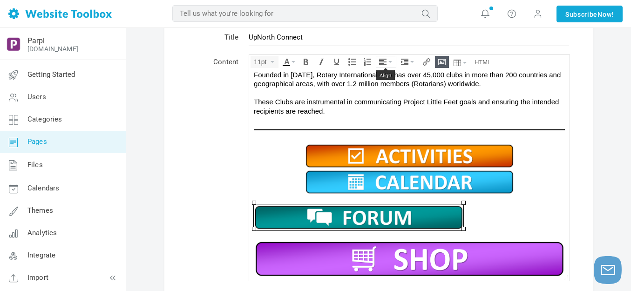
click at [391, 61] on icon "Align" at bounding box center [390, 62] width 4 height 2
click at [384, 88] on icon at bounding box center [383, 89] width 9 height 7
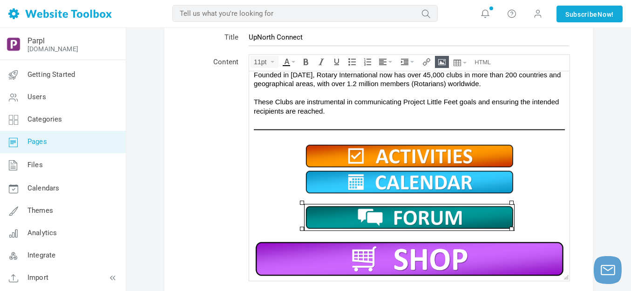
click at [409, 253] on img at bounding box center [409, 258] width 311 height 39
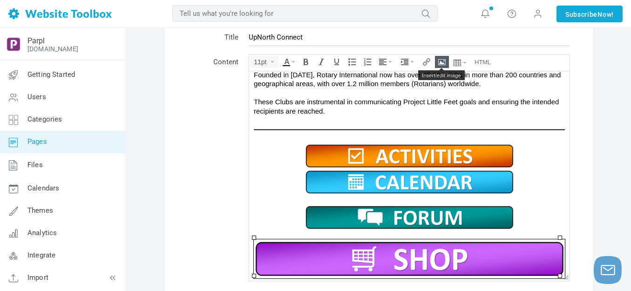
click at [442, 63] on icon "Insert/edit image" at bounding box center [441, 61] width 7 height 7
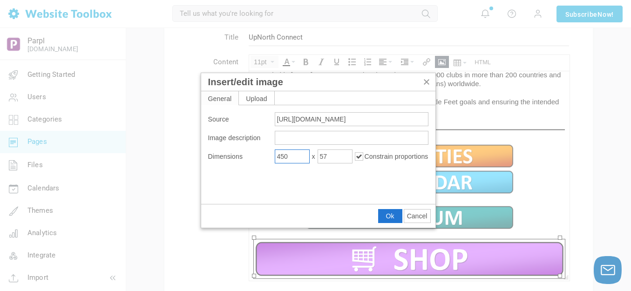
click at [297, 154] on input "450" at bounding box center [292, 156] width 35 height 14
type input "450"
click at [386, 212] on span "Ok" at bounding box center [390, 215] width 8 height 7
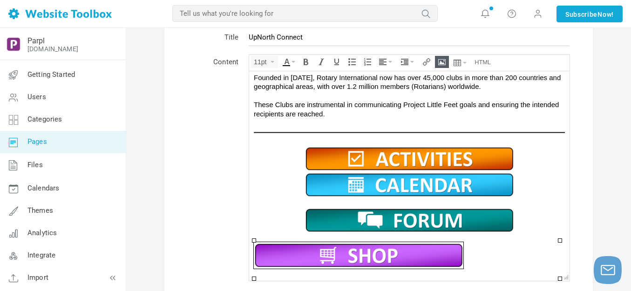
scroll to position [248, 0]
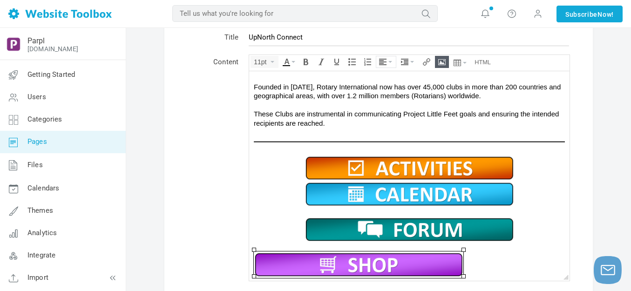
click at [385, 61] on icon "Align" at bounding box center [382, 61] width 7 height 7
click at [383, 87] on icon at bounding box center [383, 89] width 9 height 7
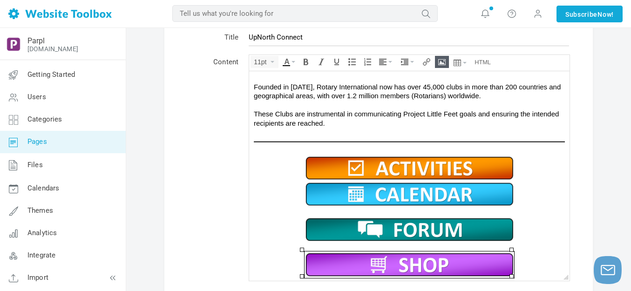
click at [419, 167] on img at bounding box center [408, 168] width 209 height 26
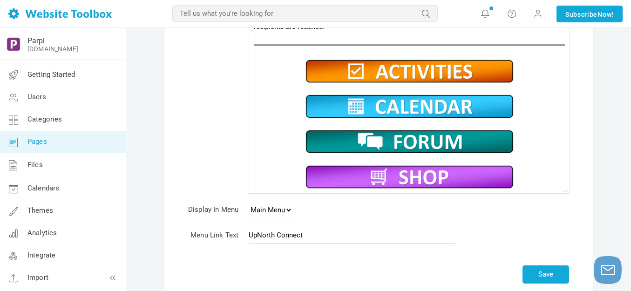
scroll to position [140, 0]
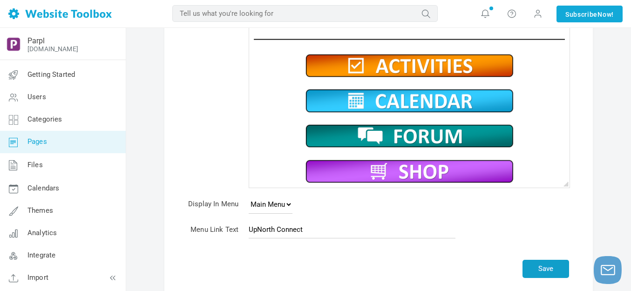
click at [546, 268] on button "Save" at bounding box center [545, 269] width 47 height 18
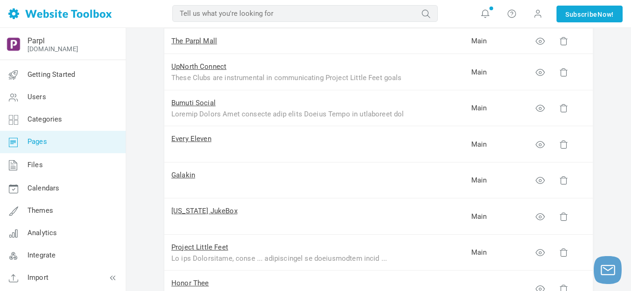
scroll to position [233, 0]
click at [186, 139] on link "Every Eleven" at bounding box center [191, 138] width 40 height 8
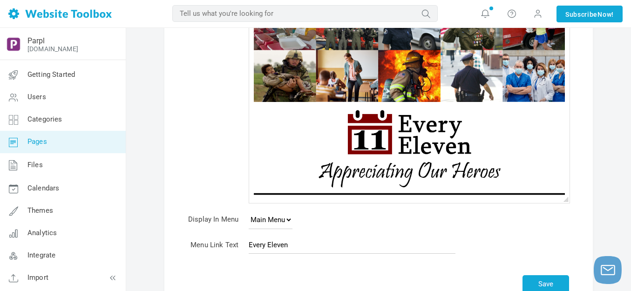
scroll to position [186, 0]
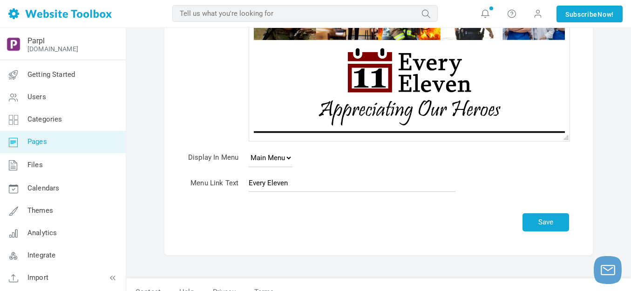
click at [315, 133] on img at bounding box center [409, 132] width 311 height 6
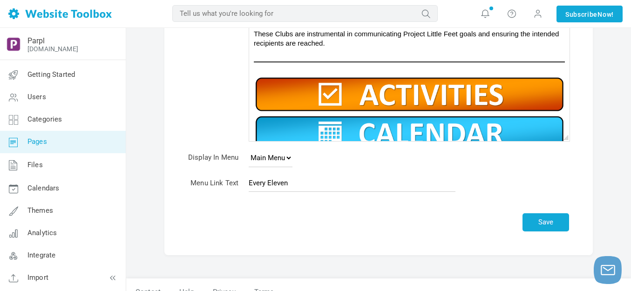
scroll to position [211, 0]
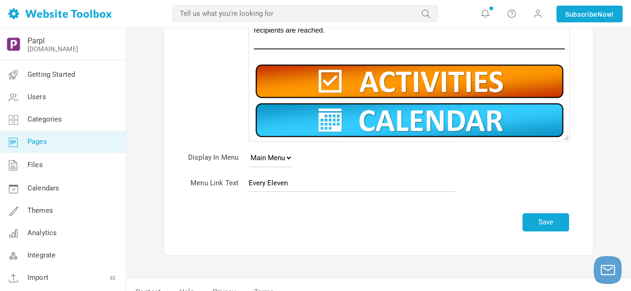
click at [394, 77] on img at bounding box center [409, 81] width 311 height 39
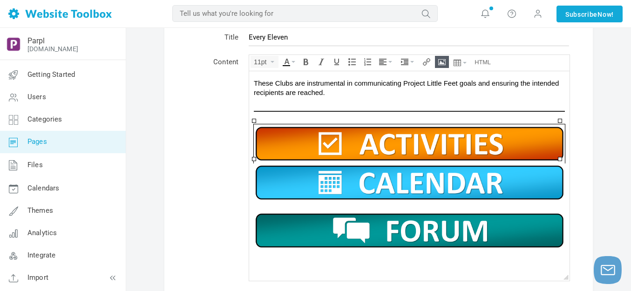
scroll to position [304, 0]
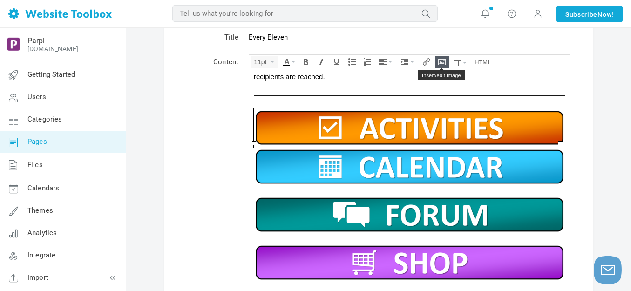
click at [441, 61] on icon "Insert/edit image" at bounding box center [441, 61] width 7 height 7
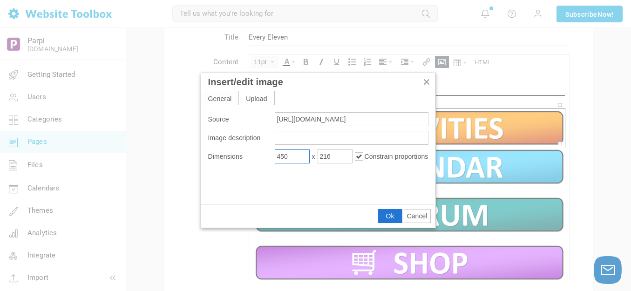
click at [294, 157] on input "450" at bounding box center [292, 156] width 35 height 14
click at [294, 156] on input "450" at bounding box center [292, 156] width 35 height 14
type input "450"
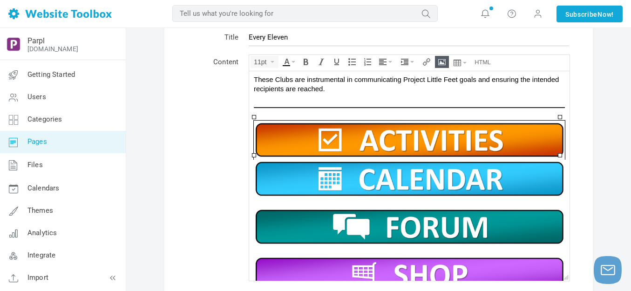
click at [333, 175] on img at bounding box center [409, 178] width 311 height 39
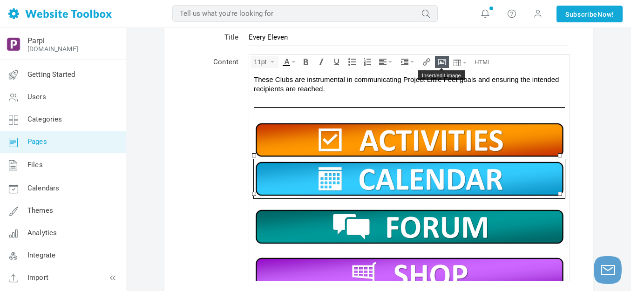
click at [444, 60] on icon "Insert/edit image" at bounding box center [441, 61] width 7 height 7
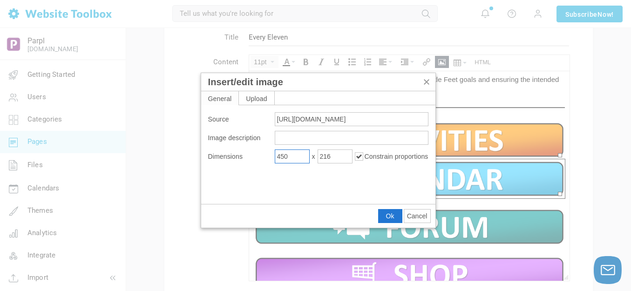
click at [303, 157] on input "450" at bounding box center [292, 156] width 35 height 14
type input "450"
click at [389, 216] on span "Ok" at bounding box center [390, 215] width 8 height 7
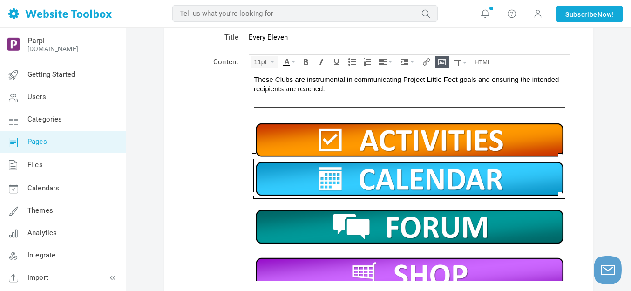
click at [391, 218] on img at bounding box center [409, 226] width 311 height 39
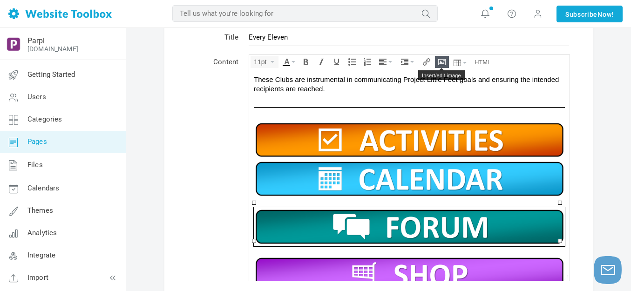
click at [442, 60] on icon "Insert/edit image" at bounding box center [441, 61] width 7 height 7
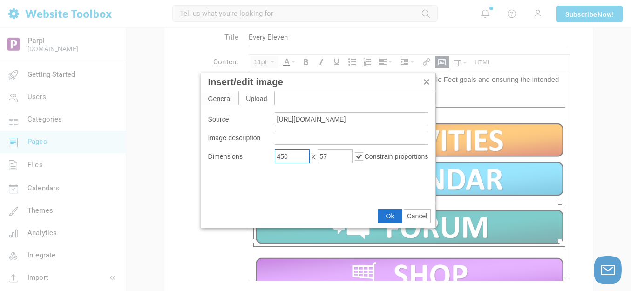
click at [299, 156] on input "450" at bounding box center [292, 156] width 35 height 14
type input "450"
click at [388, 213] on span "Ok" at bounding box center [390, 215] width 8 height 7
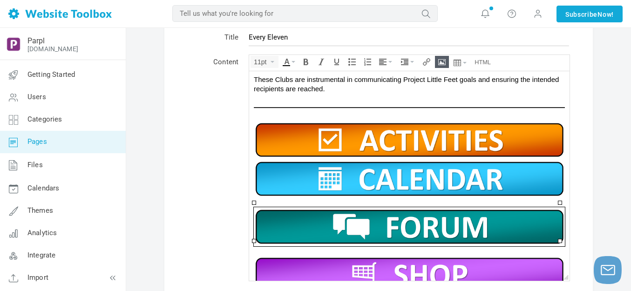
click at [398, 264] on img at bounding box center [409, 274] width 311 height 39
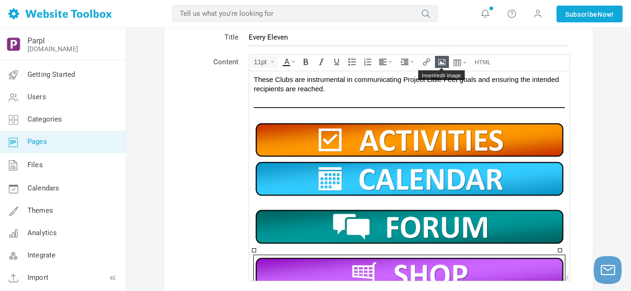
click at [439, 64] on icon "Insert/edit image" at bounding box center [441, 61] width 7 height 7
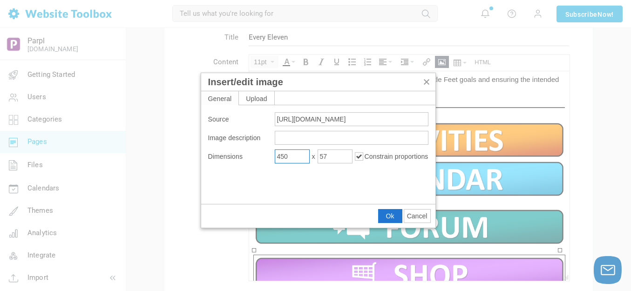
click at [302, 157] on input "450" at bounding box center [292, 156] width 35 height 14
type input "450"
click at [391, 211] on button "Ok" at bounding box center [389, 215] width 23 height 13
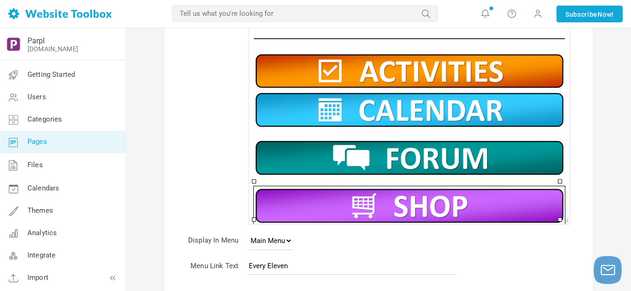
scroll to position [186, 0]
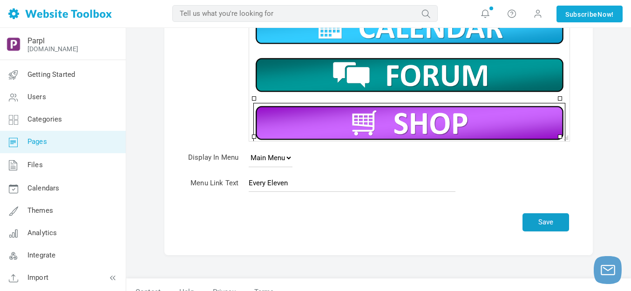
click at [548, 226] on button "Save" at bounding box center [545, 222] width 47 height 18
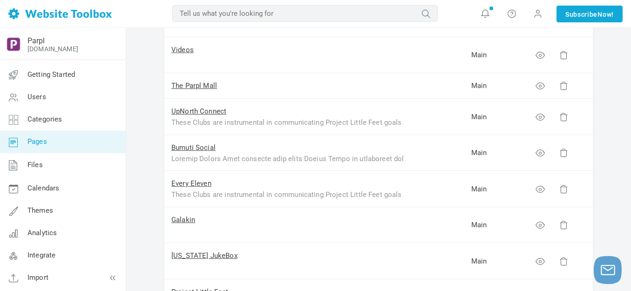
scroll to position [233, 0]
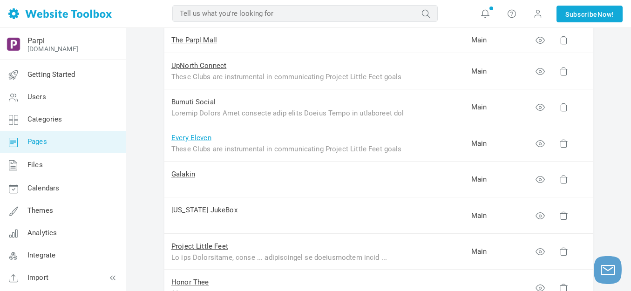
click at [195, 137] on link "Every Eleven" at bounding box center [191, 138] width 40 height 8
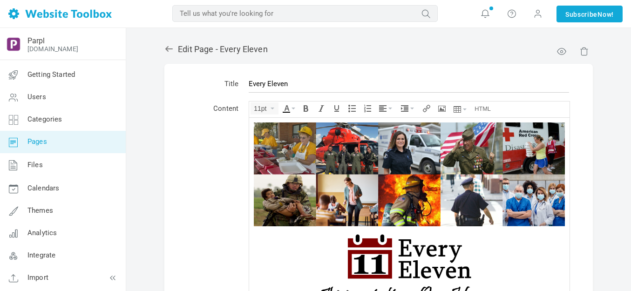
scroll to position [296, 0]
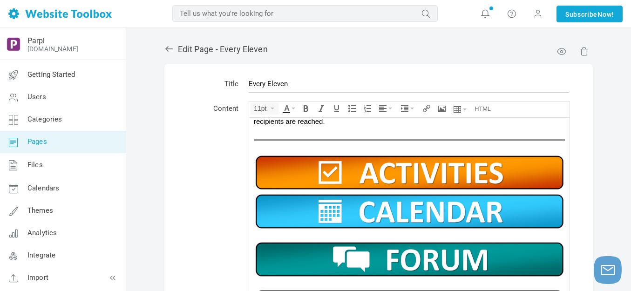
click at [349, 164] on img at bounding box center [409, 172] width 311 height 39
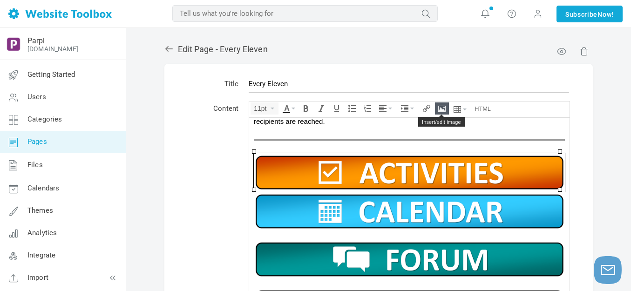
click at [445, 105] on icon "Insert/edit image" at bounding box center [441, 108] width 7 height 7
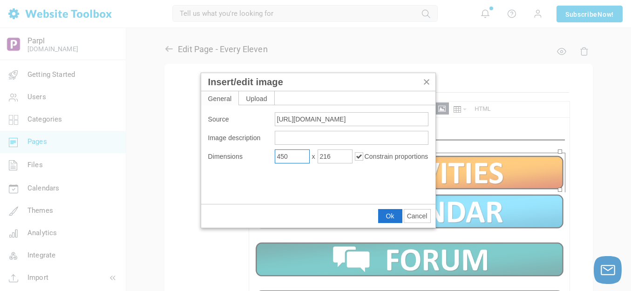
click at [298, 158] on input "450" at bounding box center [292, 156] width 35 height 14
click input "450"
type input "450"
click button "Ok"
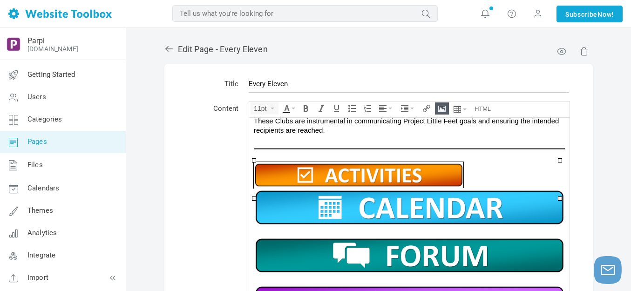
scroll to position [284, 0]
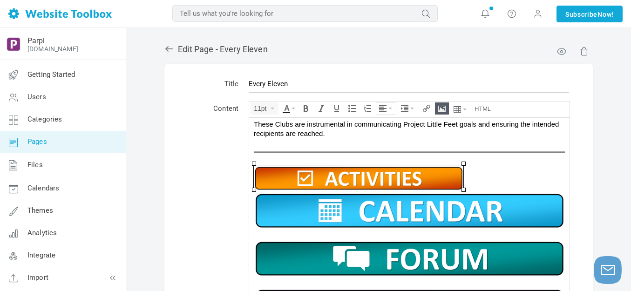
click icon "Align"
click icon
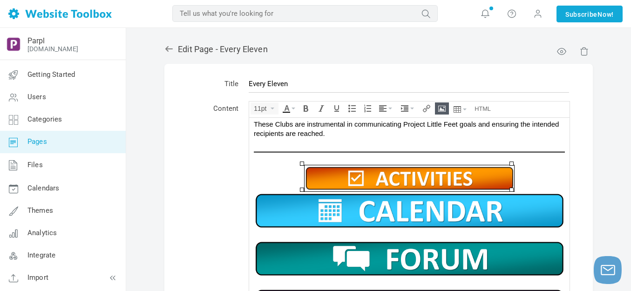
click img
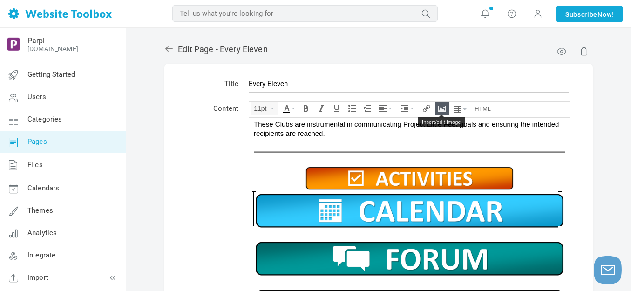
click icon "Insert/edit image"
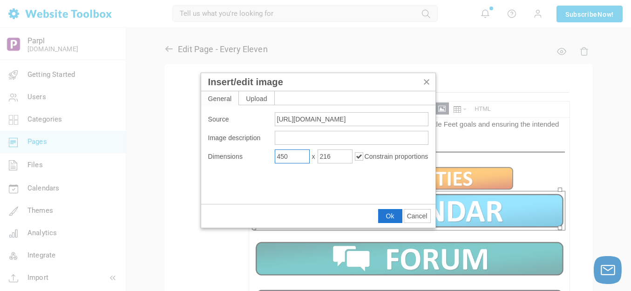
click input "450"
type input "450"
click span "Ok"
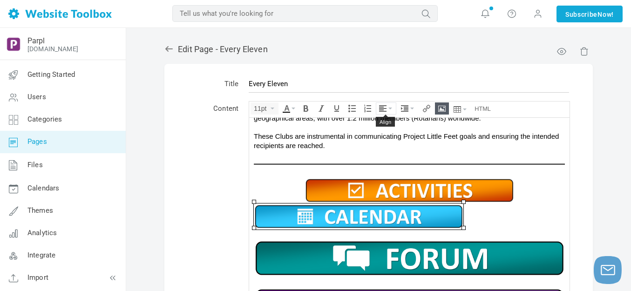
click button "Align"
click icon
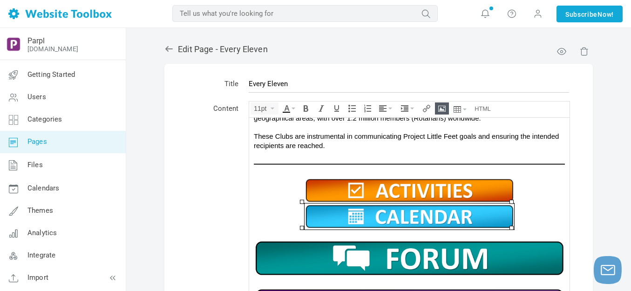
click img
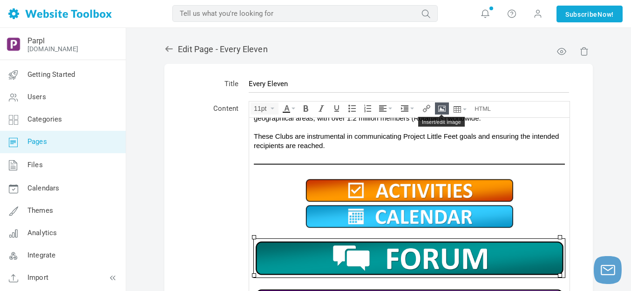
click icon "Insert/edit image"
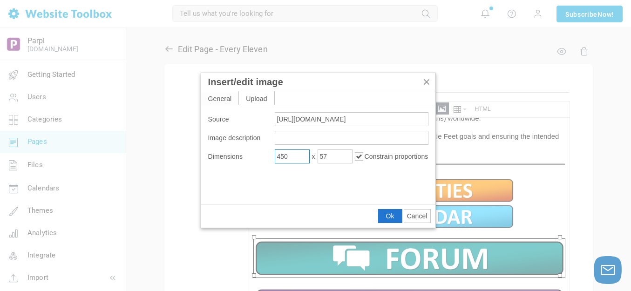
click input "450"
type input "450"
drag, startPoint x: 387, startPoint y: 214, endPoint x: 137, endPoint y: 96, distance: 276.9
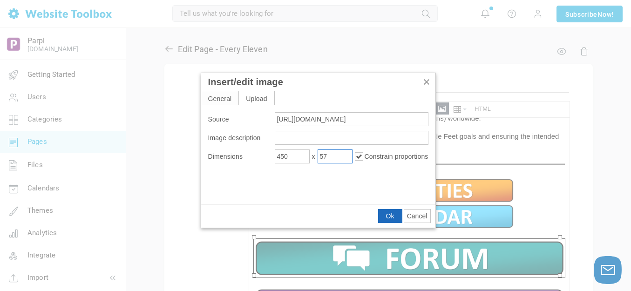
click span "Ok"
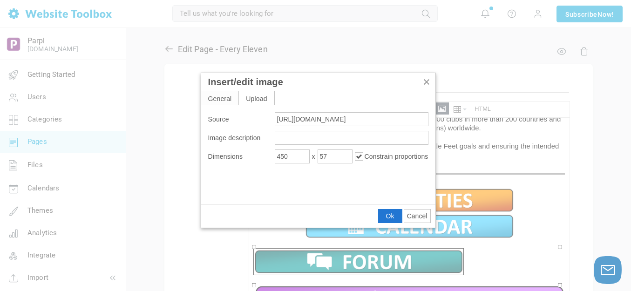
scroll to position [260, 0]
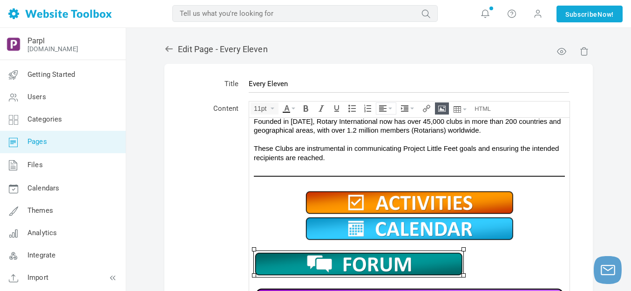
click icon "Align"
click icon
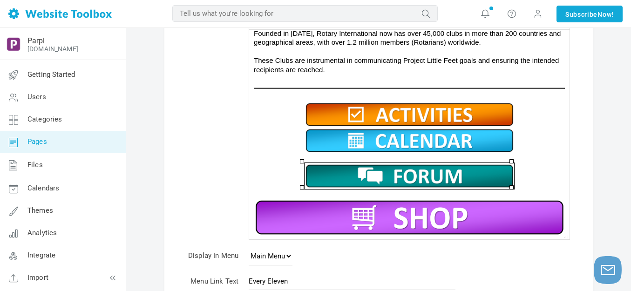
scroll to position [93, 0]
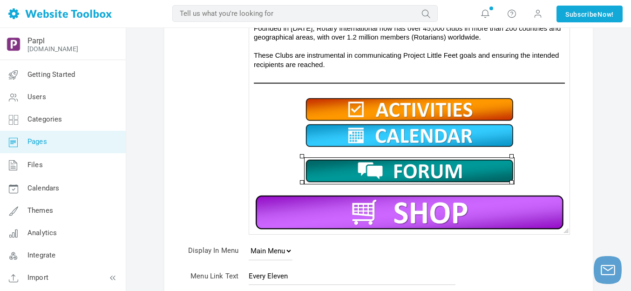
click img
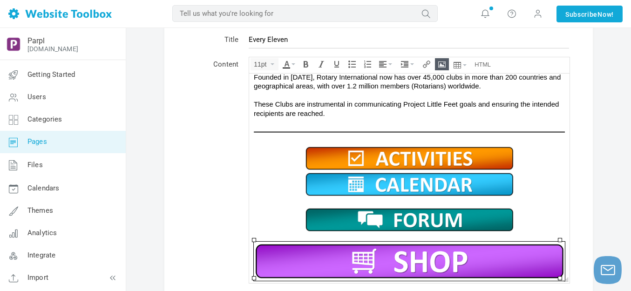
scroll to position [61, 0]
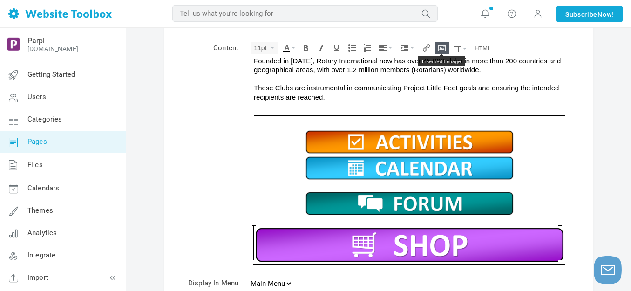
click icon "Insert/edit image"
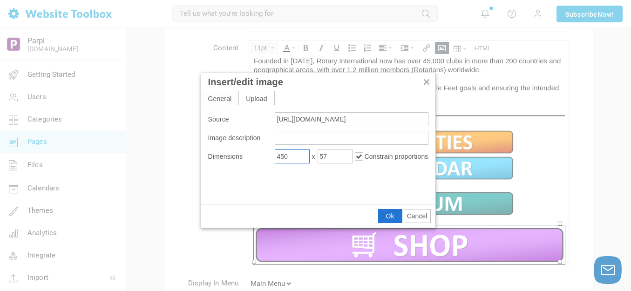
click input "450"
type input "450"
click span "Ok"
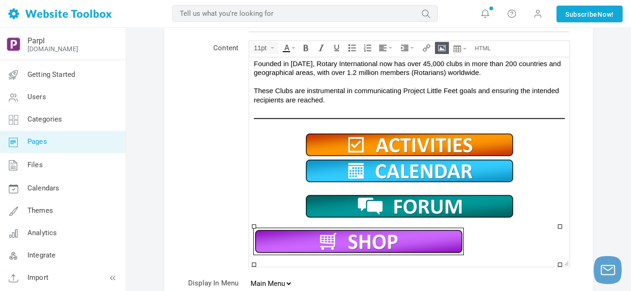
scroll to position [248, 0]
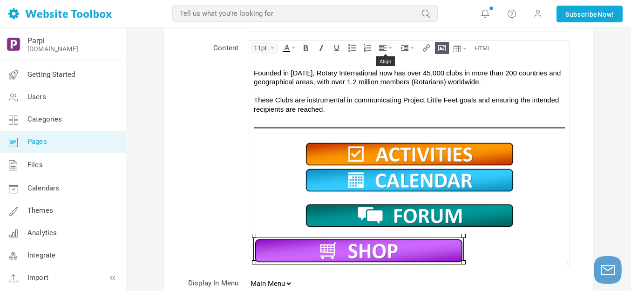
click button "Align"
click icon
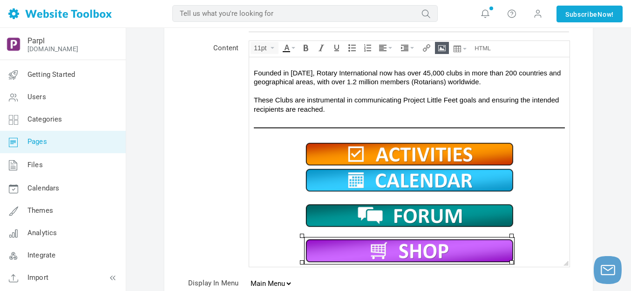
click img
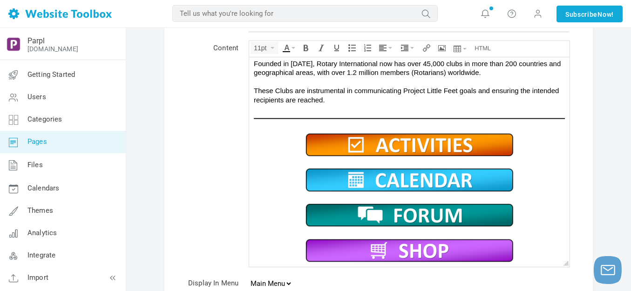
scroll to position [200, 0]
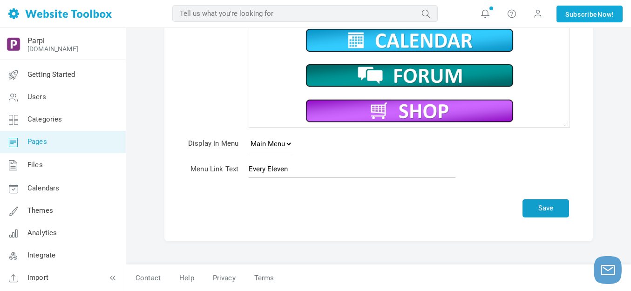
click button "Save"
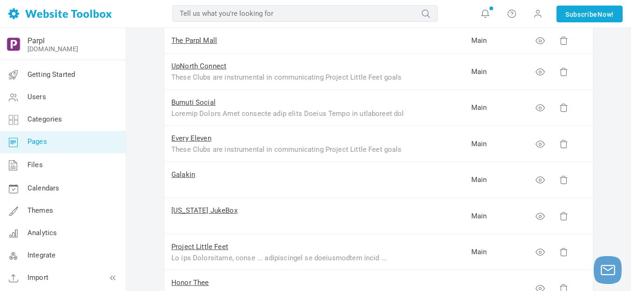
scroll to position [233, 0]
click at [188, 175] on link "Galakin" at bounding box center [183, 174] width 24 height 8
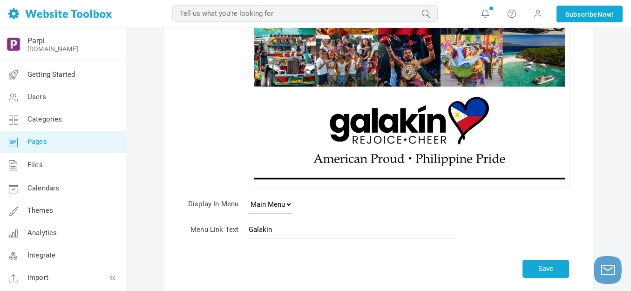
scroll to position [186, 0]
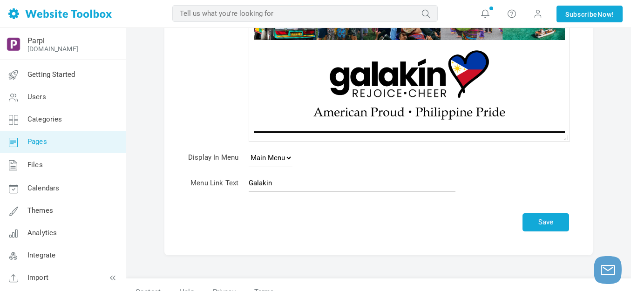
click at [321, 133] on img at bounding box center [409, 132] width 311 height 6
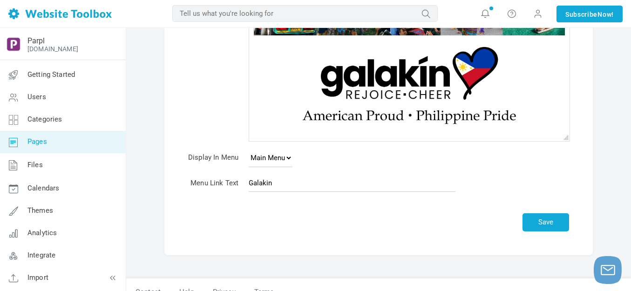
scroll to position [304, 0]
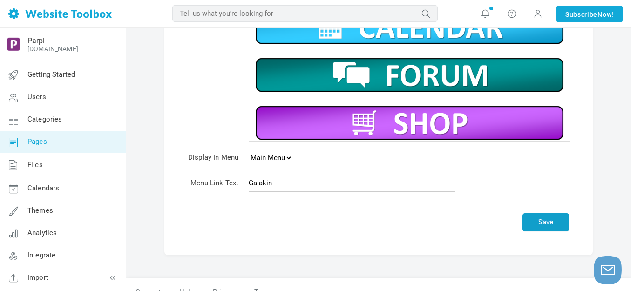
click at [559, 221] on button "Save" at bounding box center [545, 222] width 47 height 18
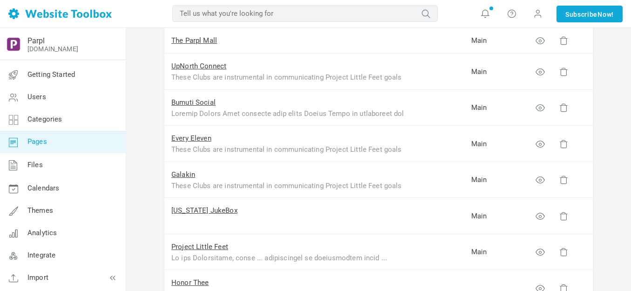
scroll to position [233, 0]
click at [188, 172] on link "Galakin" at bounding box center [183, 174] width 24 height 8
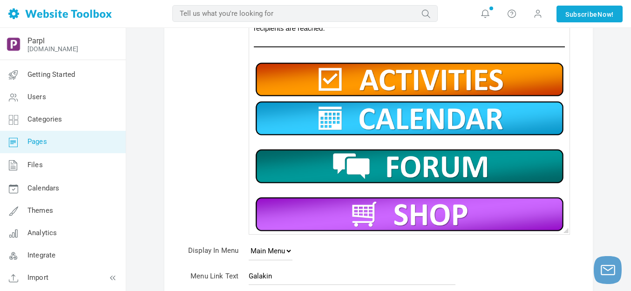
scroll to position [47, 0]
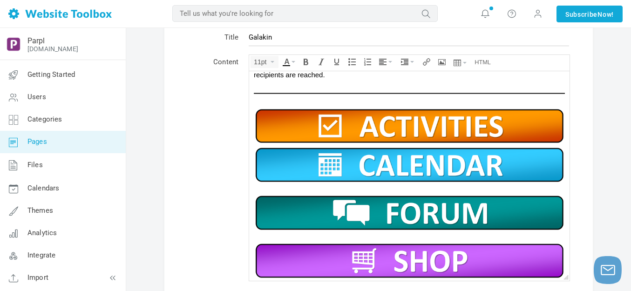
click at [430, 118] on img at bounding box center [409, 125] width 311 height 39
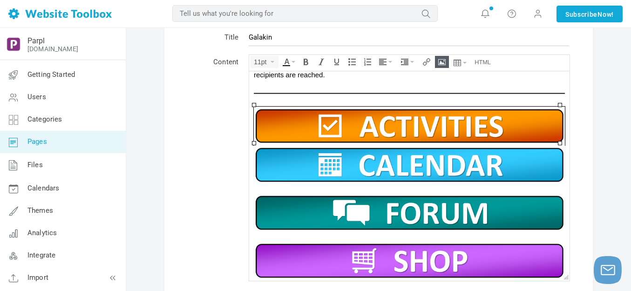
click at [444, 63] on icon "Insert/edit image" at bounding box center [441, 61] width 7 height 7
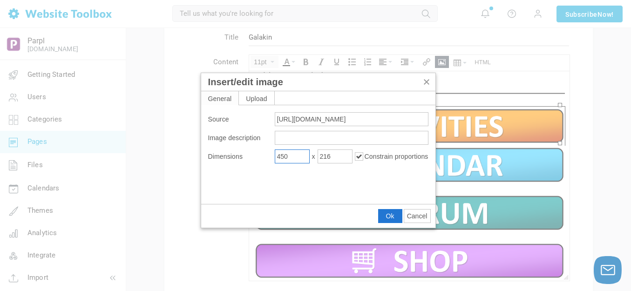
click at [294, 153] on input "450" at bounding box center [292, 156] width 35 height 14
type input "450"
drag, startPoint x: 390, startPoint y: 211, endPoint x: 140, endPoint y: 138, distance: 260.3
click at [390, 211] on button "Ok" at bounding box center [389, 215] width 23 height 13
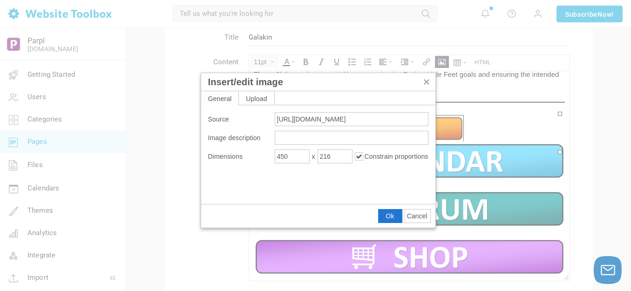
scroll to position [284, 0]
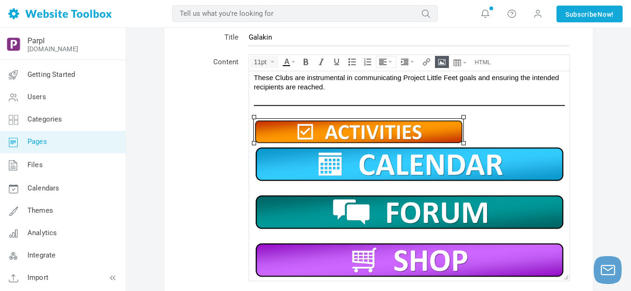
click at [389, 64] on button "Align" at bounding box center [386, 61] width 20 height 11
click at [385, 88] on icon at bounding box center [383, 89] width 9 height 7
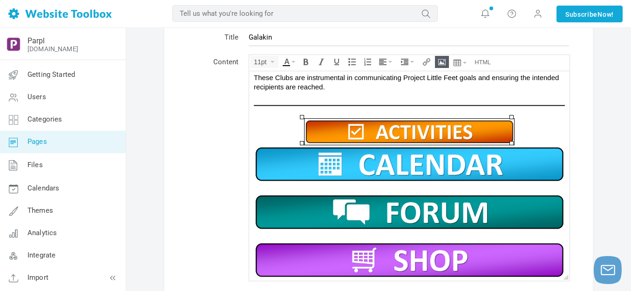
click at [397, 156] on img at bounding box center [409, 163] width 311 height 39
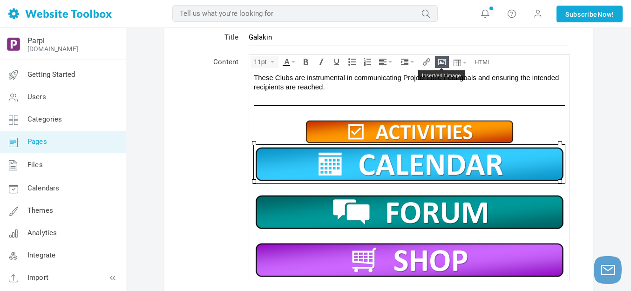
click at [443, 61] on icon "Insert/edit image" at bounding box center [441, 61] width 7 height 7
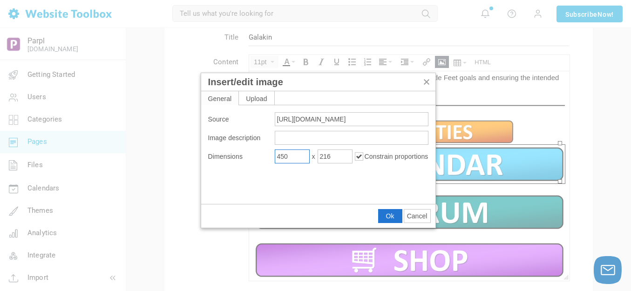
click at [293, 157] on input "450" at bounding box center [292, 156] width 35 height 14
click at [293, 158] on input "450" at bounding box center [292, 156] width 35 height 14
type input "450"
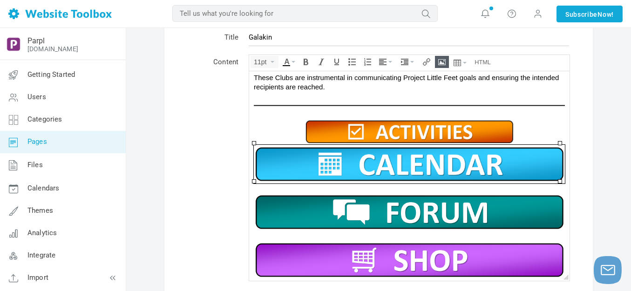
scroll to position [272, 0]
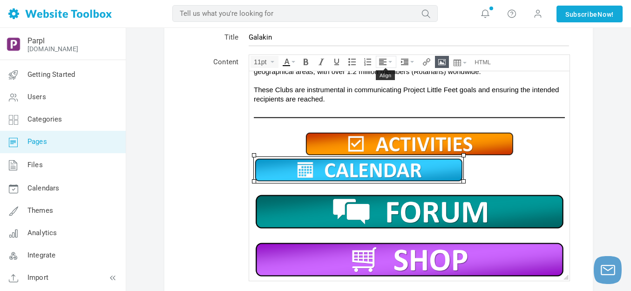
click at [391, 61] on icon "Align" at bounding box center [390, 62] width 4 height 2
click at [387, 88] on icon at bounding box center [383, 89] width 9 height 7
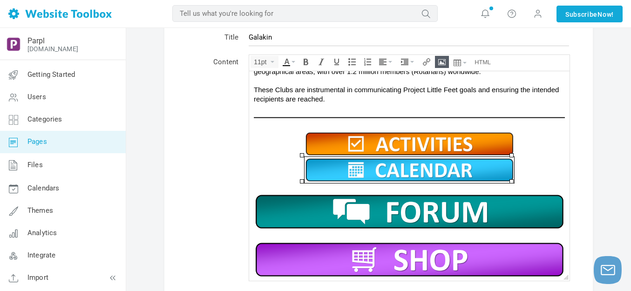
click at [402, 209] on img at bounding box center [409, 211] width 311 height 39
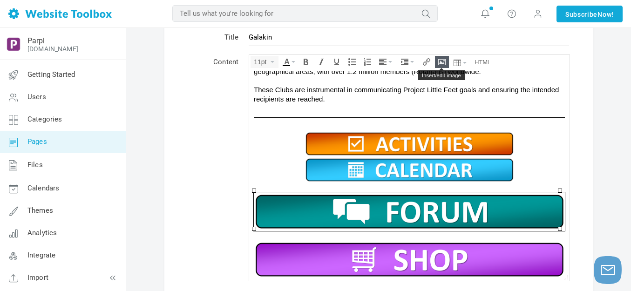
click at [442, 59] on icon "Insert/edit image" at bounding box center [441, 61] width 7 height 7
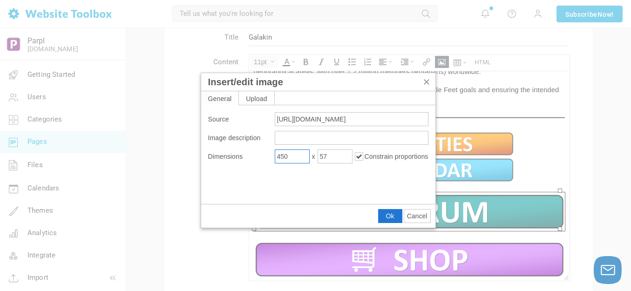
click at [298, 159] on input "450" at bounding box center [292, 156] width 35 height 14
type input "450"
click at [398, 212] on button "Ok" at bounding box center [389, 215] width 23 height 13
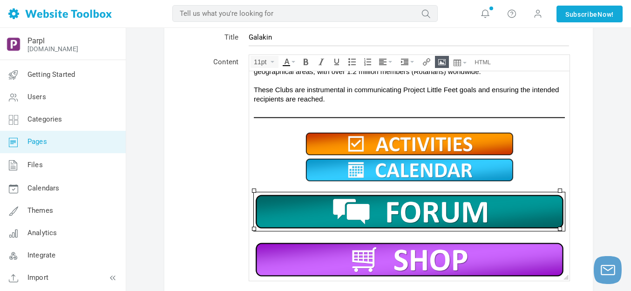
scroll to position [260, 0]
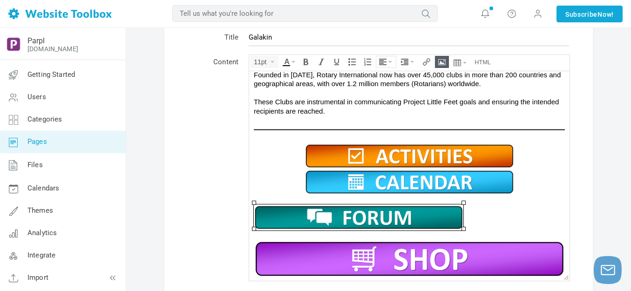
click at [391, 61] on icon "Align" at bounding box center [390, 62] width 4 height 2
click at [387, 89] on icon at bounding box center [383, 89] width 9 height 7
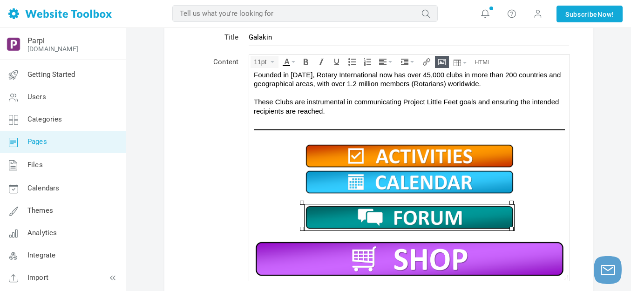
click at [392, 253] on img at bounding box center [409, 258] width 311 height 39
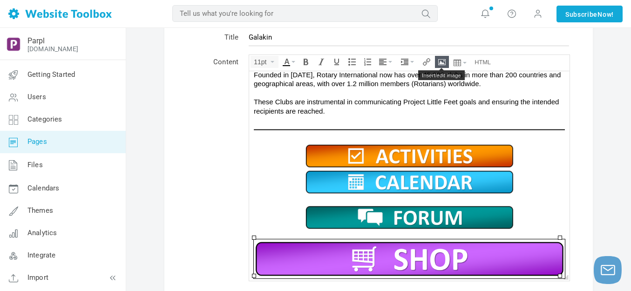
click at [439, 59] on icon "Insert/edit image" at bounding box center [441, 61] width 7 height 7
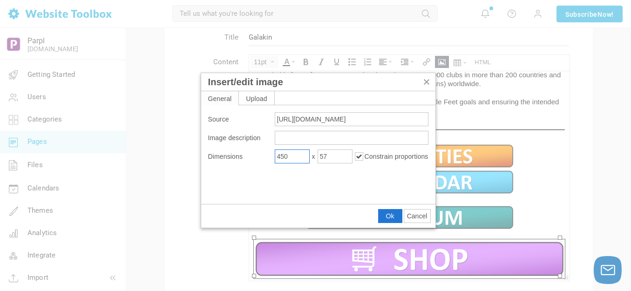
click at [290, 156] on input "450" at bounding box center [292, 156] width 35 height 14
click at [290, 157] on input "450" at bounding box center [292, 156] width 35 height 14
type input "450"
drag, startPoint x: 389, startPoint y: 216, endPoint x: 139, endPoint y: 144, distance: 260.0
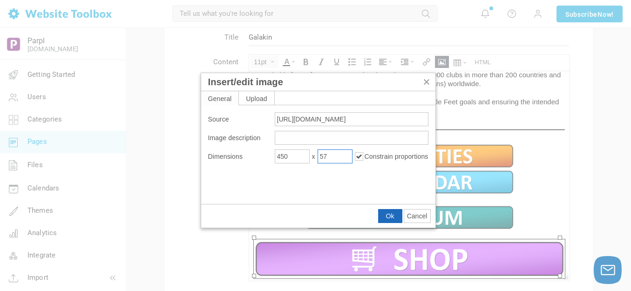
click at [389, 216] on span "Ok" at bounding box center [390, 215] width 8 height 7
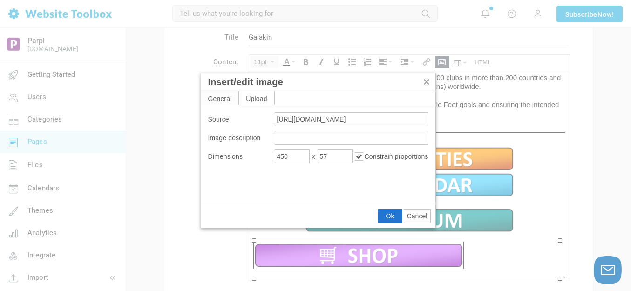
scroll to position [248, 0]
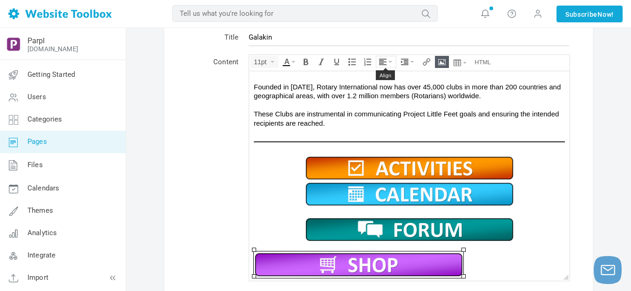
click at [391, 60] on button "Align" at bounding box center [386, 61] width 20 height 11
drag, startPoint x: 383, startPoint y: 92, endPoint x: 134, endPoint y: 24, distance: 257.7
click at [383, 92] on icon at bounding box center [383, 89] width 9 height 7
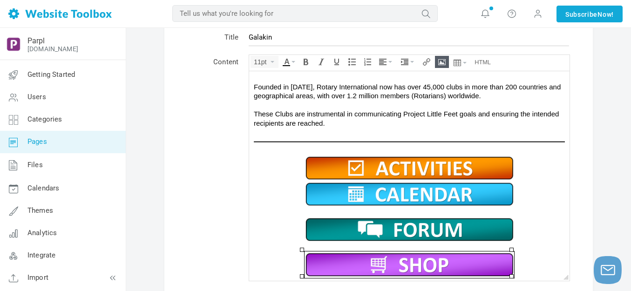
click at [411, 170] on img at bounding box center [408, 168] width 209 height 26
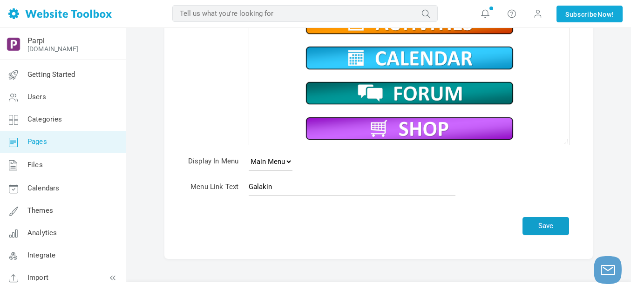
scroll to position [186, 0]
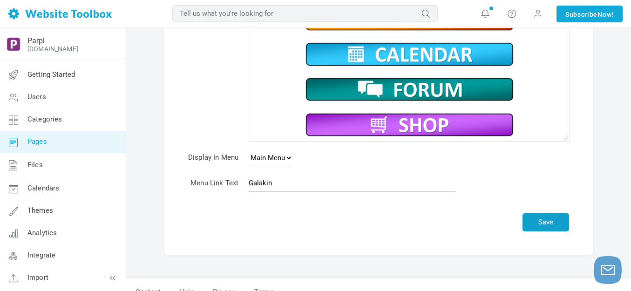
drag, startPoint x: 549, startPoint y: 222, endPoint x: 517, endPoint y: 189, distance: 46.1
click at [549, 222] on button "Save" at bounding box center [545, 222] width 47 height 18
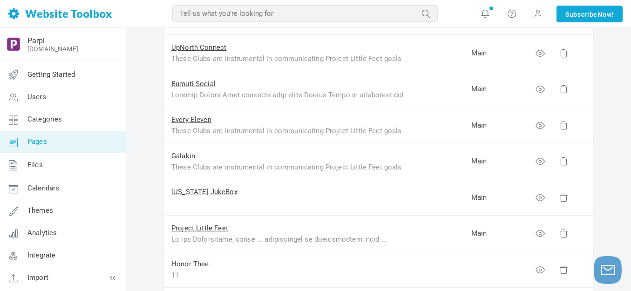
scroll to position [326, 0]
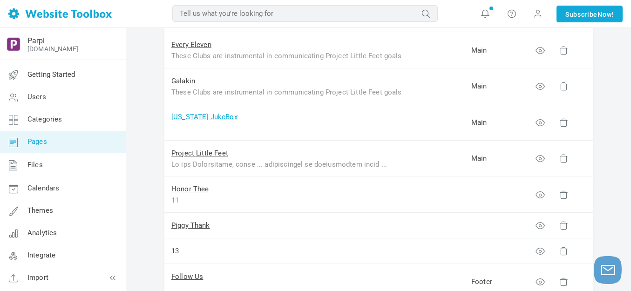
click at [212, 119] on link "[US_STATE] JukeBox" at bounding box center [204, 117] width 66 height 8
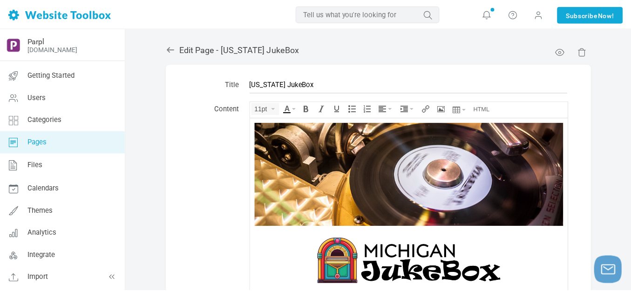
scroll to position [186, 0]
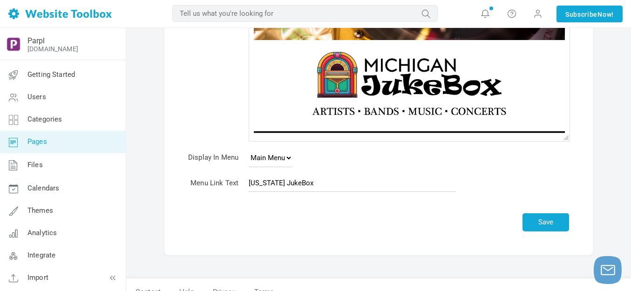
click at [311, 130] on img at bounding box center [409, 132] width 311 height 6
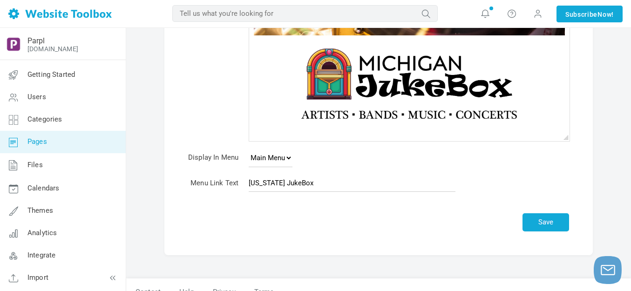
scroll to position [304, 0]
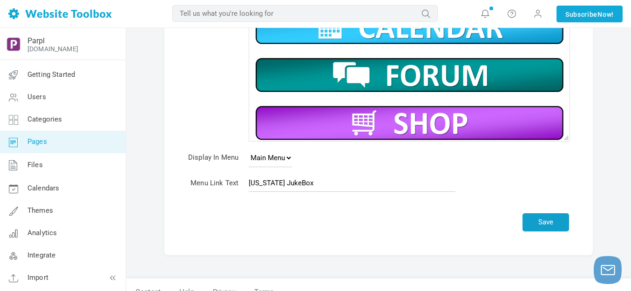
click at [539, 221] on button "Save" at bounding box center [545, 222] width 47 height 18
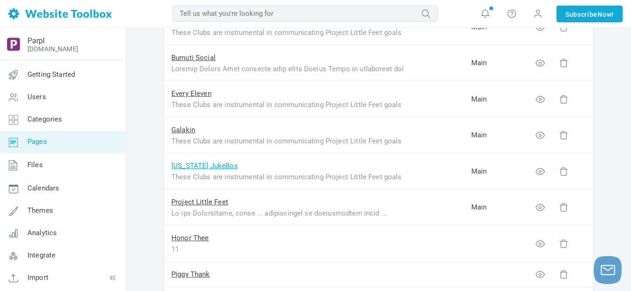
scroll to position [279, 0]
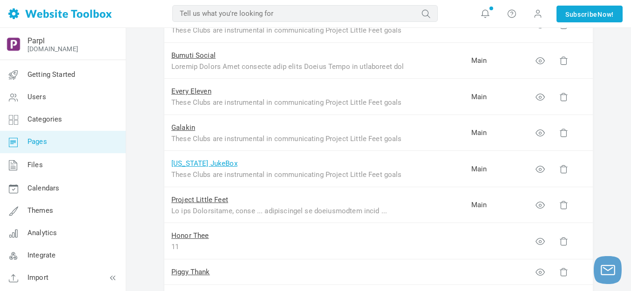
click at [199, 163] on link "[US_STATE] JukeBox" at bounding box center [204, 163] width 66 height 8
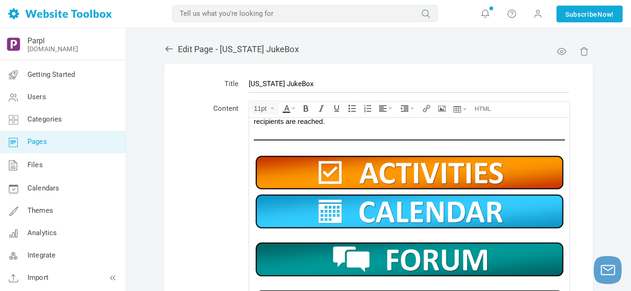
click at [356, 172] on img at bounding box center [409, 172] width 311 height 39
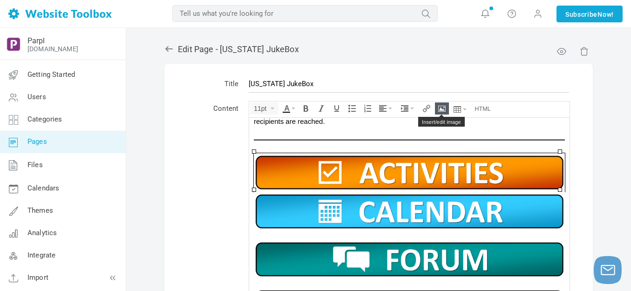
click at [439, 108] on icon "Insert/edit image" at bounding box center [441, 108] width 7 height 7
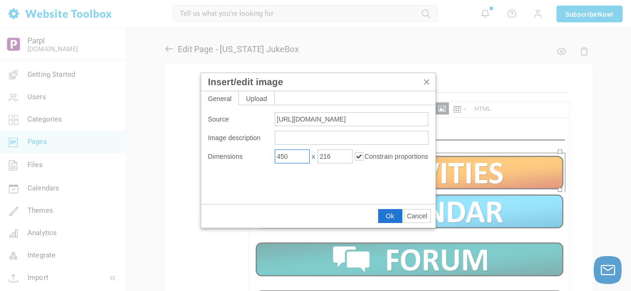
click at [298, 158] on input "450" at bounding box center [292, 156] width 35 height 14
type input "450"
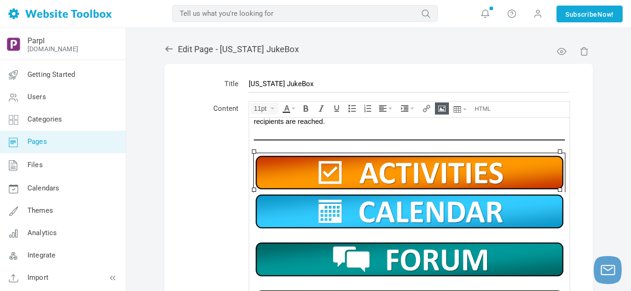
scroll to position [284, 0]
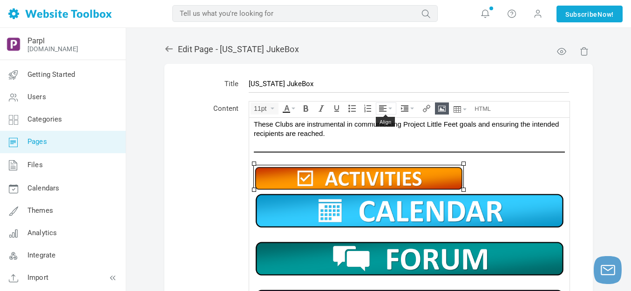
click at [386, 106] on icon "Align" at bounding box center [382, 108] width 7 height 7
click at [385, 137] on icon at bounding box center [383, 136] width 9 height 7
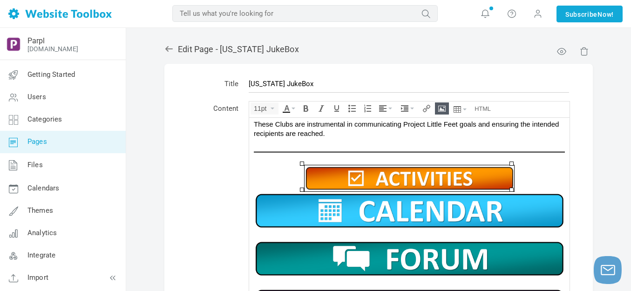
click at [403, 201] on img at bounding box center [409, 210] width 311 height 39
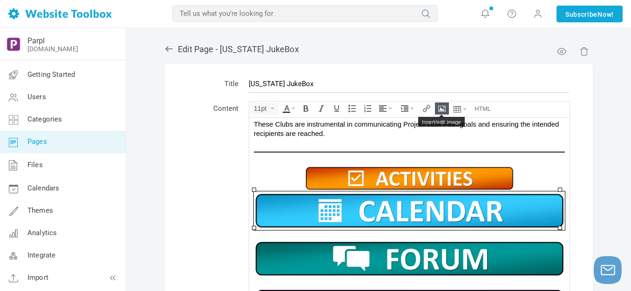
click at [439, 109] on icon "Insert/edit image" at bounding box center [441, 108] width 7 height 7
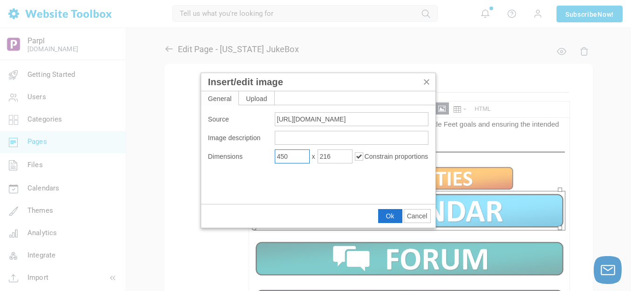
click at [300, 158] on input "450" at bounding box center [292, 156] width 35 height 14
type input "450"
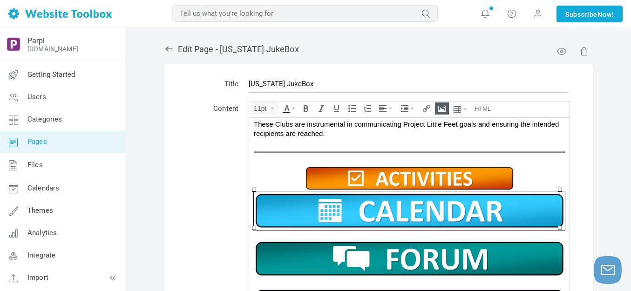
scroll to position [272, 0]
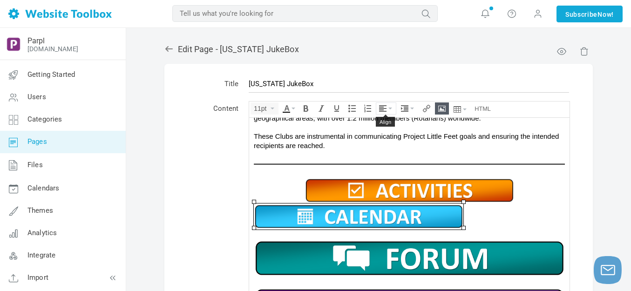
click at [390, 104] on button "Align" at bounding box center [386, 108] width 20 height 11
click at [384, 132] on div at bounding box center [386, 136] width 20 height 13
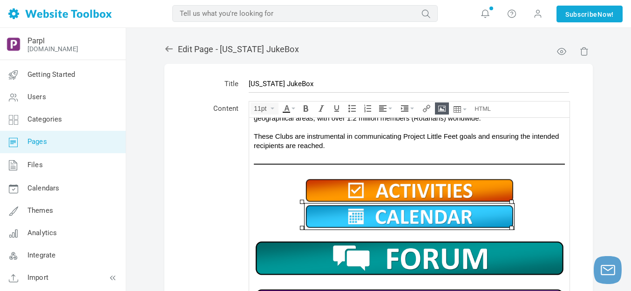
click at [403, 257] on img at bounding box center [409, 257] width 311 height 39
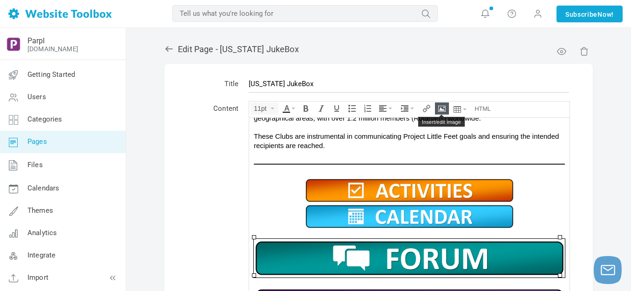
click at [442, 110] on icon "Insert/edit image" at bounding box center [441, 108] width 7 height 7
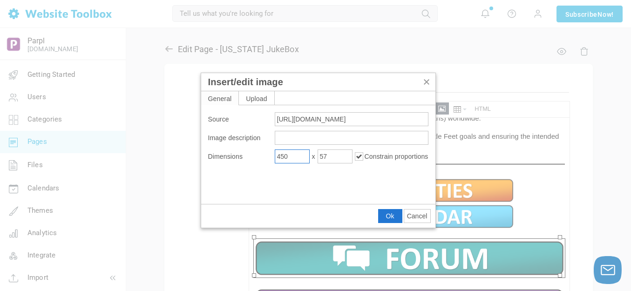
click at [297, 160] on input "450" at bounding box center [292, 156] width 35 height 14
type input "450"
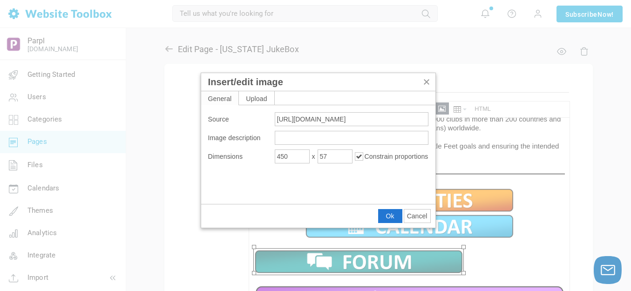
scroll to position [260, 0]
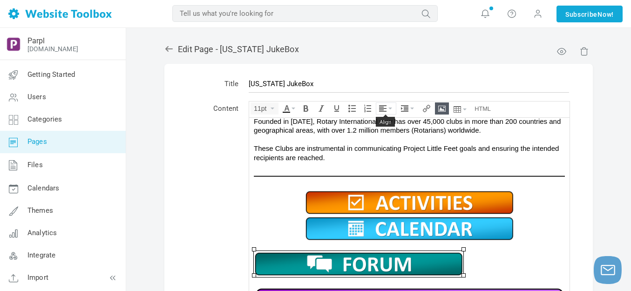
click at [386, 110] on icon "Align" at bounding box center [382, 108] width 7 height 7
click at [382, 135] on icon at bounding box center [383, 136] width 9 height 7
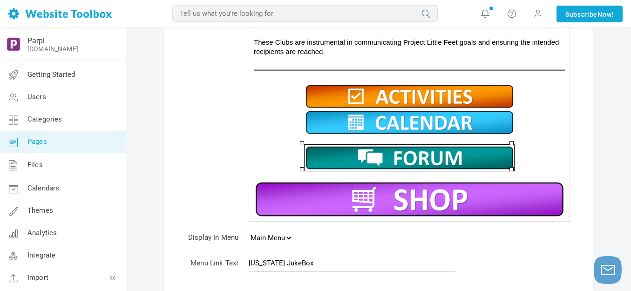
scroll to position [140, 0]
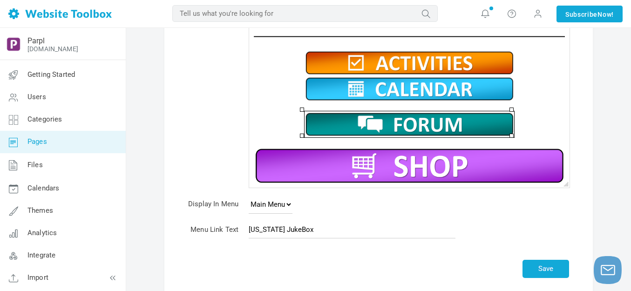
click at [384, 165] on img at bounding box center [409, 165] width 311 height 39
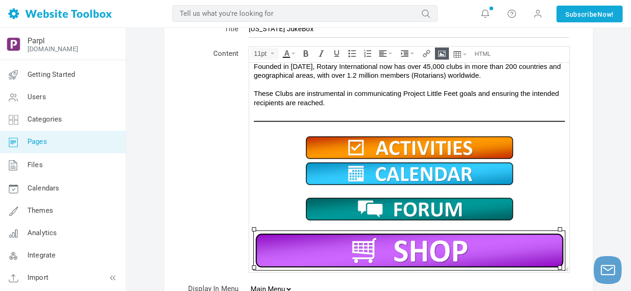
scroll to position [47, 0]
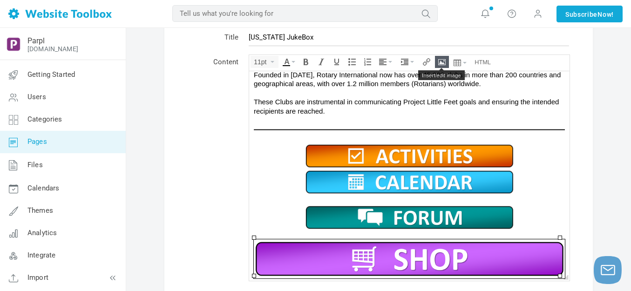
click at [441, 61] on icon "Insert/edit image" at bounding box center [441, 61] width 7 height 7
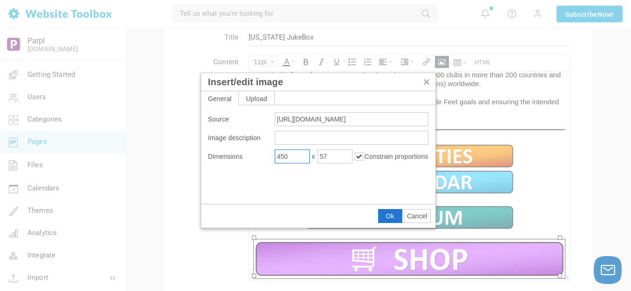
click at [294, 157] on input "450" at bounding box center [292, 156] width 35 height 14
type input "450"
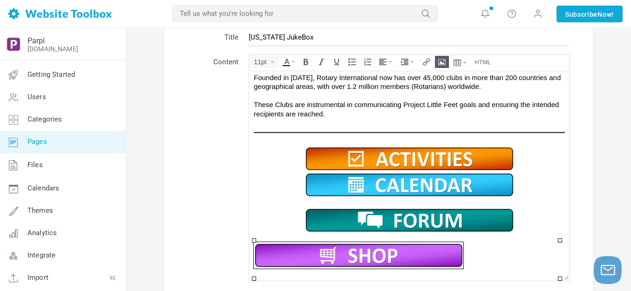
scroll to position [248, 0]
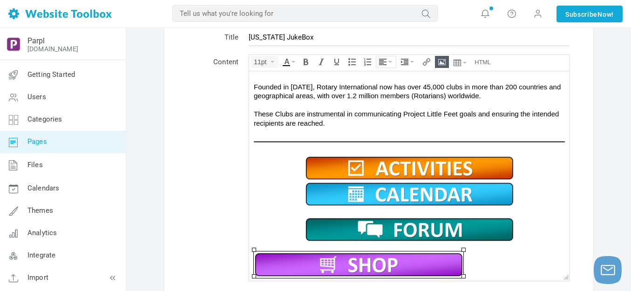
click at [388, 59] on button "Align" at bounding box center [386, 61] width 20 height 11
drag, startPoint x: 386, startPoint y: 87, endPoint x: 143, endPoint y: 27, distance: 249.8
click at [386, 87] on icon at bounding box center [383, 89] width 9 height 7
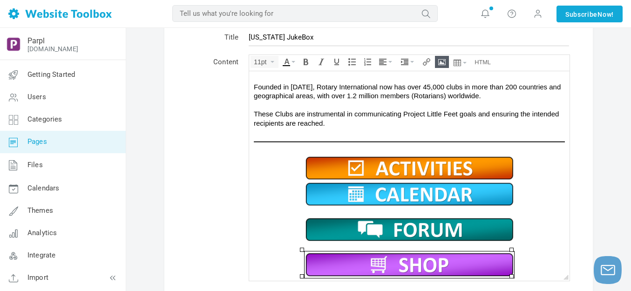
click at [463, 164] on img at bounding box center [408, 168] width 209 height 26
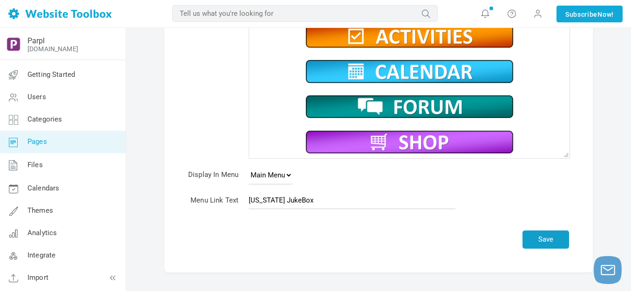
scroll to position [186, 0]
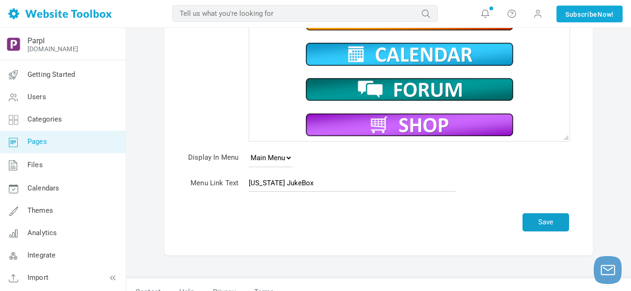
click at [540, 223] on button "Save" at bounding box center [545, 222] width 47 height 18
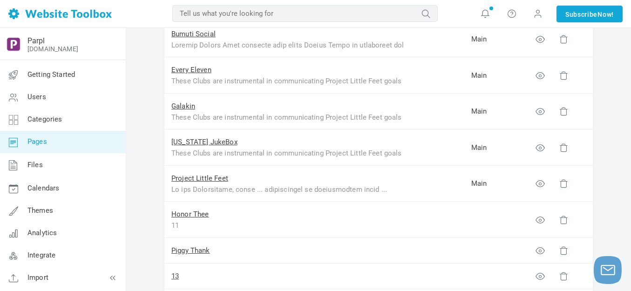
scroll to position [419, 0]
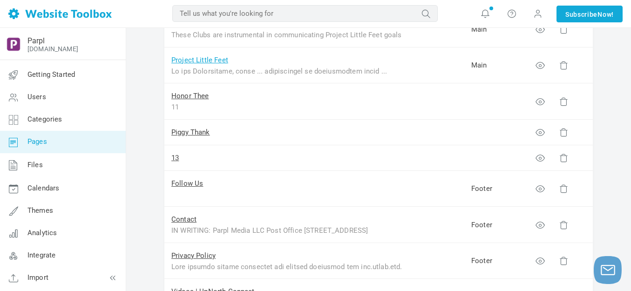
click at [194, 62] on link "Project Little Feet" at bounding box center [199, 60] width 57 height 8
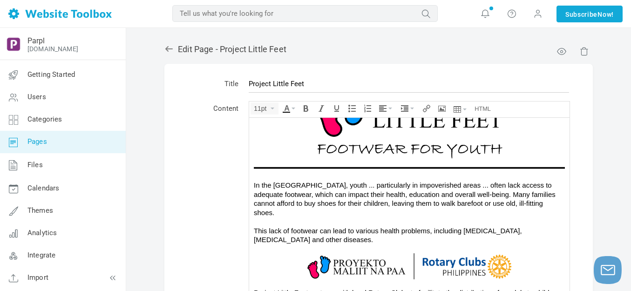
scroll to position [154, 0]
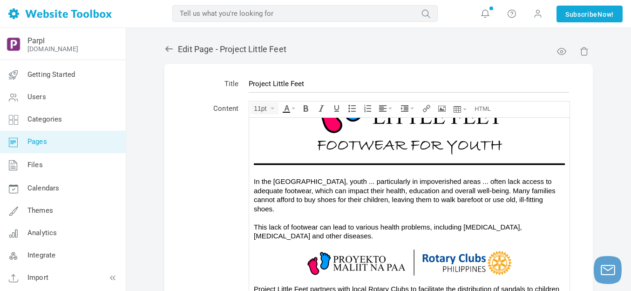
click at [310, 161] on img at bounding box center [409, 164] width 311 height 6
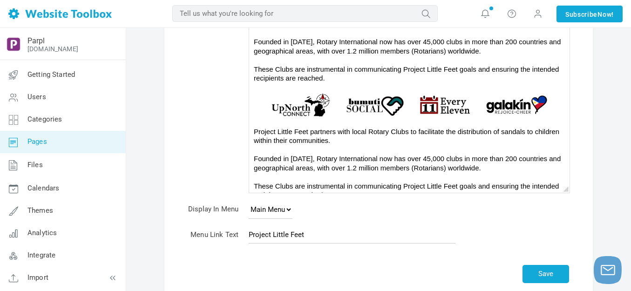
scroll to position [140, 0]
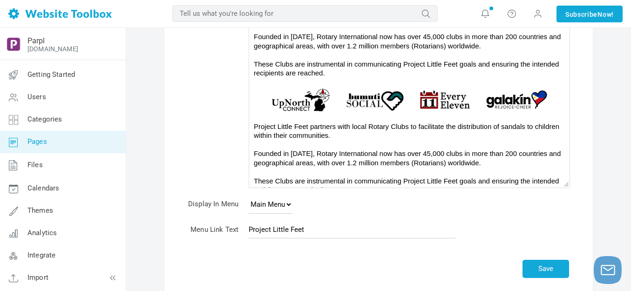
click at [365, 179] on div "Project Little Feet partners with local Rotary Clubs to facilitate the distribu…" at bounding box center [409, 158] width 311 height 73
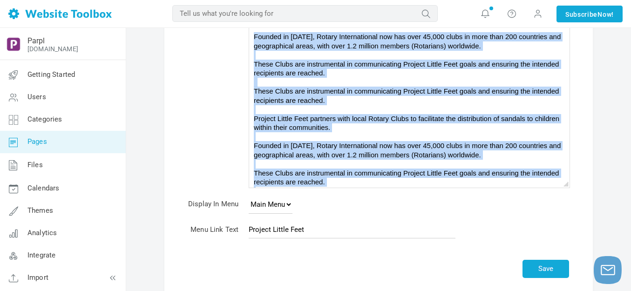
scroll to position [425, 0]
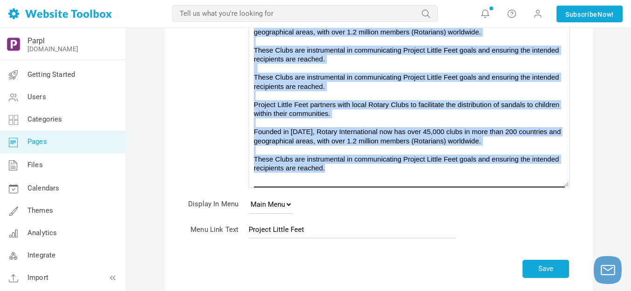
drag, startPoint x: 490, startPoint y: 78, endPoint x: 333, endPoint y: 155, distance: 174.4
click at [333, 155] on div "In the [GEOGRAPHIC_DATA], youth ... particularly in impoverished areas ... ofte…" at bounding box center [409, 76] width 311 height 1038
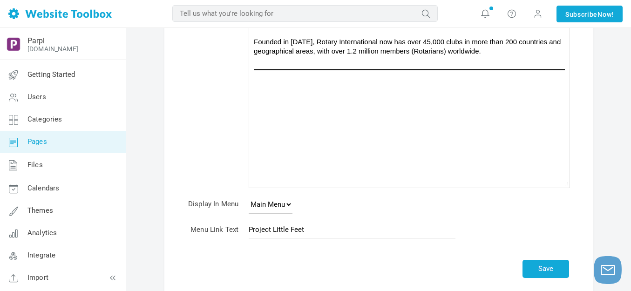
scroll to position [419, 0]
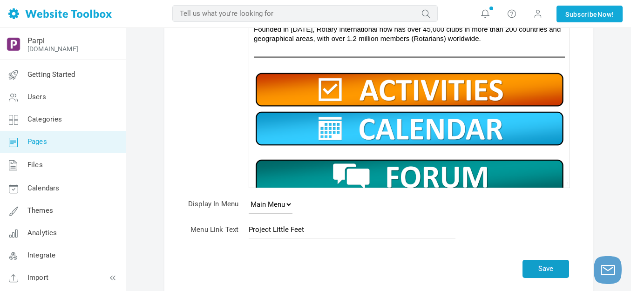
drag, startPoint x: 239, startPoint y: 208, endPoint x: 549, endPoint y: 262, distance: 314.2
click at [549, 262] on button "Save" at bounding box center [545, 269] width 47 height 18
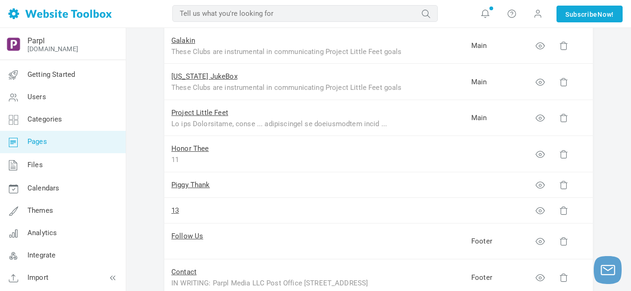
scroll to position [372, 0]
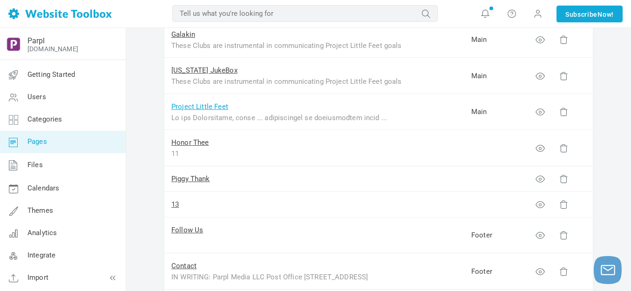
click at [211, 105] on link "Project Little Feet" at bounding box center [199, 106] width 57 height 8
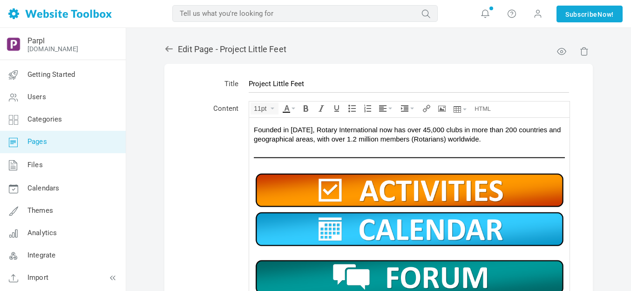
scroll to position [448, 0]
click at [351, 177] on img at bounding box center [409, 189] width 311 height 39
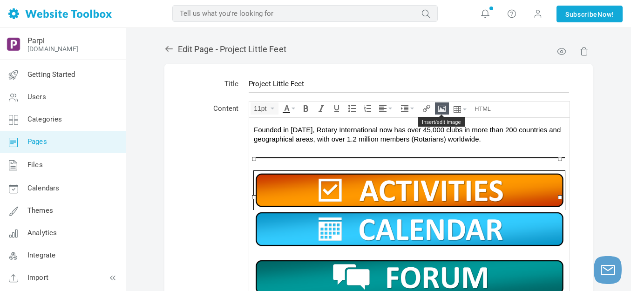
click at [441, 108] on icon "Insert/edit image" at bounding box center [441, 108] width 7 height 7
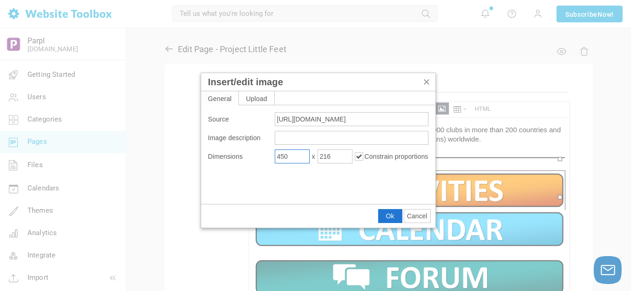
click at [297, 156] on input "450" at bounding box center [292, 156] width 35 height 14
type input "450"
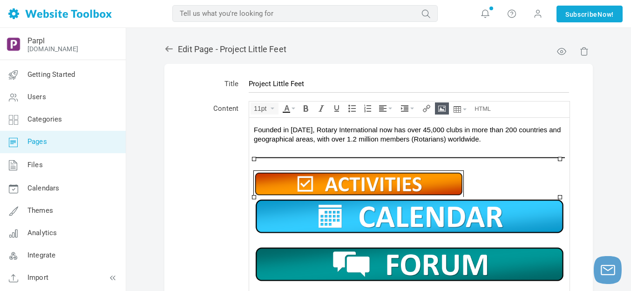
scroll to position [444, 0]
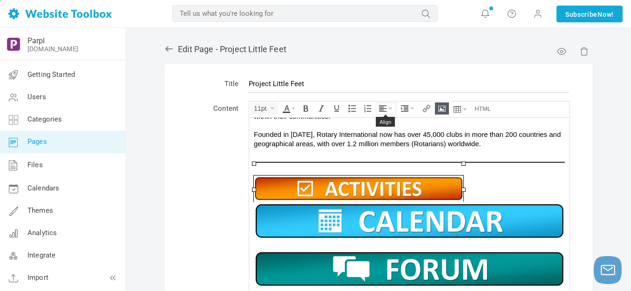
click at [392, 107] on button "Align" at bounding box center [386, 108] width 20 height 11
click at [385, 138] on icon at bounding box center [383, 136] width 9 height 7
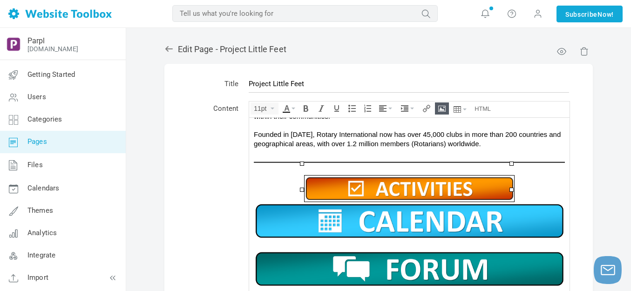
click at [398, 206] on img at bounding box center [409, 220] width 311 height 39
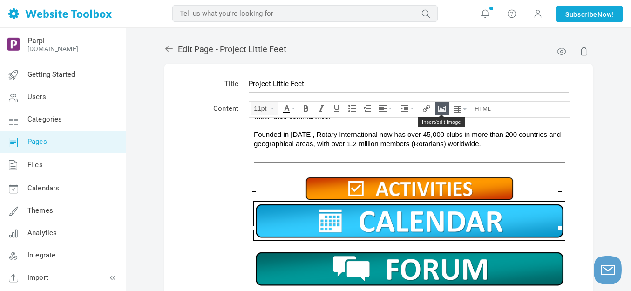
click at [444, 106] on icon "Insert/edit image" at bounding box center [441, 108] width 7 height 7
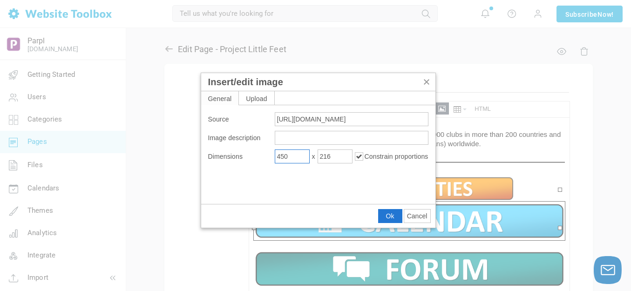
click at [290, 159] on input "450" at bounding box center [292, 156] width 35 height 14
type input "450"
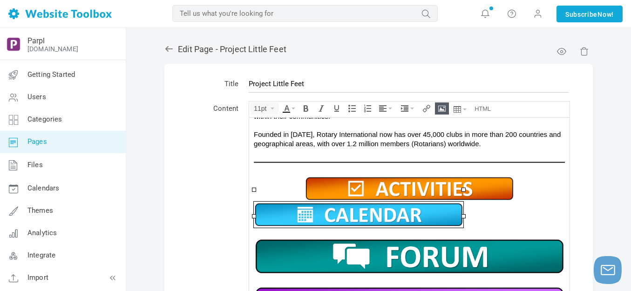
scroll to position [431, 0]
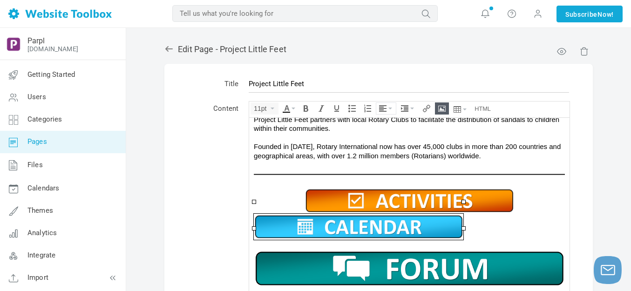
click at [384, 109] on icon "Align" at bounding box center [382, 108] width 7 height 7
click at [385, 132] on div at bounding box center [386, 136] width 20 height 13
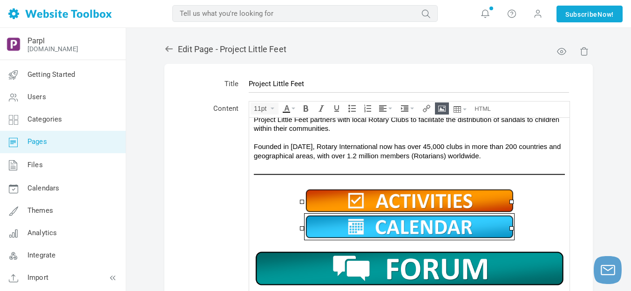
click at [400, 256] on img at bounding box center [409, 268] width 311 height 39
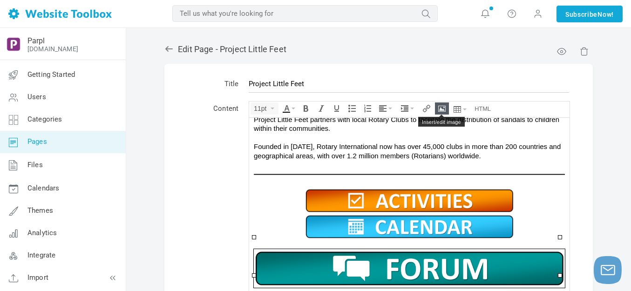
click at [440, 109] on icon "Insert/edit image" at bounding box center [441, 108] width 7 height 7
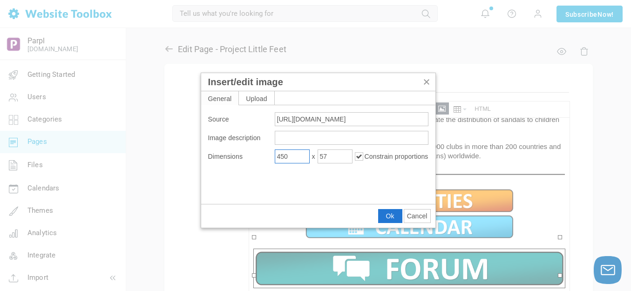
click at [299, 154] on input "450" at bounding box center [292, 156] width 35 height 14
click at [298, 154] on input "450" at bounding box center [292, 156] width 35 height 14
type input "450"
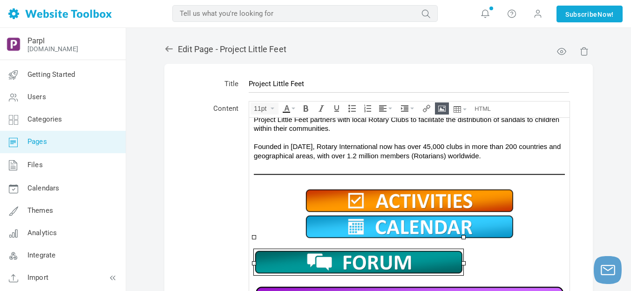
scroll to position [419, 0]
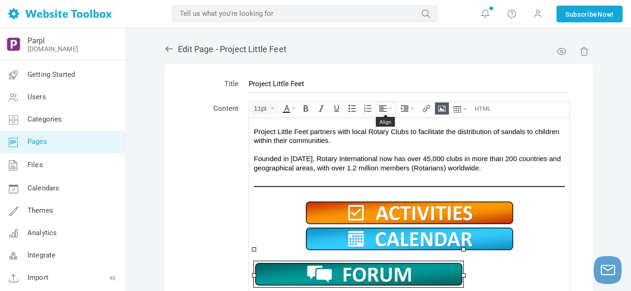
click at [390, 105] on button "Align" at bounding box center [386, 108] width 20 height 11
click at [381, 136] on icon at bounding box center [383, 136] width 9 height 7
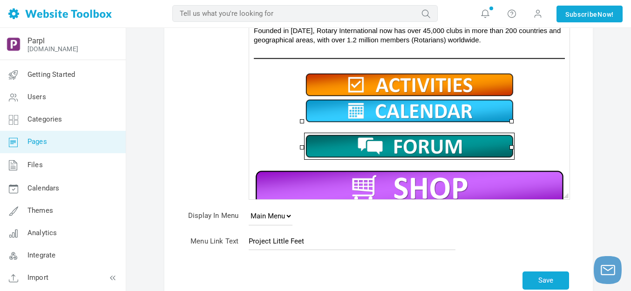
scroll to position [140, 0]
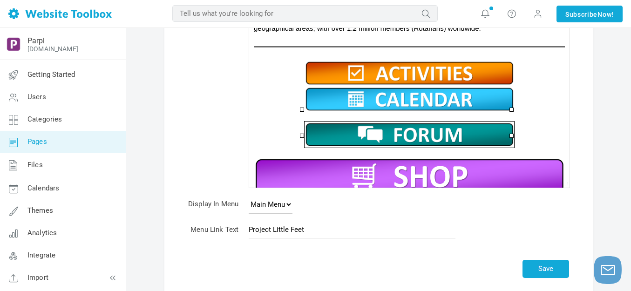
click at [397, 169] on img at bounding box center [409, 175] width 311 height 39
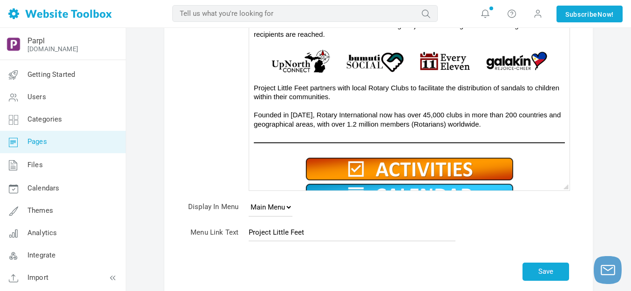
scroll to position [0, 0]
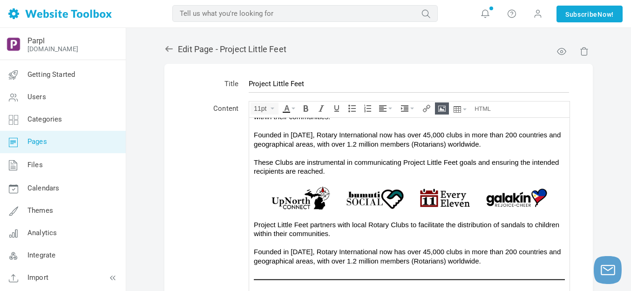
click at [443, 103] on button "Insert/edit image" at bounding box center [441, 108] width 13 height 11
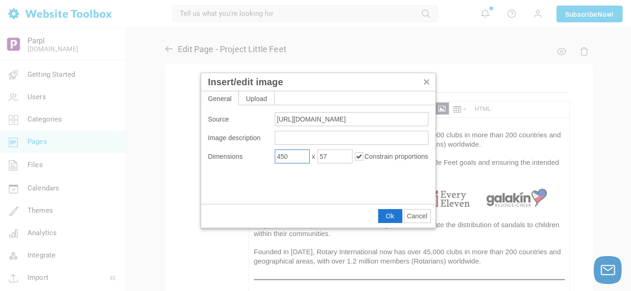
click at [298, 155] on input "450" at bounding box center [292, 156] width 35 height 14
click at [298, 156] on input "450" at bounding box center [292, 156] width 35 height 14
type input "450"
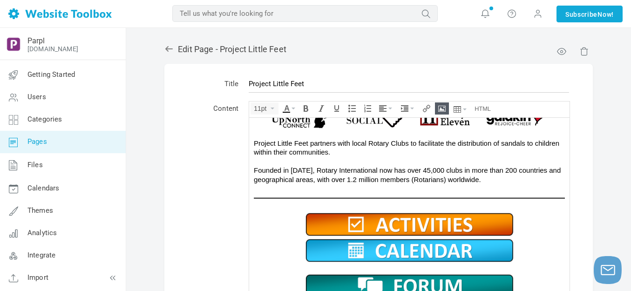
scroll to position [47, 0]
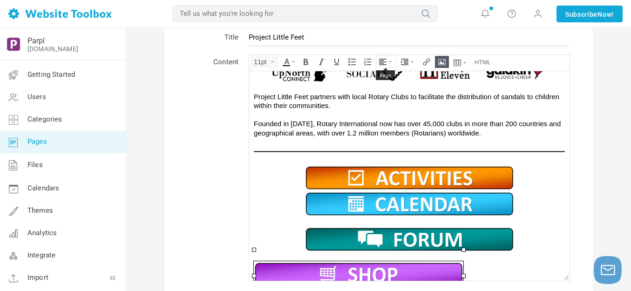
click at [389, 62] on icon "Align" at bounding box center [390, 62] width 4 height 2
click at [386, 89] on icon at bounding box center [383, 89] width 9 height 7
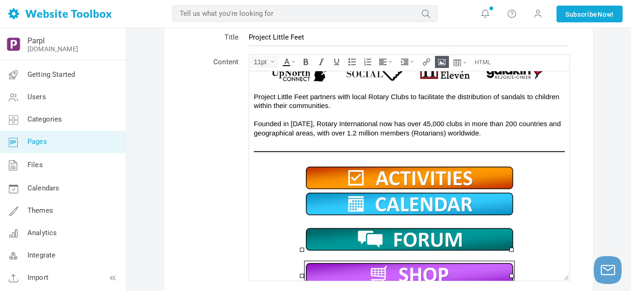
click at [444, 164] on img at bounding box center [408, 177] width 209 height 26
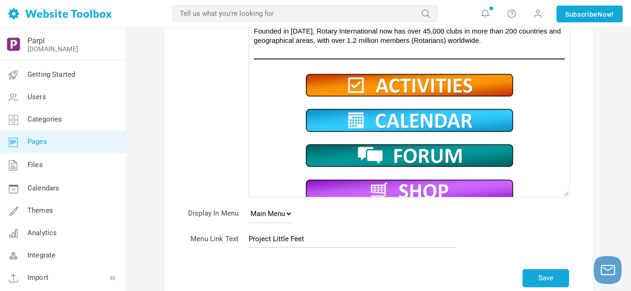
scroll to position [200, 0]
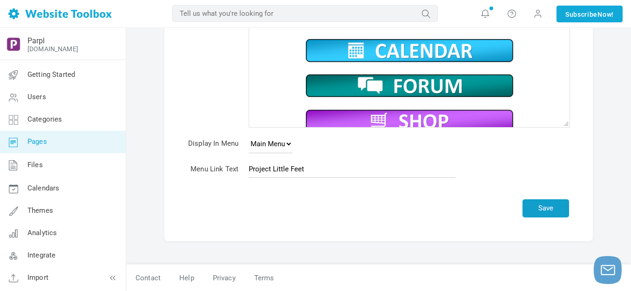
click at [546, 206] on button "Save" at bounding box center [545, 208] width 47 height 18
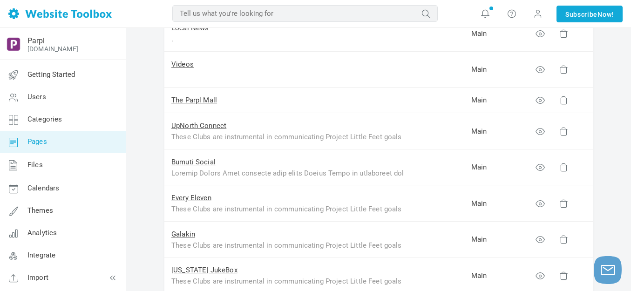
scroll to position [186, 0]
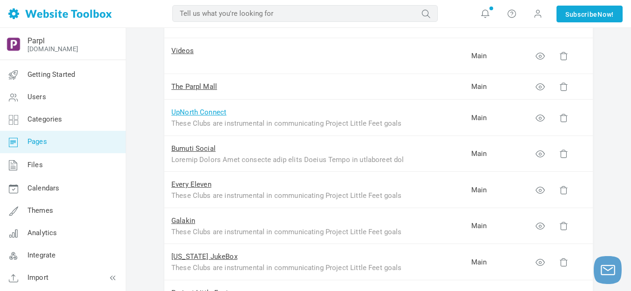
click at [206, 112] on link "UpNorth Connect" at bounding box center [198, 112] width 55 height 8
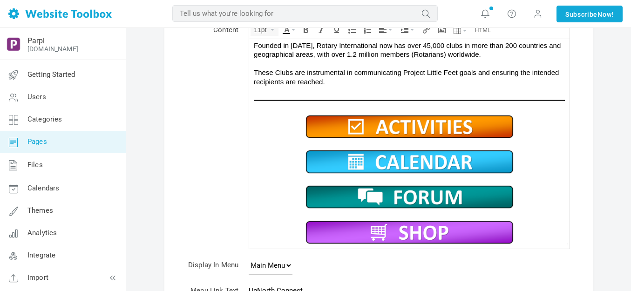
scroll to position [93, 0]
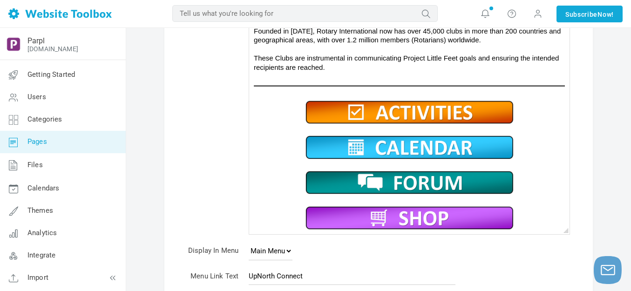
click at [377, 110] on img at bounding box center [408, 112] width 209 height 26
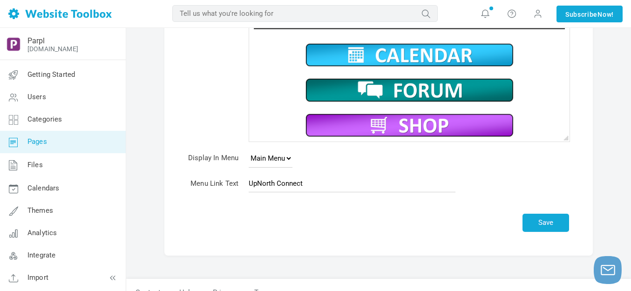
scroll to position [186, 0]
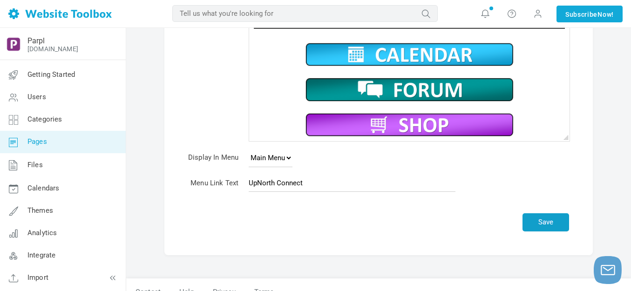
click at [556, 226] on button "Save" at bounding box center [545, 222] width 47 height 18
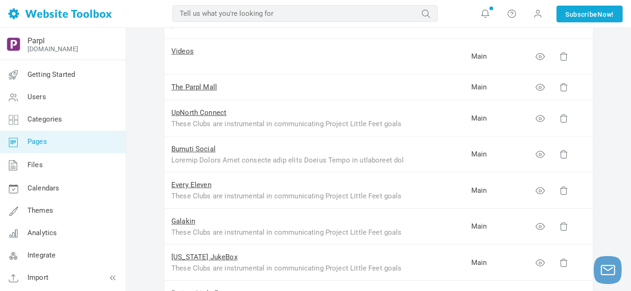
scroll to position [186, 0]
click at [198, 148] on link "Bumuti Social" at bounding box center [193, 148] width 44 height 8
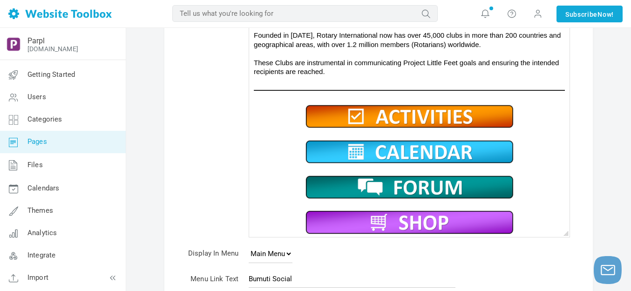
scroll to position [93, 0]
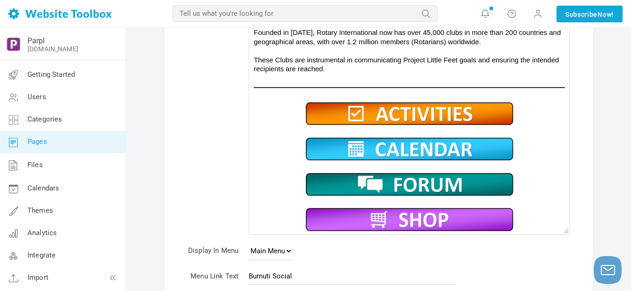
click at [400, 146] on img at bounding box center [408, 148] width 209 height 26
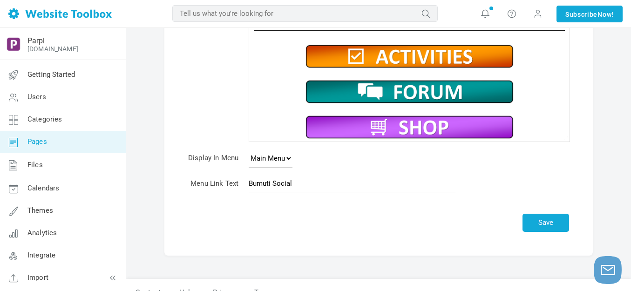
scroll to position [186, 0]
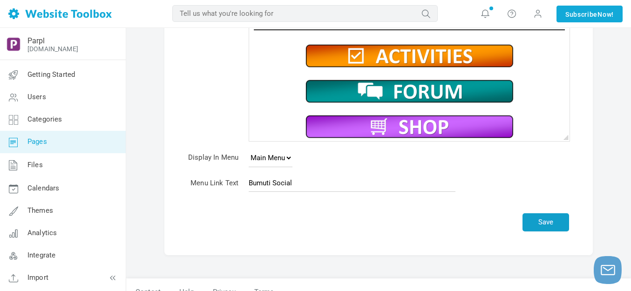
click at [548, 218] on button "Save" at bounding box center [545, 222] width 47 height 18
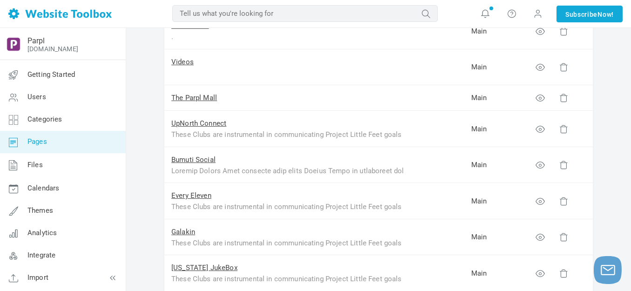
scroll to position [186, 0]
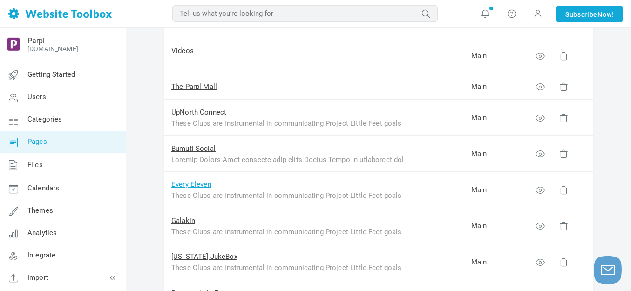
click at [195, 183] on link "Every Eleven" at bounding box center [191, 184] width 40 height 8
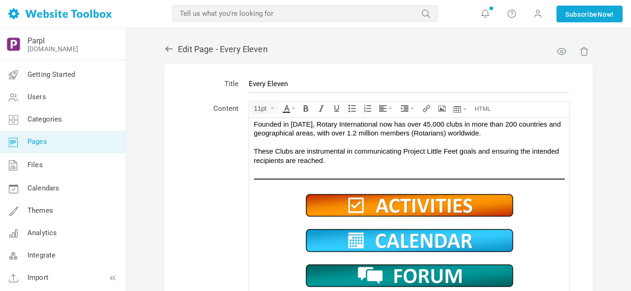
scroll to position [47, 0]
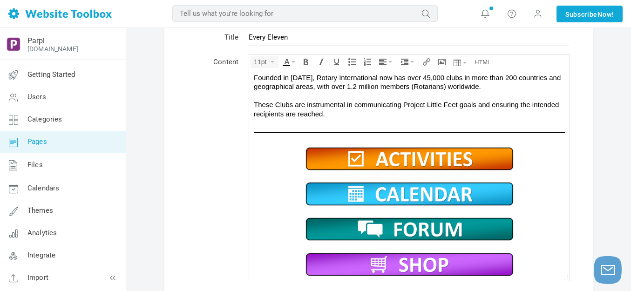
click at [384, 195] on img at bounding box center [408, 193] width 209 height 26
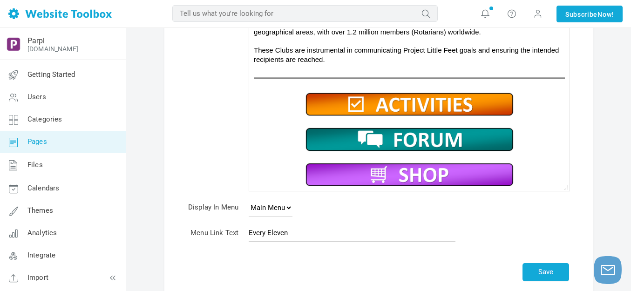
scroll to position [140, 0]
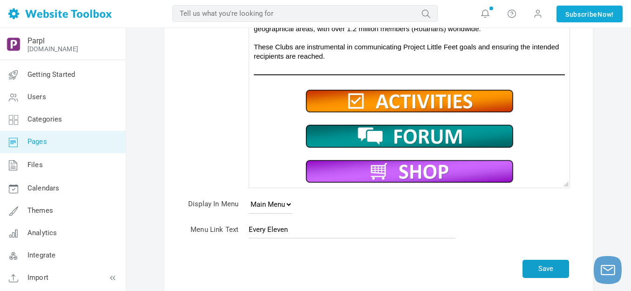
click at [546, 271] on button "Save" at bounding box center [545, 269] width 47 height 18
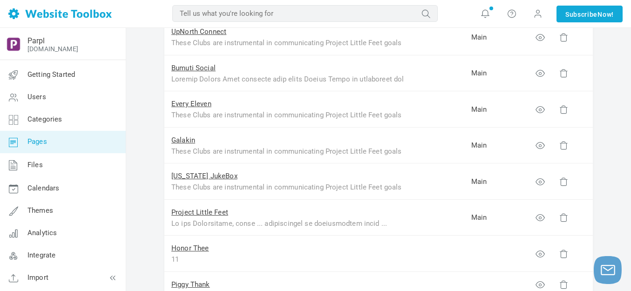
scroll to position [279, 0]
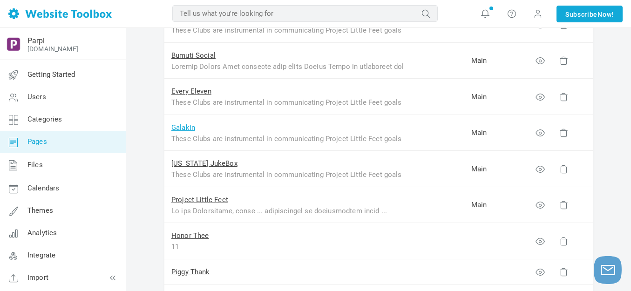
click at [185, 129] on link "Galakin" at bounding box center [183, 127] width 24 height 8
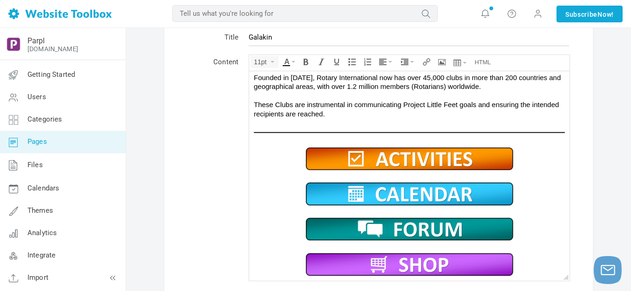
scroll to position [93, 0]
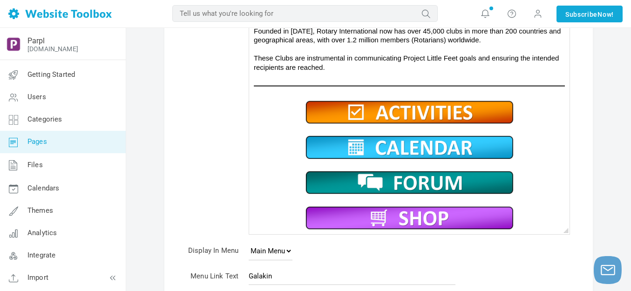
click at [394, 109] on img at bounding box center [408, 112] width 209 height 26
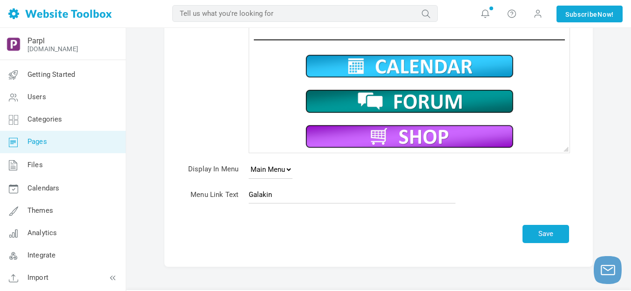
scroll to position [200, 0]
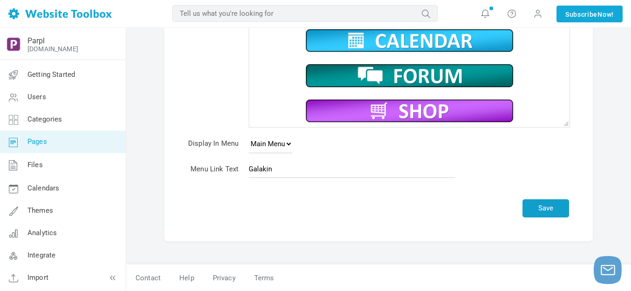
click at [543, 205] on button "Save" at bounding box center [545, 208] width 47 height 18
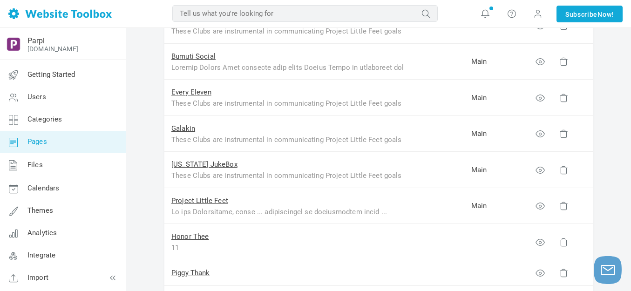
scroll to position [279, 0]
click at [192, 164] on link "Michigan JukeBox" at bounding box center [204, 163] width 66 height 8
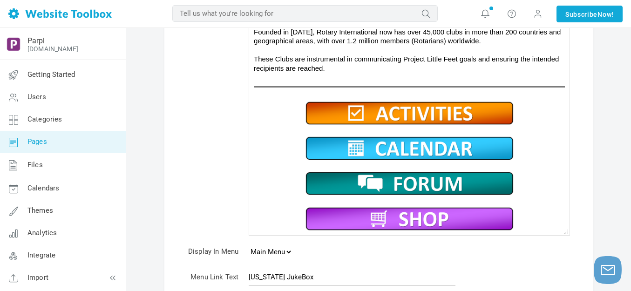
scroll to position [93, 0]
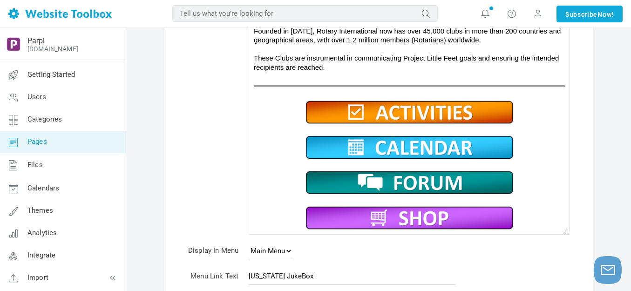
click at [402, 143] on img at bounding box center [408, 147] width 209 height 26
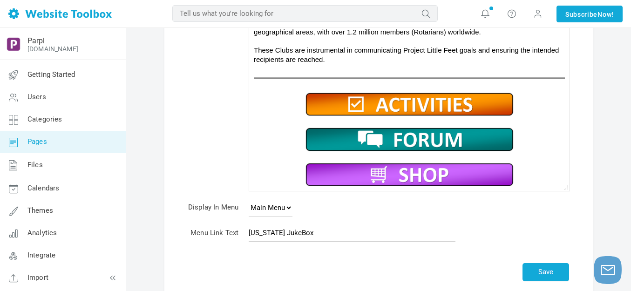
scroll to position [200, 0]
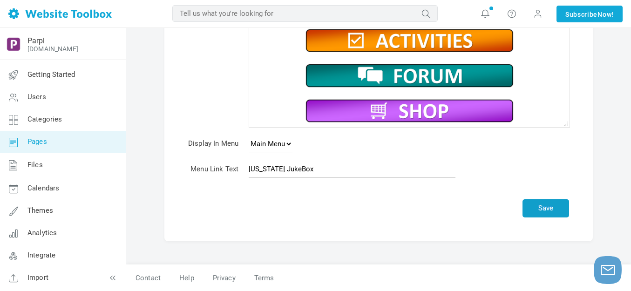
click at [537, 211] on button "Save" at bounding box center [545, 208] width 47 height 18
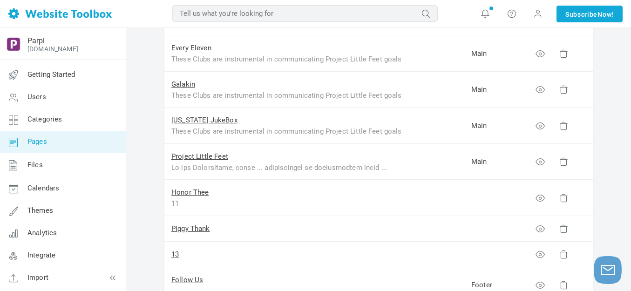
scroll to position [326, 0]
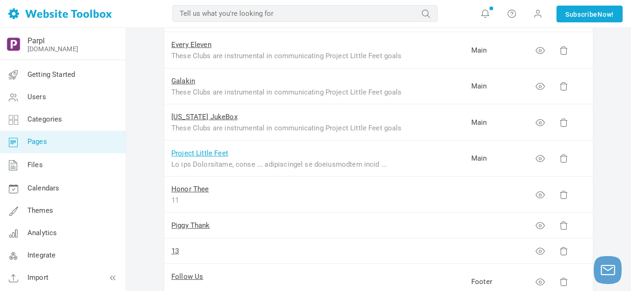
click at [208, 154] on link "Project Little Feet" at bounding box center [199, 153] width 57 height 8
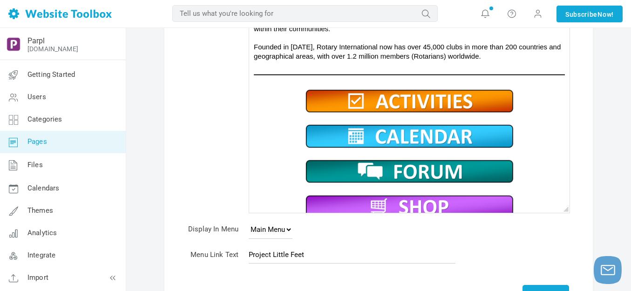
scroll to position [93, 0]
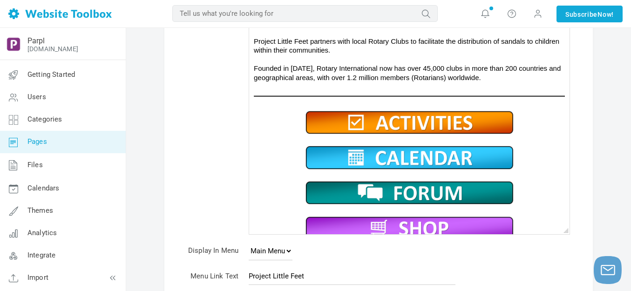
click at [393, 109] on img at bounding box center [408, 122] width 209 height 26
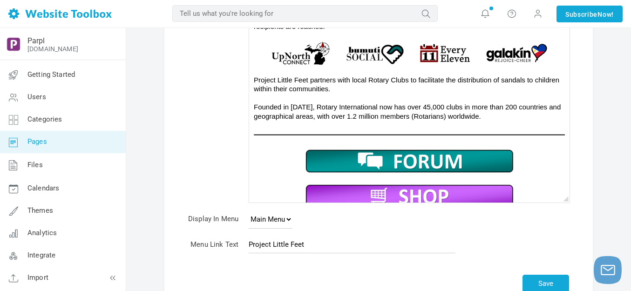
scroll to position [200, 0]
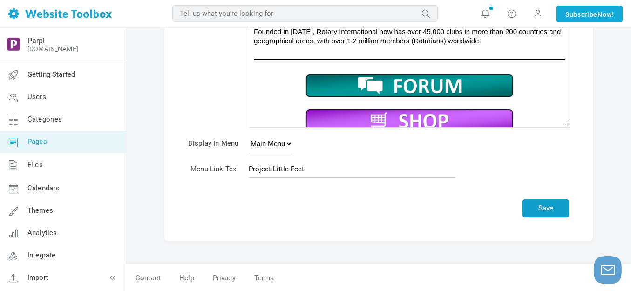
click at [543, 205] on button "Save" at bounding box center [545, 208] width 47 height 18
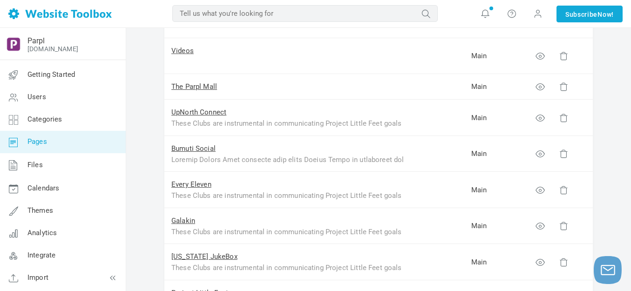
scroll to position [233, 0]
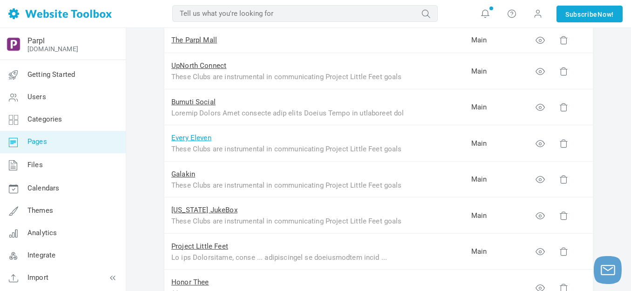
click at [208, 136] on link "Every Eleven" at bounding box center [191, 138] width 40 height 8
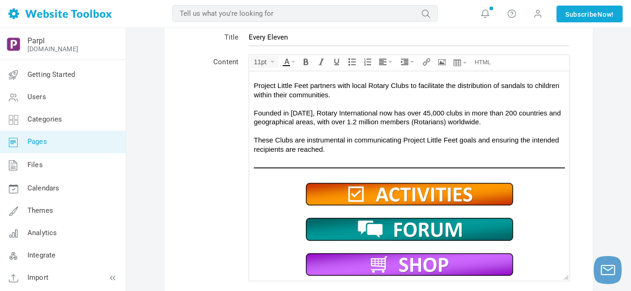
scroll to position [175, 0]
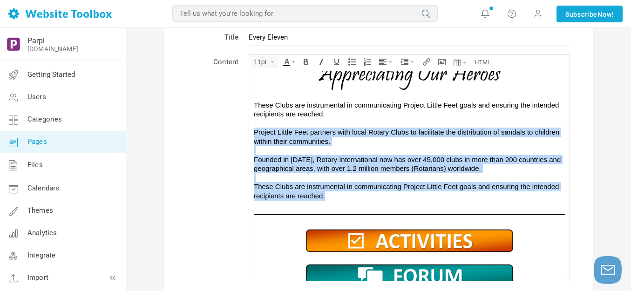
drag, startPoint x: 252, startPoint y: 130, endPoint x: 330, endPoint y: 191, distance: 98.8
click at [330, 191] on body "These Clubs are instrumental in communicating Project Little Feet goals and ens…" at bounding box center [409, 112] width 320 height 432
copy div "Project Little Feet partners with local Rotary Clubs to facilitate the distribu…"
click at [348, 196] on div "Project Little Feet partners with local Rotary Clubs to facilitate the distribu…" at bounding box center [409, 163] width 311 height 73
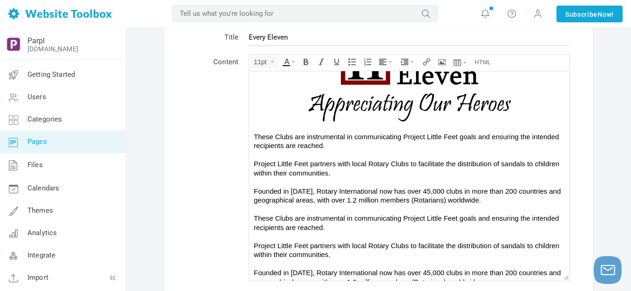
scroll to position [131, 0]
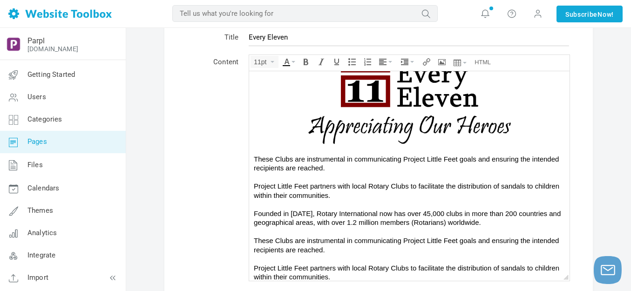
click at [362, 167] on div "These Clubs are instrumental in communicating Project Little Feet goals and ens…" at bounding box center [409, 163] width 311 height 18
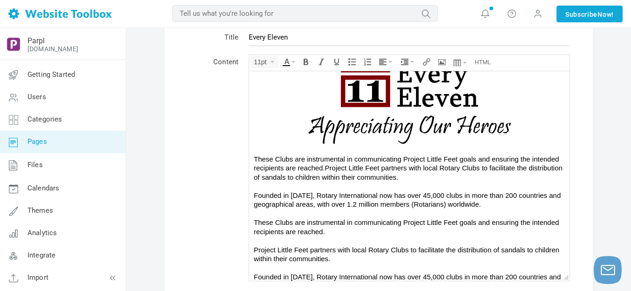
click at [491, 202] on div "These Clubs are instrumental in communicating Project Little Feet goals and ens…" at bounding box center [409, 195] width 311 height 82
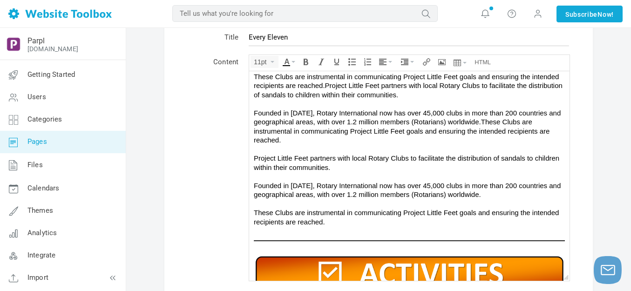
scroll to position [224, 0]
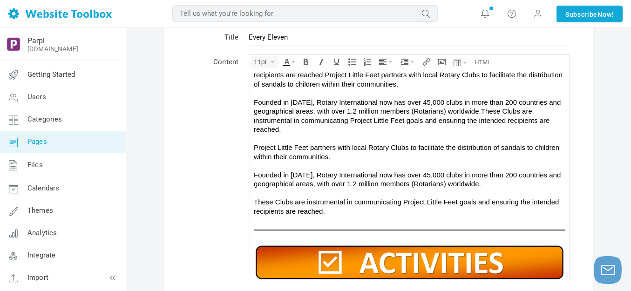
click at [356, 156] on div "Project Little Feet partners with local Rotary Clubs to facilitate the distribu…" at bounding box center [409, 178] width 311 height 73
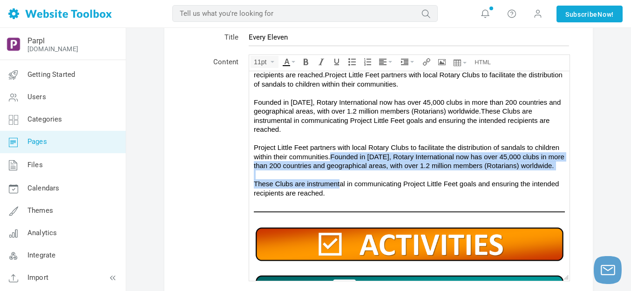
drag, startPoint x: 336, startPoint y: 175, endPoint x: 339, endPoint y: 190, distance: 15.4
click at [339, 190] on div "Project Little Feet partners with local Rotary Clubs to facilitate the distribu…" at bounding box center [409, 169] width 311 height 54
click at [341, 175] on div "Project Little Feet partners with local Rotary Clubs to facilitate the distribu…" at bounding box center [409, 169] width 311 height 54
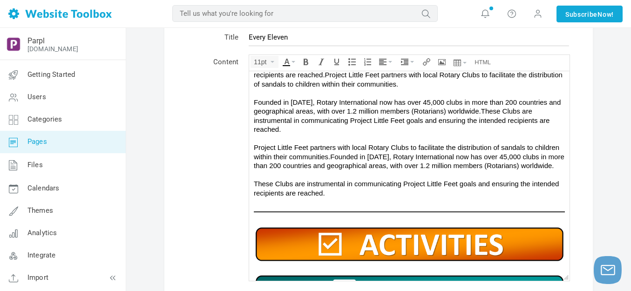
click at [323, 134] on div at bounding box center [409, 138] width 311 height 9
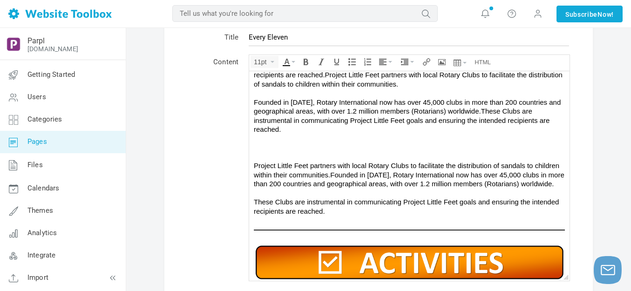
click at [332, 142] on div at bounding box center [409, 146] width 311 height 9
click at [443, 61] on icon "Insert/edit image" at bounding box center [441, 61] width 7 height 7
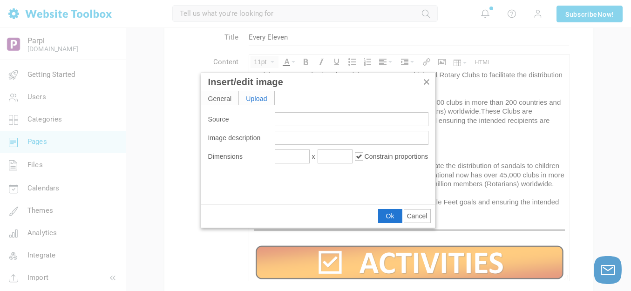
click at [258, 97] on div "Upload" at bounding box center [256, 97] width 35 height 13
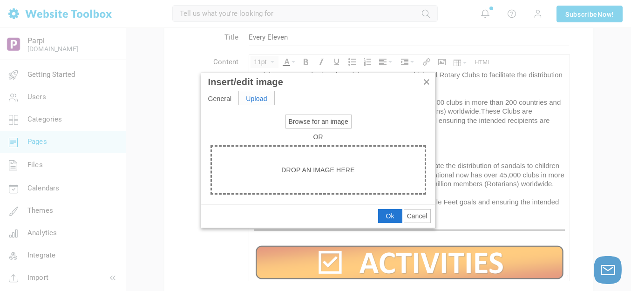
click at [303, 121] on span "Browse for an image" at bounding box center [319, 121] width 60 height 7
type input "C:\fakepath\output-onlinepngtools - 2025-08-28T204541.100.png"
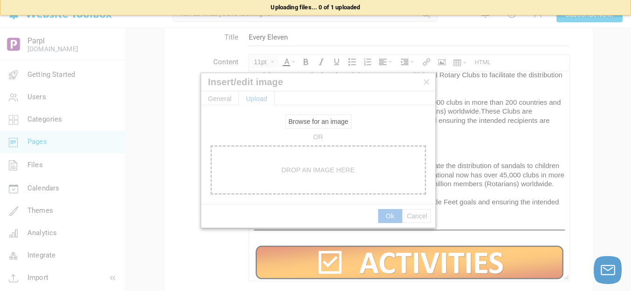
type input "[URL][DOMAIN_NAME]"
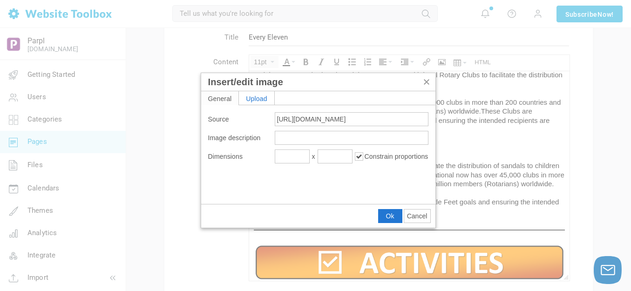
type input "1920"
type input "960"
click at [388, 213] on span "Ok" at bounding box center [390, 215] width 8 height 7
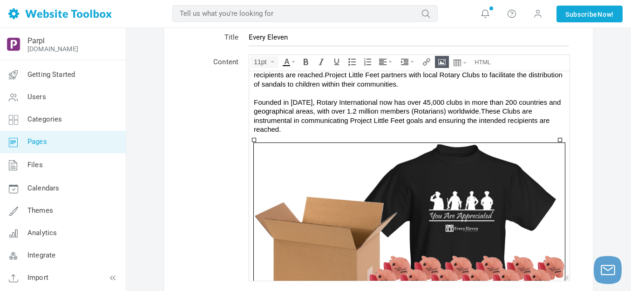
click at [441, 61] on icon "Insert/edit image" at bounding box center [441, 61] width 7 height 7
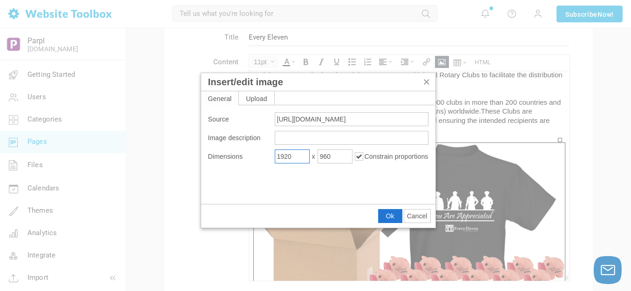
click at [293, 155] on input "1920" at bounding box center [292, 156] width 35 height 14
type input "800"
type input "400"
click at [385, 216] on button "Ok" at bounding box center [389, 215] width 23 height 13
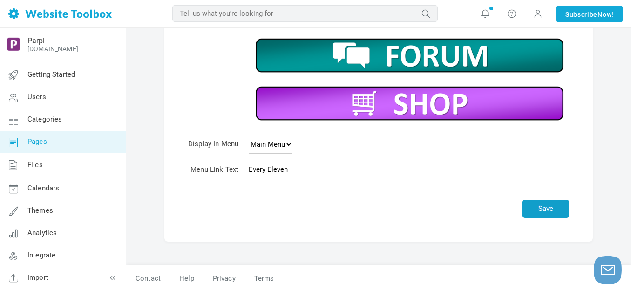
scroll to position [200, 0]
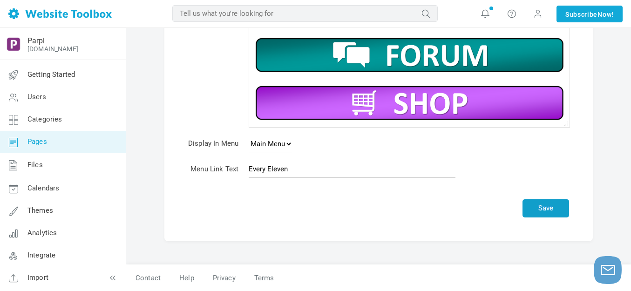
click at [546, 204] on button "Save" at bounding box center [545, 208] width 47 height 18
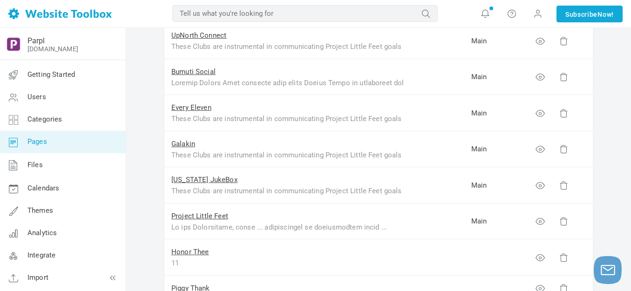
scroll to position [279, 0]
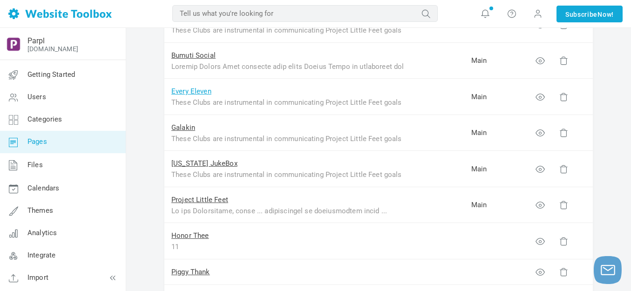
click at [199, 92] on link "Every Eleven" at bounding box center [191, 91] width 40 height 8
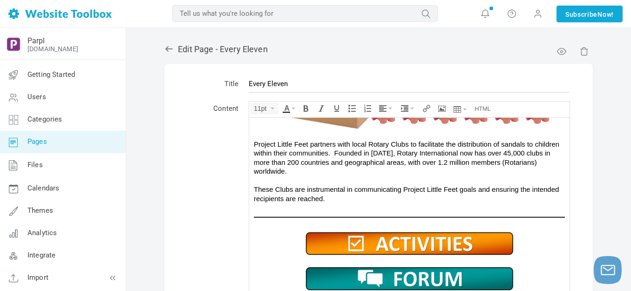
scroll to position [336, 0]
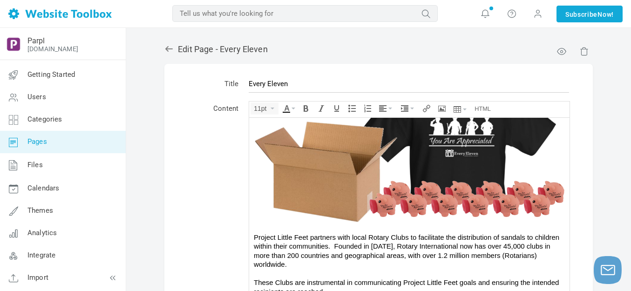
click at [366, 145] on img at bounding box center [409, 144] width 311 height 155
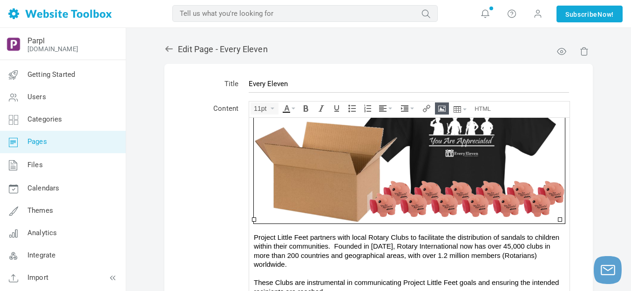
click at [443, 109] on icon "Insert/edit image" at bounding box center [441, 108] width 7 height 7
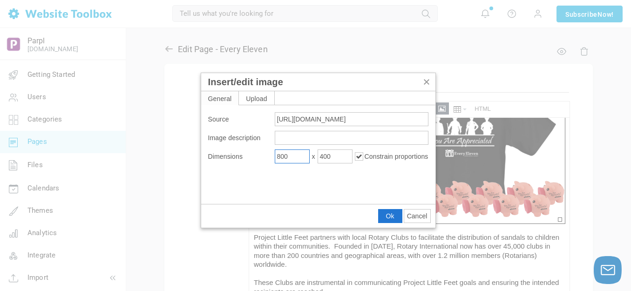
click at [302, 159] on input "800" at bounding box center [292, 156] width 35 height 14
type input "600"
type input "300"
click at [389, 215] on span "Ok" at bounding box center [390, 215] width 8 height 7
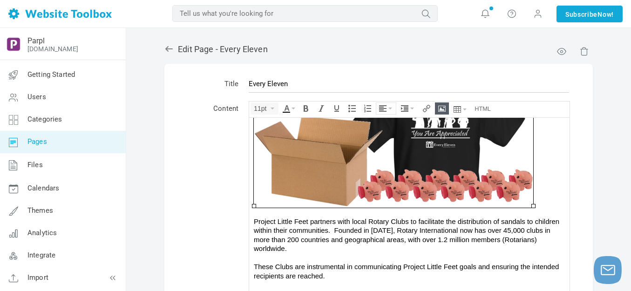
click at [391, 106] on button "Align" at bounding box center [386, 108] width 20 height 11
click at [385, 136] on icon at bounding box center [383, 136] width 9 height 7
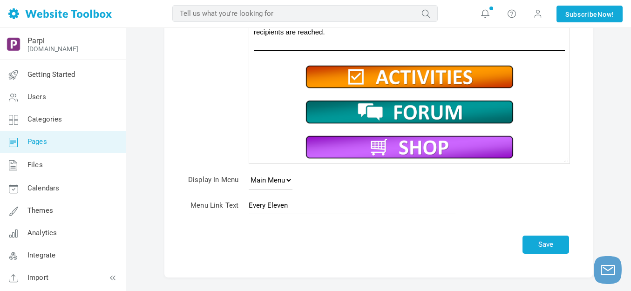
scroll to position [200, 0]
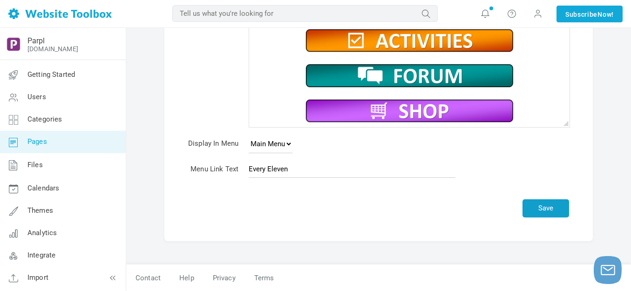
click at [546, 208] on button "Save" at bounding box center [545, 208] width 47 height 18
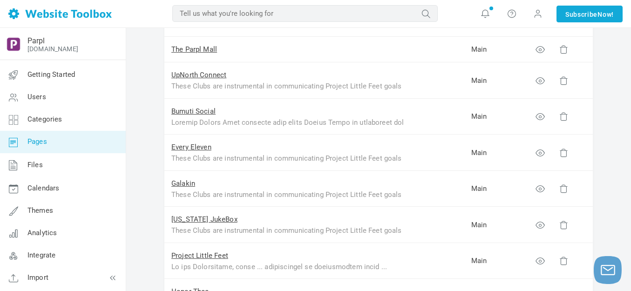
scroll to position [233, 0]
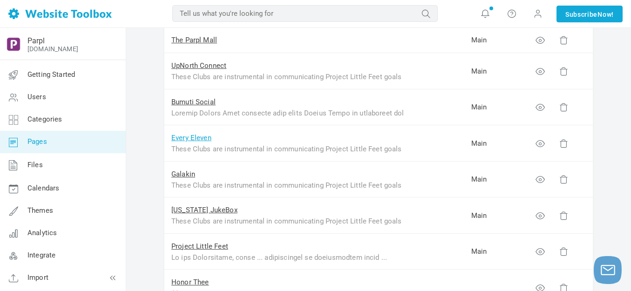
click at [199, 139] on link "Every Eleven" at bounding box center [191, 138] width 40 height 8
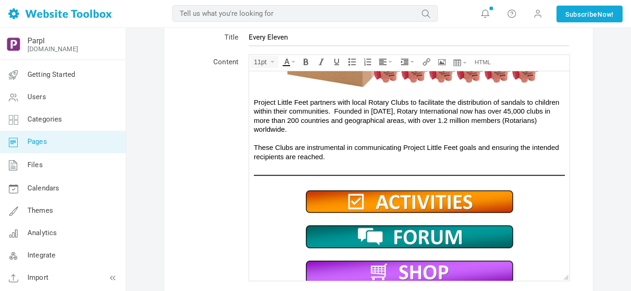
scroll to position [408, 0]
click at [335, 147] on div "Project Little Feet partners with local Rotary Clubs to facilitate the distribu…" at bounding box center [409, 129] width 311 height 64
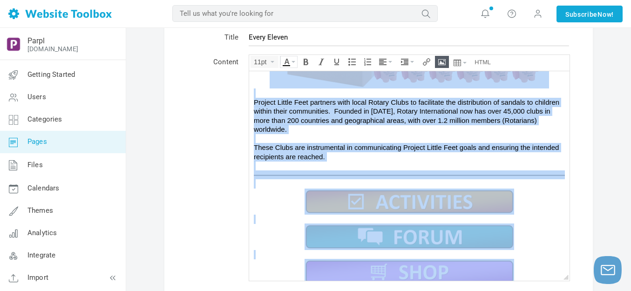
click at [293, 61] on icon "Text color" at bounding box center [293, 62] width 4 height 2
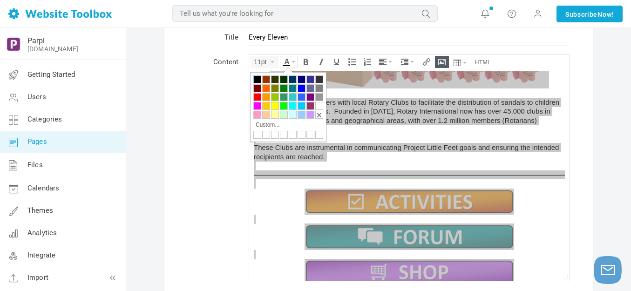
click at [257, 77] on div at bounding box center [257, 79] width 8 height 8
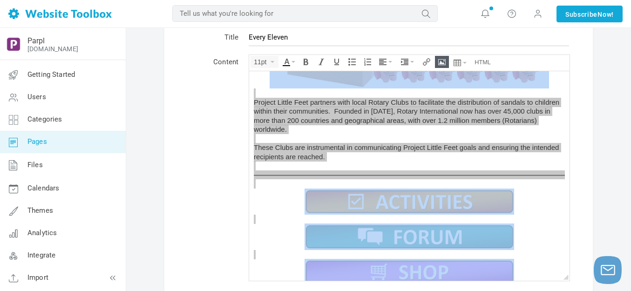
click at [214, 108] on td "Content" at bounding box center [213, 168] width 61 height 235
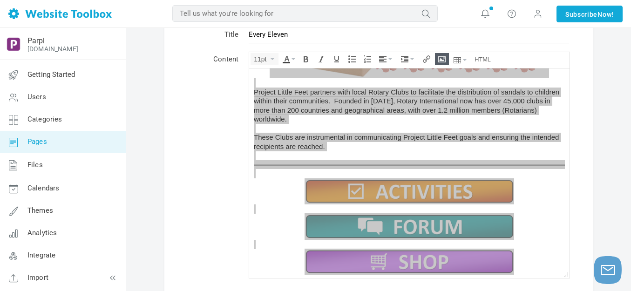
scroll to position [200, 0]
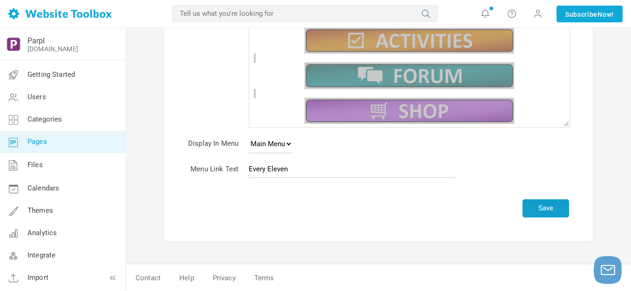
click at [555, 208] on button "Save" at bounding box center [545, 208] width 47 height 18
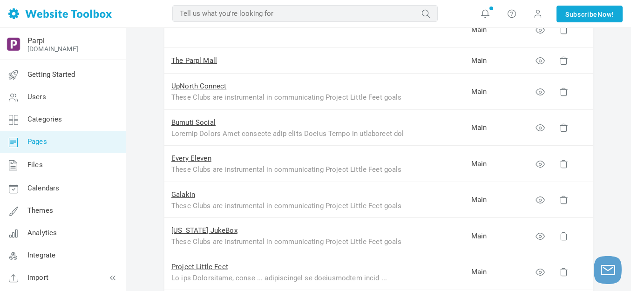
scroll to position [233, 0]
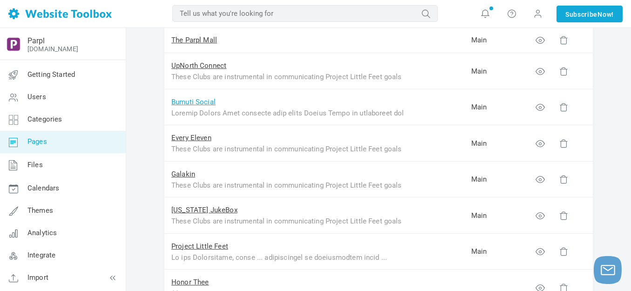
click at [203, 104] on link "Bumuti Social" at bounding box center [193, 102] width 44 height 8
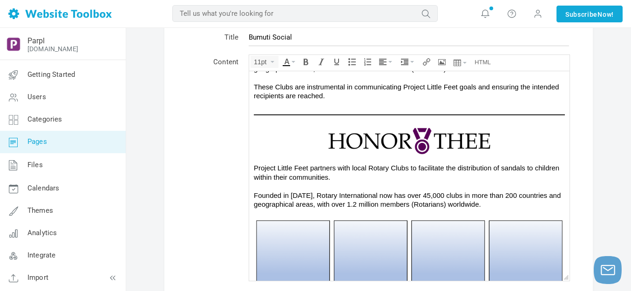
scroll to position [294, 0]
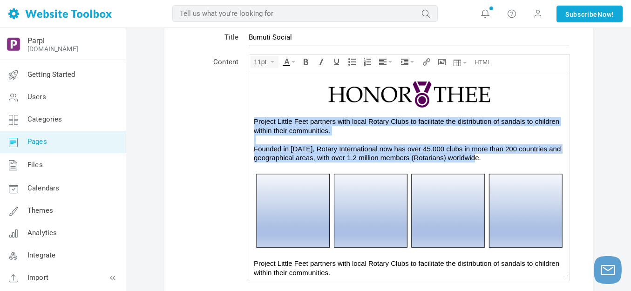
drag, startPoint x: 254, startPoint y: 121, endPoint x: 481, endPoint y: 154, distance: 229.1
click at [481, 154] on div "Project Little Feet partners with local Rotary Clubs to facilitate the distribu…" at bounding box center [409, 139] width 311 height 46
copy div "Project Little Feet partners with local Rotary Clubs to facilitate the distribu…"
click at [488, 157] on div "Project Little Feet partners with local Rotary Clubs to facilitate the distribu…" at bounding box center [409, 139] width 311 height 46
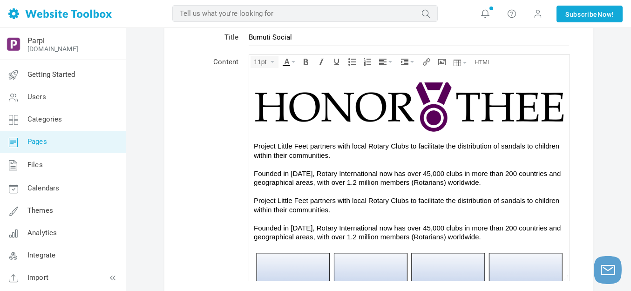
scroll to position [257, 0]
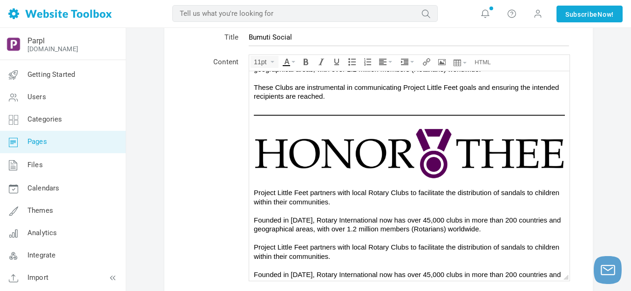
click at [338, 197] on div "Project Little Feet partners with local Rotary Clubs to facilitate the distribu…" at bounding box center [409, 211] width 311 height 46
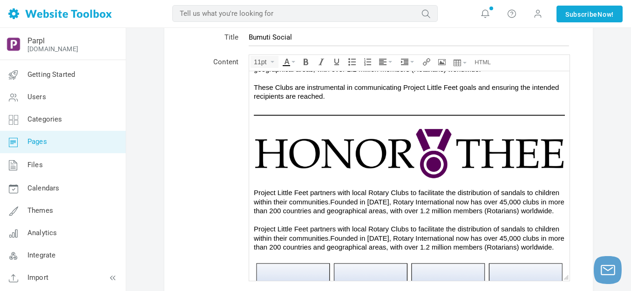
click at [290, 224] on div at bounding box center [409, 219] width 311 height 9
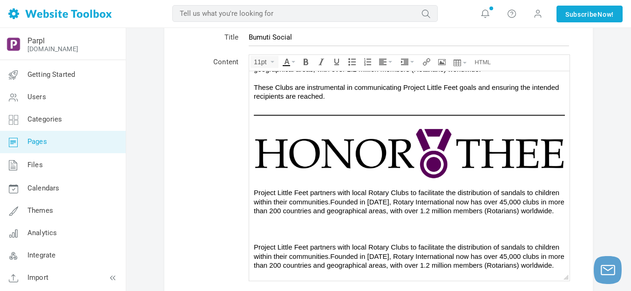
click at [286, 232] on div at bounding box center [409, 228] width 311 height 9
click at [440, 59] on icon "Insert/edit image" at bounding box center [441, 61] width 7 height 7
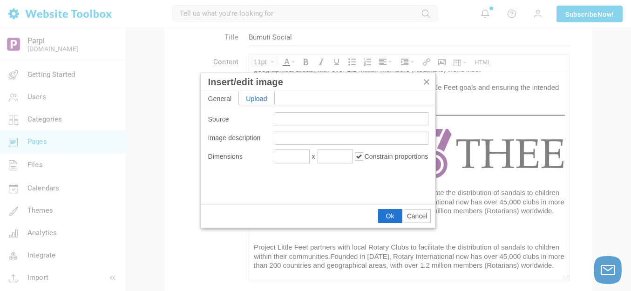
click at [255, 97] on div "Upload" at bounding box center [256, 97] width 35 height 13
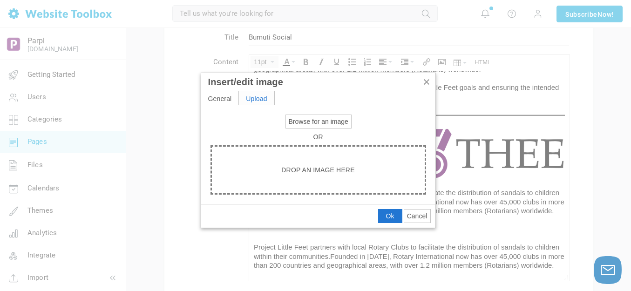
click at [298, 119] on span "Browse for an image" at bounding box center [319, 121] width 60 height 7
type input "C:\fakepath\output-onlinepngtools - 2025-09-08T161108.573.png"
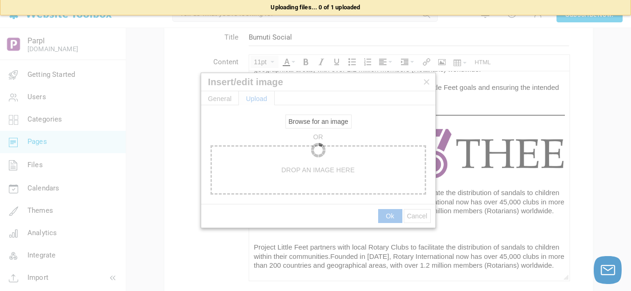
type input "[URL][DOMAIN_NAME]"
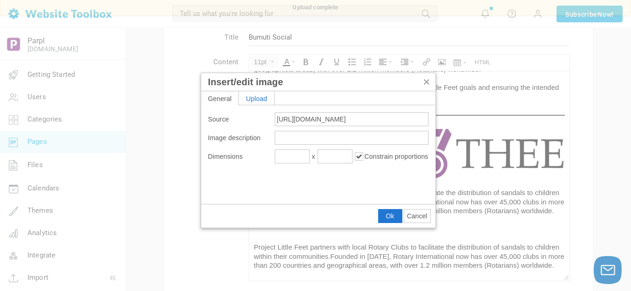
type input "1920"
type input "960"
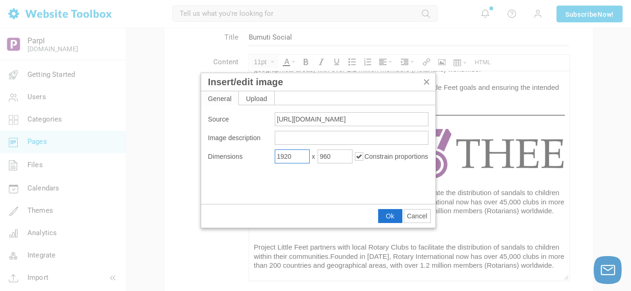
click at [293, 156] on input "1920" at bounding box center [292, 156] width 35 height 14
type input "600"
type input "300"
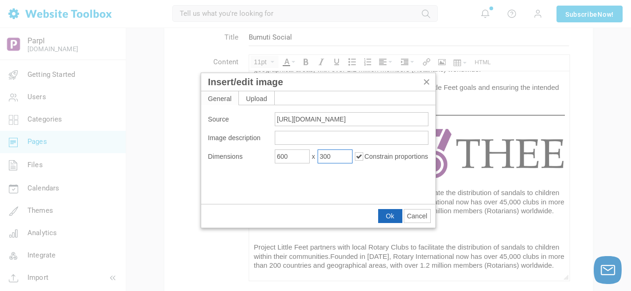
click at [389, 213] on span "Ok" at bounding box center [390, 215] width 8 height 7
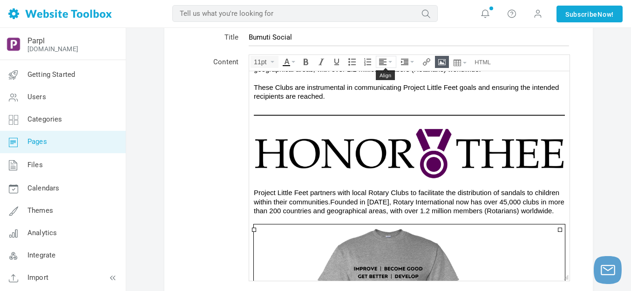
click at [389, 61] on icon "Align" at bounding box center [390, 62] width 4 height 2
click at [384, 87] on icon at bounding box center [383, 89] width 9 height 7
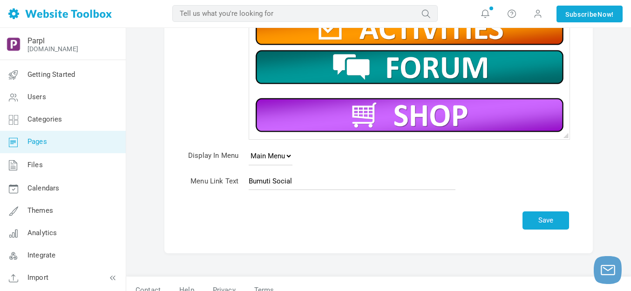
scroll to position [200, 0]
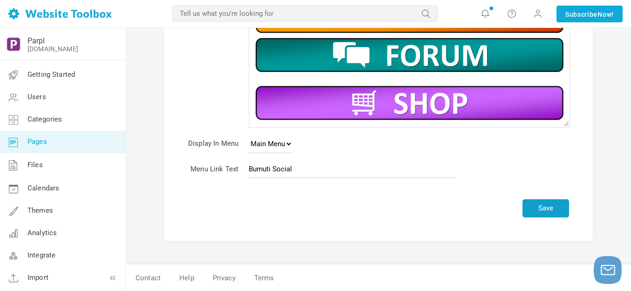
click at [548, 208] on button "Save" at bounding box center [545, 208] width 47 height 18
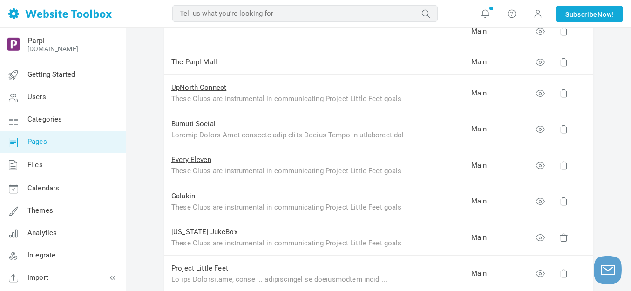
scroll to position [233, 0]
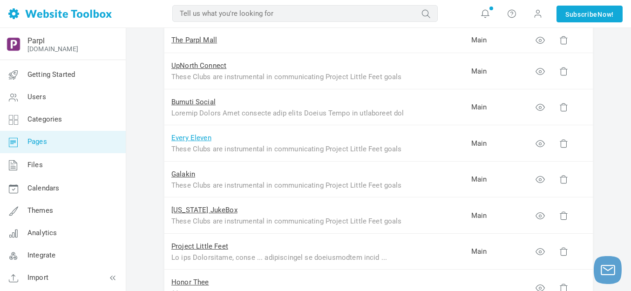
click at [201, 140] on link "Every Eleven" at bounding box center [191, 138] width 40 height 8
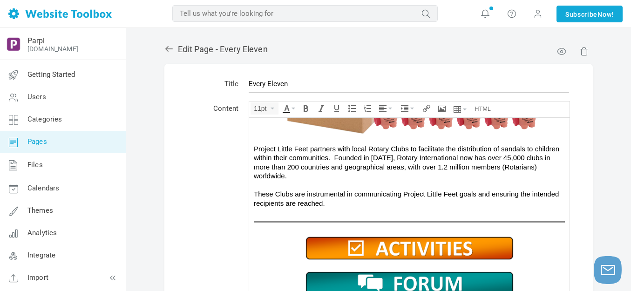
scroll to position [362, 0]
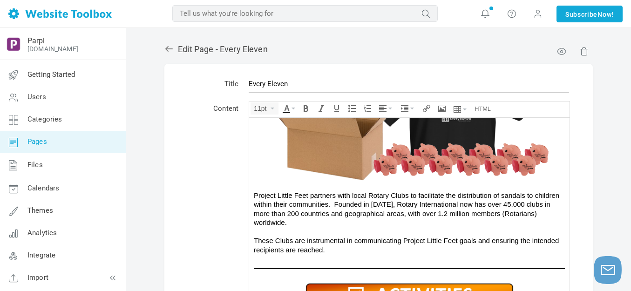
click at [365, 162] on img at bounding box center [409, 111] width 279 height 140
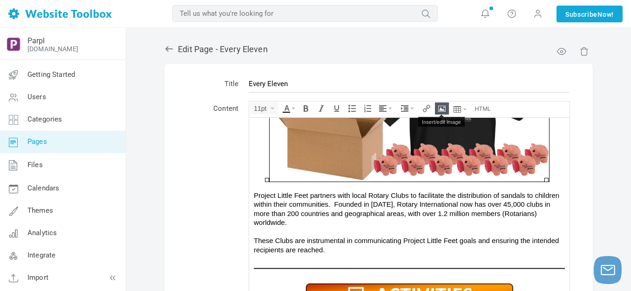
click at [442, 106] on icon "Insert/edit image" at bounding box center [441, 108] width 7 height 7
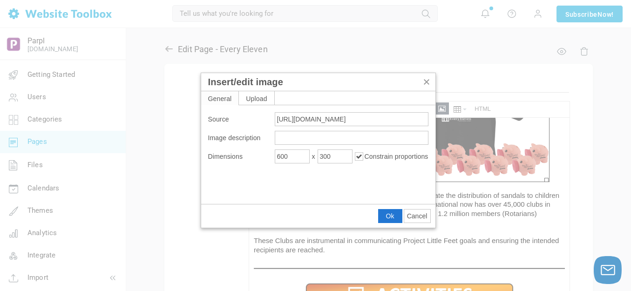
click at [417, 216] on span "Cancel" at bounding box center [417, 215] width 20 height 7
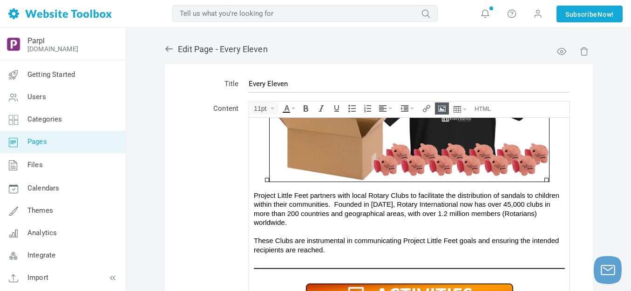
click at [166, 48] on icon at bounding box center [168, 49] width 7 height 6
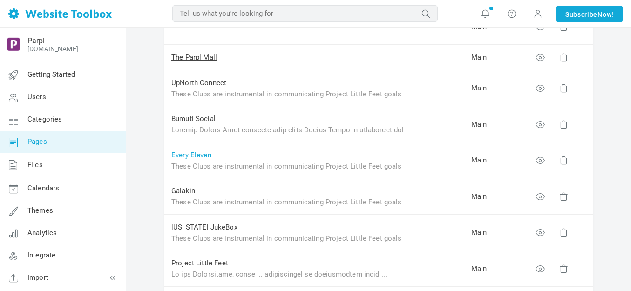
scroll to position [186, 0]
click at [204, 120] on link "Bumuti Social" at bounding box center [193, 119] width 44 height 8
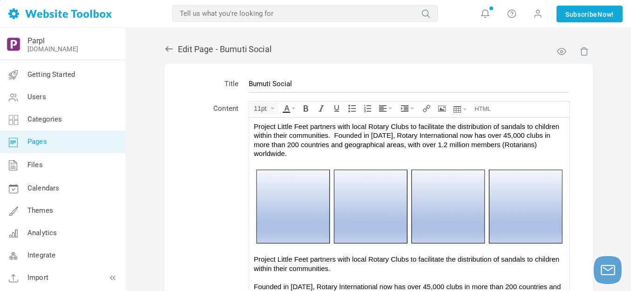
scroll to position [480, 0]
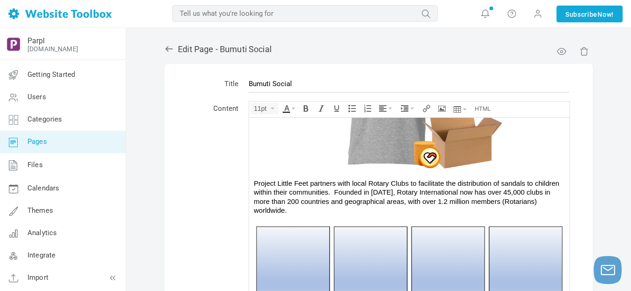
click at [346, 148] on img at bounding box center [409, 90] width 311 height 155
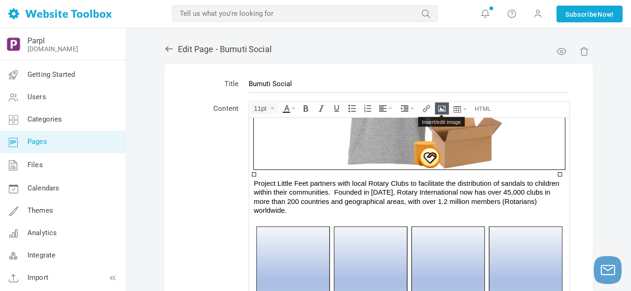
click at [442, 108] on icon "Insert/edit image" at bounding box center [441, 108] width 7 height 7
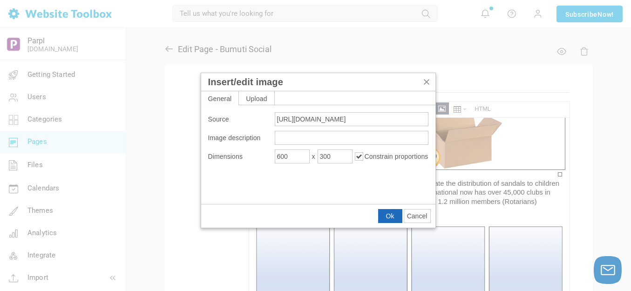
click at [389, 216] on span "Ok" at bounding box center [390, 215] width 8 height 7
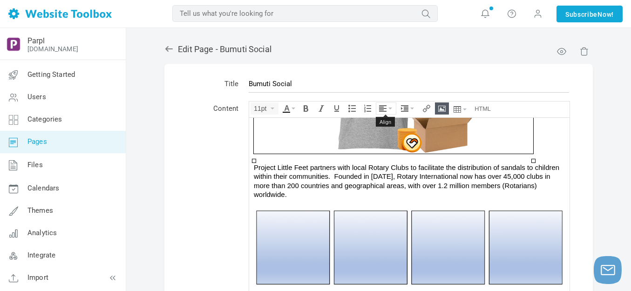
click at [391, 106] on button "Align" at bounding box center [386, 108] width 20 height 11
drag, startPoint x: 384, startPoint y: 134, endPoint x: 135, endPoint y: 16, distance: 275.5
click at [384, 134] on icon at bounding box center [383, 136] width 9 height 7
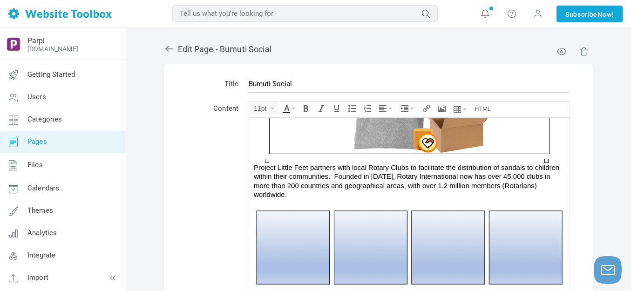
click at [414, 176] on span "Project Little Feet partners with local Rotary Clubs to facilitate the distribu…" at bounding box center [406, 180] width 305 height 35
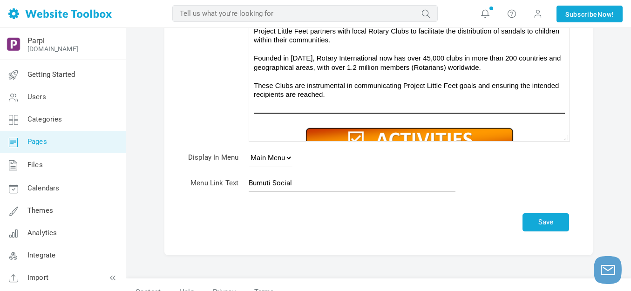
scroll to position [200, 0]
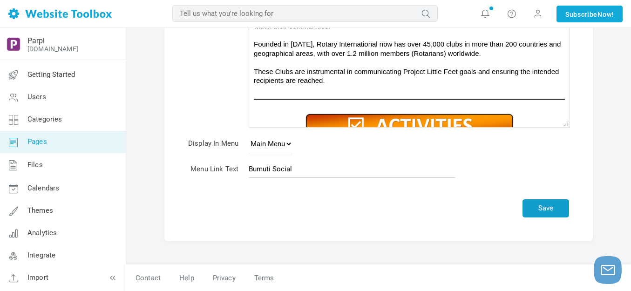
click at [553, 207] on button "Save" at bounding box center [545, 208] width 47 height 18
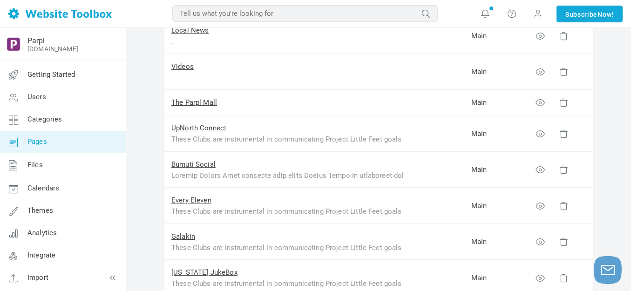
scroll to position [186, 0]
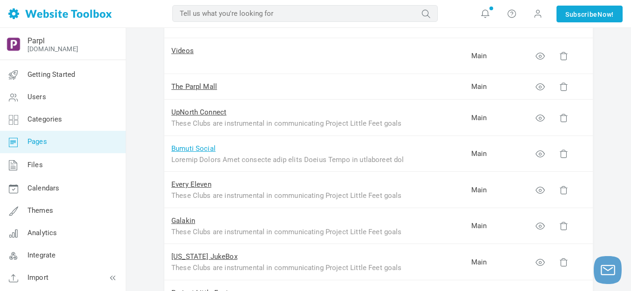
click at [205, 147] on link "Bumuti Social" at bounding box center [193, 148] width 44 height 8
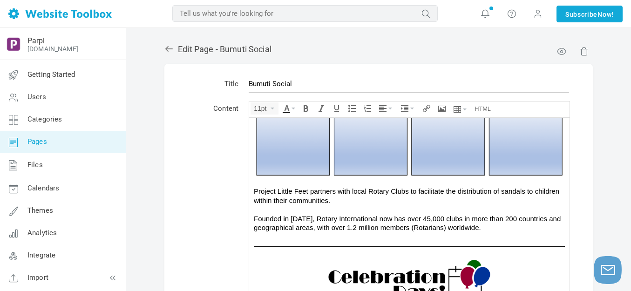
scroll to position [573, 0]
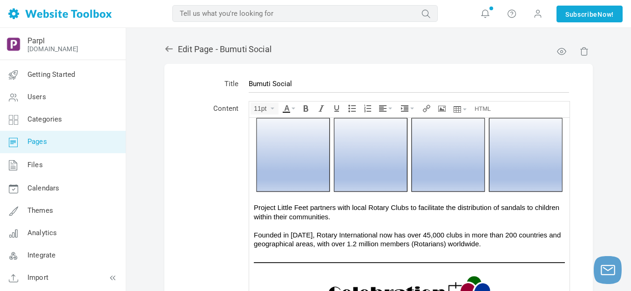
click at [302, 178] on img at bounding box center [409, 154] width 311 height 78
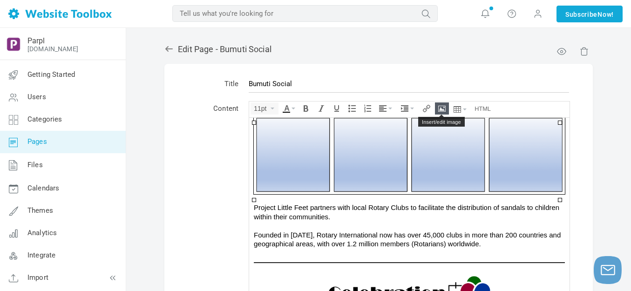
click at [446, 107] on button "Insert/edit image" at bounding box center [441, 108] width 13 height 11
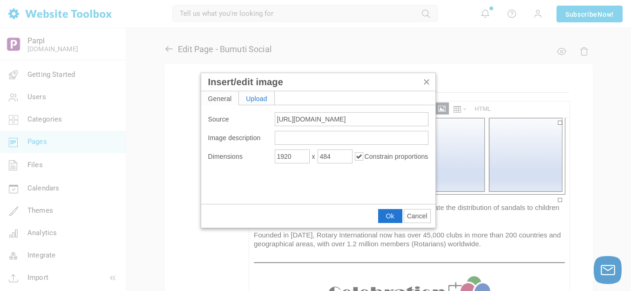
click at [249, 98] on div "Upload" at bounding box center [256, 97] width 35 height 13
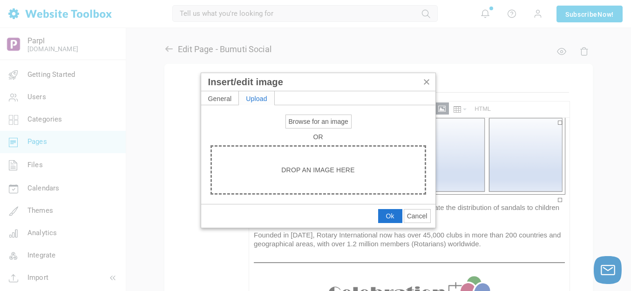
click at [302, 124] on span "Browse for an image" at bounding box center [319, 121] width 60 height 7
type input "C:\fakepath\Slide1.PNG"
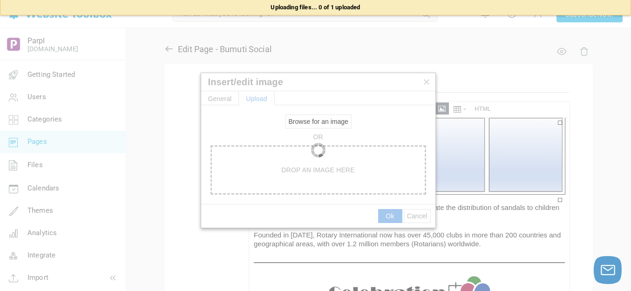
type input "https://d28lcup14p4e72.cloudfront.net/286758%2F9505281%2FSlide1.png"
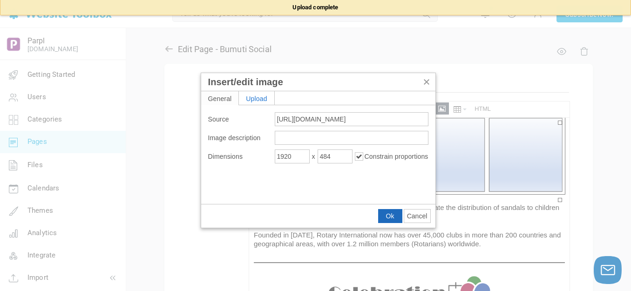
click at [389, 212] on span "Ok" at bounding box center [390, 215] width 8 height 7
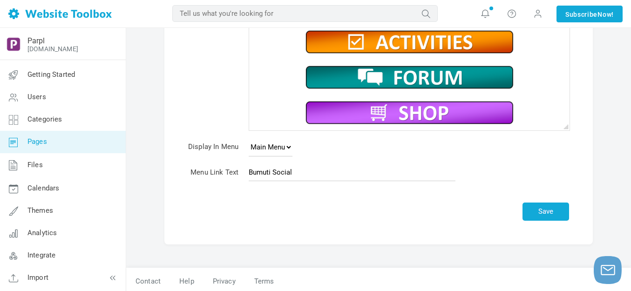
scroll to position [200, 0]
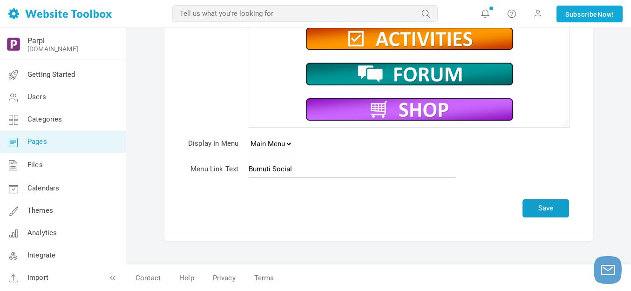
click at [552, 207] on button "Save" at bounding box center [545, 208] width 47 height 18
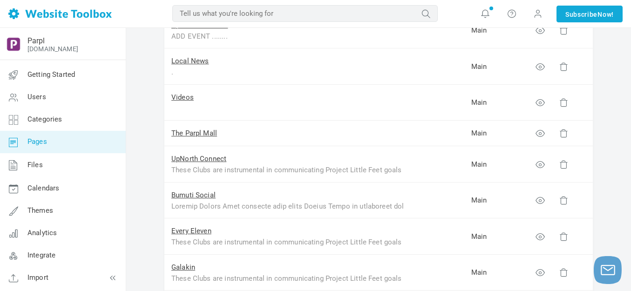
scroll to position [186, 0]
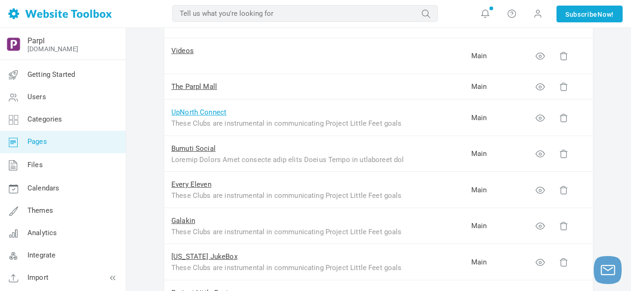
click at [206, 114] on link "UpNorth Connect" at bounding box center [198, 112] width 55 height 8
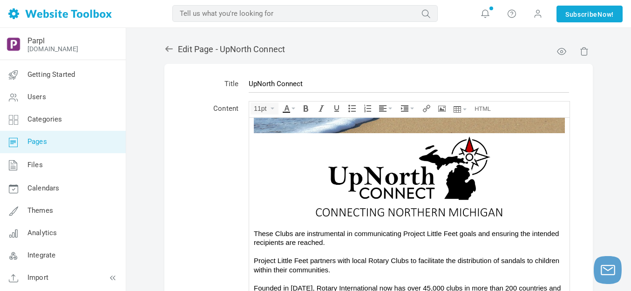
scroll to position [140, 0]
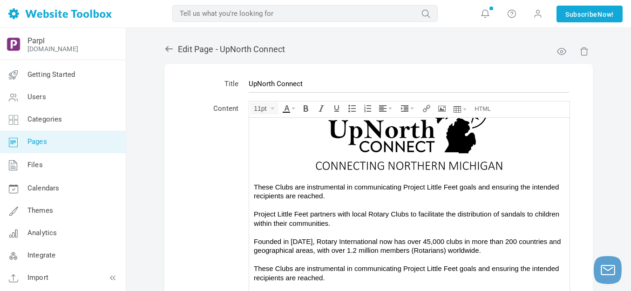
click at [378, 134] on img at bounding box center [409, 129] width 279 height 87
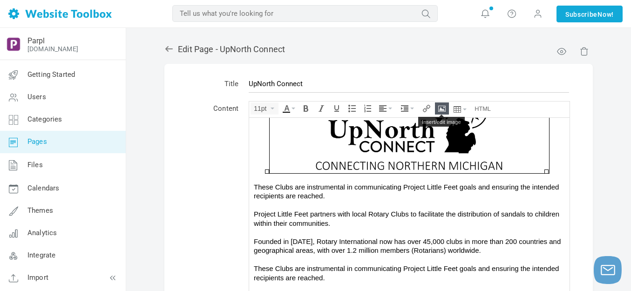
click at [439, 110] on icon "Insert/edit image" at bounding box center [441, 108] width 7 height 7
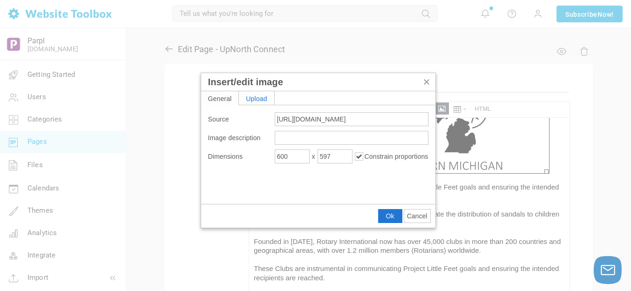
click at [264, 99] on div "Upload" at bounding box center [256, 97] width 35 height 13
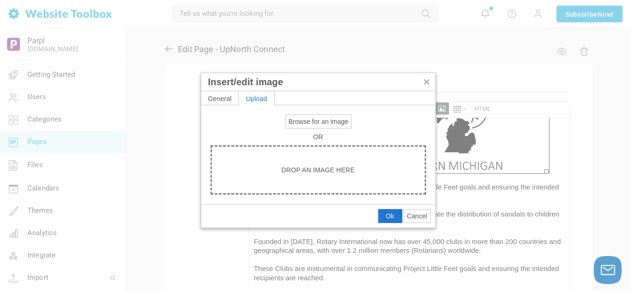
click at [301, 121] on span "Browse for an image" at bounding box center [319, 121] width 60 height 7
type input "C:\fakepath\Slide1.PNG"
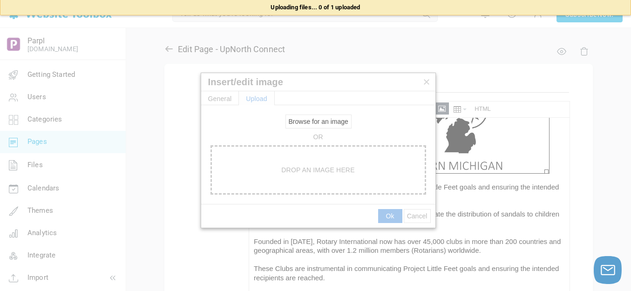
type input "[URL][DOMAIN_NAME]"
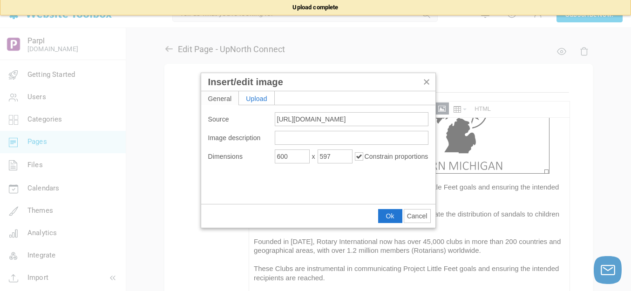
type input "1920"
type input "1430"
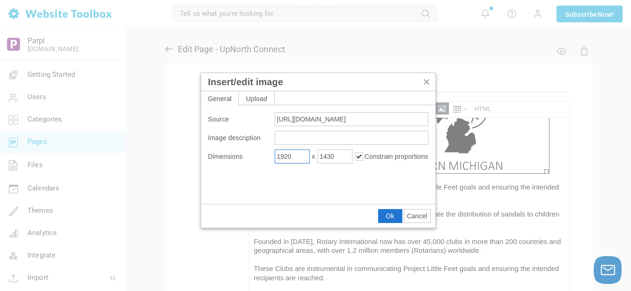
click at [297, 155] on input "1920" at bounding box center [292, 156] width 35 height 14
type input "600"
type input "447"
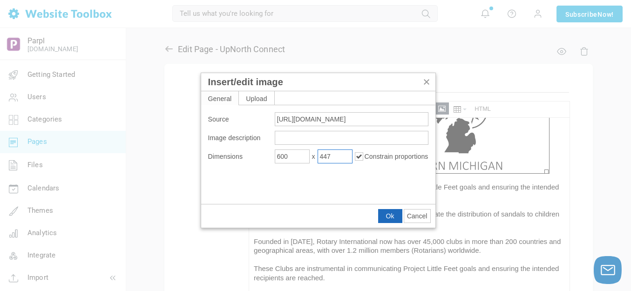
drag, startPoint x: 391, startPoint y: 216, endPoint x: 142, endPoint y: 97, distance: 276.1
click at [391, 216] on span "Ok" at bounding box center [390, 215] width 8 height 7
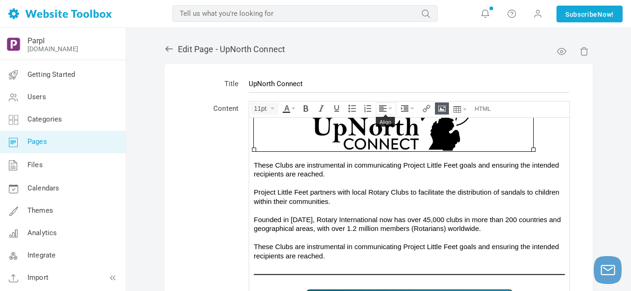
click at [391, 108] on icon "Align" at bounding box center [390, 109] width 4 height 2
click at [385, 138] on icon at bounding box center [383, 136] width 9 height 7
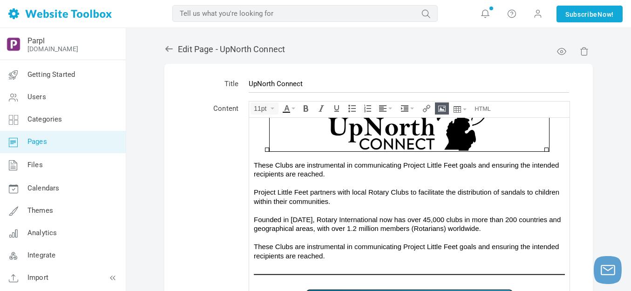
click at [408, 168] on div "These Clubs are instrumental in communicating Project Little Feet goals and ens…" at bounding box center [409, 169] width 311 height 18
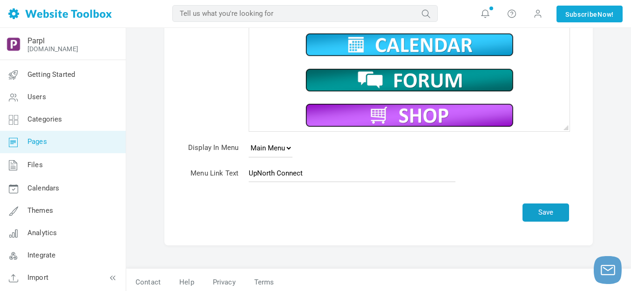
scroll to position [200, 0]
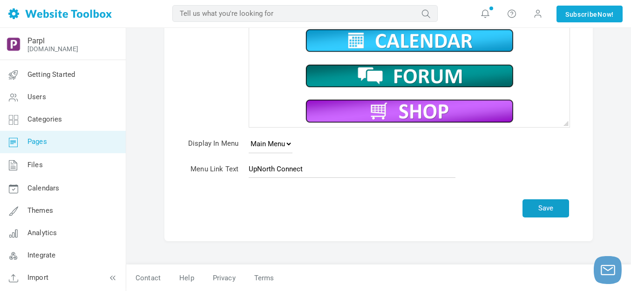
click at [554, 205] on button "Save" at bounding box center [545, 208] width 47 height 18
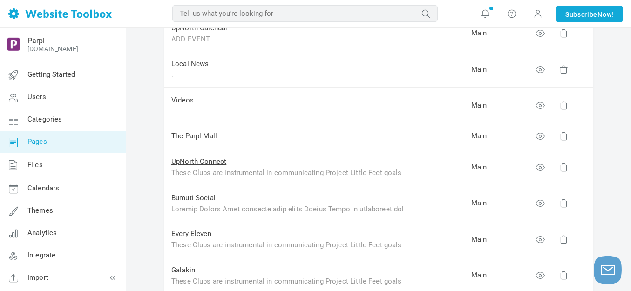
scroll to position [140, 0]
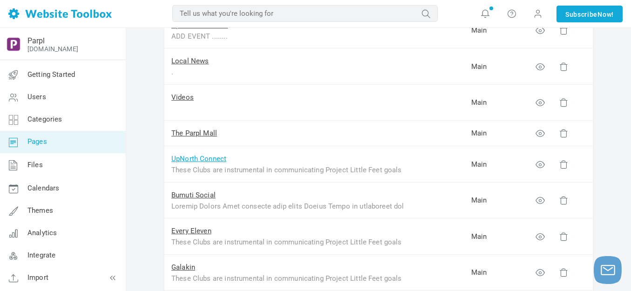
click at [212, 159] on link "UpNorth Connect" at bounding box center [198, 159] width 55 height 8
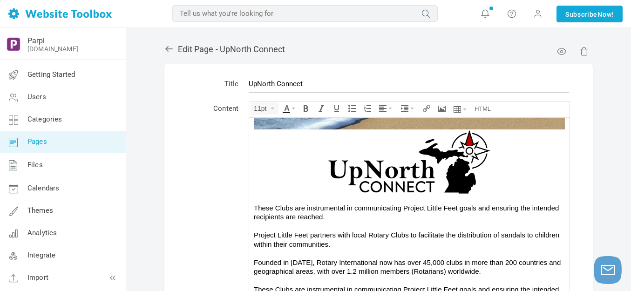
scroll to position [60, 0]
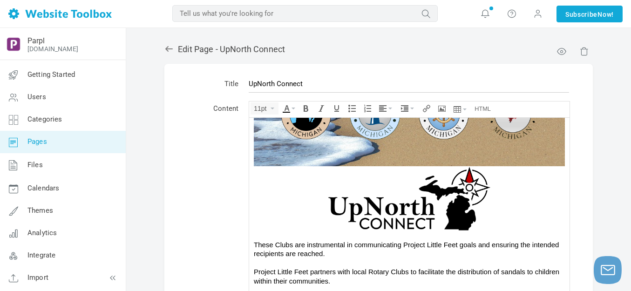
click at [396, 197] on img at bounding box center [409, 198] width 279 height 65
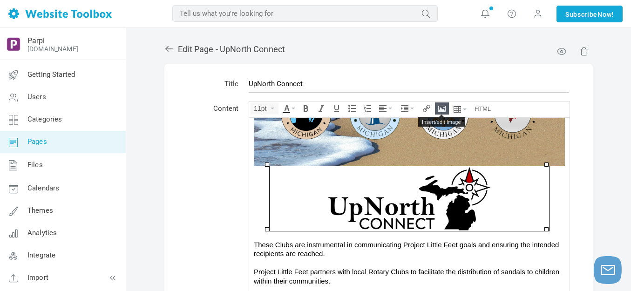
click at [442, 106] on icon "Insert/edit image" at bounding box center [441, 108] width 7 height 7
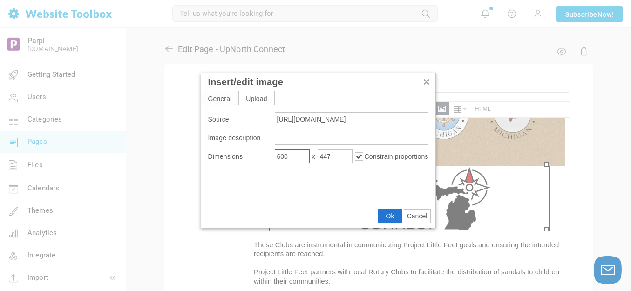
click at [300, 153] on input "600" at bounding box center [292, 156] width 35 height 14
type input "700"
type input "522"
drag, startPoint x: 386, startPoint y: 214, endPoint x: 136, endPoint y: 94, distance: 277.1
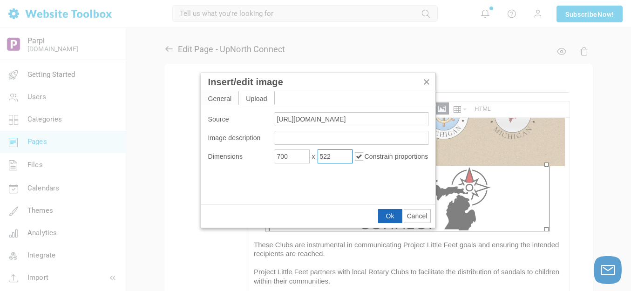
click at [386, 214] on button "Ok" at bounding box center [389, 215] width 23 height 13
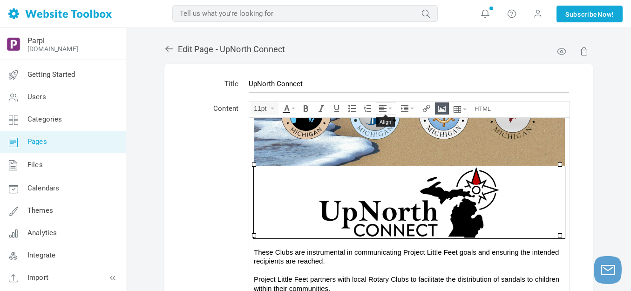
click at [387, 105] on button "Align" at bounding box center [386, 108] width 20 height 11
click at [381, 136] on icon at bounding box center [383, 136] width 9 height 7
click at [403, 251] on div "These Clubs are instrumental in communicating Project Little Feet goals and ens…" at bounding box center [409, 256] width 311 height 18
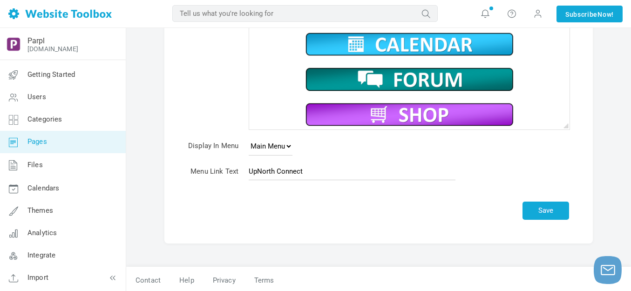
scroll to position [200, 0]
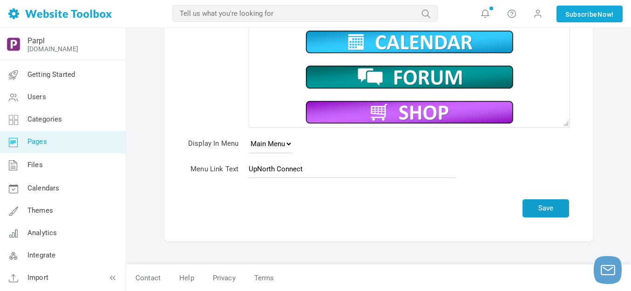
click at [549, 202] on button "Save" at bounding box center [545, 208] width 47 height 18
